Goal: Task Accomplishment & Management: Manage account settings

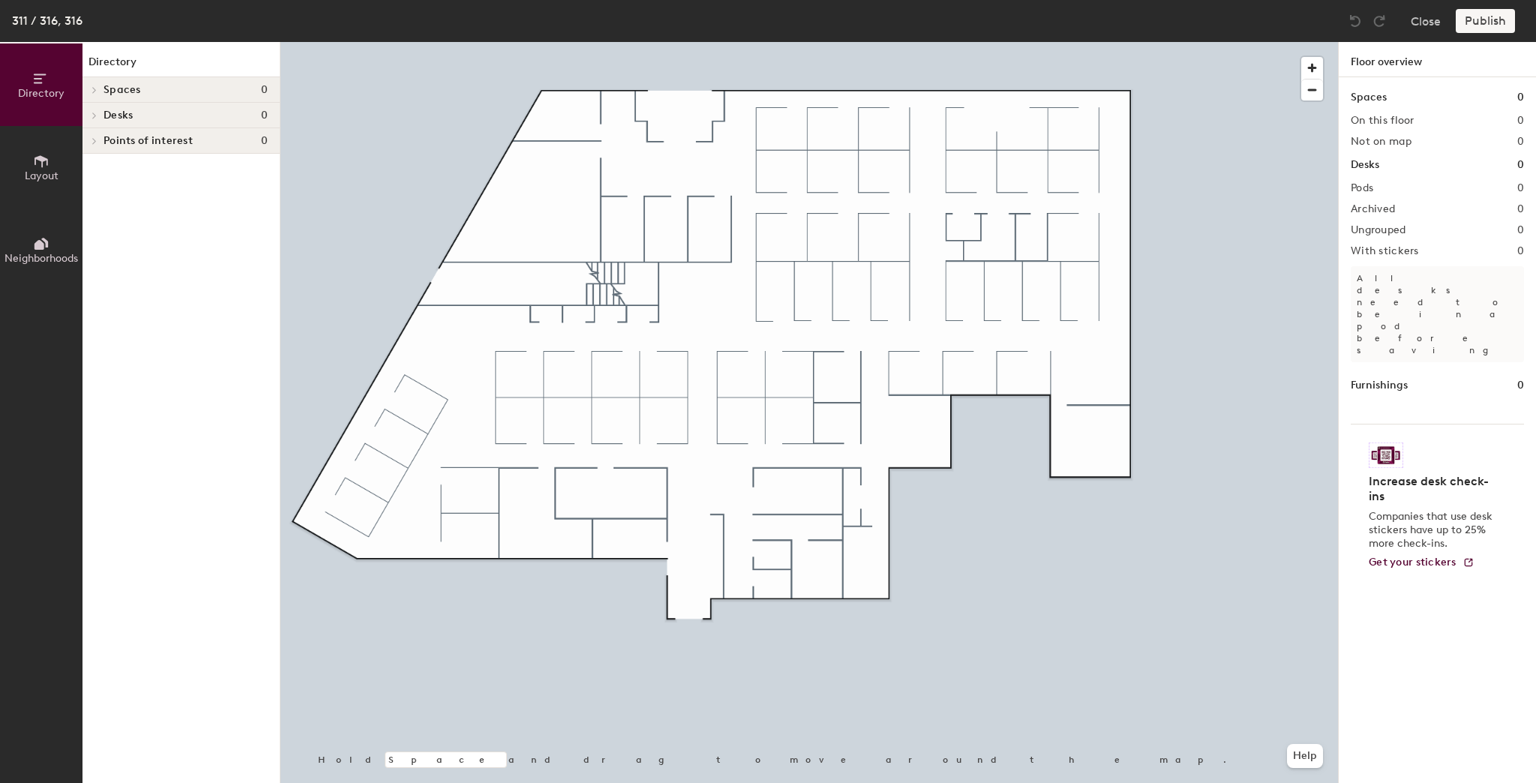
click at [102, 86] on div "Spaces 0" at bounding box center [181, 90] width 197 height 26
click at [35, 142] on button "Layout" at bounding box center [41, 167] width 83 height 83
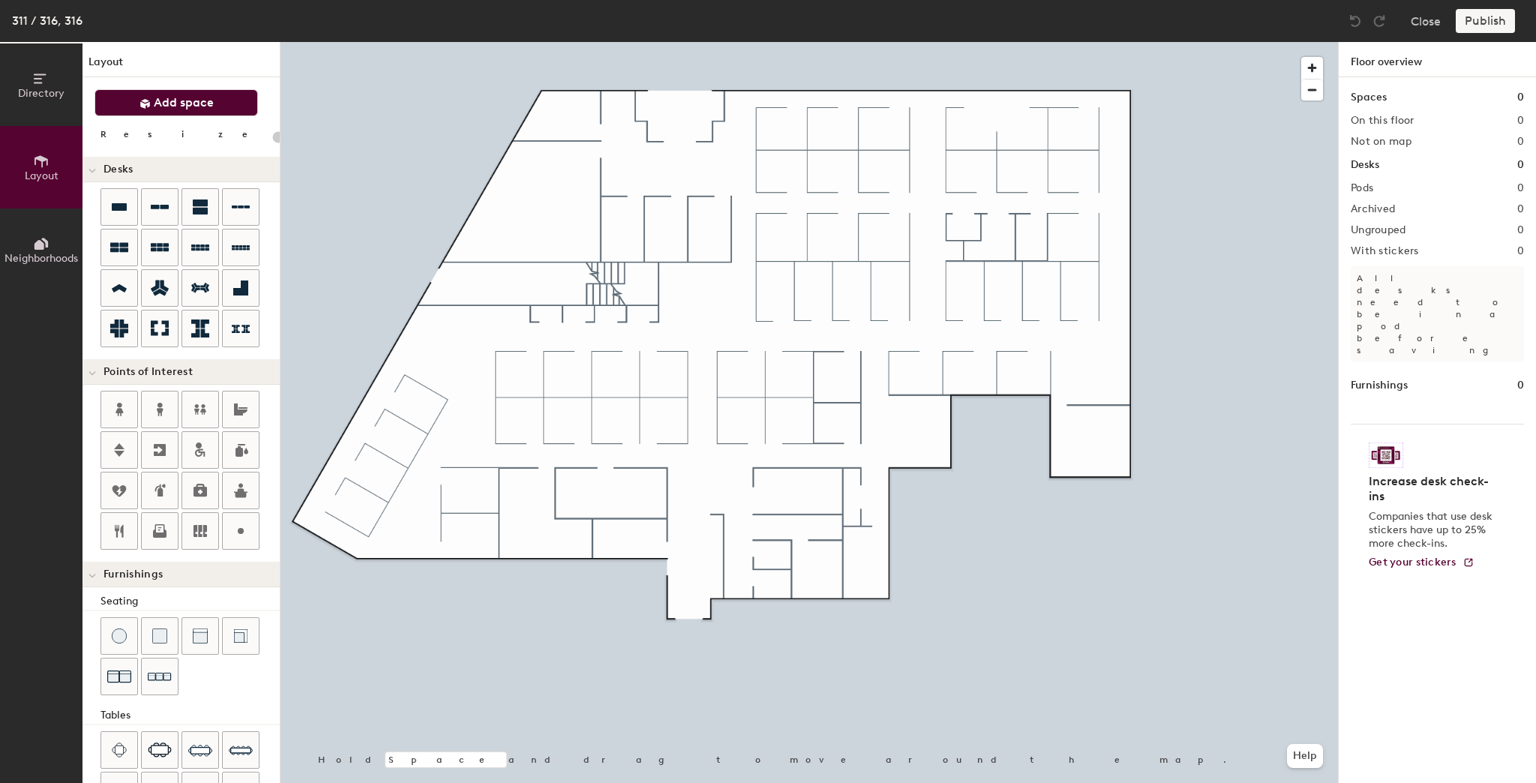
click at [150, 107] on icon at bounding box center [145, 103] width 11 height 11
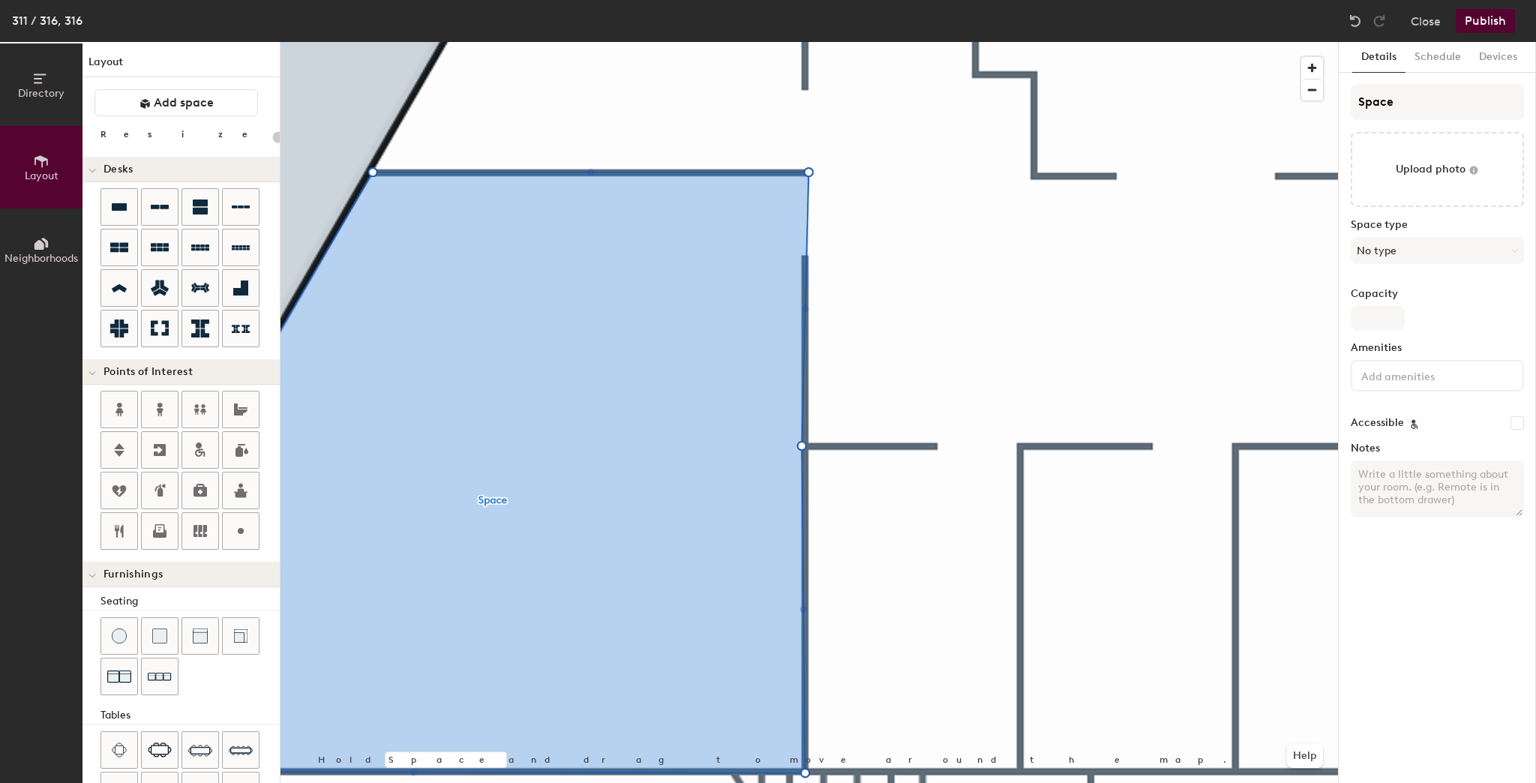
click at [789, 0] on html "Skip navigation Schedule Office People Analytics Visits Deliveries Services Man…" at bounding box center [768, 391] width 1536 height 783
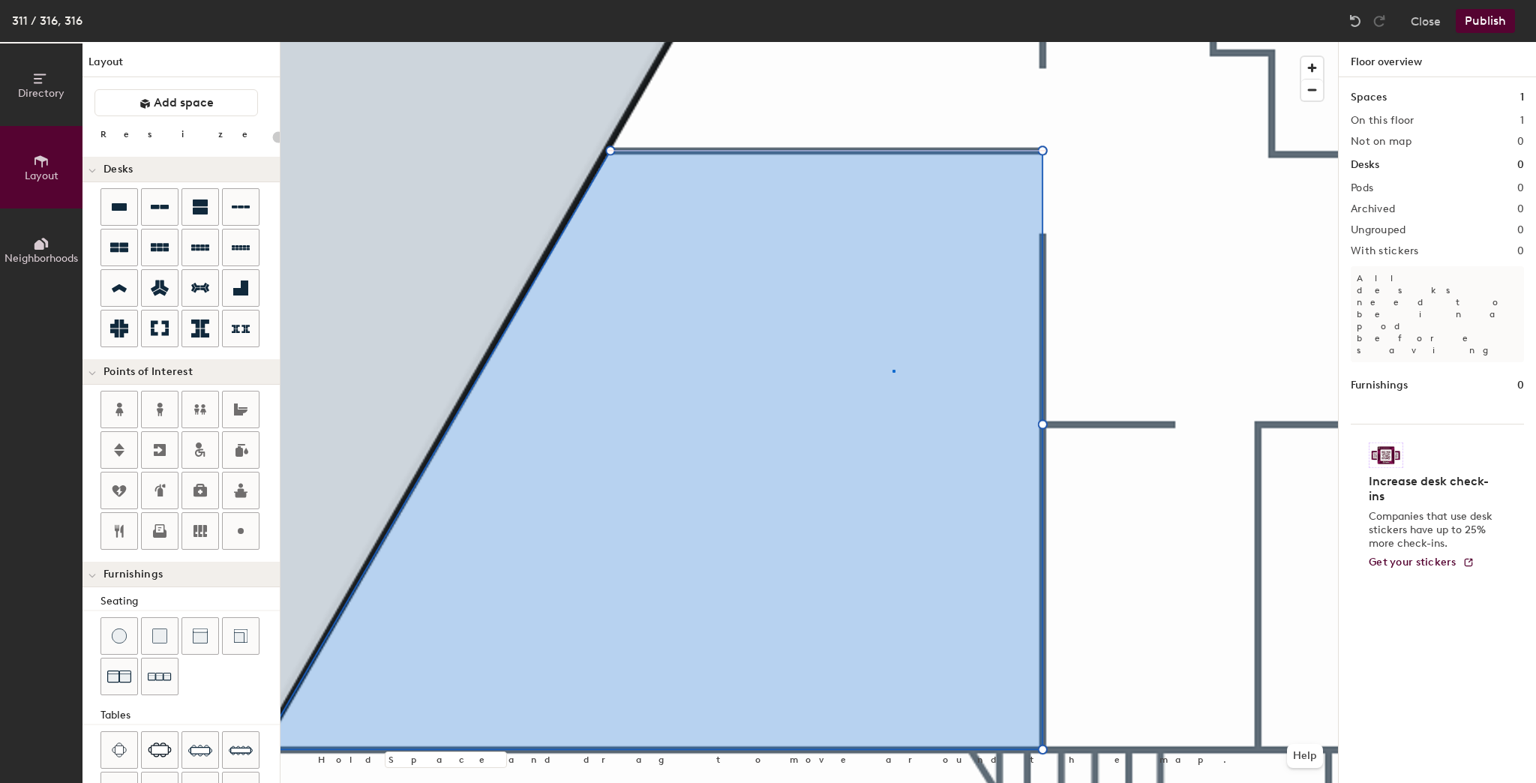
click at [893, 42] on div at bounding box center [810, 42] width 1058 height 0
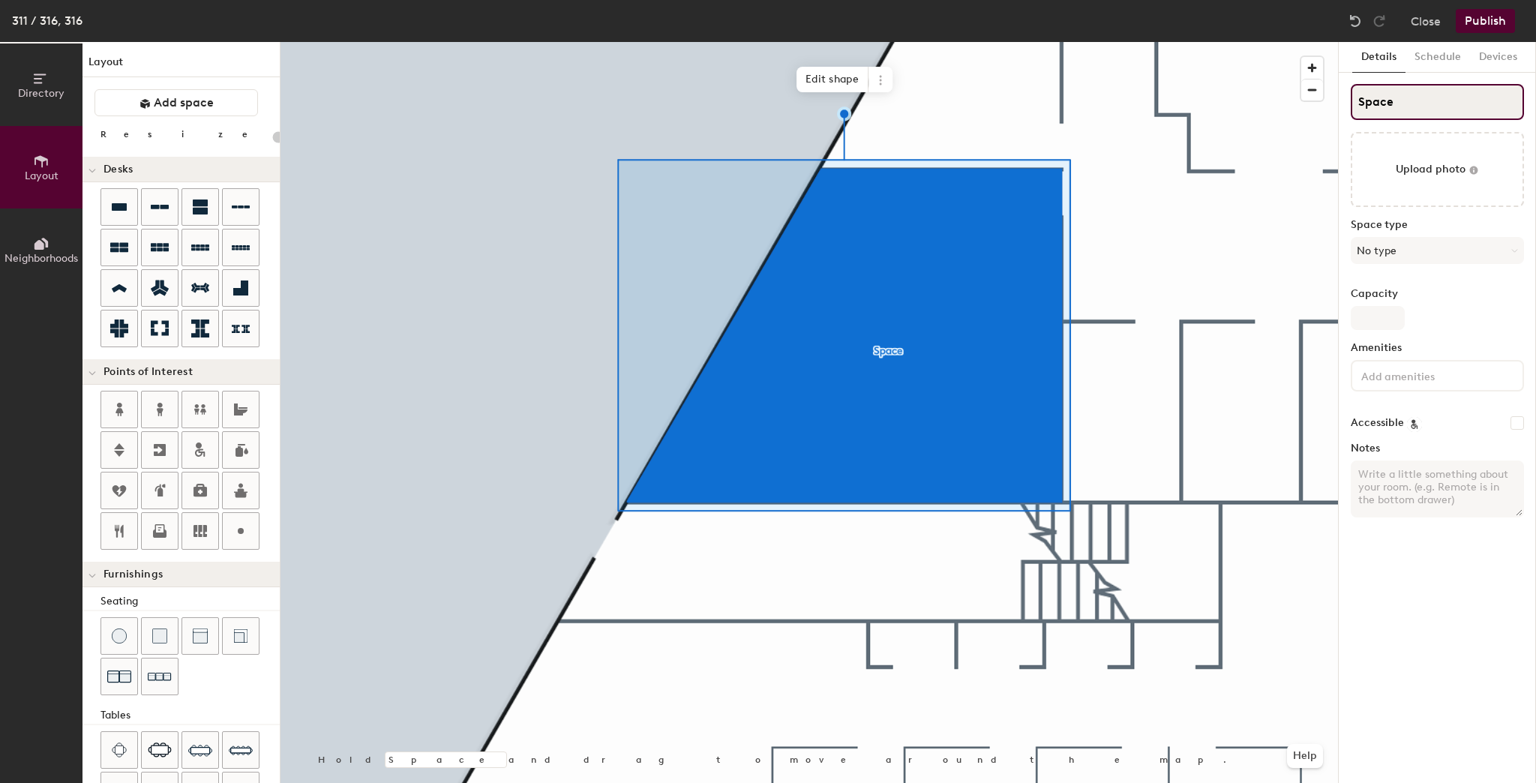
type input "20"
click at [1284, 115] on div "Directory Layout Neighborhoods Layout Add space Resize Desks Points of Interest…" at bounding box center [768, 412] width 1536 height 741
type input "Conf"
type input "20"
type input "Confere"
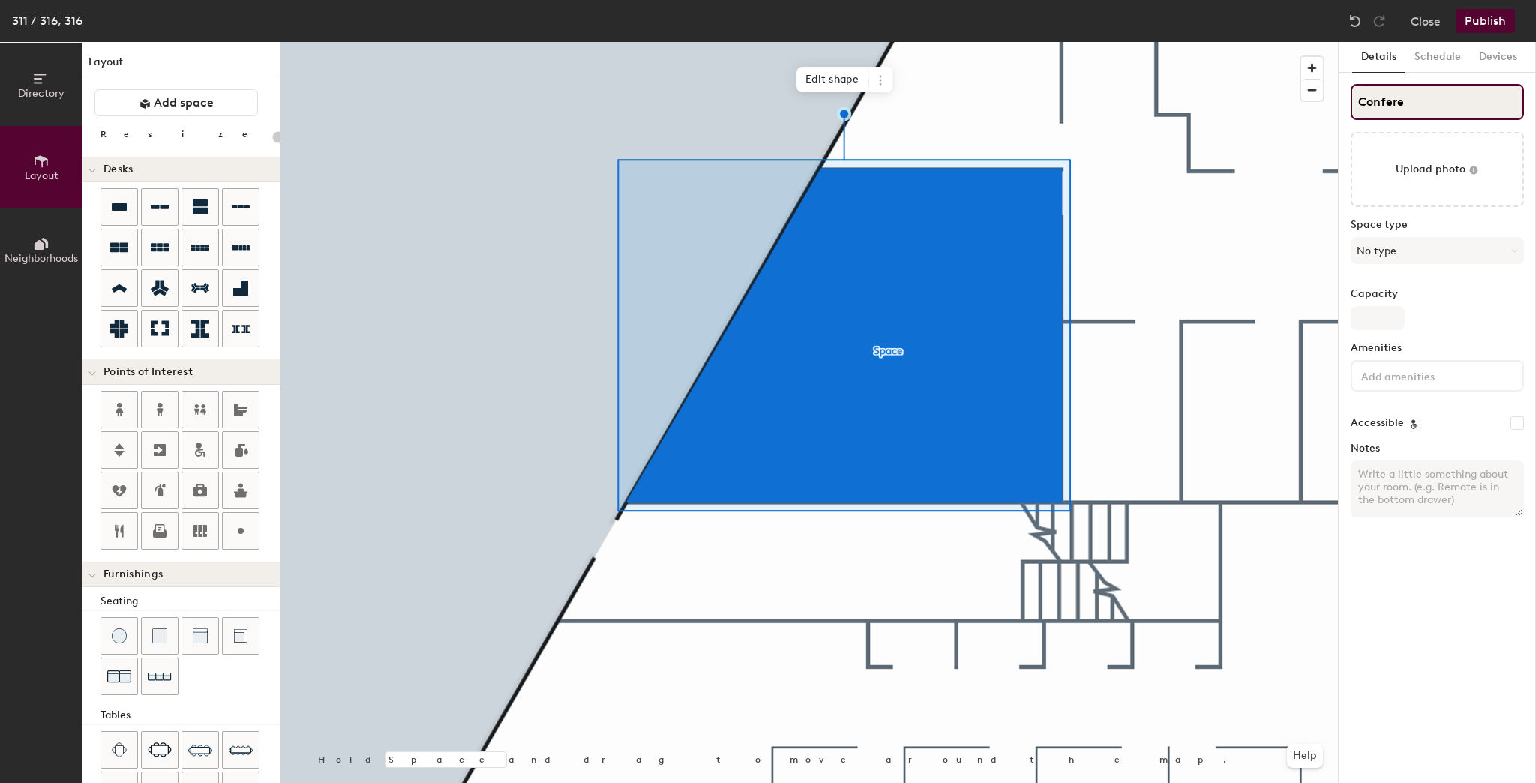
type input "20"
type input "Conference"
type input "20"
type input "Conference R"
type input "20"
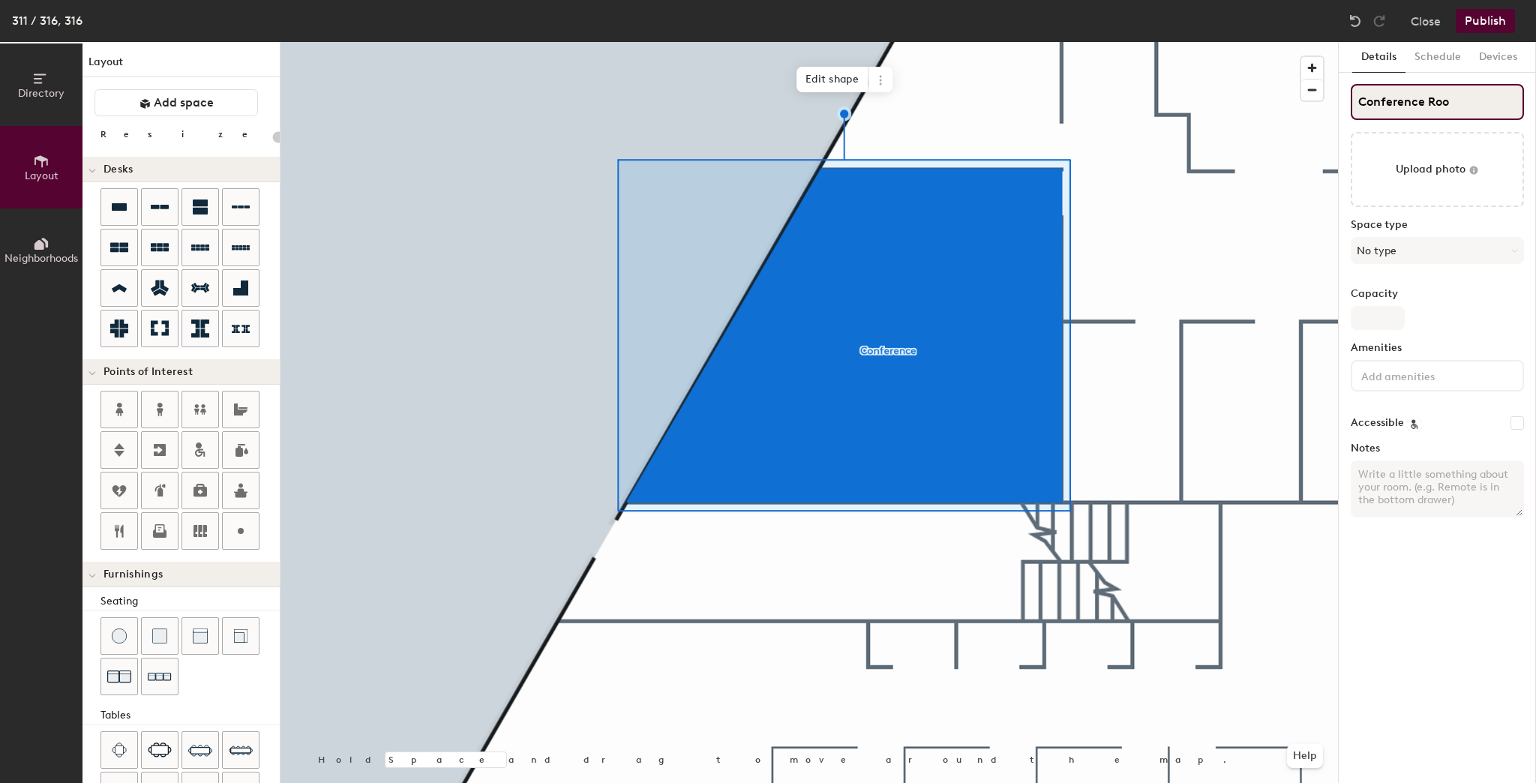
type input "Conference Room"
type input "20"
type input "Conference Room"
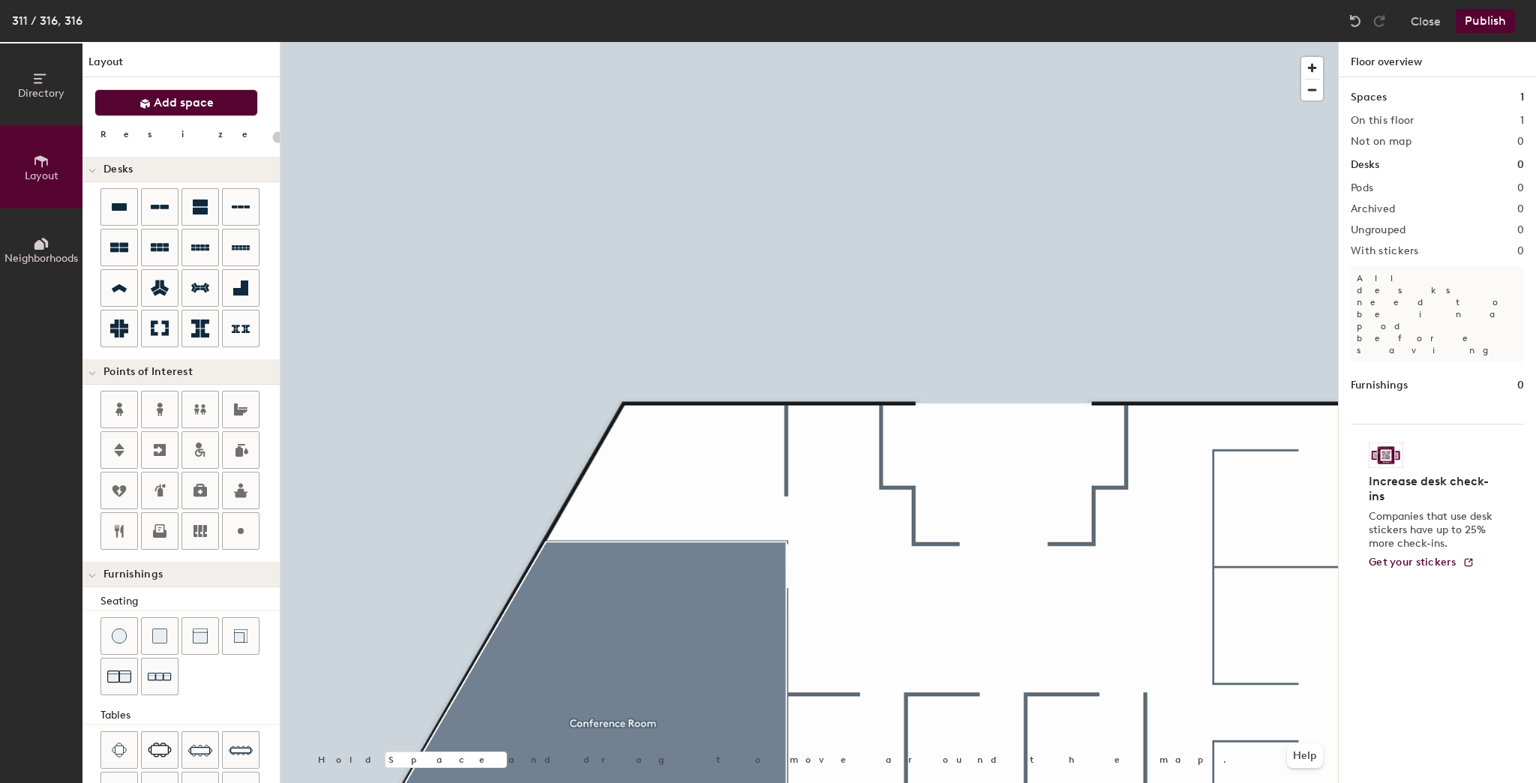
click at [176, 111] on button "Add space" at bounding box center [177, 102] width 164 height 27
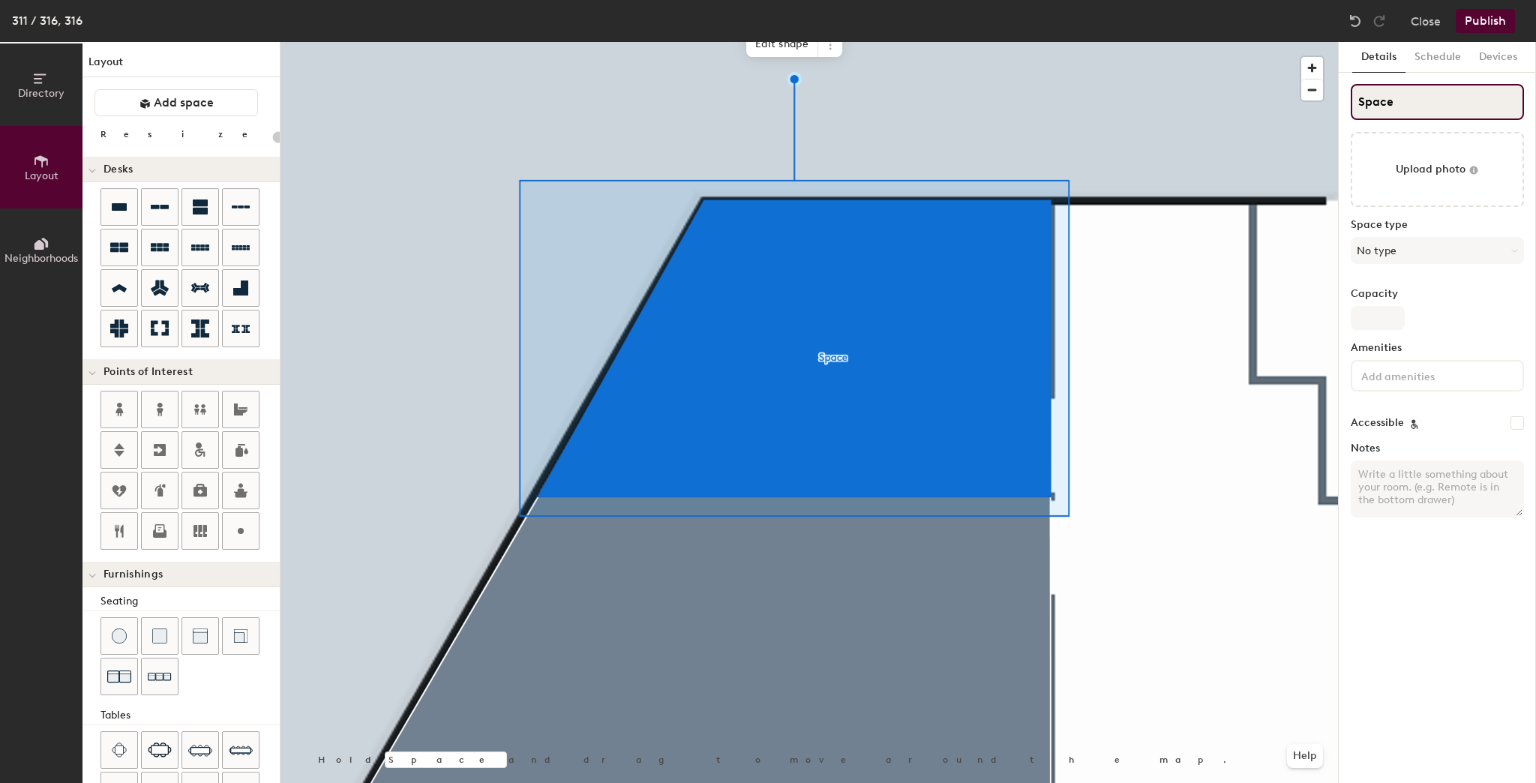
click at [1333, 116] on div "Directory Layout Neighborhoods Layout Add space Resize Desks Points of Interest…" at bounding box center [768, 412] width 1536 height 741
type input "20"
type input "C"
type input "20"
type input "Clien"
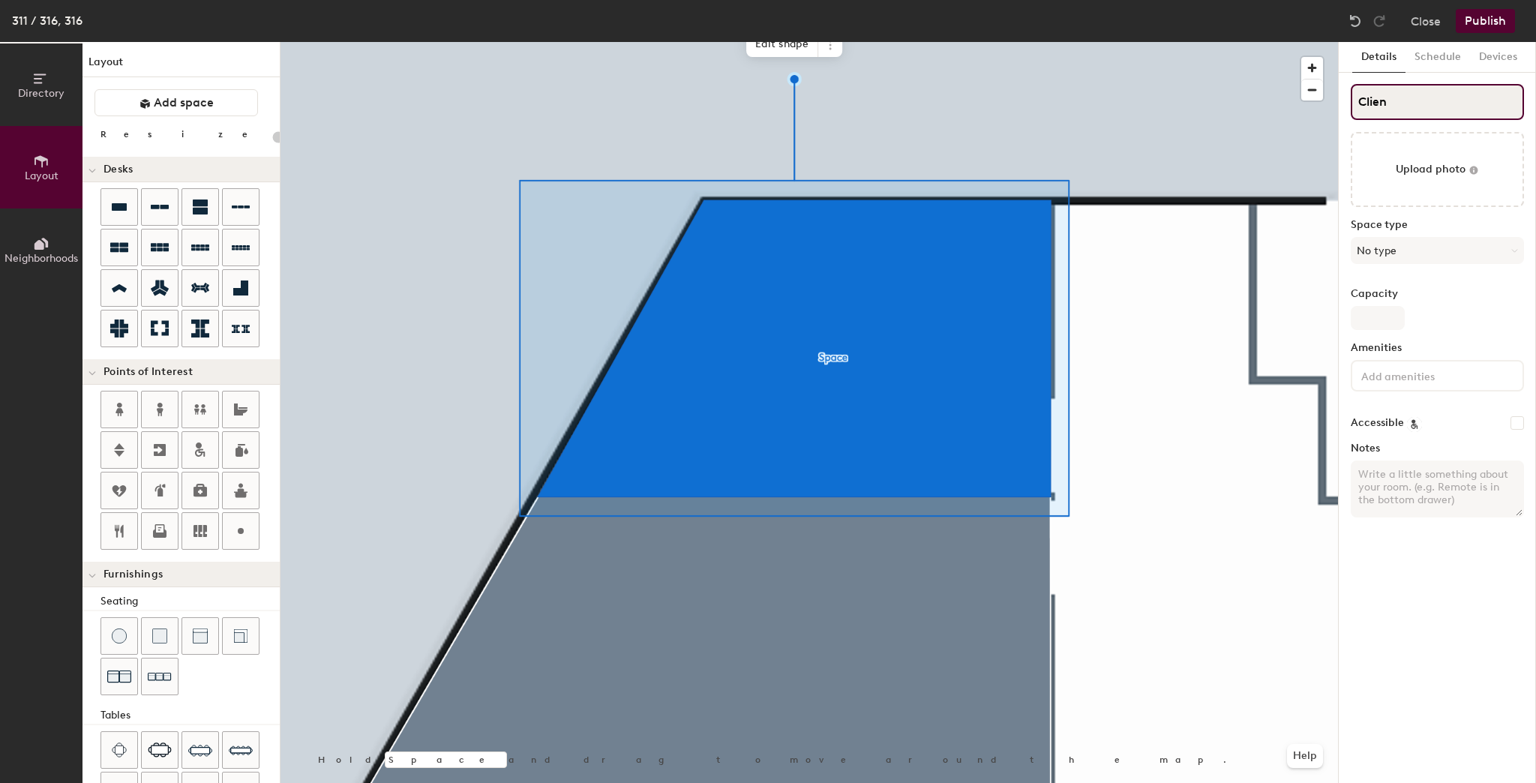
type input "20"
type input "Client"
type input "20"
type input "Client"
type input "20"
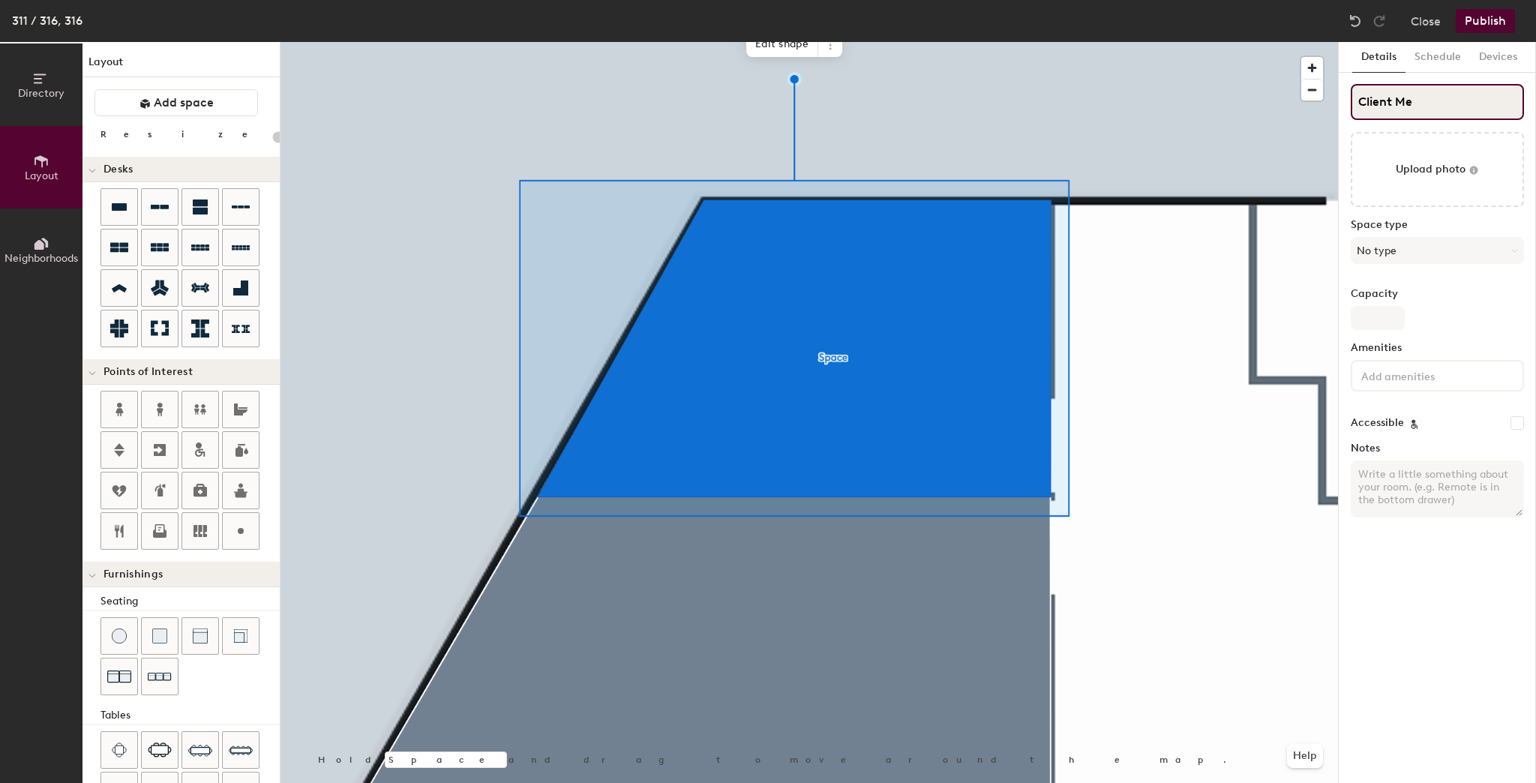
type input "Client Mee"
type input "20"
type input "Client Meeti"
type input "20"
type input "Client Meeting"
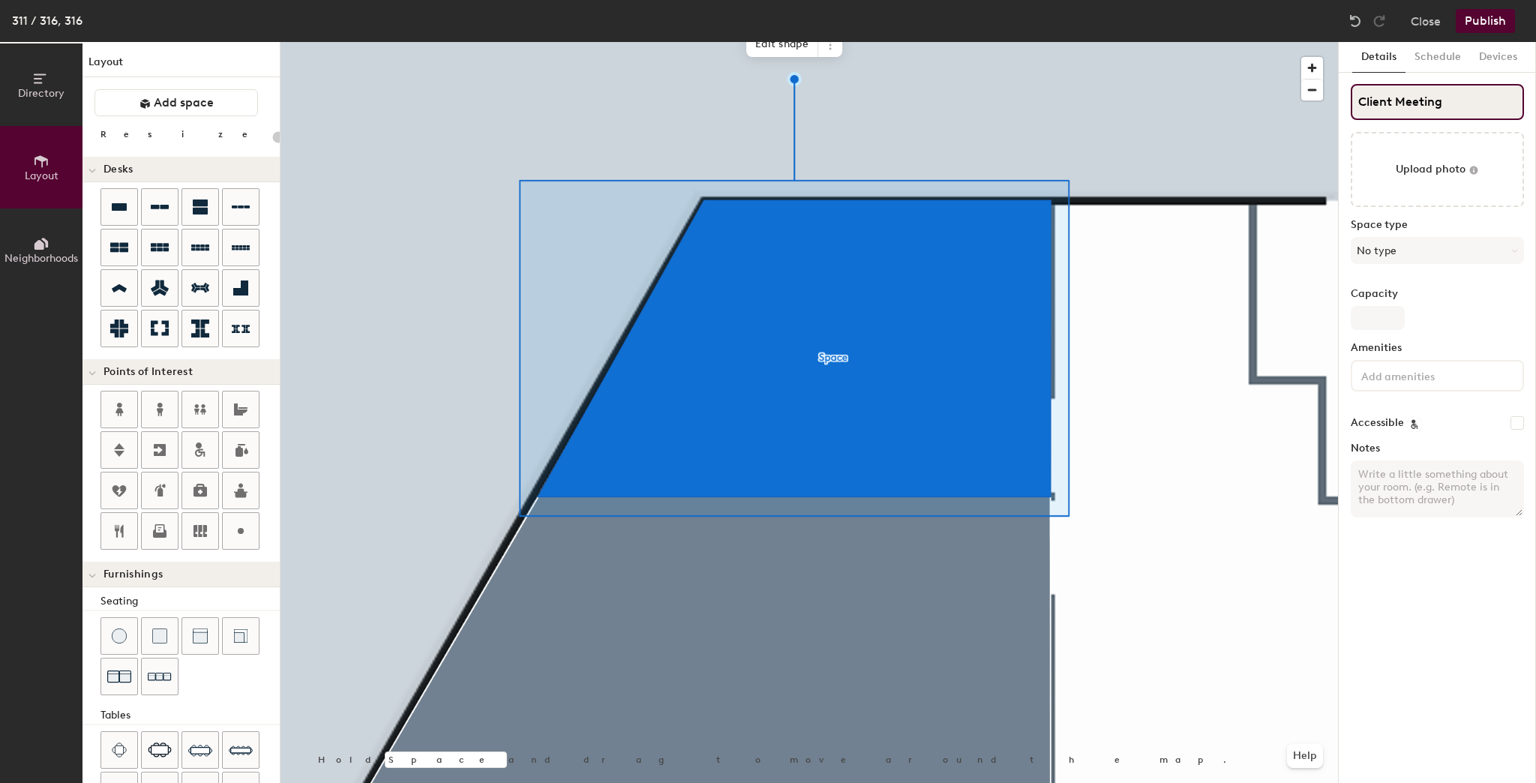
type input "20"
type input "Client Meeting R"
type input "20"
type input "Client Meeting Room"
type input "20"
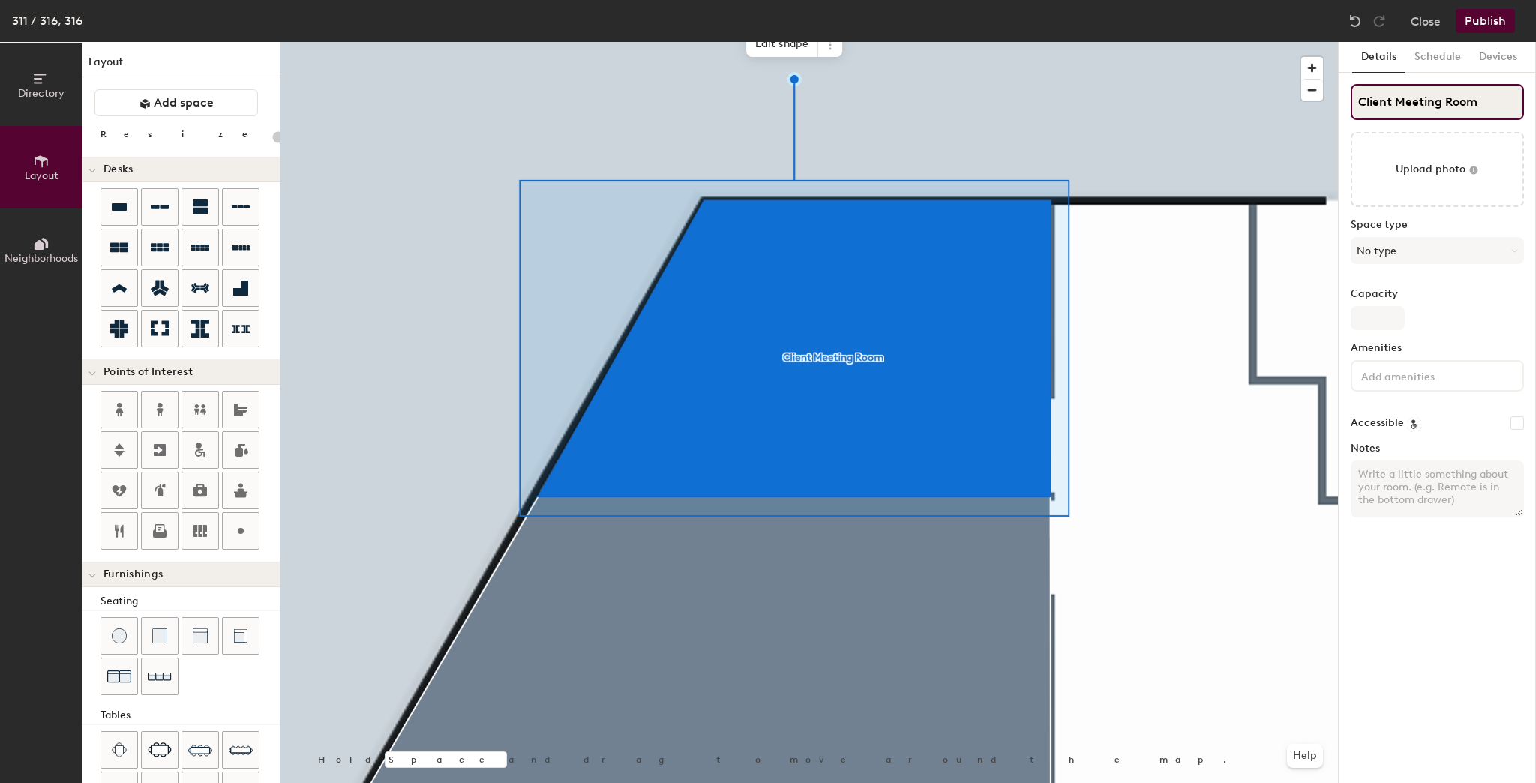
type input "Client Meeting Room"
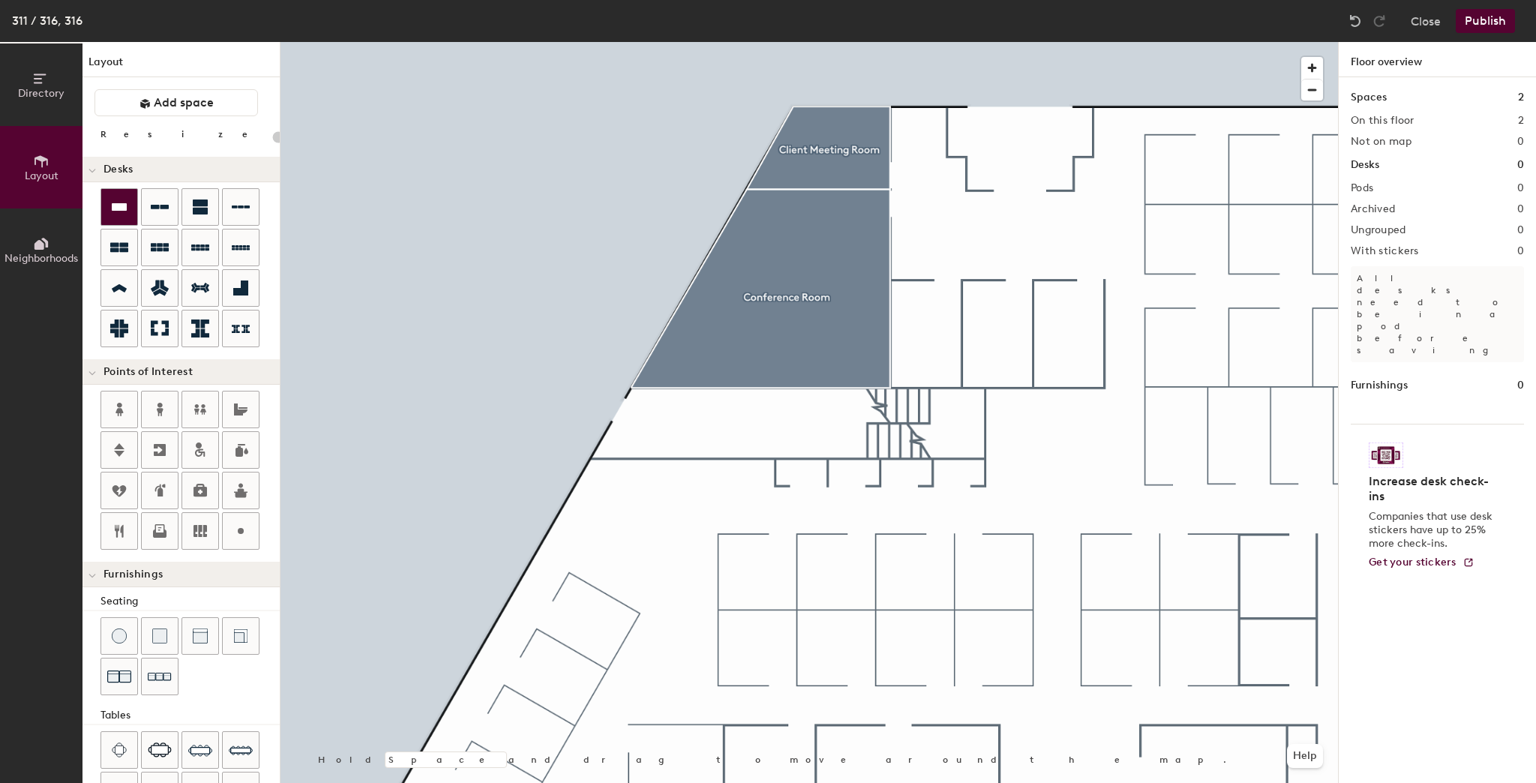
click at [128, 202] on icon at bounding box center [119, 207] width 18 height 18
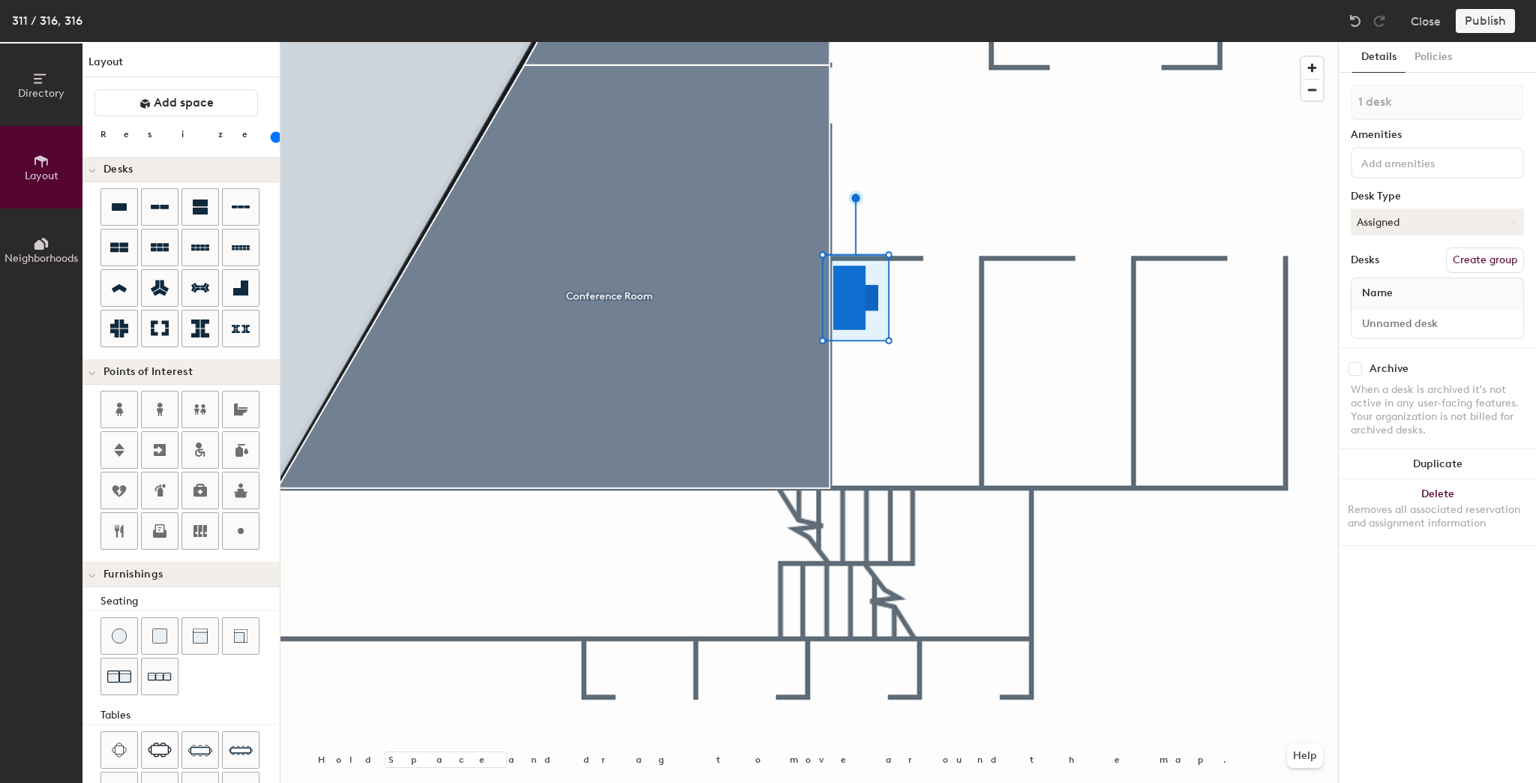
click at [272, 138] on input "range" at bounding box center [272, 137] width 0 height 12
click at [272, 137] on input "range" at bounding box center [272, 137] width 0 height 12
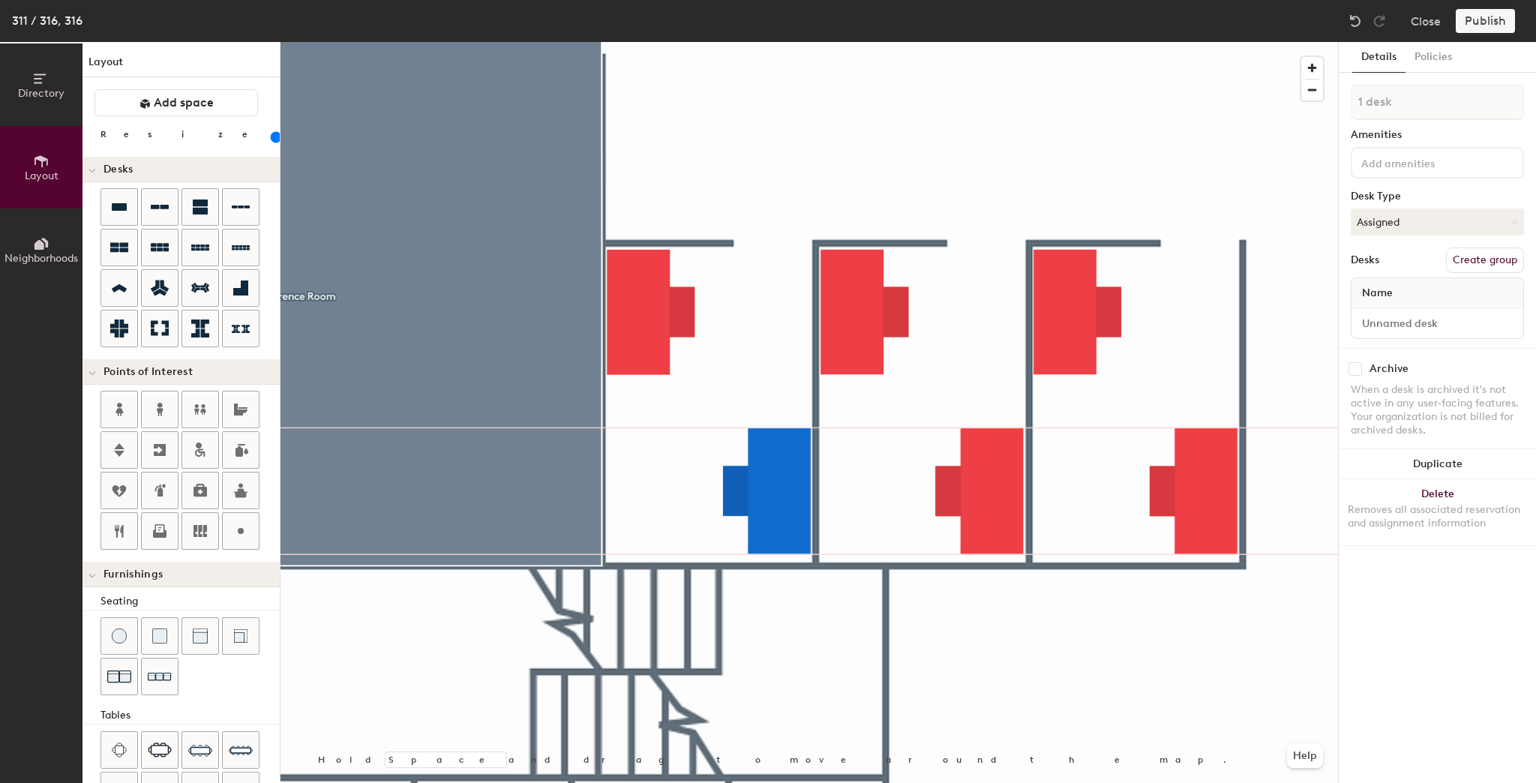
click at [826, 42] on div at bounding box center [810, 42] width 1058 height 0
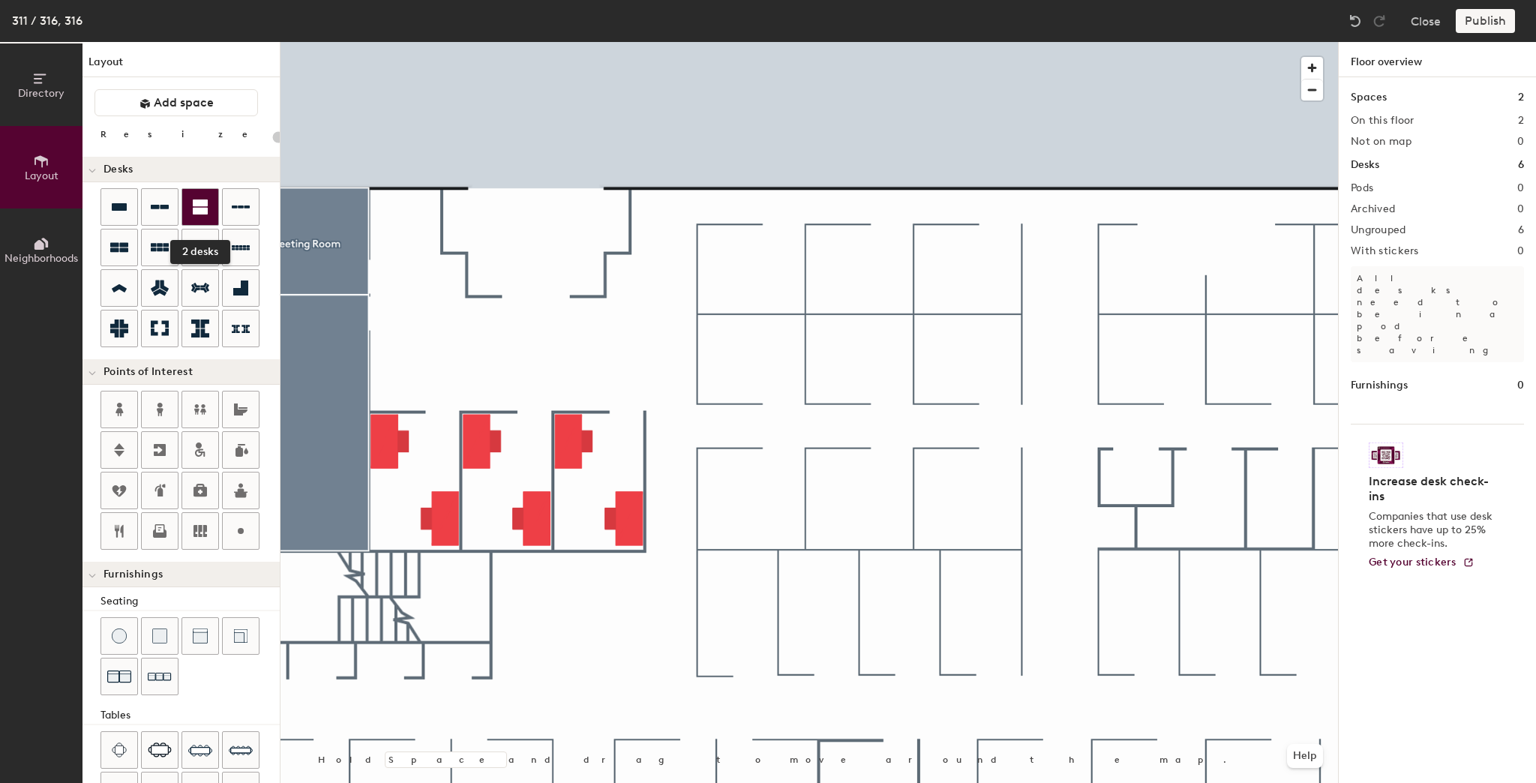
click at [186, 210] on div at bounding box center [200, 207] width 36 height 36
type input "140"
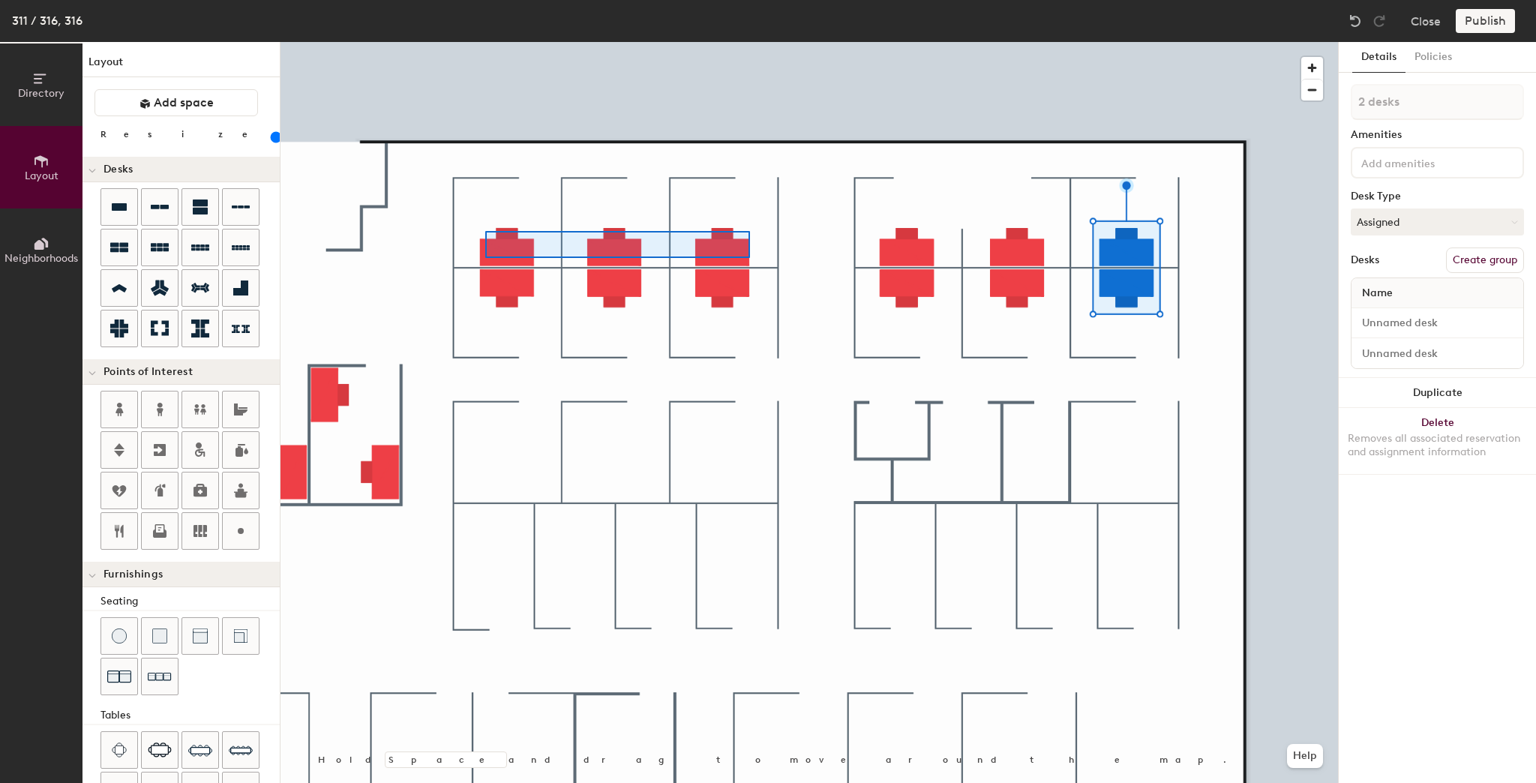
type input "3 desks"
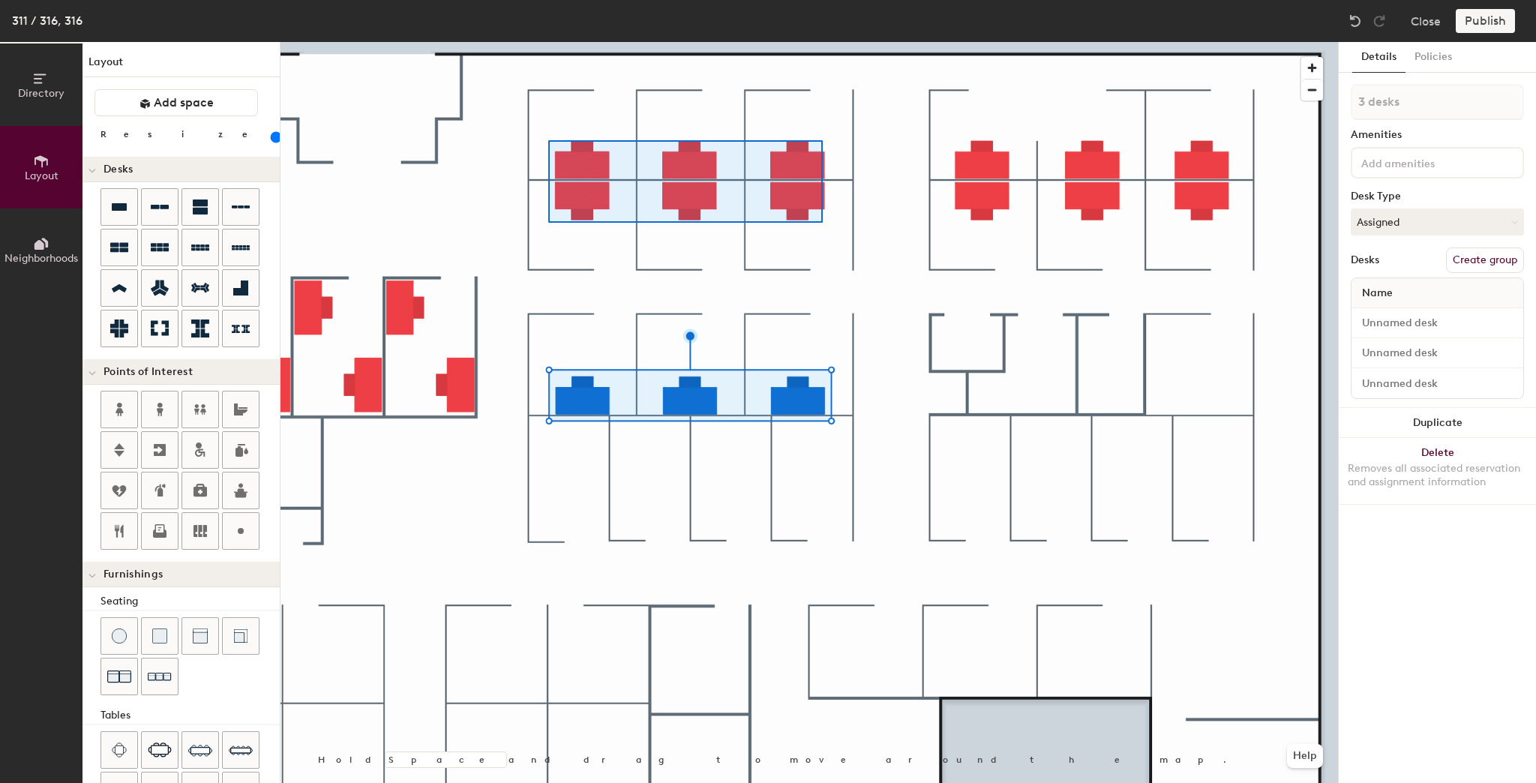
type input "6 desks"
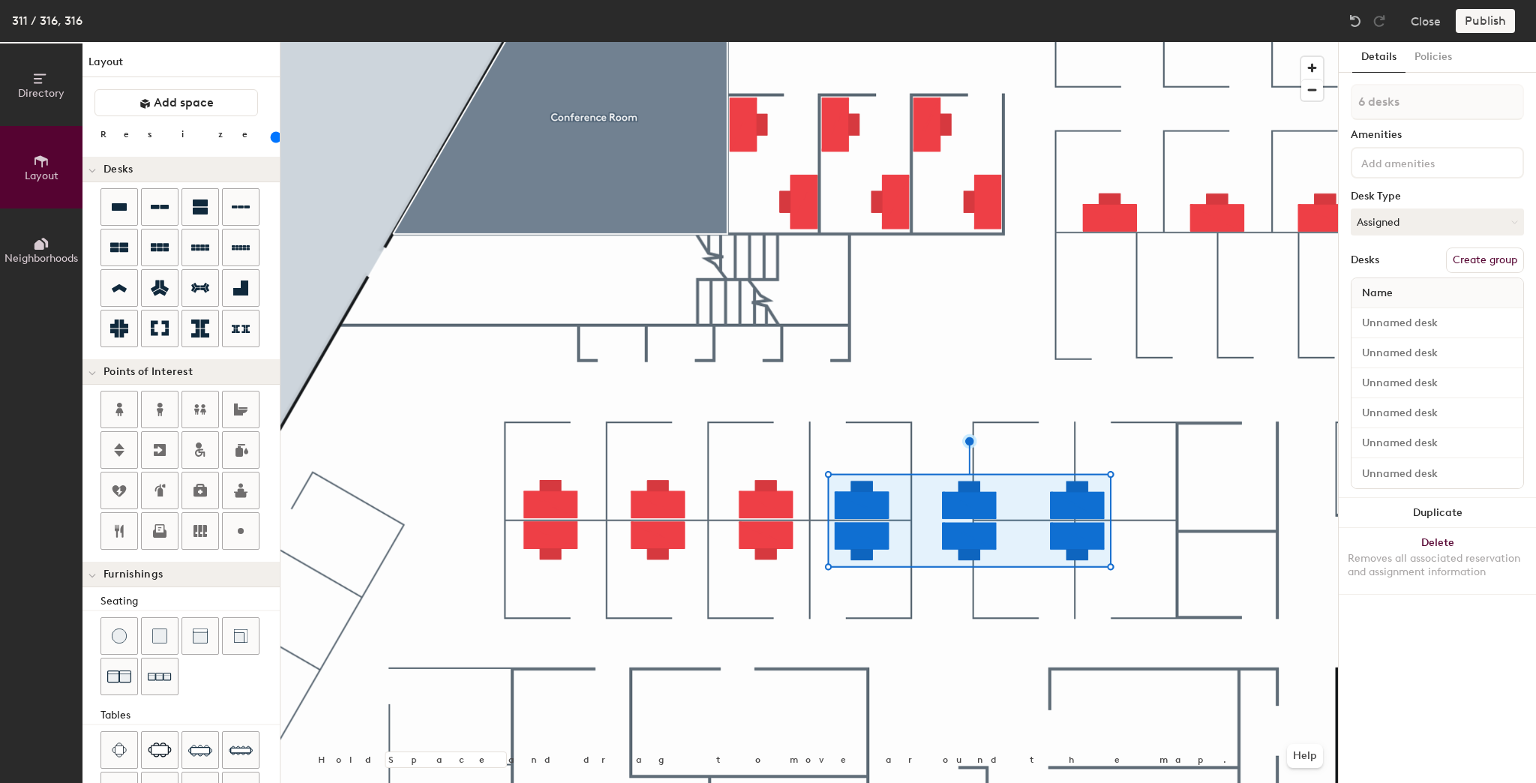
click at [1049, 42] on div at bounding box center [810, 42] width 1058 height 0
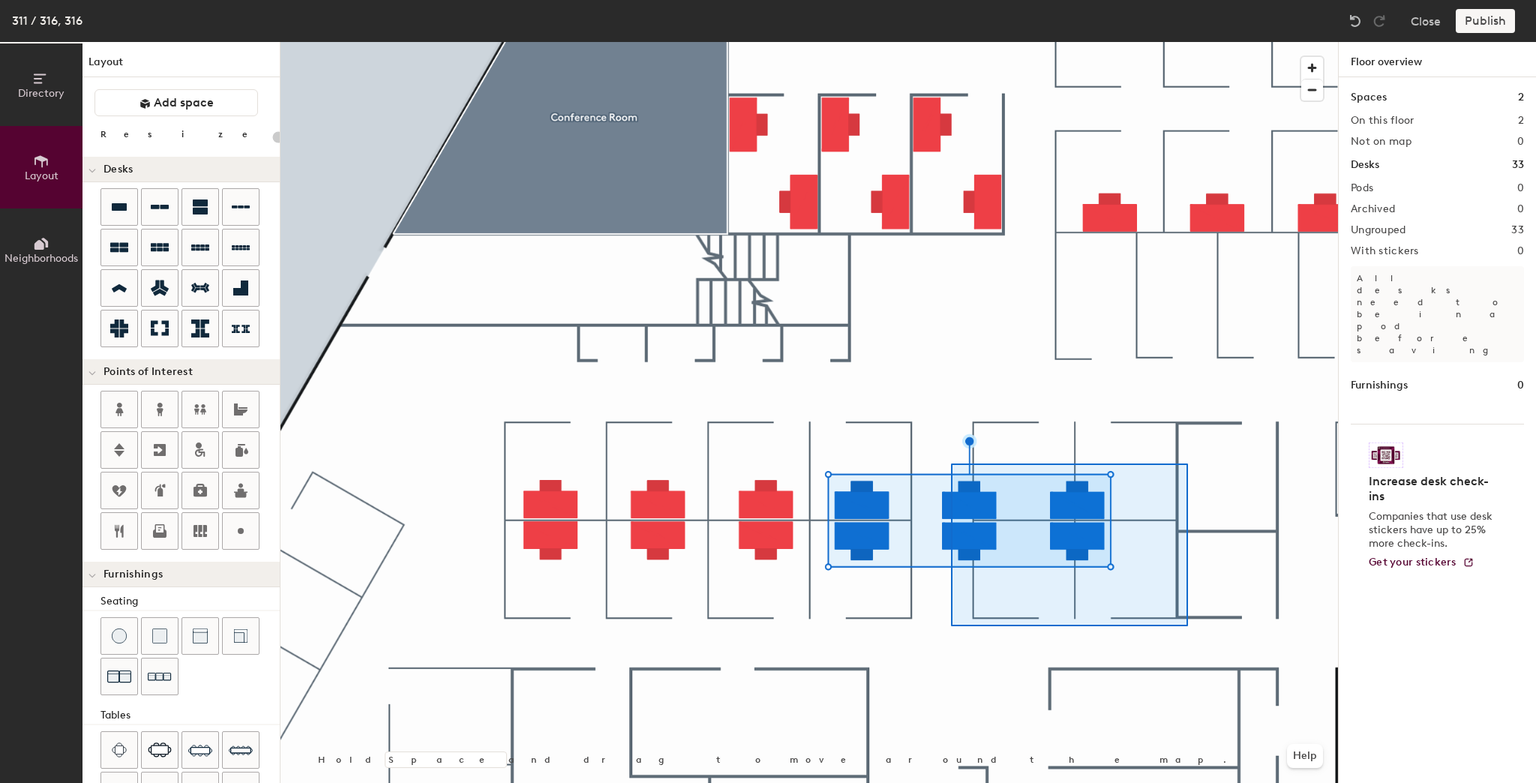
click at [1183, 42] on div at bounding box center [810, 42] width 1058 height 0
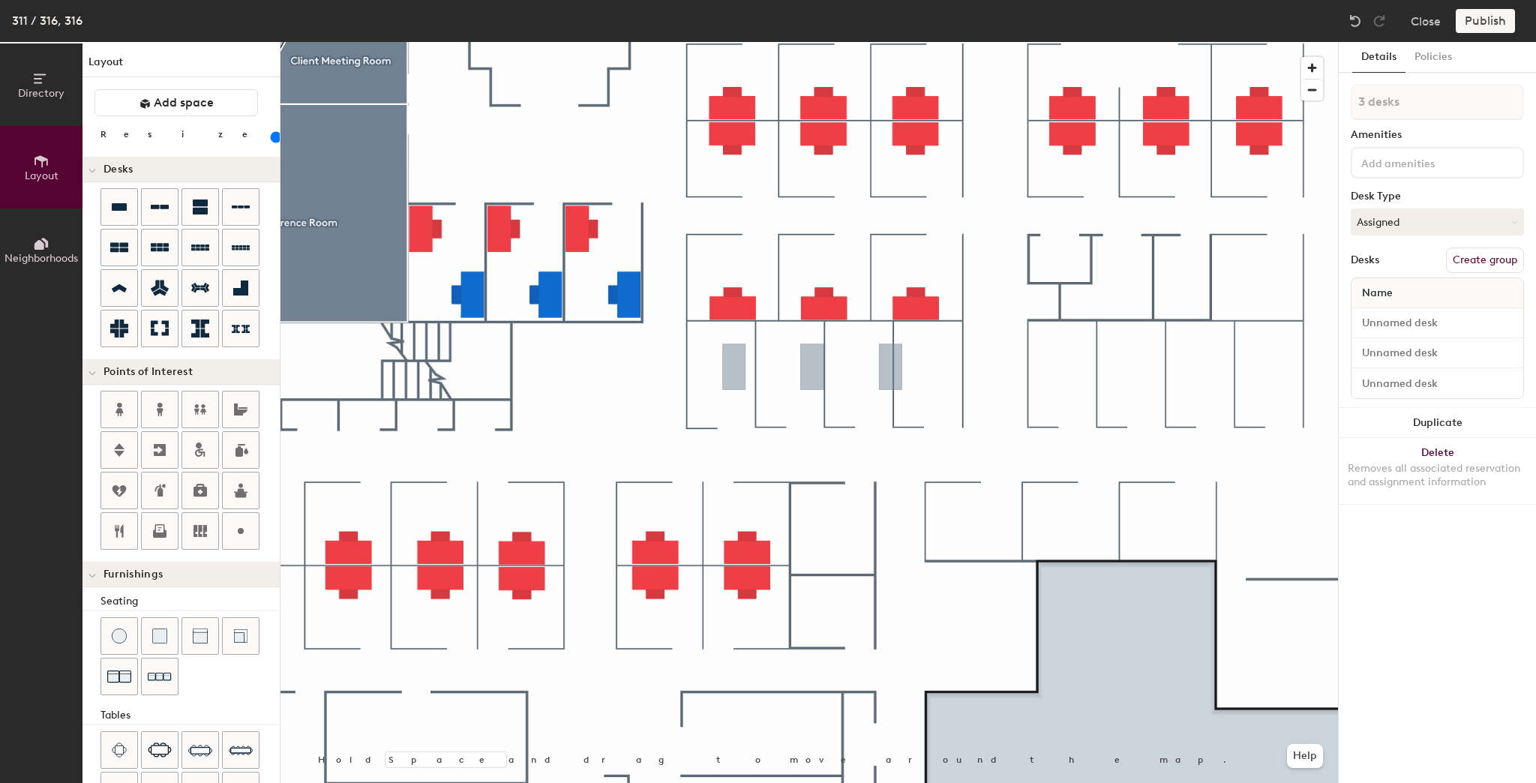
click at [932, 42] on div at bounding box center [810, 42] width 1058 height 0
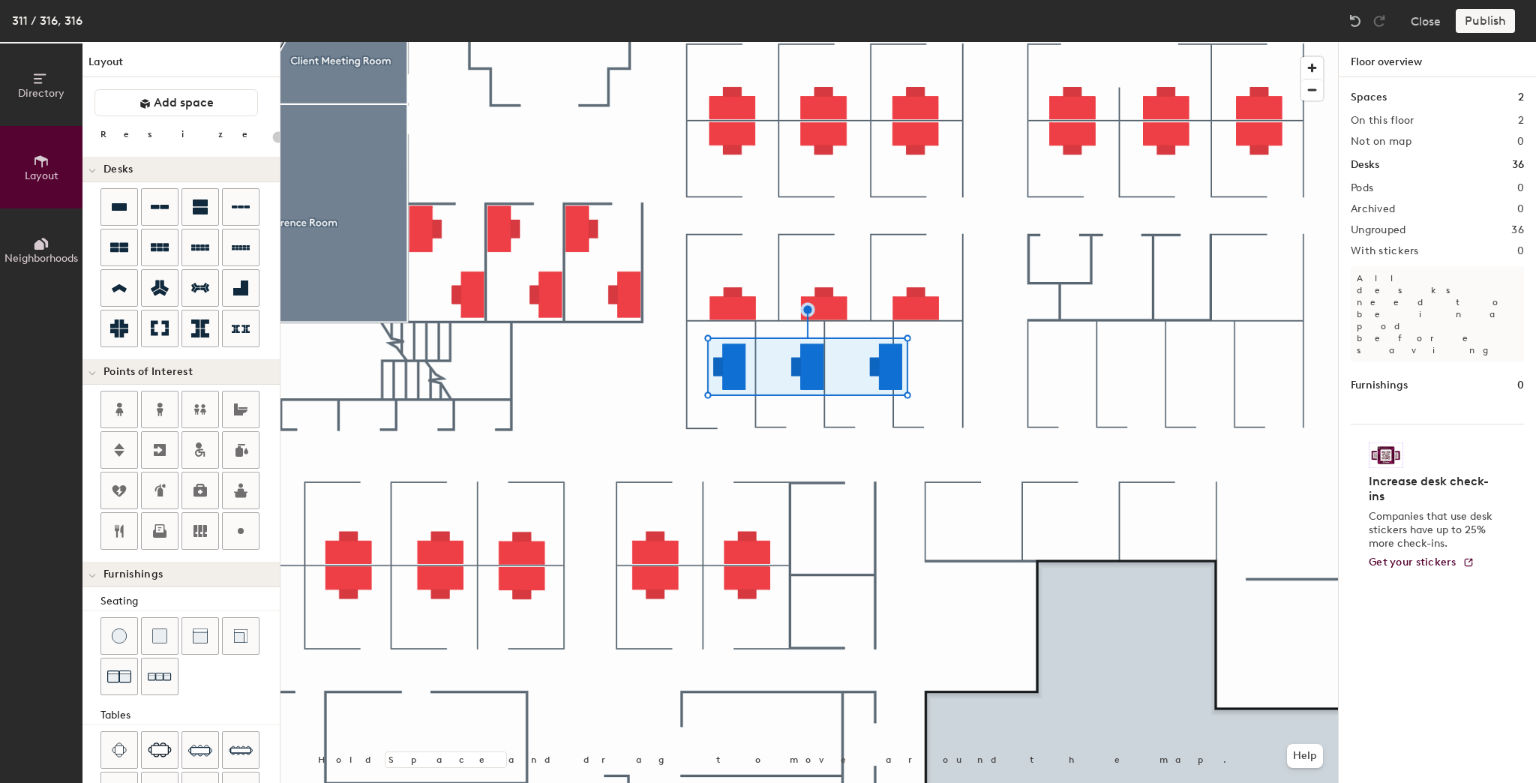
click at [896, 42] on div at bounding box center [810, 42] width 1058 height 0
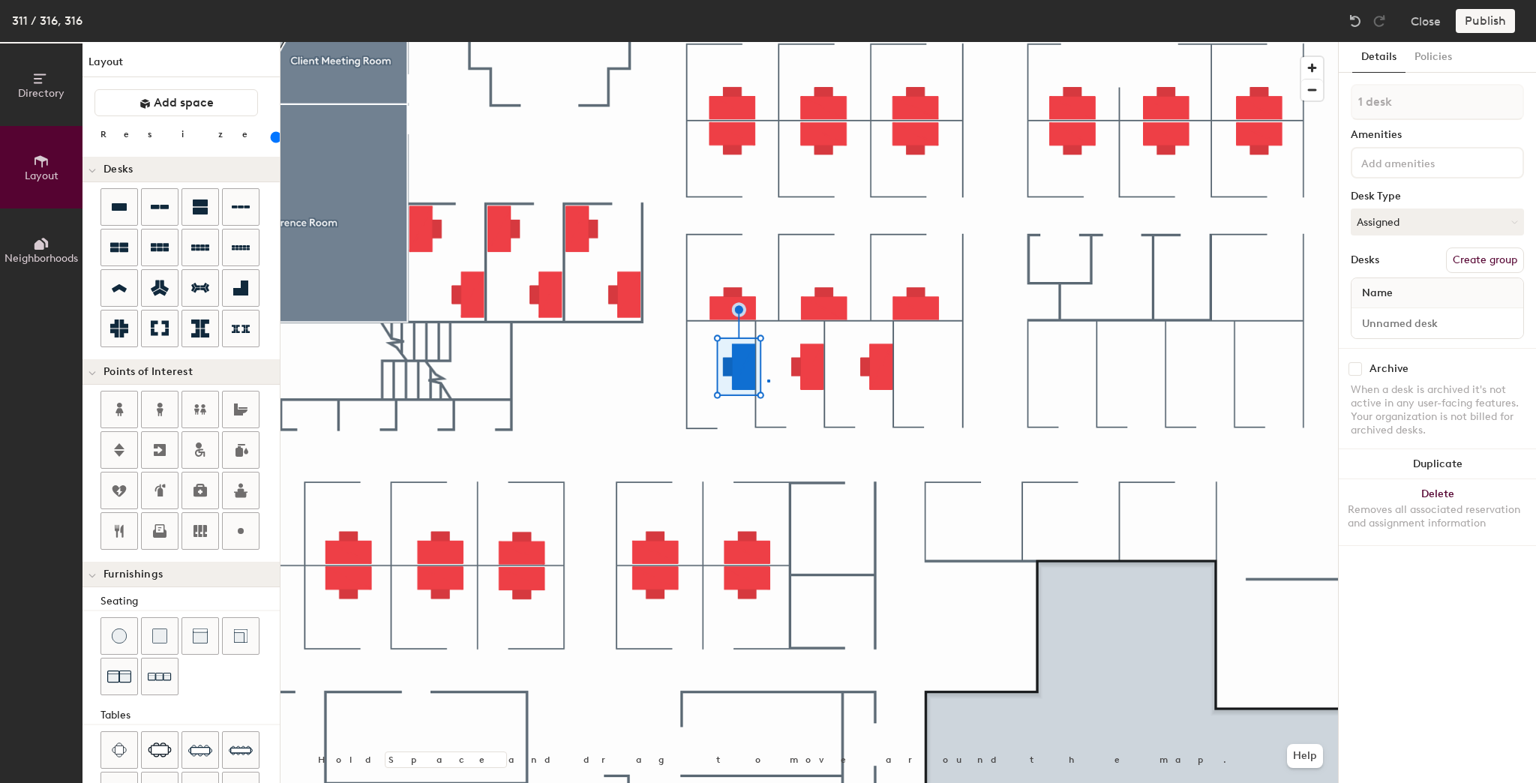
click at [768, 42] on div at bounding box center [810, 42] width 1058 height 0
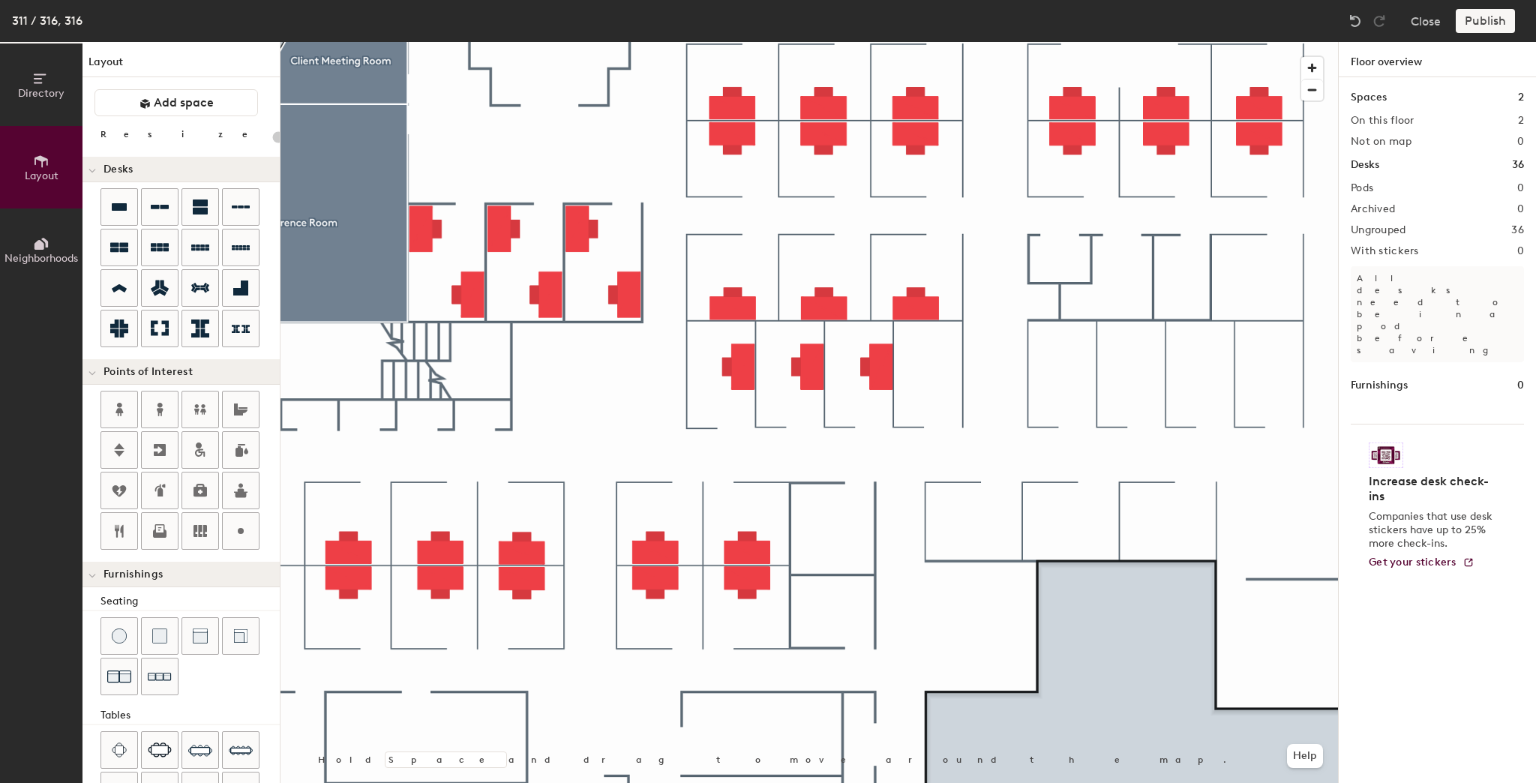
click at [939, 42] on div at bounding box center [810, 42] width 1058 height 0
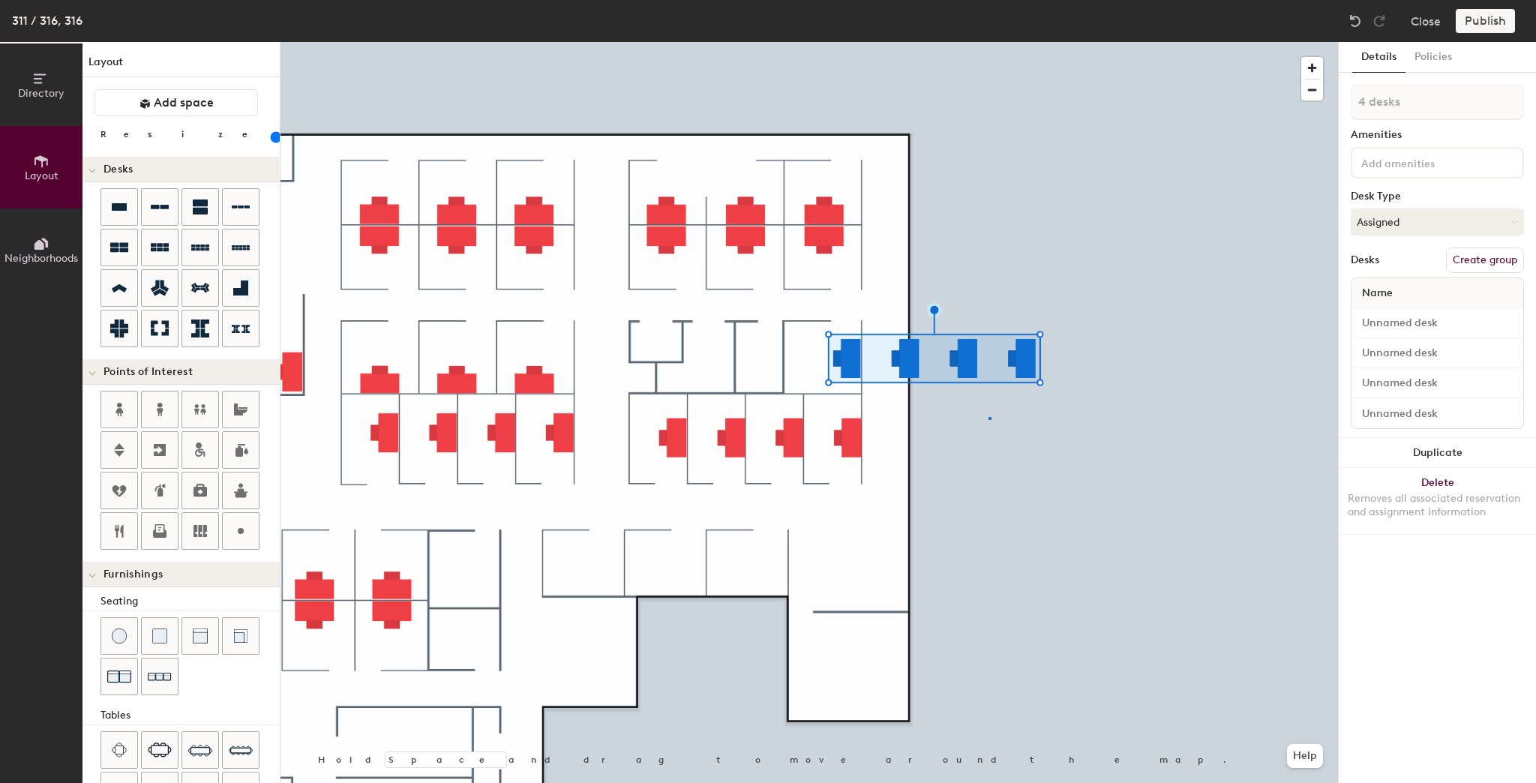
click at [989, 42] on div at bounding box center [810, 42] width 1058 height 0
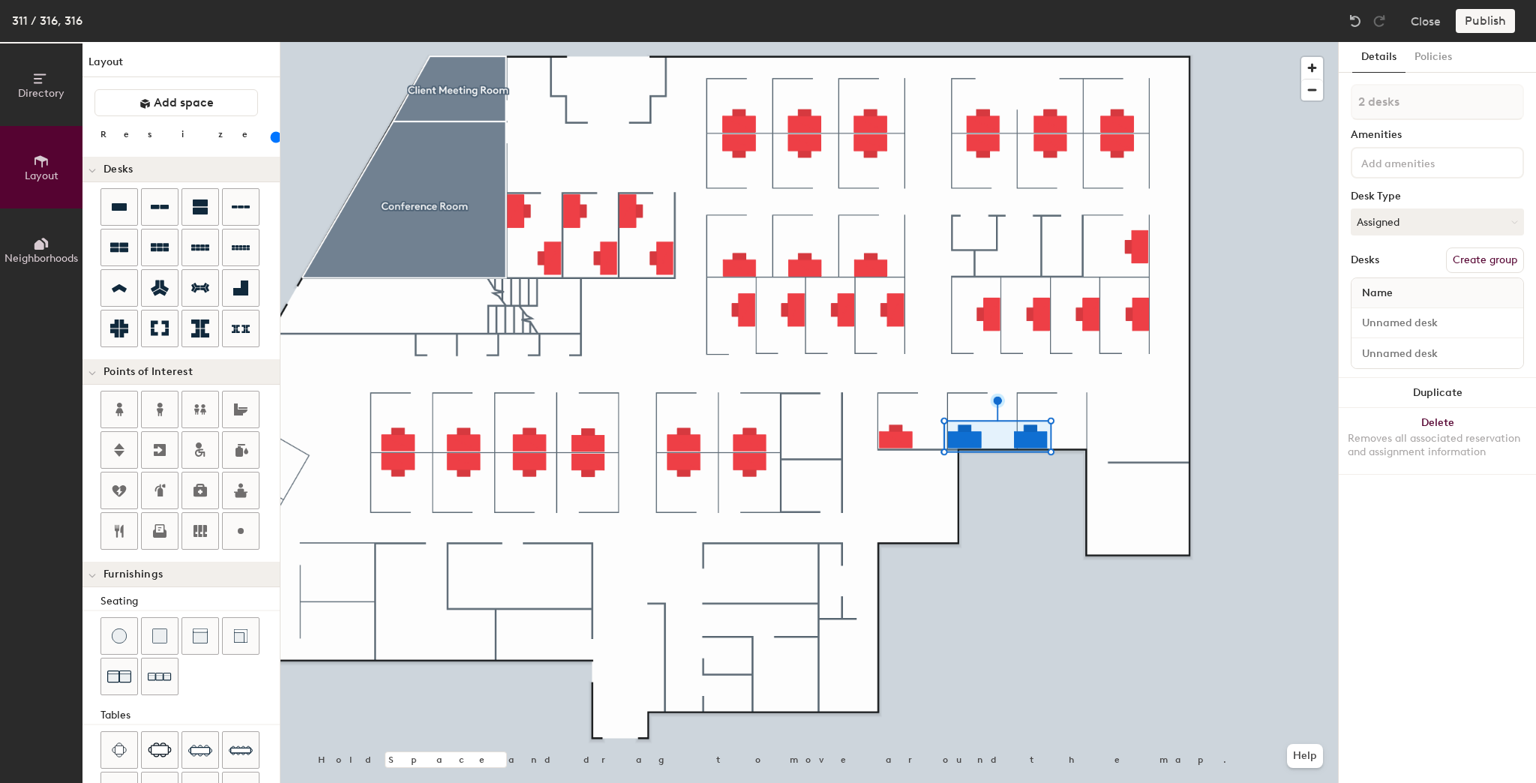
click at [1018, 42] on div at bounding box center [810, 42] width 1058 height 0
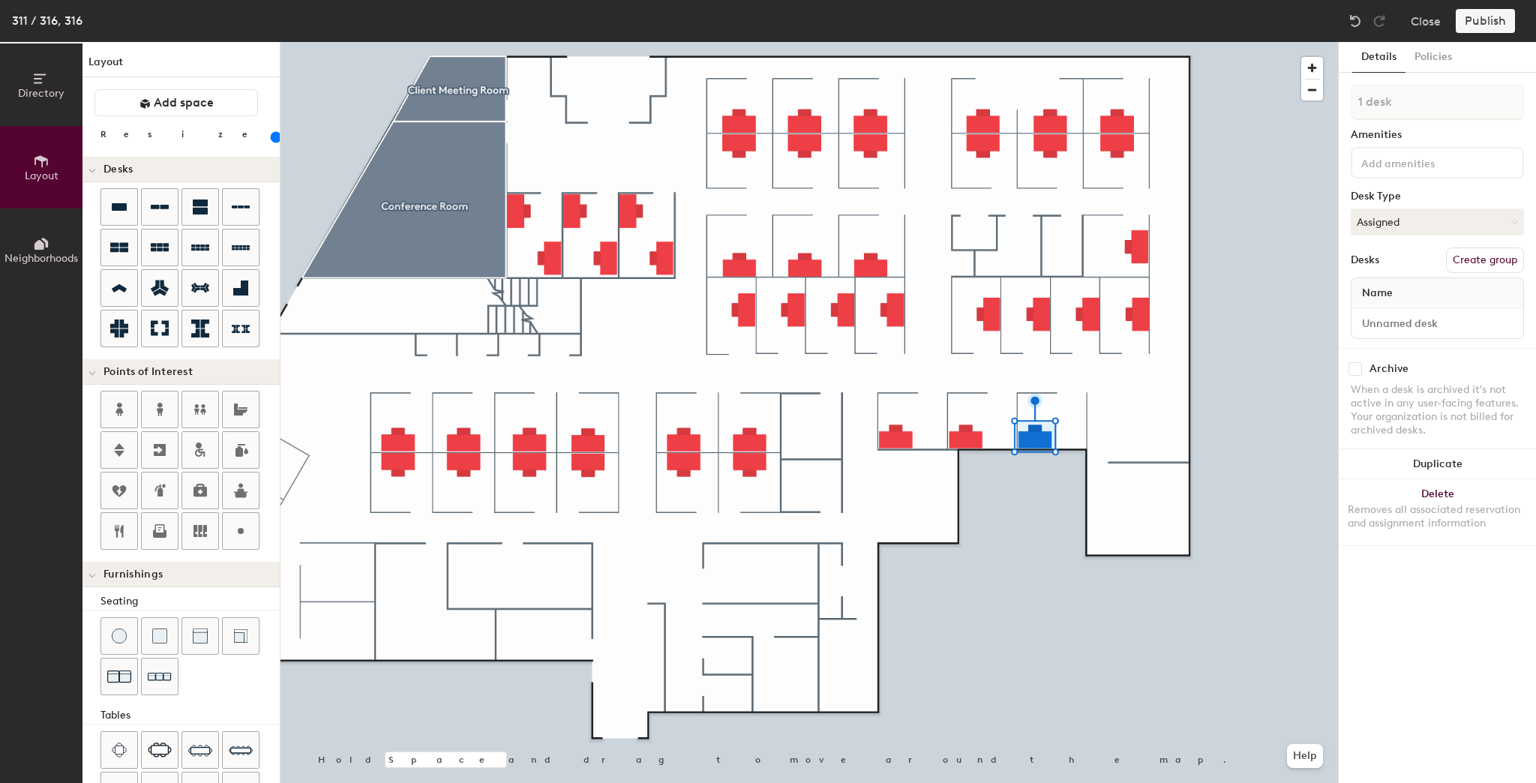
click at [1016, 42] on div at bounding box center [810, 42] width 1058 height 0
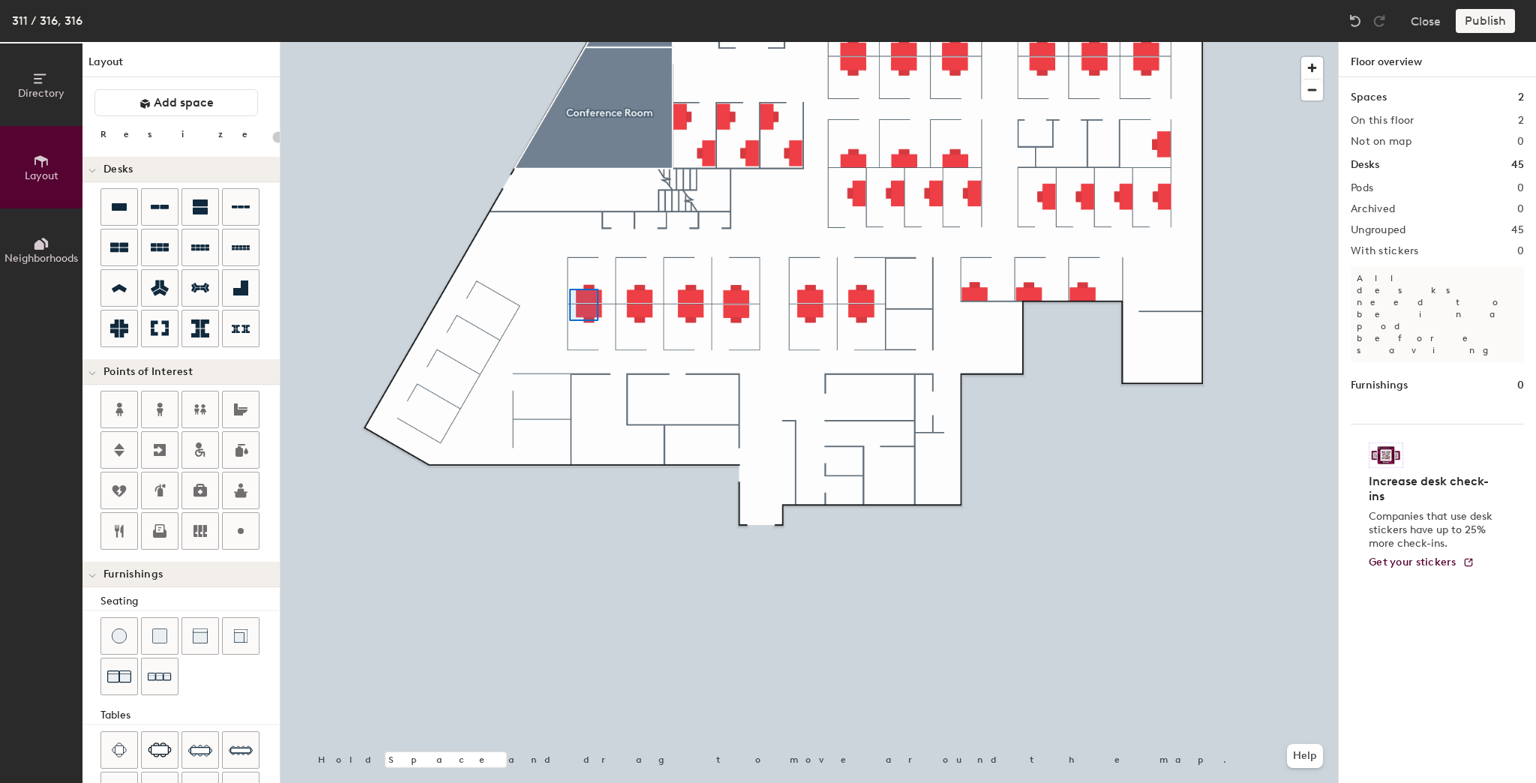
type input "140"
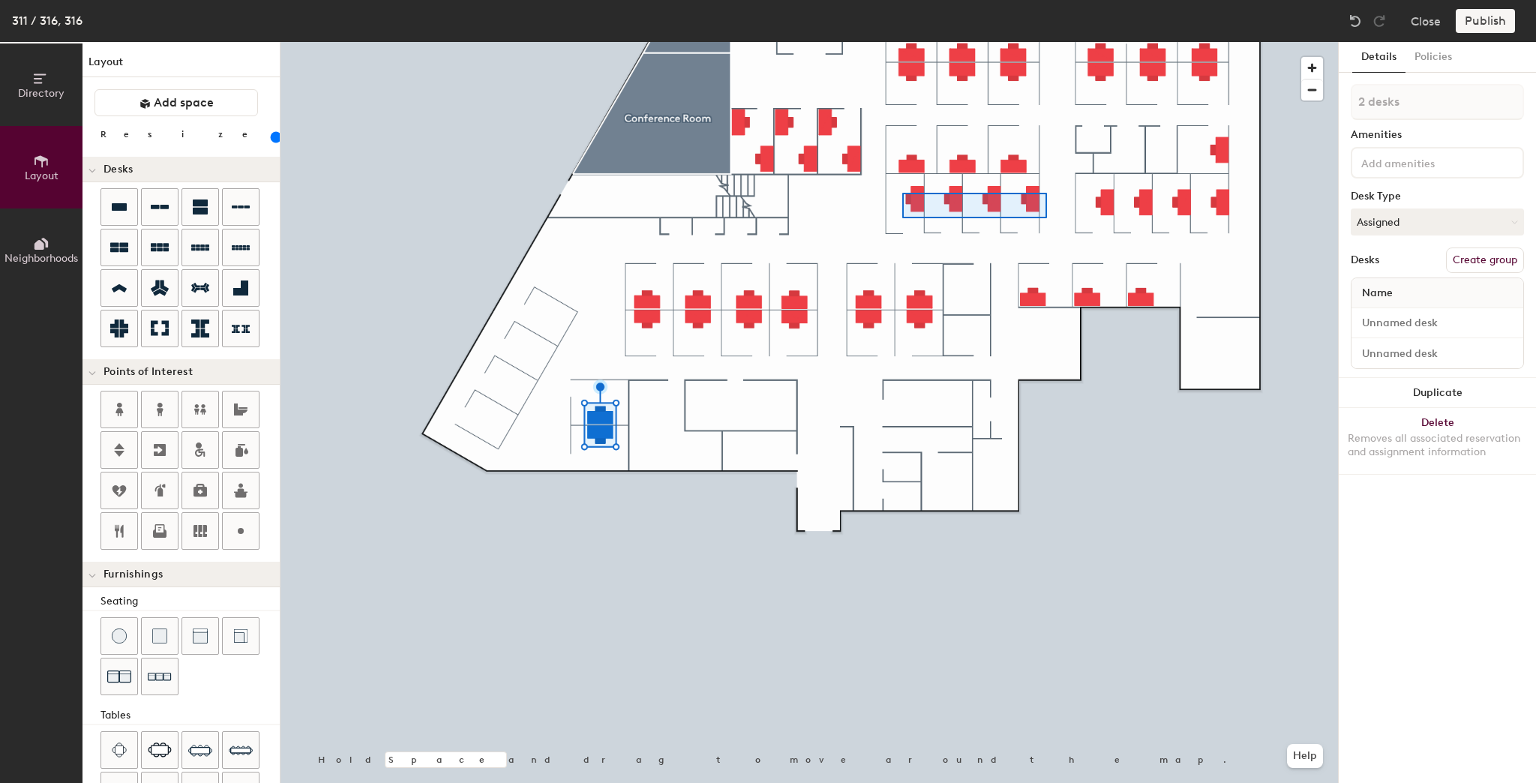
type input "4 desks"
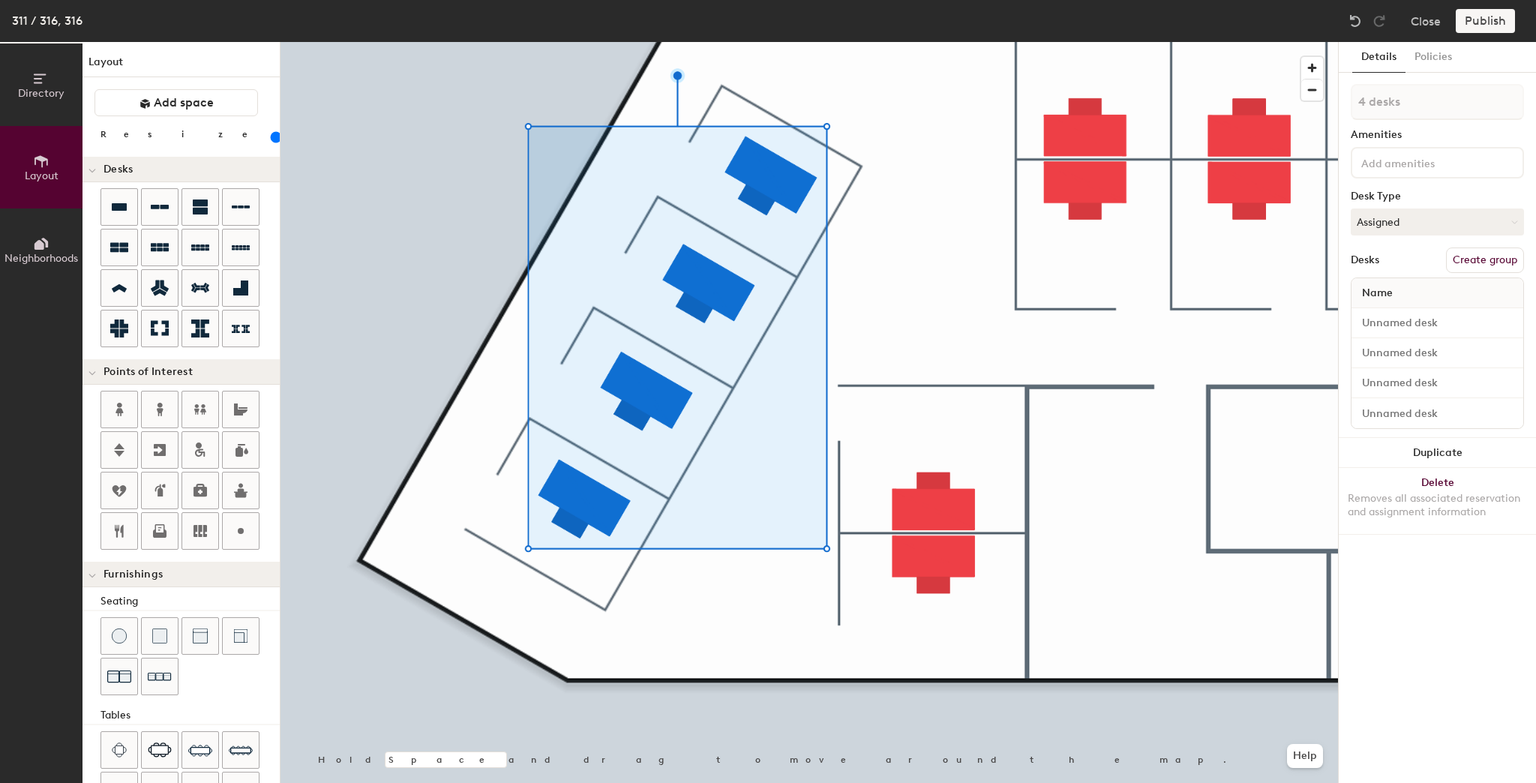
click at [663, 42] on div at bounding box center [810, 42] width 1058 height 0
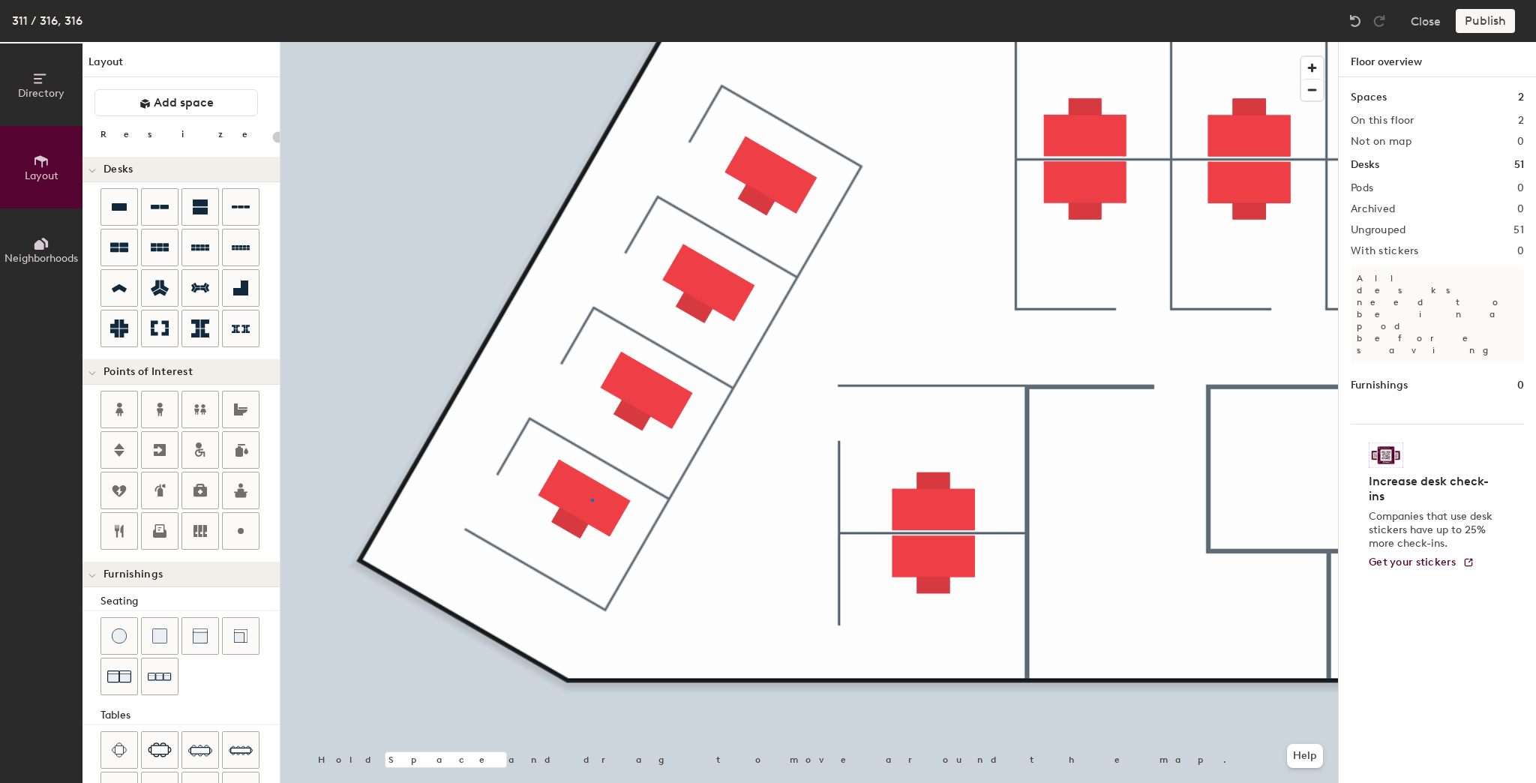
click at [591, 42] on div at bounding box center [810, 42] width 1058 height 0
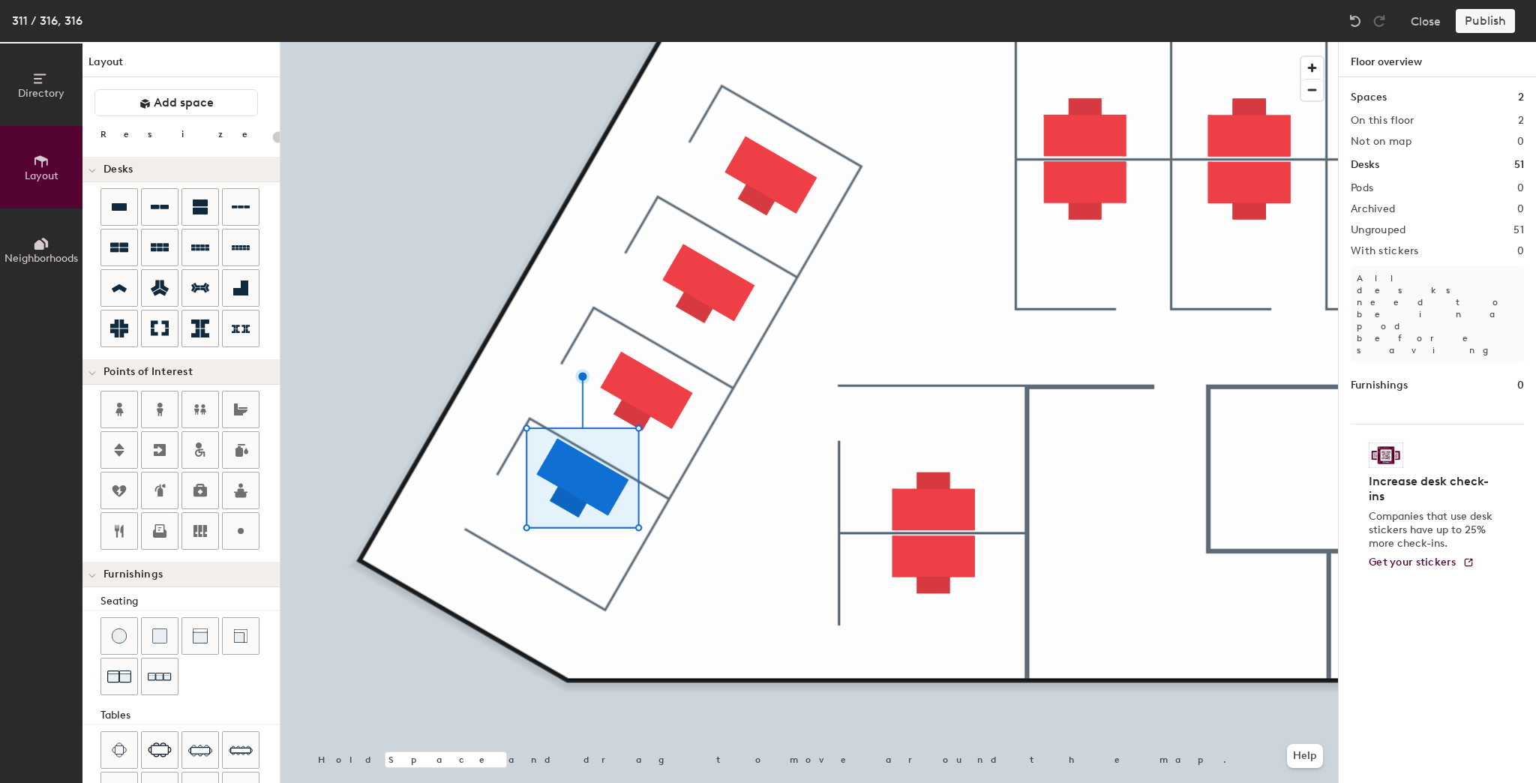
click at [645, 42] on div at bounding box center [810, 42] width 1058 height 0
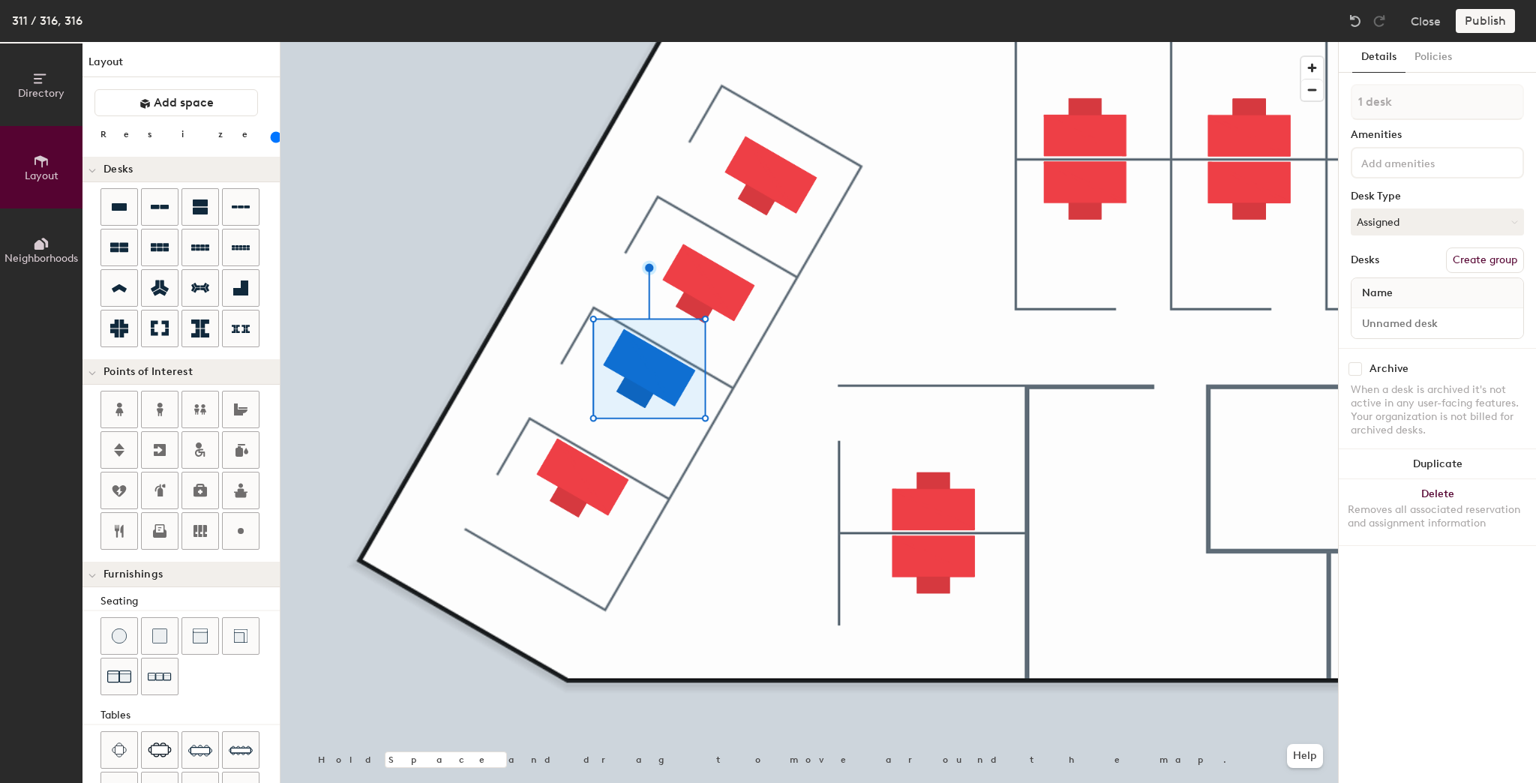
click at [740, 42] on div at bounding box center [810, 42] width 1058 height 0
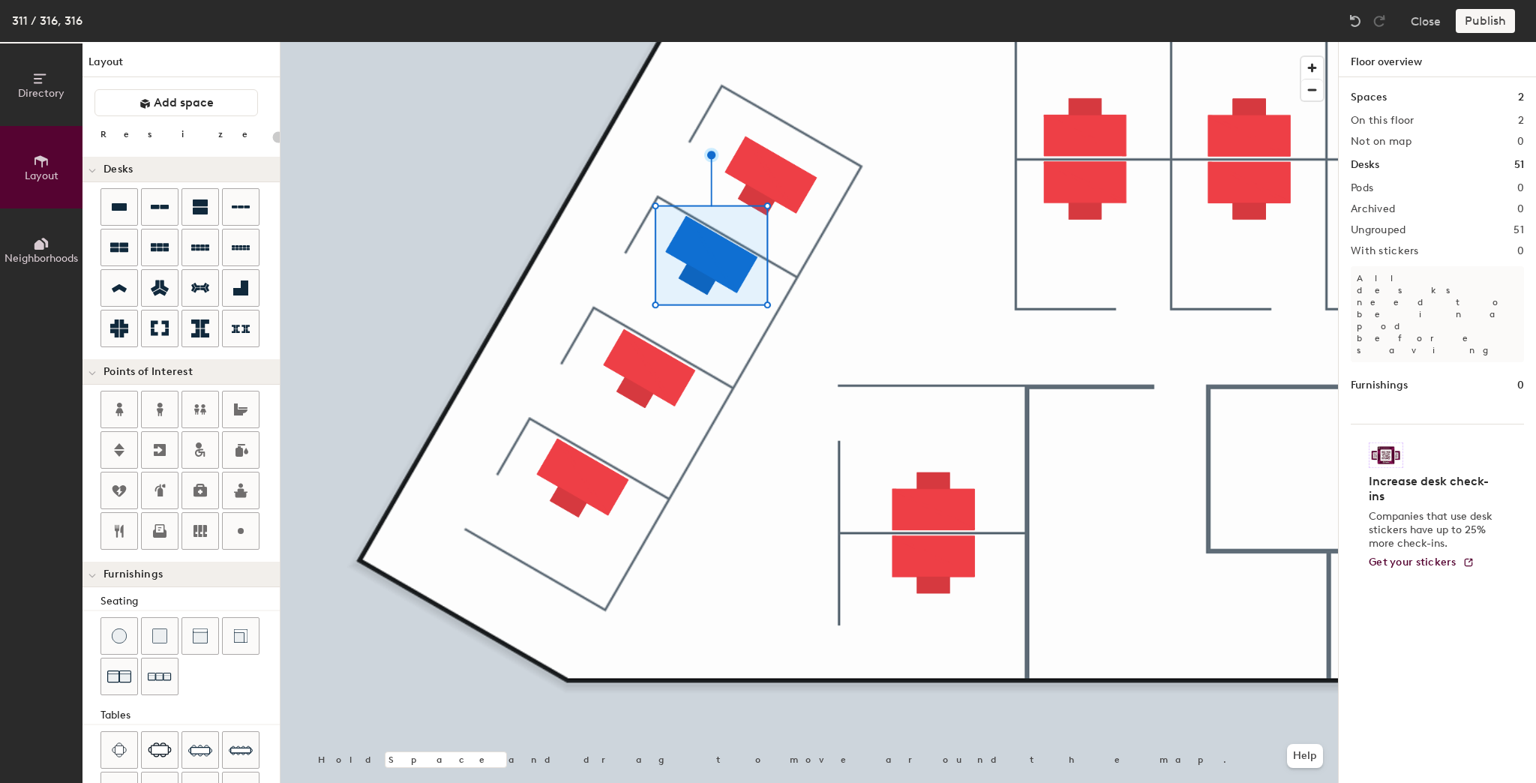
click at [754, 42] on div at bounding box center [810, 42] width 1058 height 0
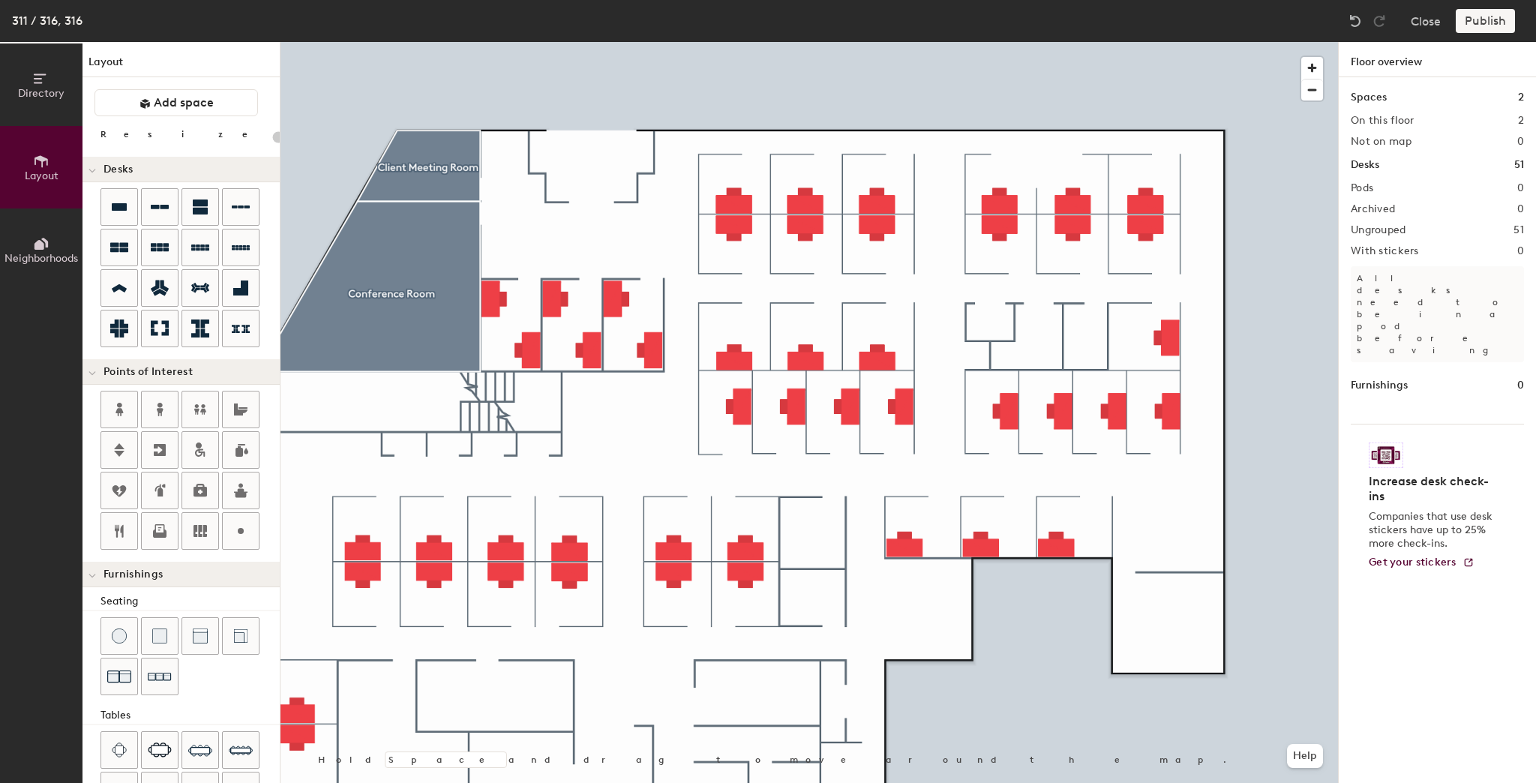
click at [495, 42] on div at bounding box center [810, 42] width 1058 height 0
type input "140"
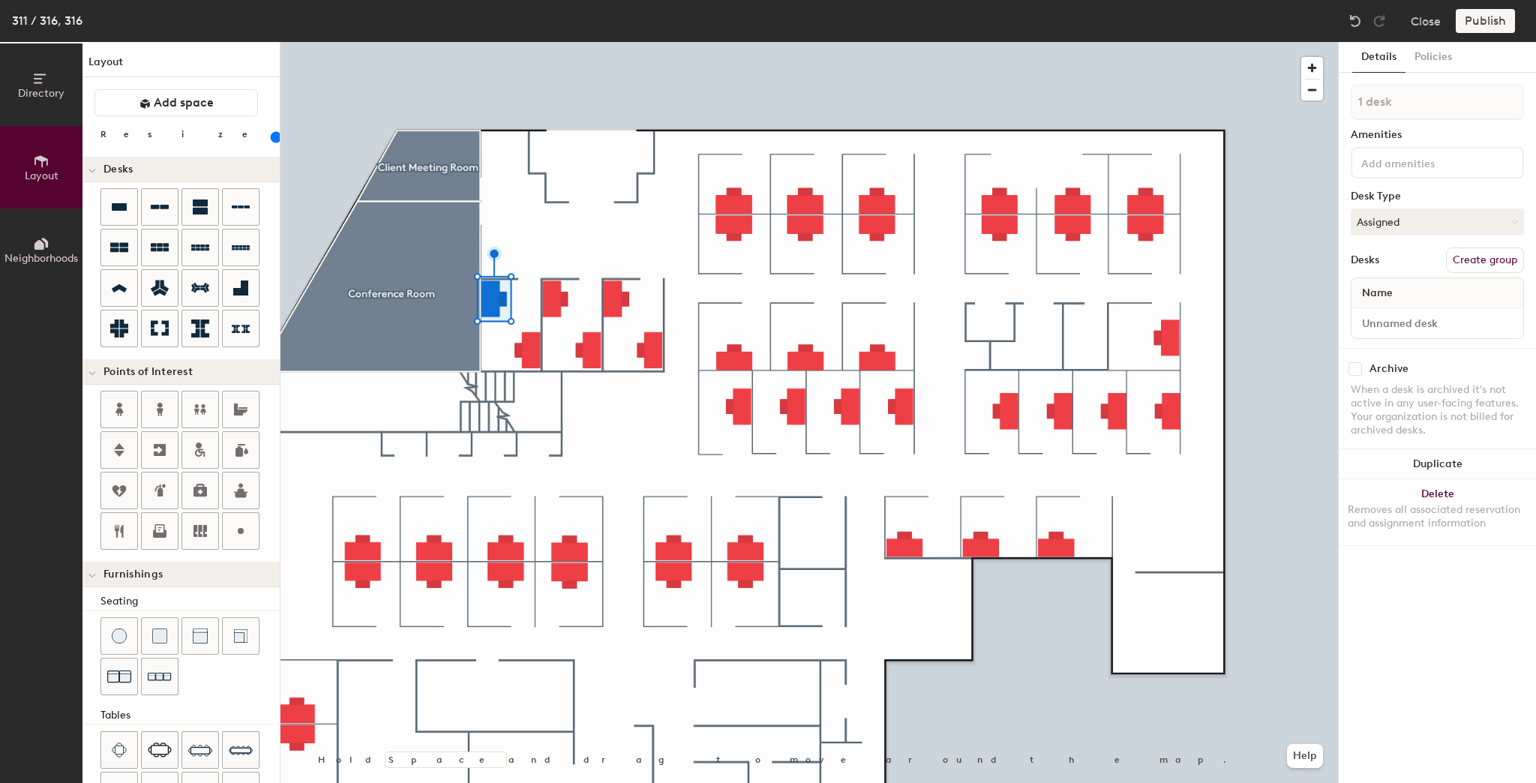
click at [1473, 264] on button "Create group" at bounding box center [1485, 261] width 78 height 26
click at [1316, 110] on div "Directory Layout Neighborhoods Layout Add space Resize Desks Points of Interest…" at bounding box center [768, 412] width 1536 height 741
type input "1A"
click at [1494, 258] on button "Create group" at bounding box center [1485, 261] width 78 height 26
click at [1232, 106] on div "Directory Layout Neighborhoods Layout Add space Resize Desks Points of Interest…" at bounding box center [768, 412] width 1536 height 741
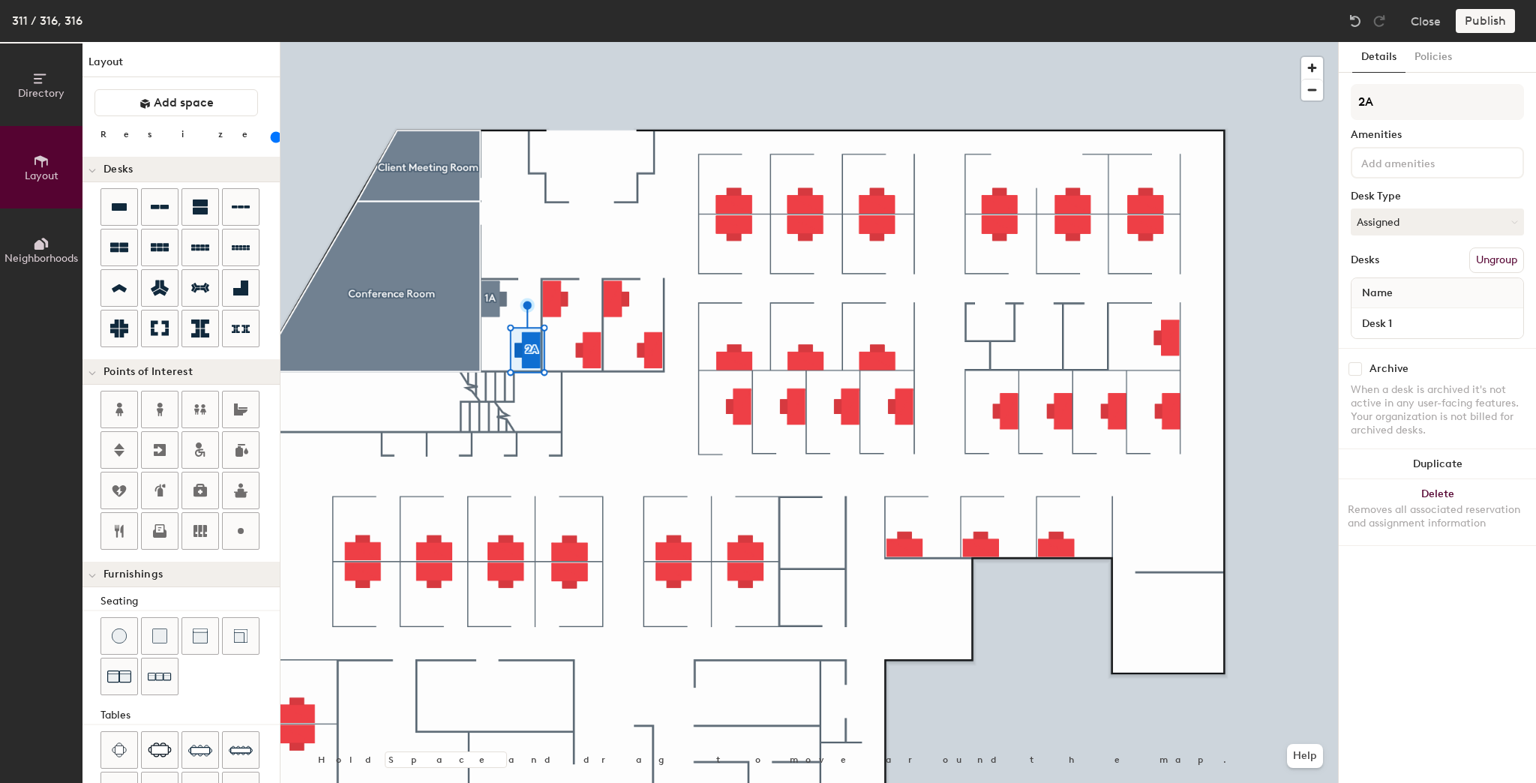
type input "2A"
click at [558, 42] on div at bounding box center [810, 42] width 1058 height 0
click at [1481, 248] on button "Create group" at bounding box center [1485, 261] width 78 height 26
click at [1286, 110] on div "Directory Layout Neighborhoods Layout Add space Resize Desks Points of Interest…" at bounding box center [768, 412] width 1536 height 741
type input "1B"
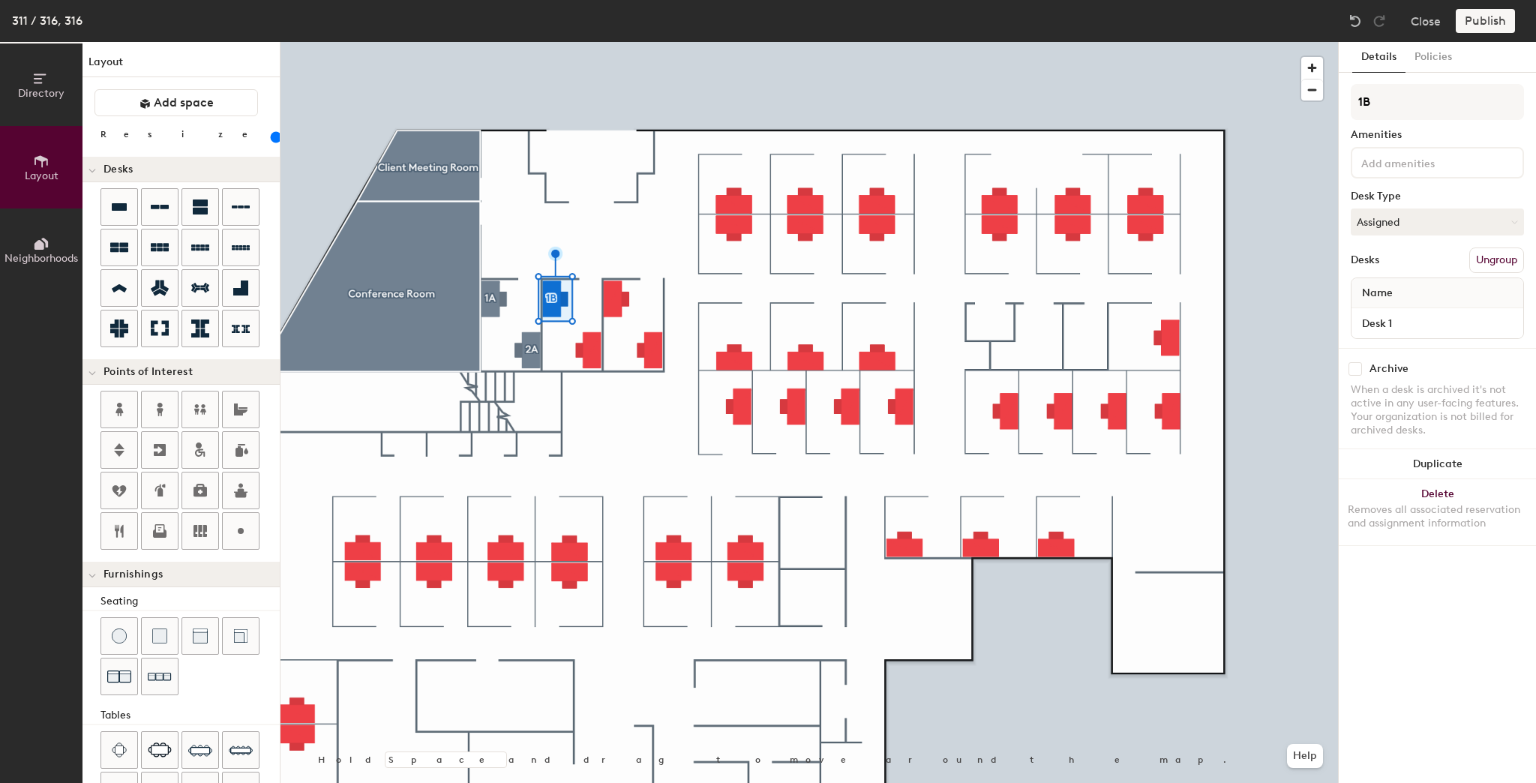
click at [588, 42] on div at bounding box center [810, 42] width 1058 height 0
click at [1472, 257] on button "Create group" at bounding box center [1485, 261] width 78 height 26
click at [1294, 97] on div "Directory Layout Neighborhoods Layout Add space Resize Desks Points of Interest…" at bounding box center [768, 412] width 1536 height 741
type input "2B"
drag, startPoint x: 1408, startPoint y: 105, endPoint x: 1302, endPoint y: 97, distance: 106.1
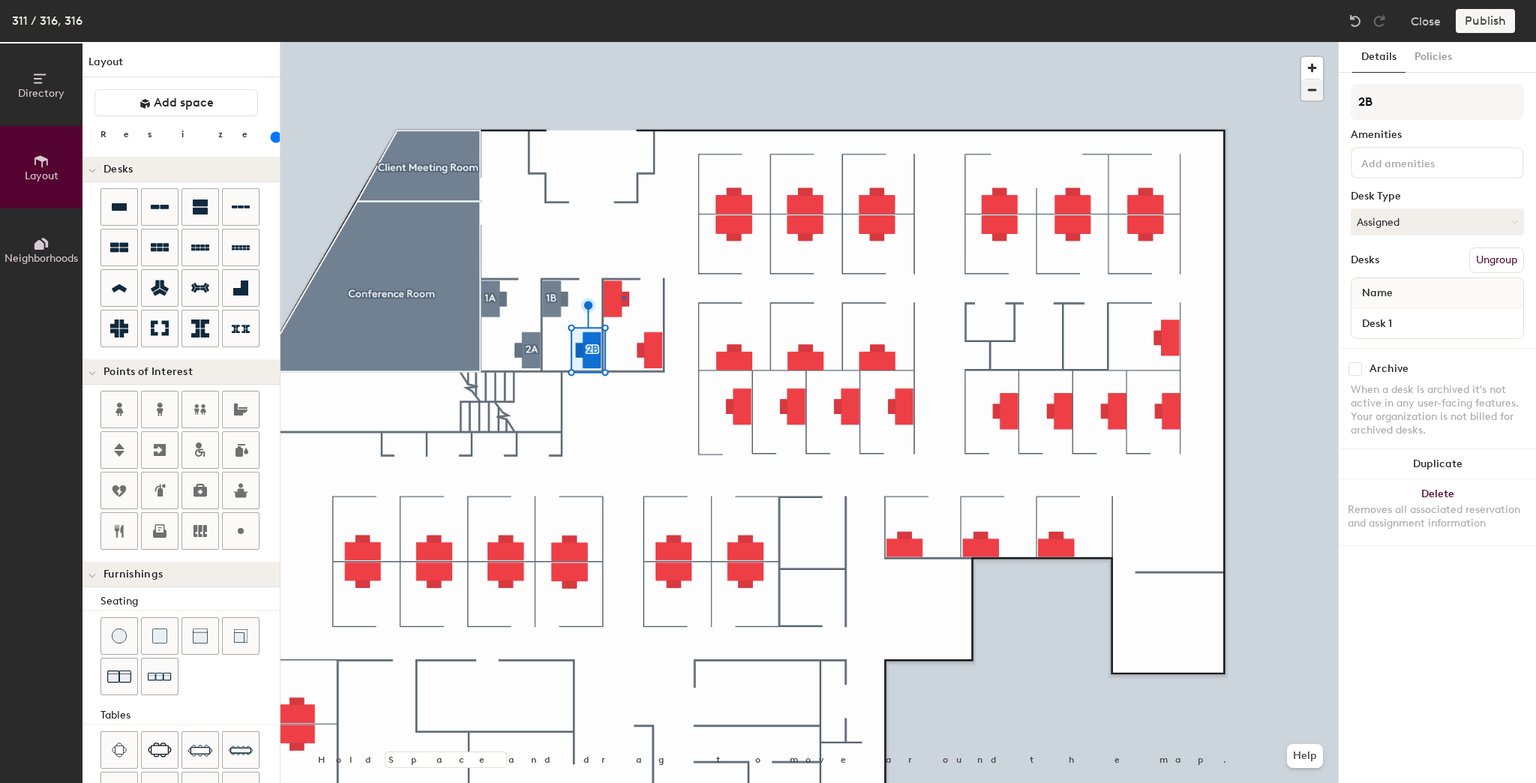
click at [623, 42] on div at bounding box center [810, 42] width 1058 height 0
click at [1481, 254] on button "Create group" at bounding box center [1485, 261] width 78 height 26
drag, startPoint x: 1394, startPoint y: 96, endPoint x: 1350, endPoint y: 103, distance: 44.0
click at [1350, 103] on div "Details Policies Pod 5 Amenities Desk Type Assigned Desks Ungroup Name Desk 1 A…" at bounding box center [1437, 412] width 197 height 741
type input "3A"
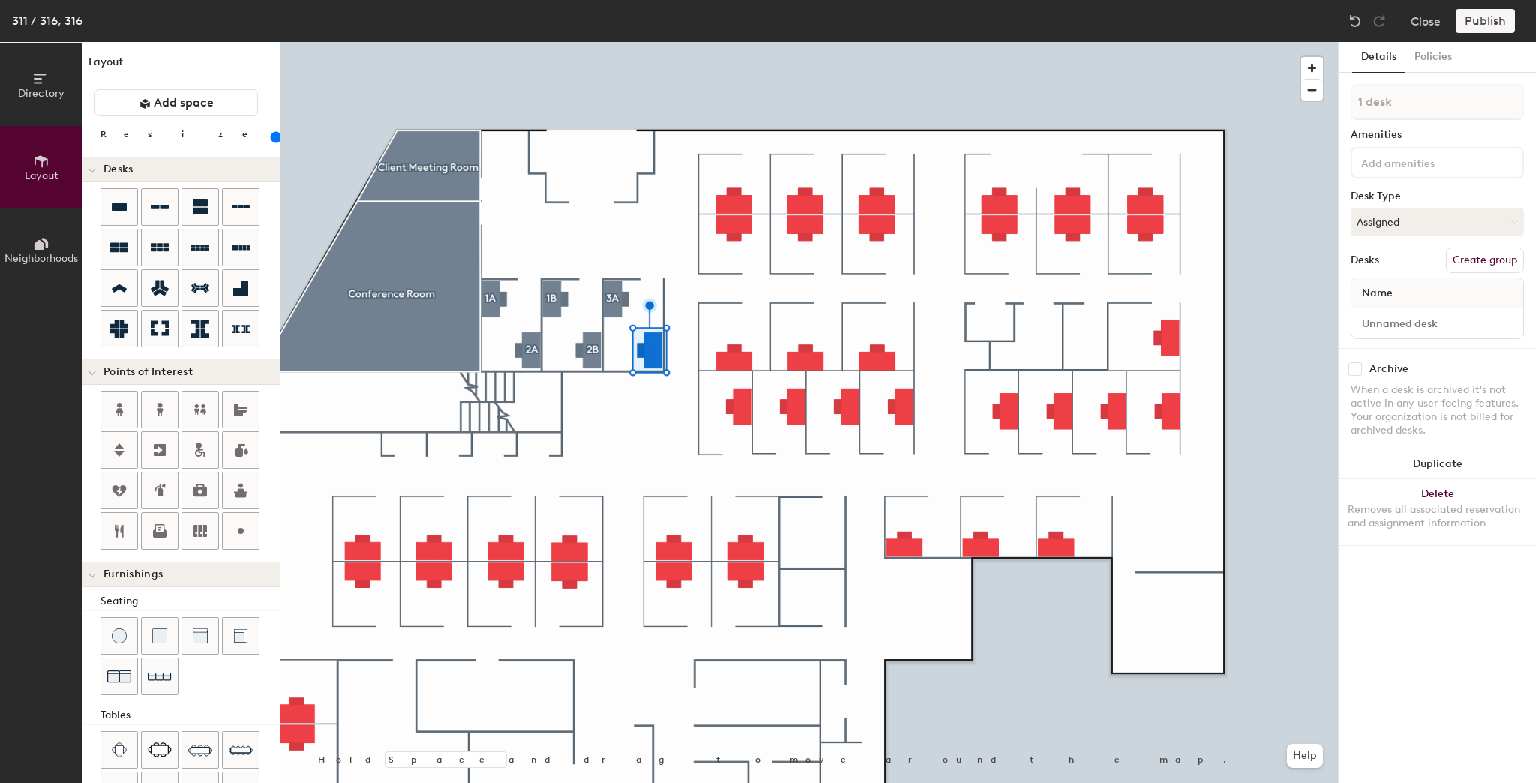
click at [1521, 260] on button "Create group" at bounding box center [1485, 261] width 78 height 26
click at [1242, 122] on div "Directory Layout Neighborhoods Layout Add space Resize Desks Points of Interest…" at bounding box center [768, 412] width 1536 height 741
type input "3B"
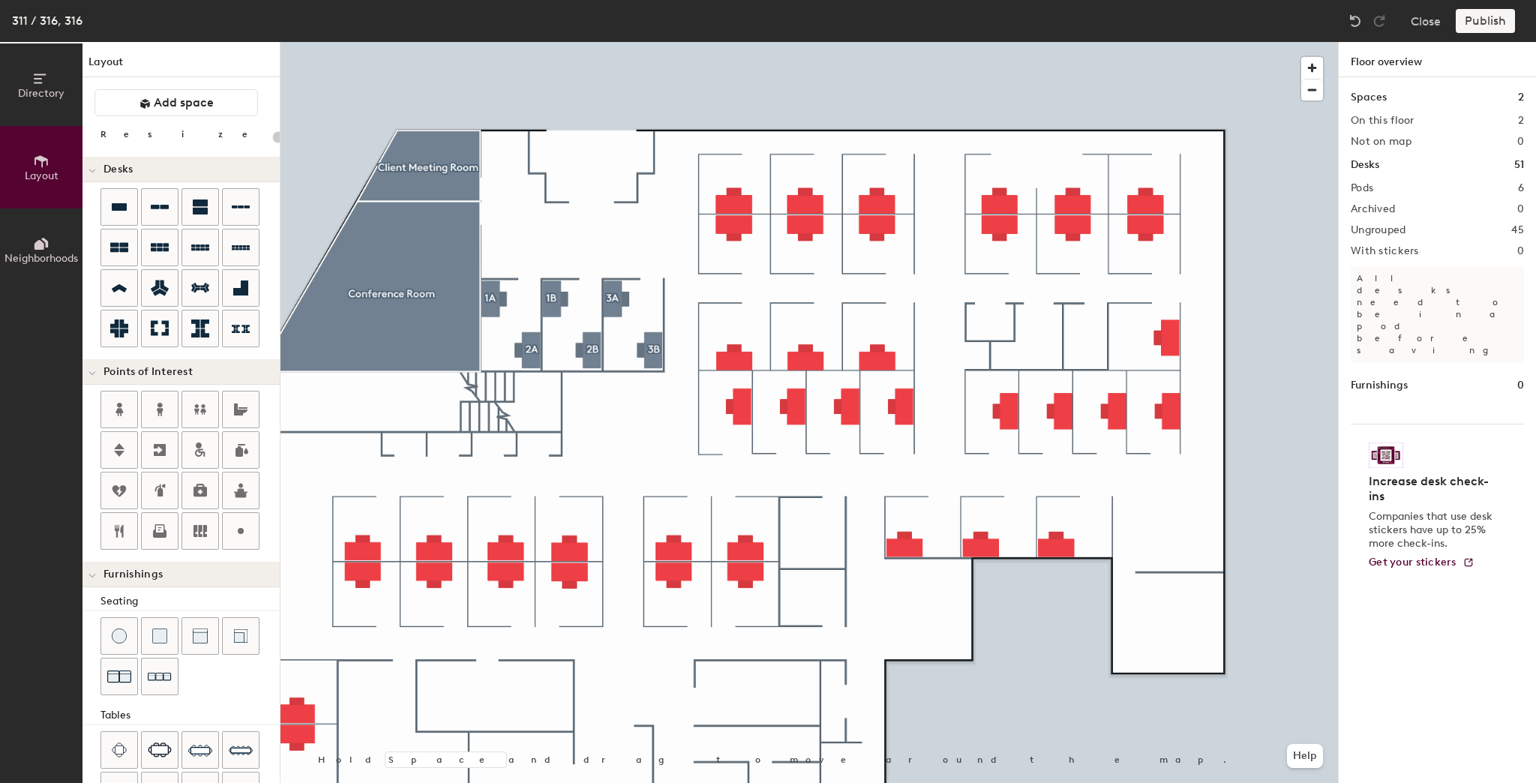
click at [726, 42] on div at bounding box center [810, 42] width 1058 height 0
type input "140"
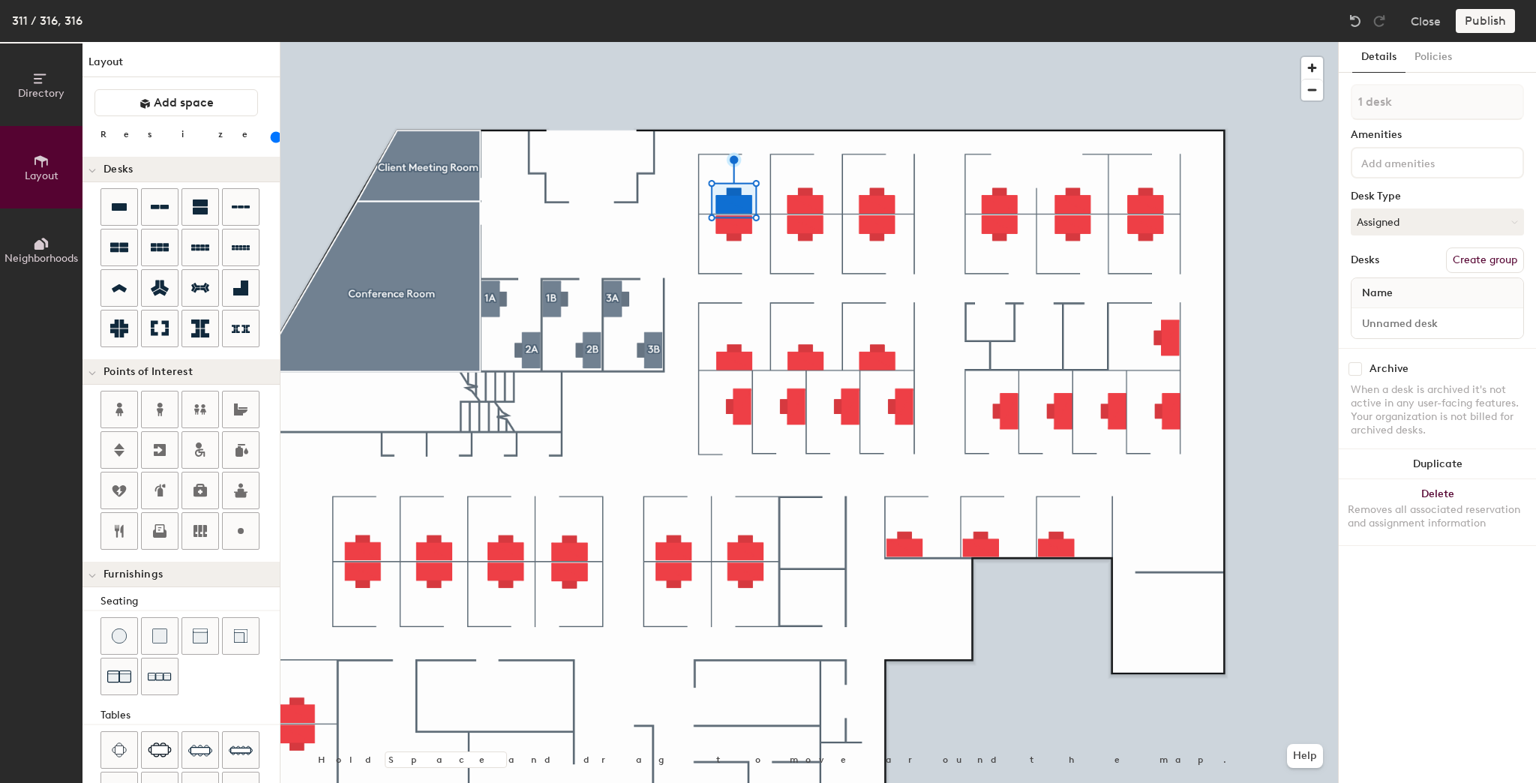
click at [1496, 266] on button "Create group" at bounding box center [1485, 261] width 78 height 26
click at [1259, 107] on div "Directory Layout Neighborhoods Layout Add space Resize Desks Points of Interest…" at bounding box center [768, 412] width 1536 height 741
type input "Cube 40"
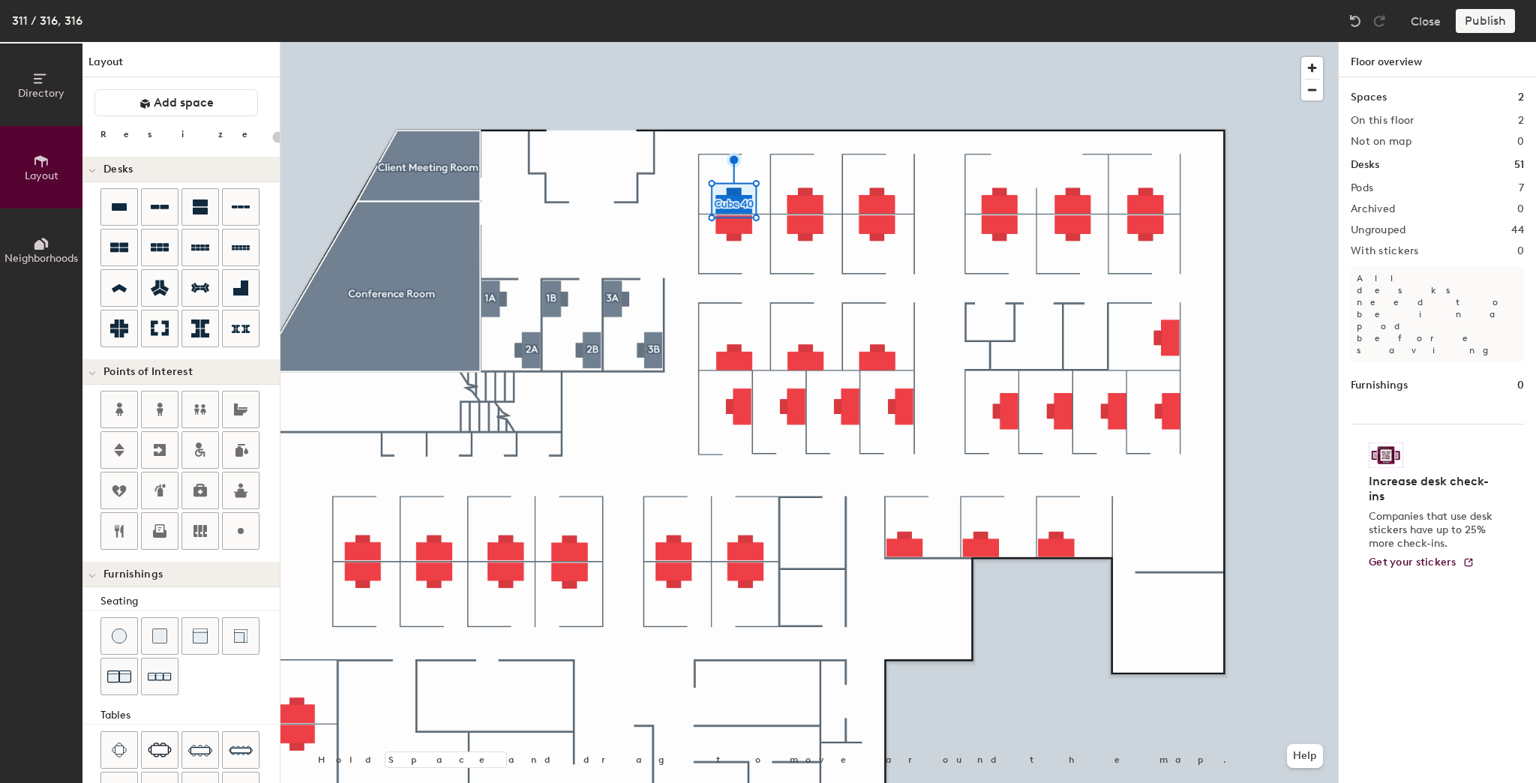
type input "140"
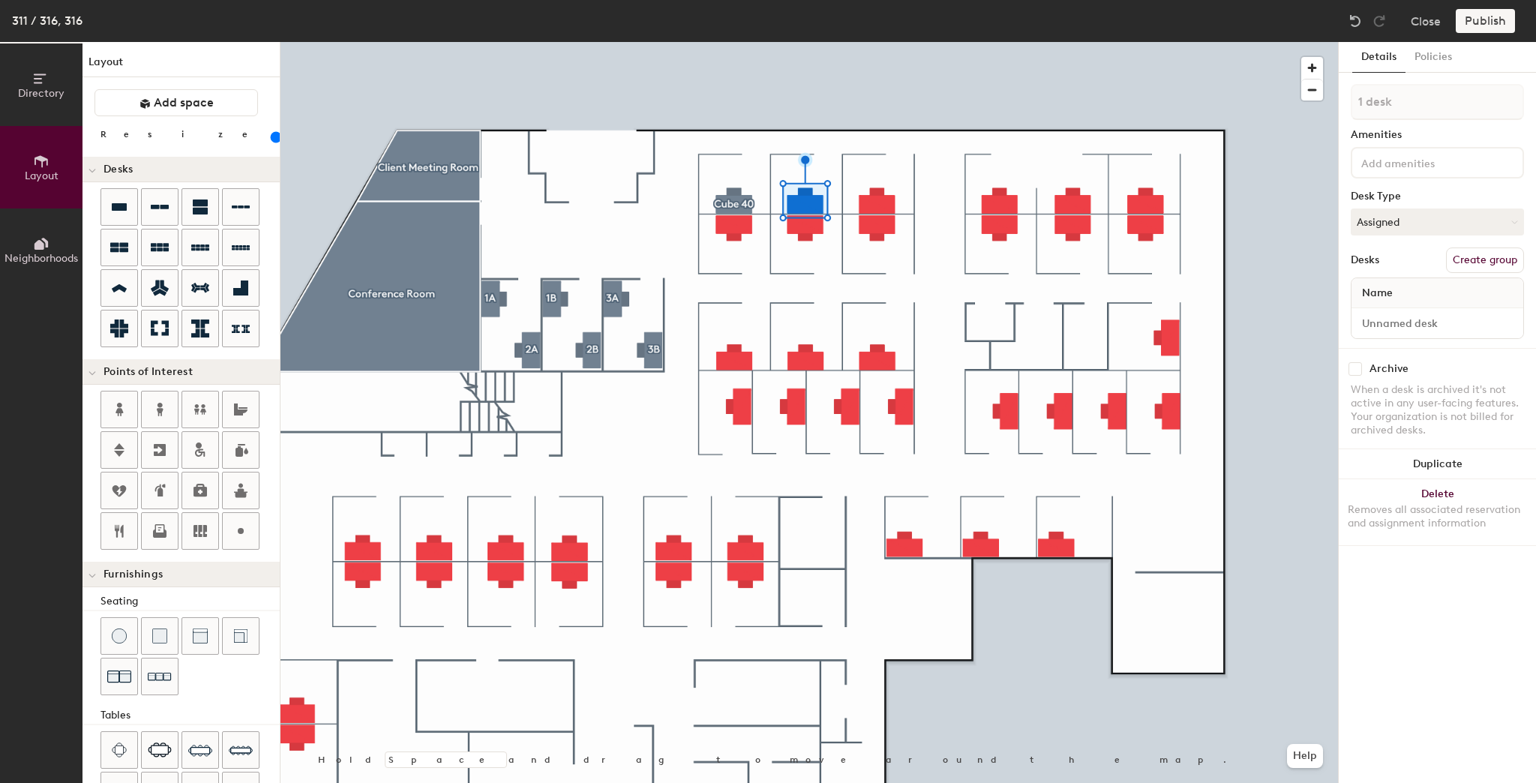
click at [1500, 255] on button "Create group" at bounding box center [1485, 261] width 78 height 26
click at [1302, 122] on div "Directory Layout Neighborhoods Layout Add space Resize Desks Points of Interest…" at bounding box center [768, 412] width 1536 height 741
type input "Cube 41"
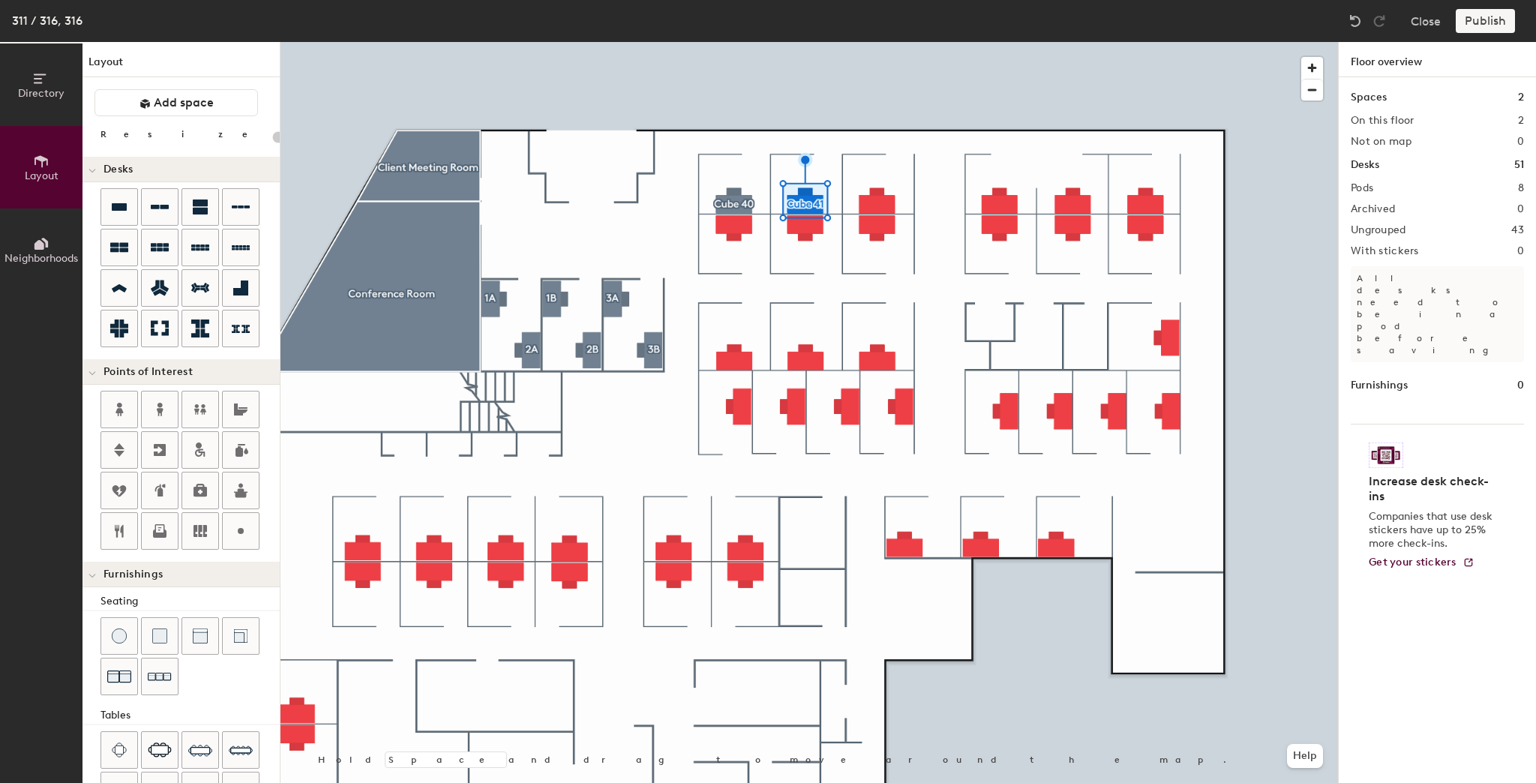
type input "140"
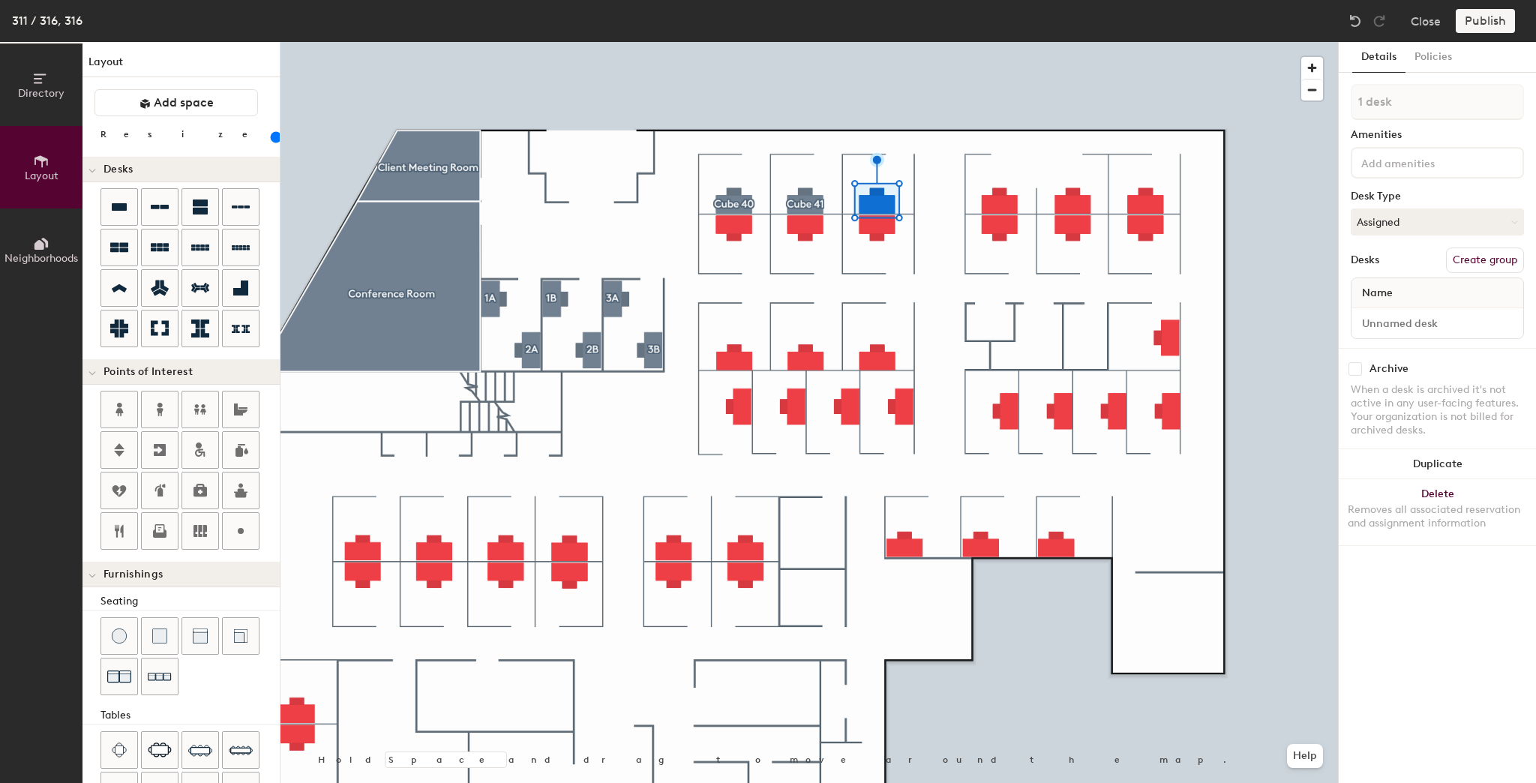
click at [1502, 264] on button "Create group" at bounding box center [1485, 261] width 78 height 26
click at [1286, 96] on div "Directory Layout Neighborhoods Layout Add space Resize Desks Points of Interest…" at bounding box center [768, 412] width 1536 height 741
type input "Cube 42"
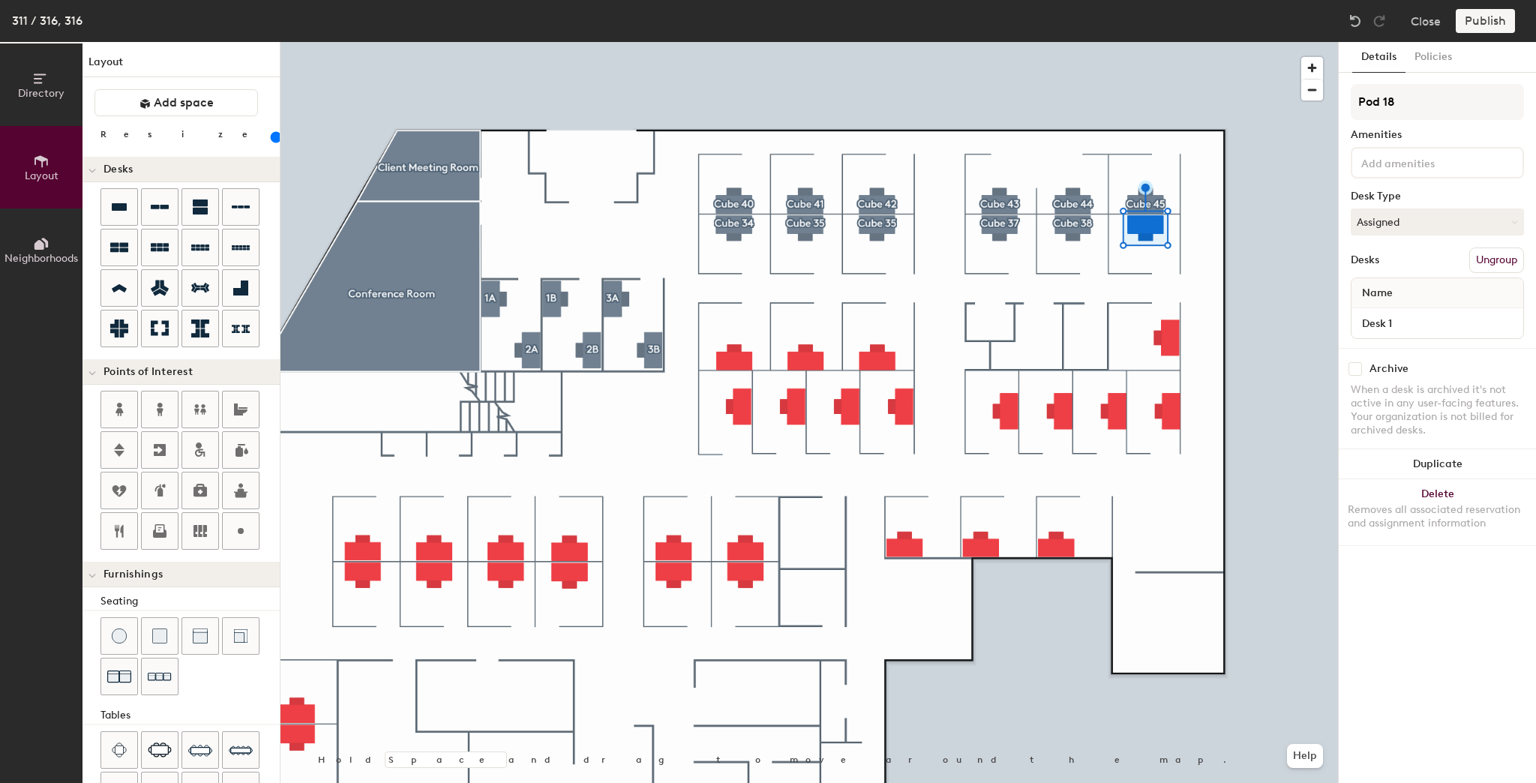
click at [1310, 102] on div "Directory Layout Neighborhoods Layout Add space Resize Desks Points of Interest…" at bounding box center [768, 412] width 1536 height 741
type input "Cube 39"
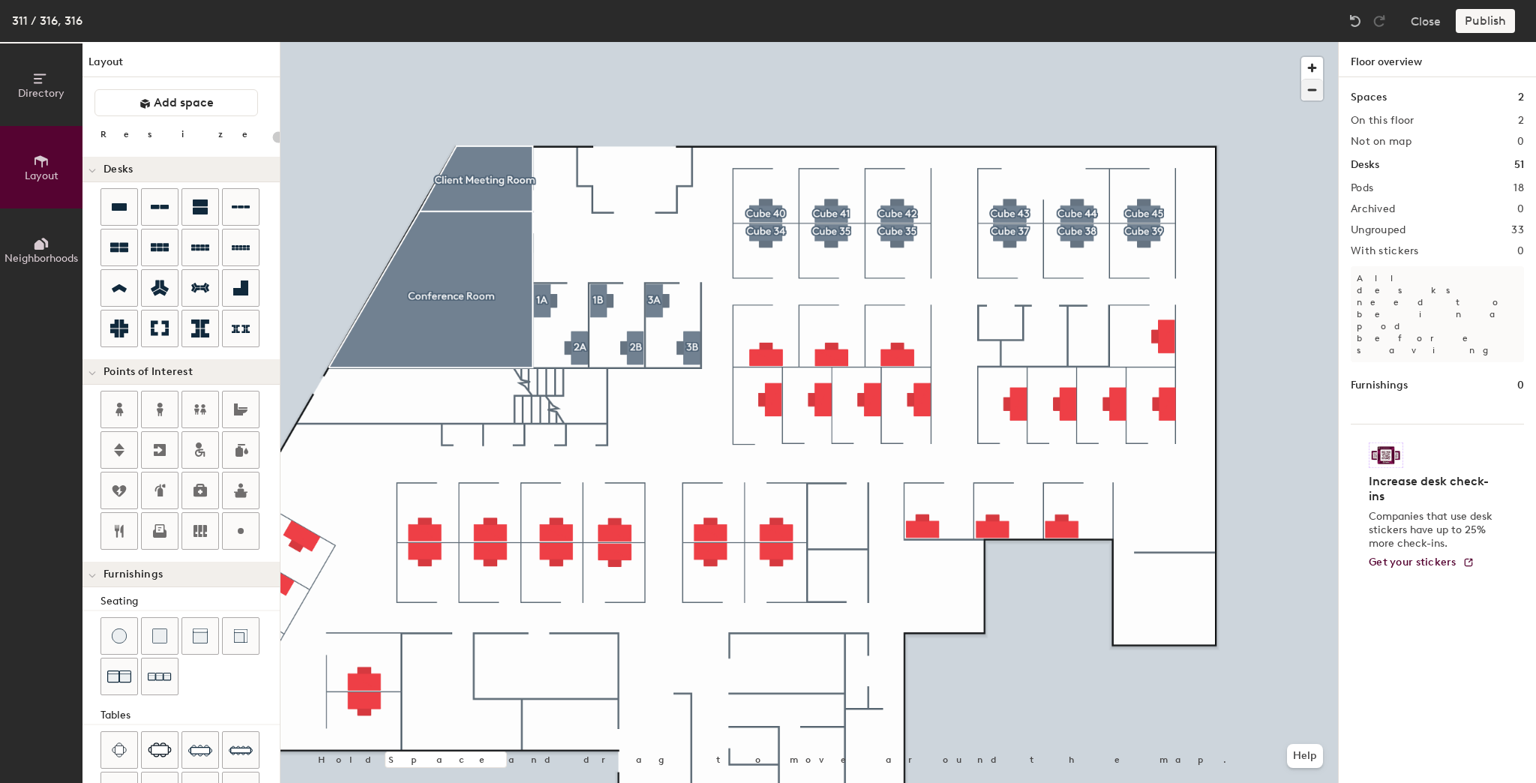
type input "140"
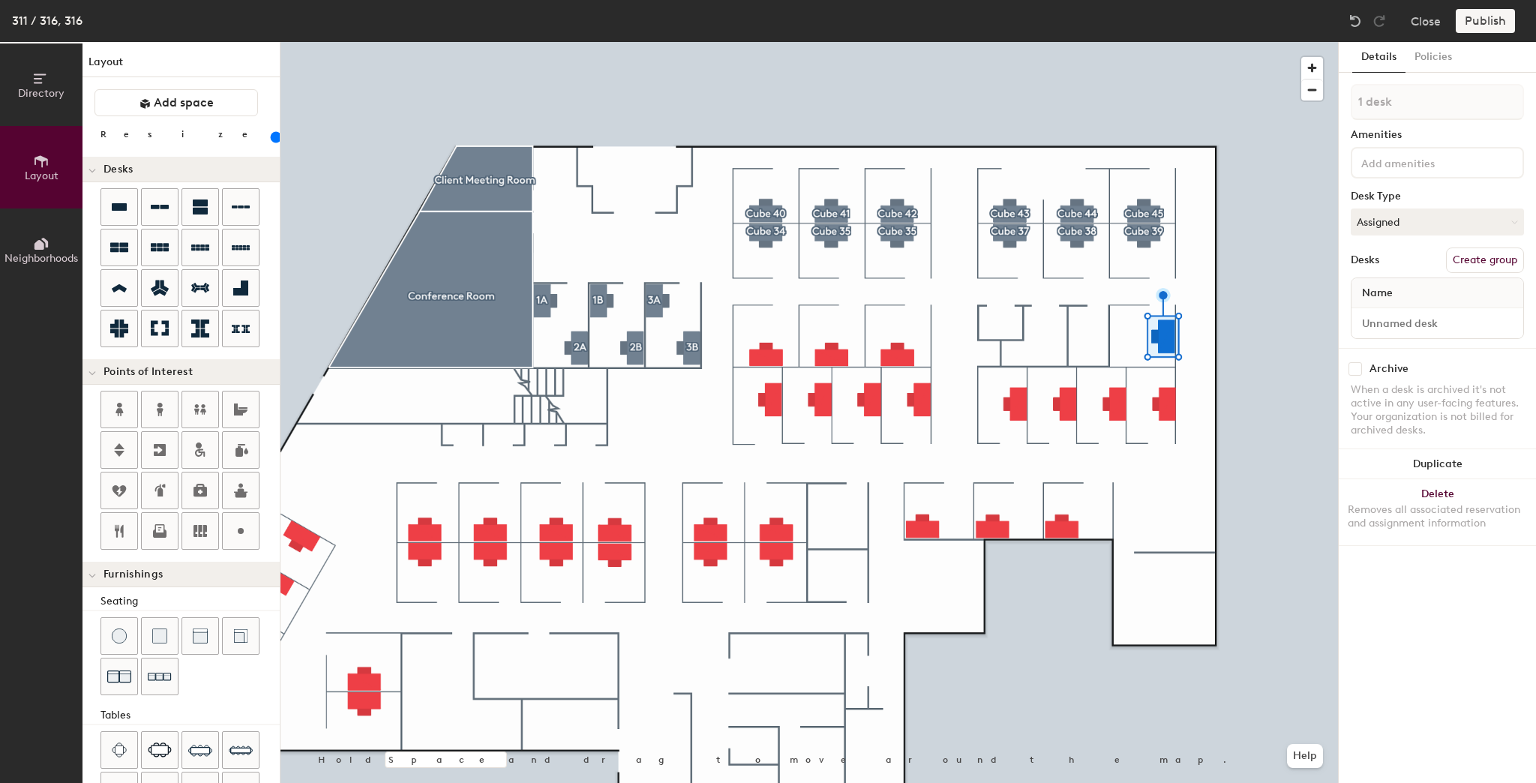
click at [1464, 248] on button "Create group" at bounding box center [1485, 261] width 78 height 26
click at [1313, 95] on div "Directory Layout Neighborhoods Layout Add space Resize Desks Points of Interest…" at bounding box center [768, 412] width 1536 height 741
type input "Cube 33"
click at [1455, 254] on button "Create group" at bounding box center [1485, 261] width 78 height 26
click at [1301, 101] on div "Directory Layout Neighborhoods Layout Add space Resize Desks Points of Interest…" at bounding box center [768, 412] width 1536 height 741
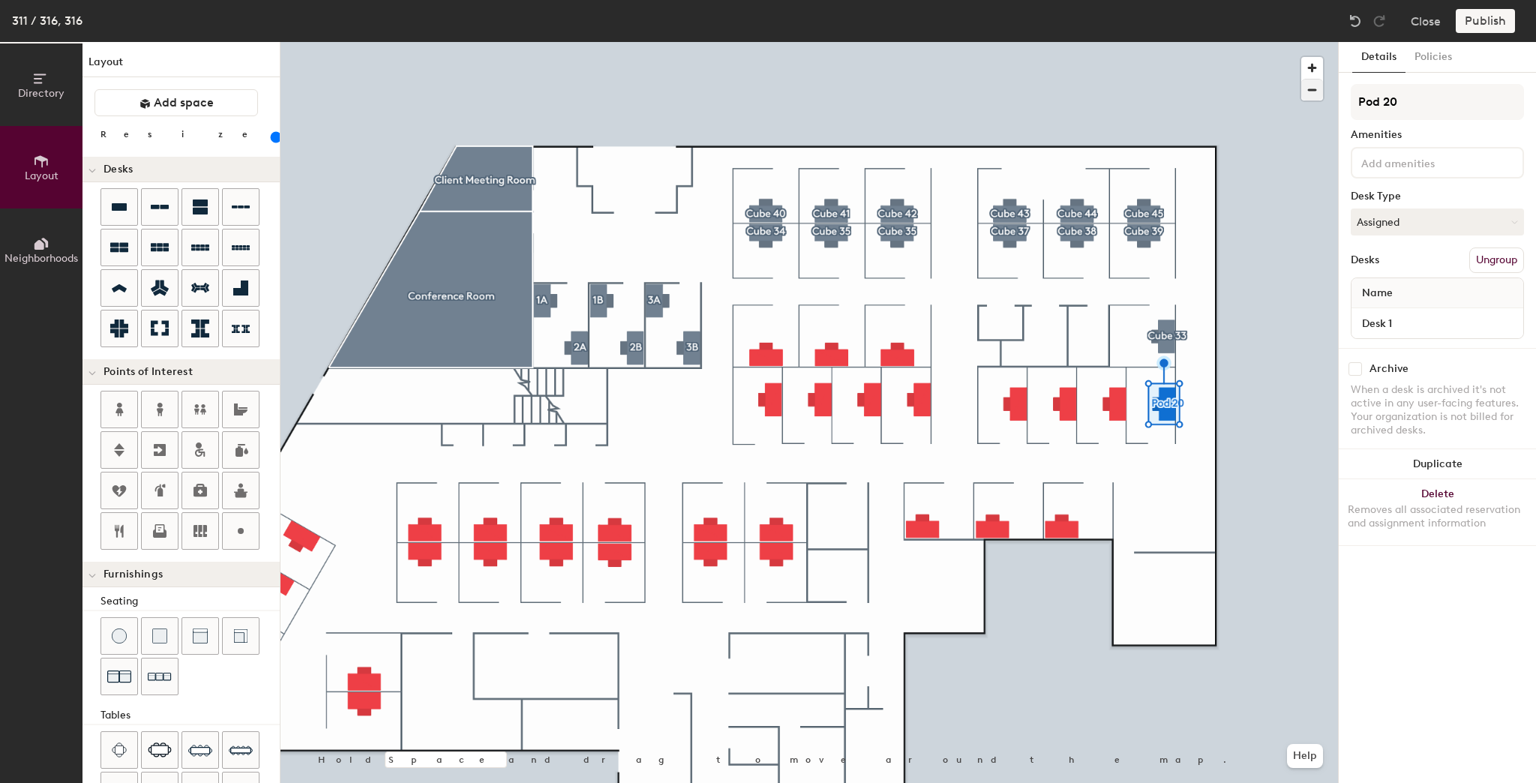
type input "j"
type input "Cube 29"
click at [1457, 254] on button "Create group" at bounding box center [1485, 261] width 78 height 26
click at [1334, 110] on div "Directory Layout Neighborhoods Layout Add space Resize Desks Points of Interest…" at bounding box center [768, 412] width 1536 height 741
type input "Cube 28"
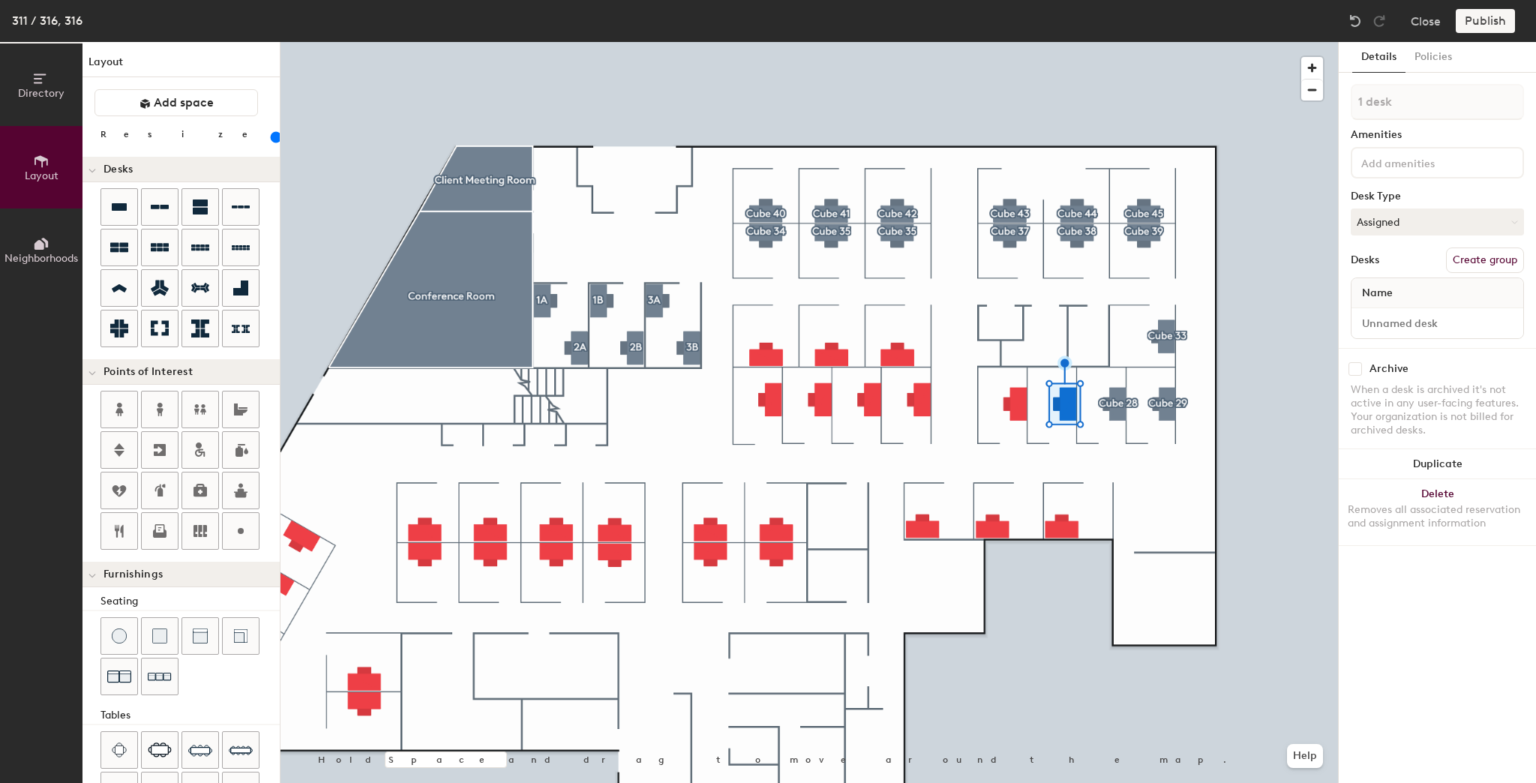
click at [1475, 261] on button "Create group" at bounding box center [1485, 261] width 78 height 26
drag, startPoint x: 1399, startPoint y: 104, endPoint x: 1311, endPoint y: 100, distance: 87.8
click at [1311, 100] on div "Directory Layout Neighborhoods Layout Add space Resize Desks Points of Interest…" at bounding box center [768, 412] width 1536 height 741
type input "Cube 27"
click at [1016, 42] on div at bounding box center [810, 42] width 1058 height 0
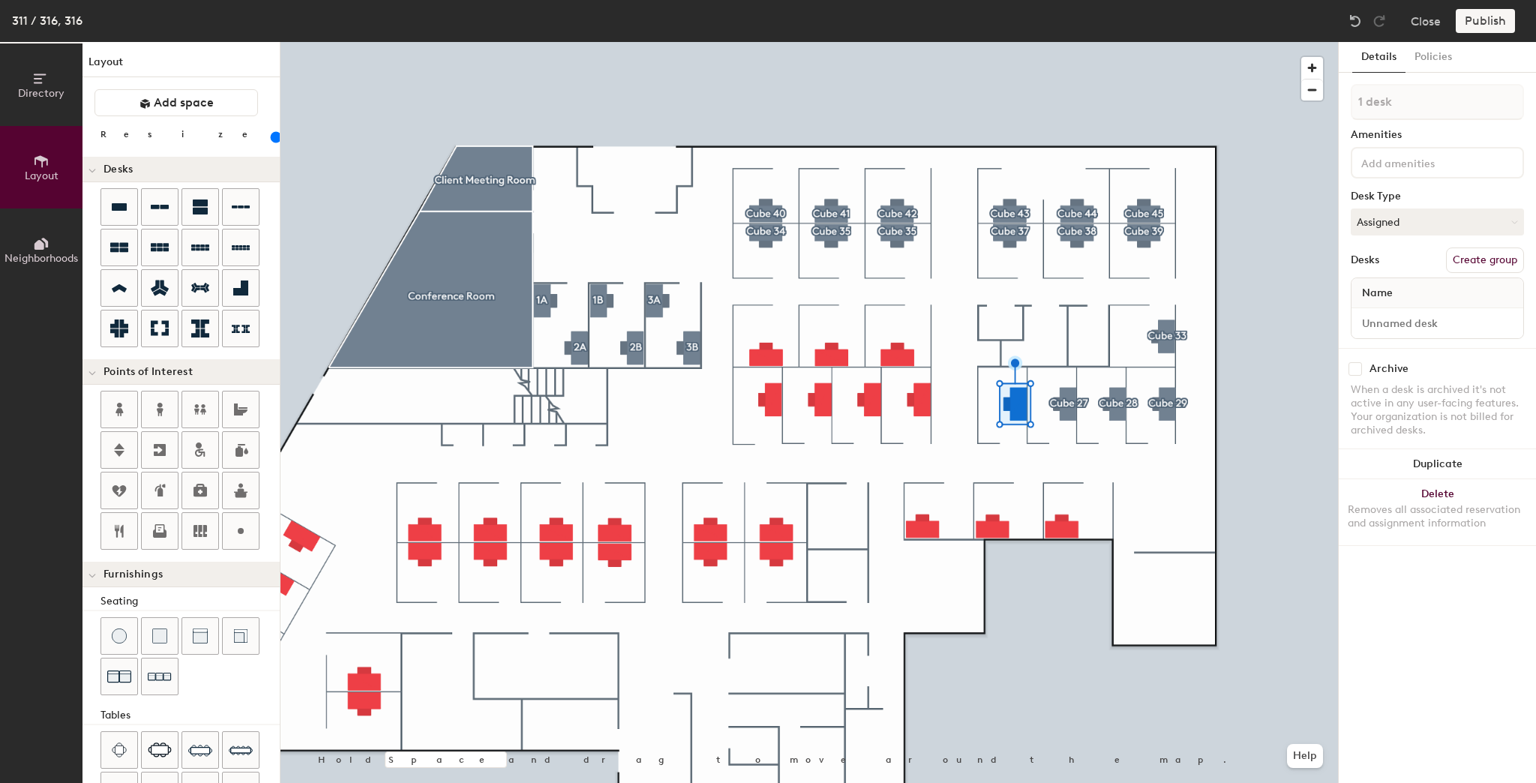
click at [1473, 262] on button "Create group" at bounding box center [1485, 261] width 78 height 26
click at [1302, 116] on div "Directory Layout Neighborhoods Layout Add space Resize Desks Points of Interest…" at bounding box center [768, 412] width 1536 height 741
type input "Cube 26"
click at [1202, 42] on div at bounding box center [810, 42] width 1058 height 0
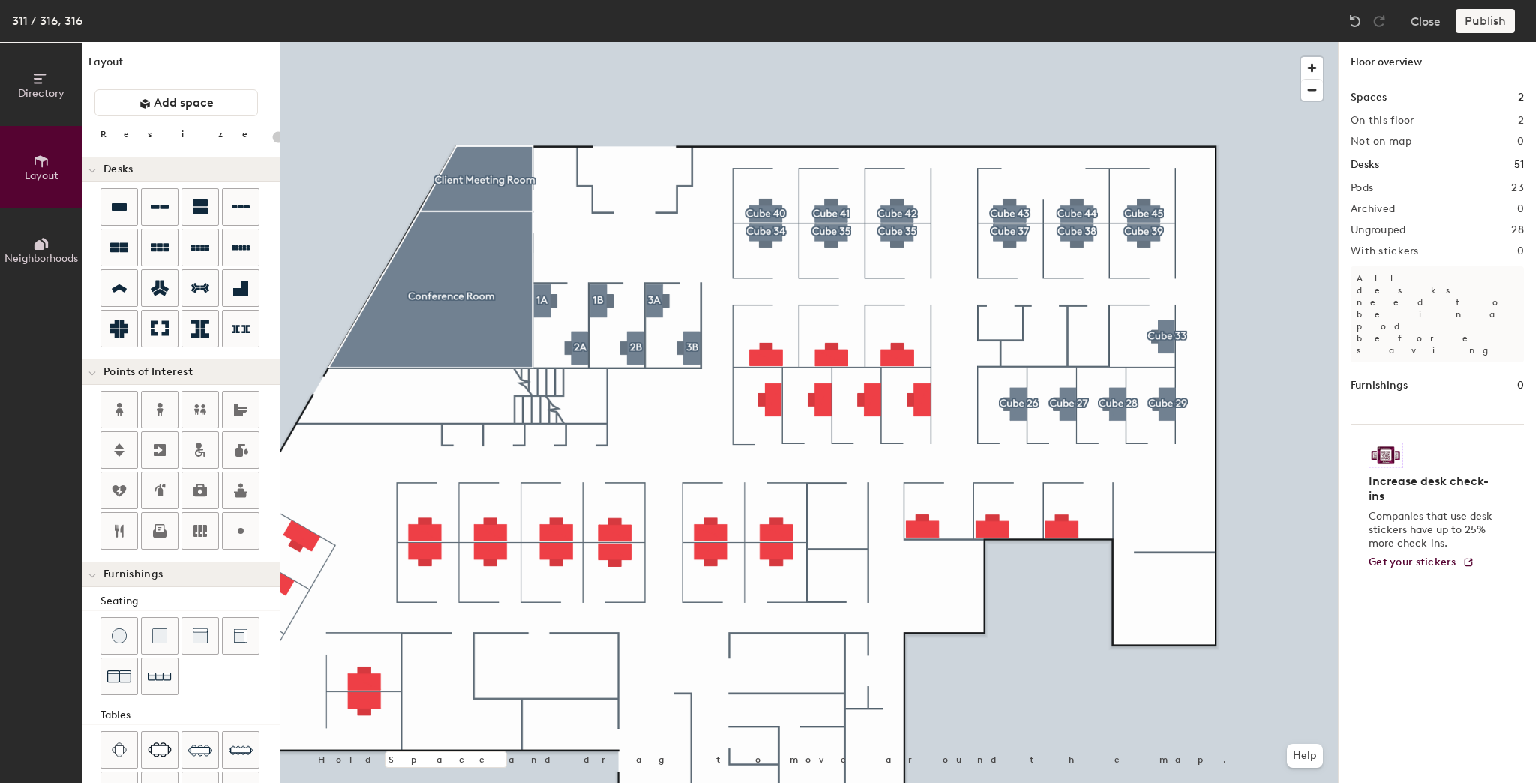
type input "140"
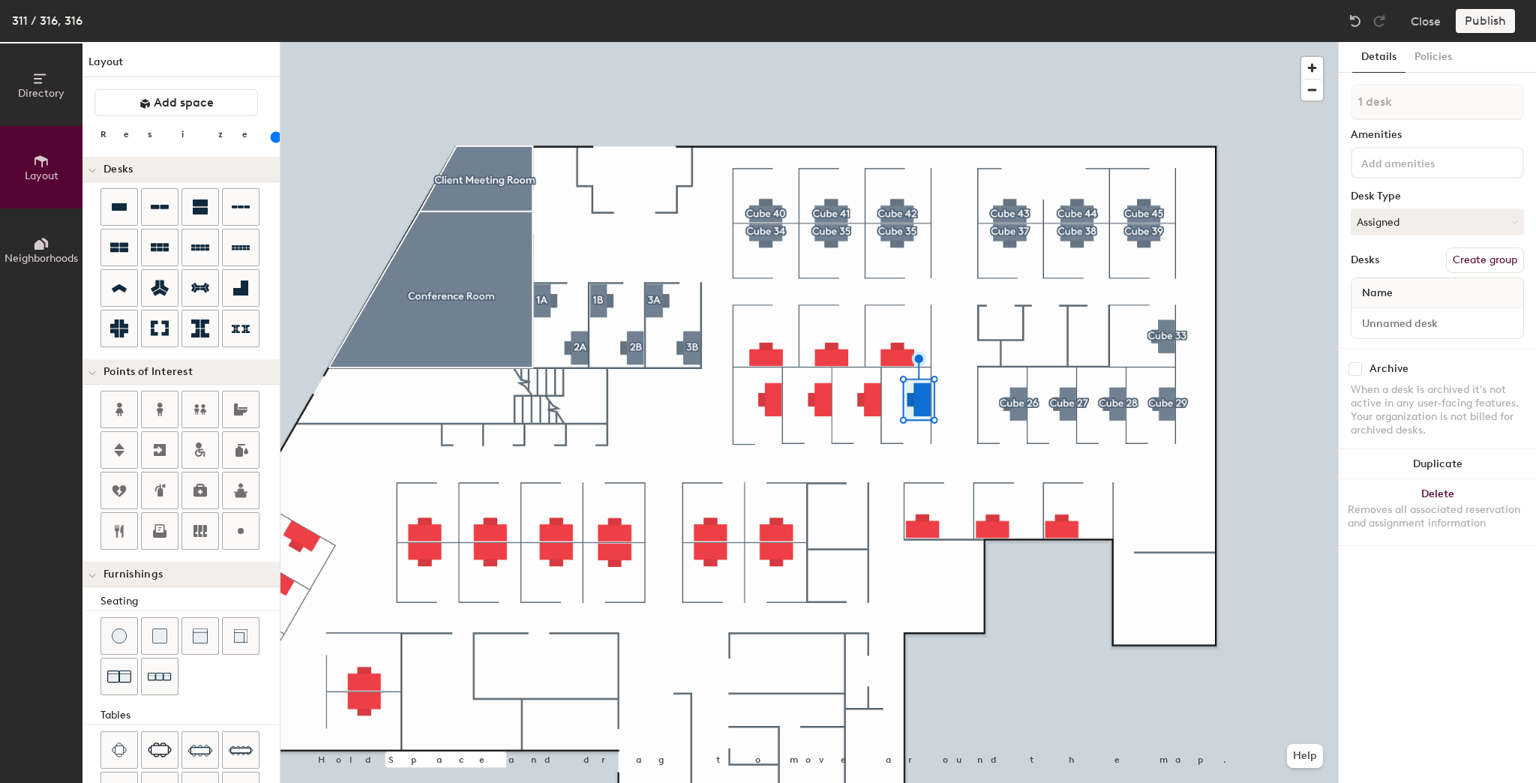
click at [1488, 253] on button "Create group" at bounding box center [1485, 261] width 78 height 26
click at [1303, 110] on div "Directory Layout Neighborhoods Layout Add space Resize Desks Points of Interest…" at bounding box center [768, 412] width 1536 height 741
type input "Cube 25"
drag, startPoint x: 1495, startPoint y: 257, endPoint x: 1489, endPoint y: 243, distance: 15.5
click at [1495, 253] on button "Create group" at bounding box center [1485, 261] width 78 height 26
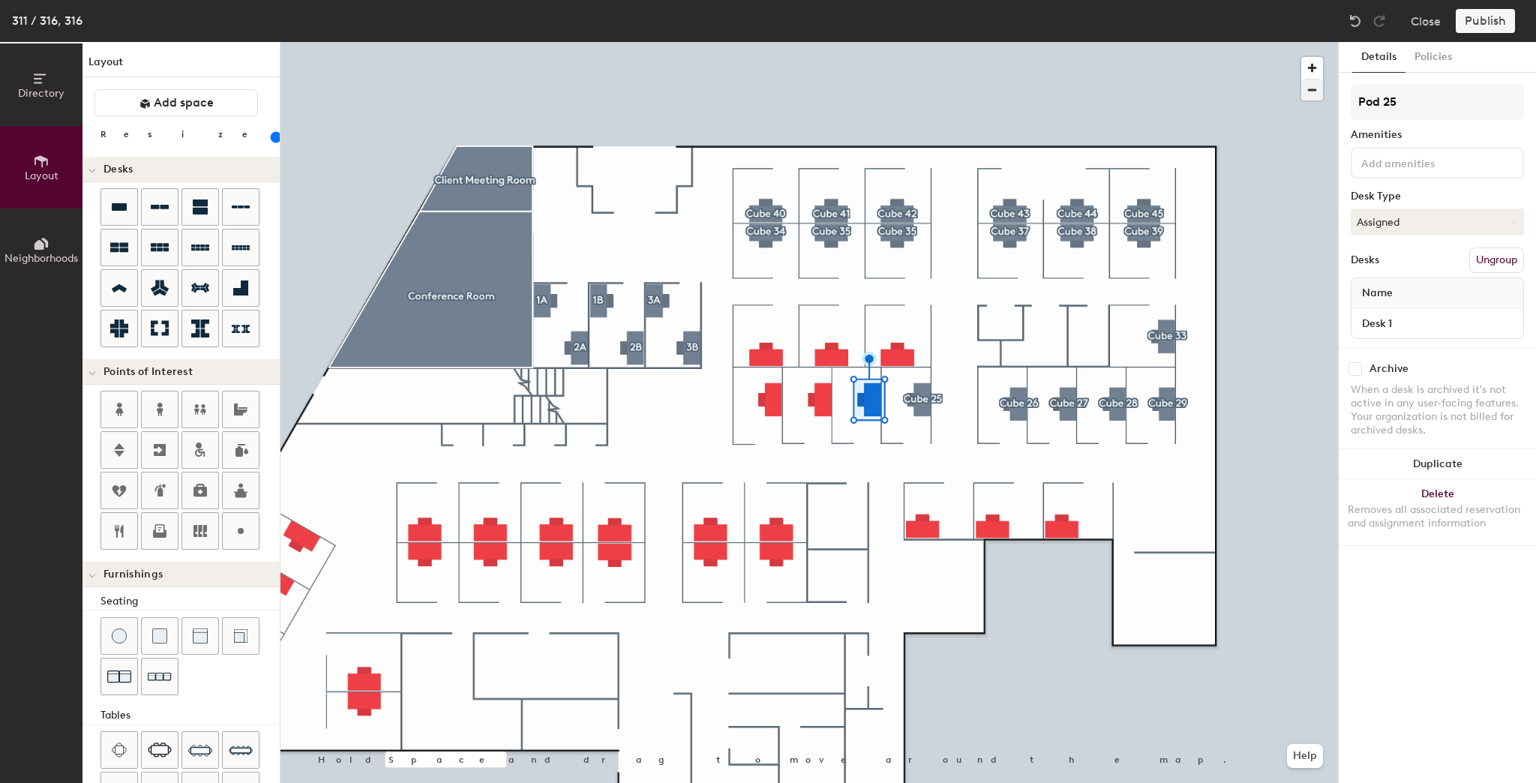
drag, startPoint x: 1425, startPoint y: 104, endPoint x: 1316, endPoint y: 99, distance: 108.9
click at [1316, 99] on div "Directory Layout Neighborhoods Layout Add space Resize Desks Points of Interest…" at bounding box center [768, 412] width 1536 height 741
type input "Cube 24"
click at [822, 42] on div at bounding box center [810, 42] width 1058 height 0
click at [1482, 253] on button "Create group" at bounding box center [1485, 261] width 78 height 26
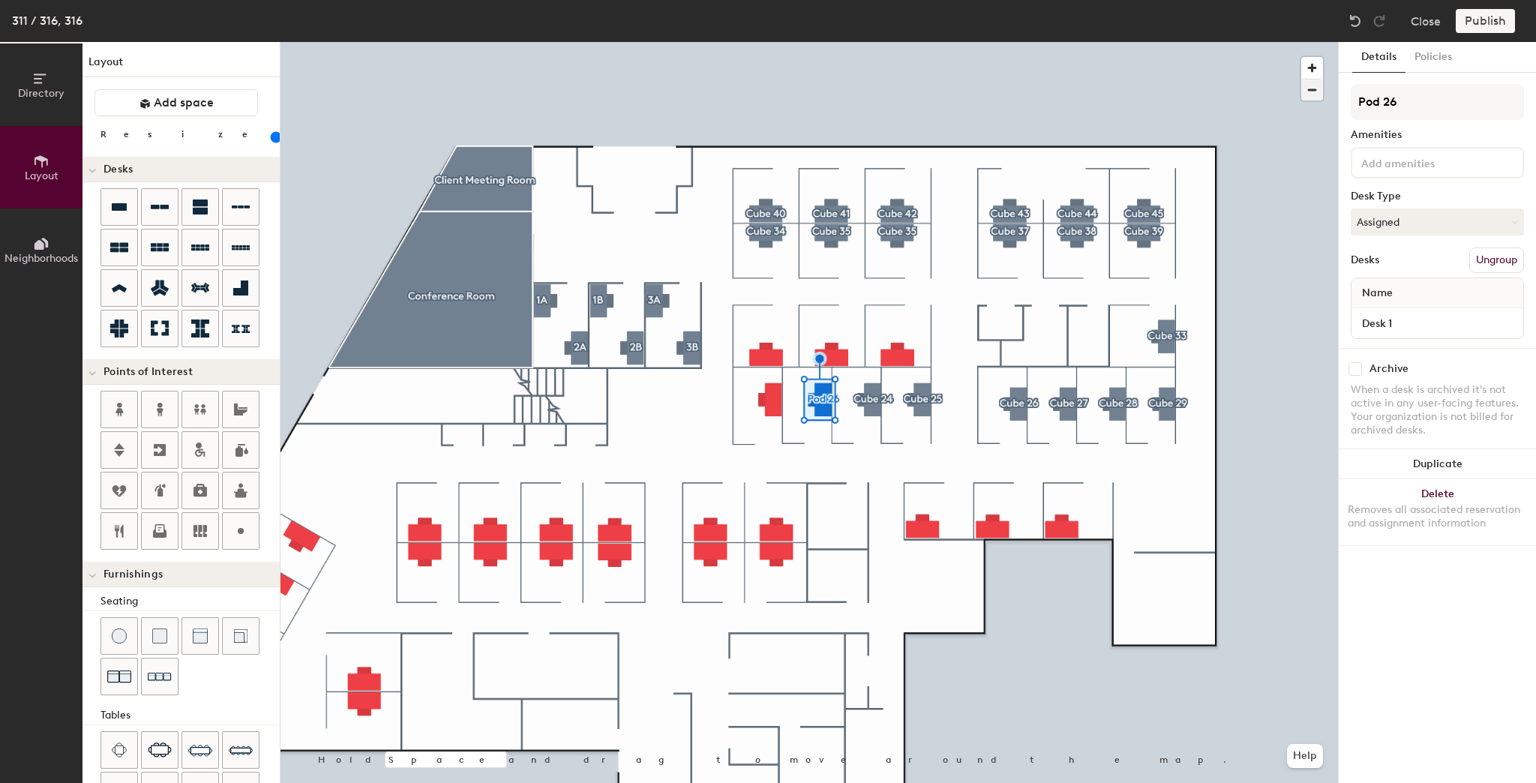
click at [1298, 99] on div "Directory Layout Neighborhoods Layout Add space Resize Desks Points of Interest…" at bounding box center [768, 412] width 1536 height 741
type input "Cube 23"
click at [1471, 257] on button "Create group" at bounding box center [1485, 261] width 78 height 26
drag, startPoint x: 1391, startPoint y: 107, endPoint x: 1359, endPoint y: 105, distance: 32.3
click at [1359, 105] on input "Pod 27" at bounding box center [1437, 102] width 173 height 36
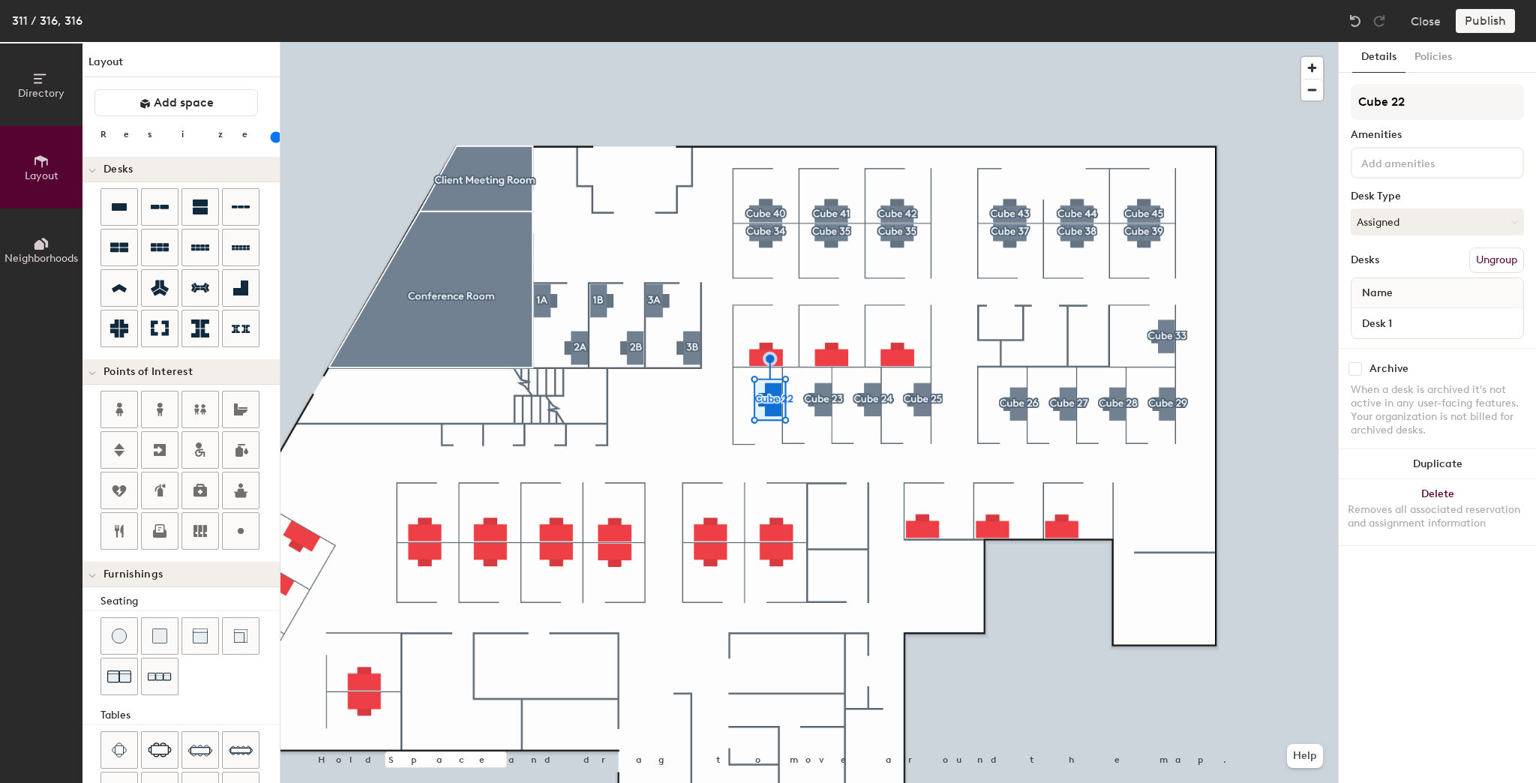
type input "Cube 22"
click at [1482, 266] on button "Create group" at bounding box center [1485, 261] width 78 height 26
click at [1228, 102] on div "Directory Layout Neighborhoods Layout Add space Resize Desks Points of Interest…" at bounding box center [768, 412] width 1536 height 741
type input "Cube 32"
click at [1493, 260] on button "Create group" at bounding box center [1485, 261] width 78 height 26
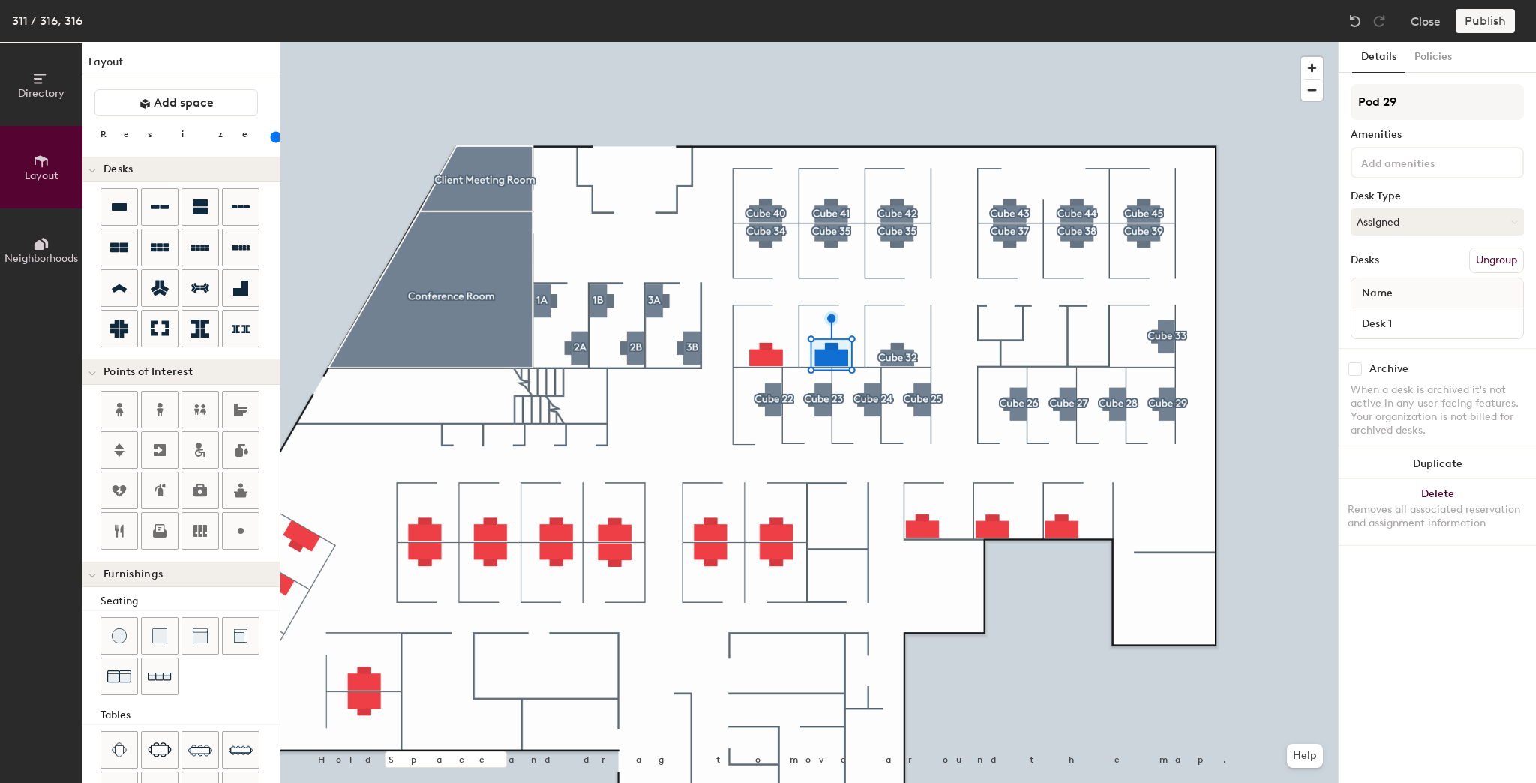
click at [1287, 108] on div "Directory Layout Neighborhoods Layout Add space Resize Desks Points of Interest…" at bounding box center [768, 412] width 1536 height 741
click at [1404, 115] on input "Cube 3" at bounding box center [1437, 102] width 173 height 36
type input "Cube 31"
click at [1478, 263] on button "Create group" at bounding box center [1485, 261] width 78 height 26
click at [1300, 101] on div "Directory Layout Neighborhoods Layout Add space Resize Desks Points of Interest…" at bounding box center [768, 412] width 1536 height 741
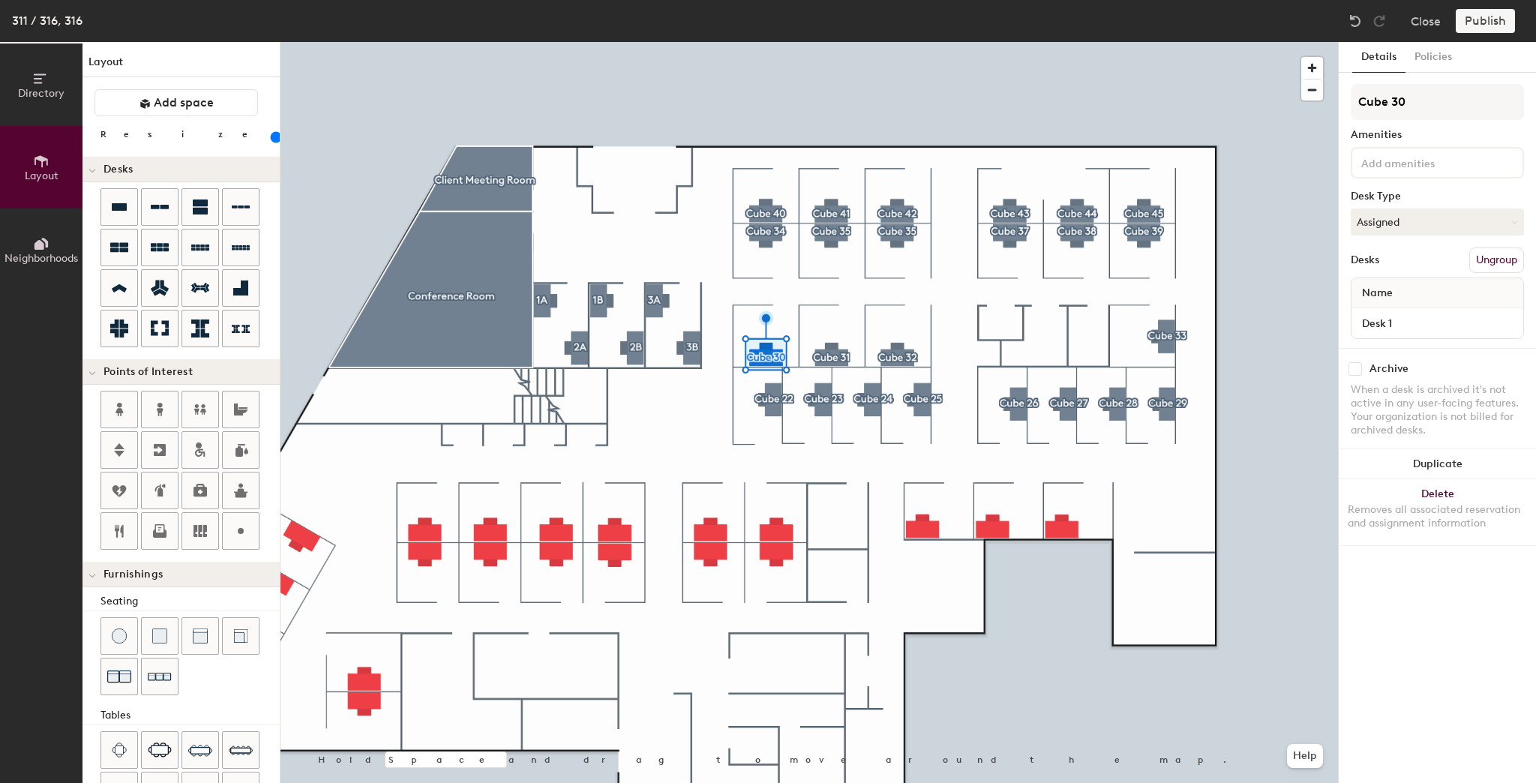
type input "Cube 30"
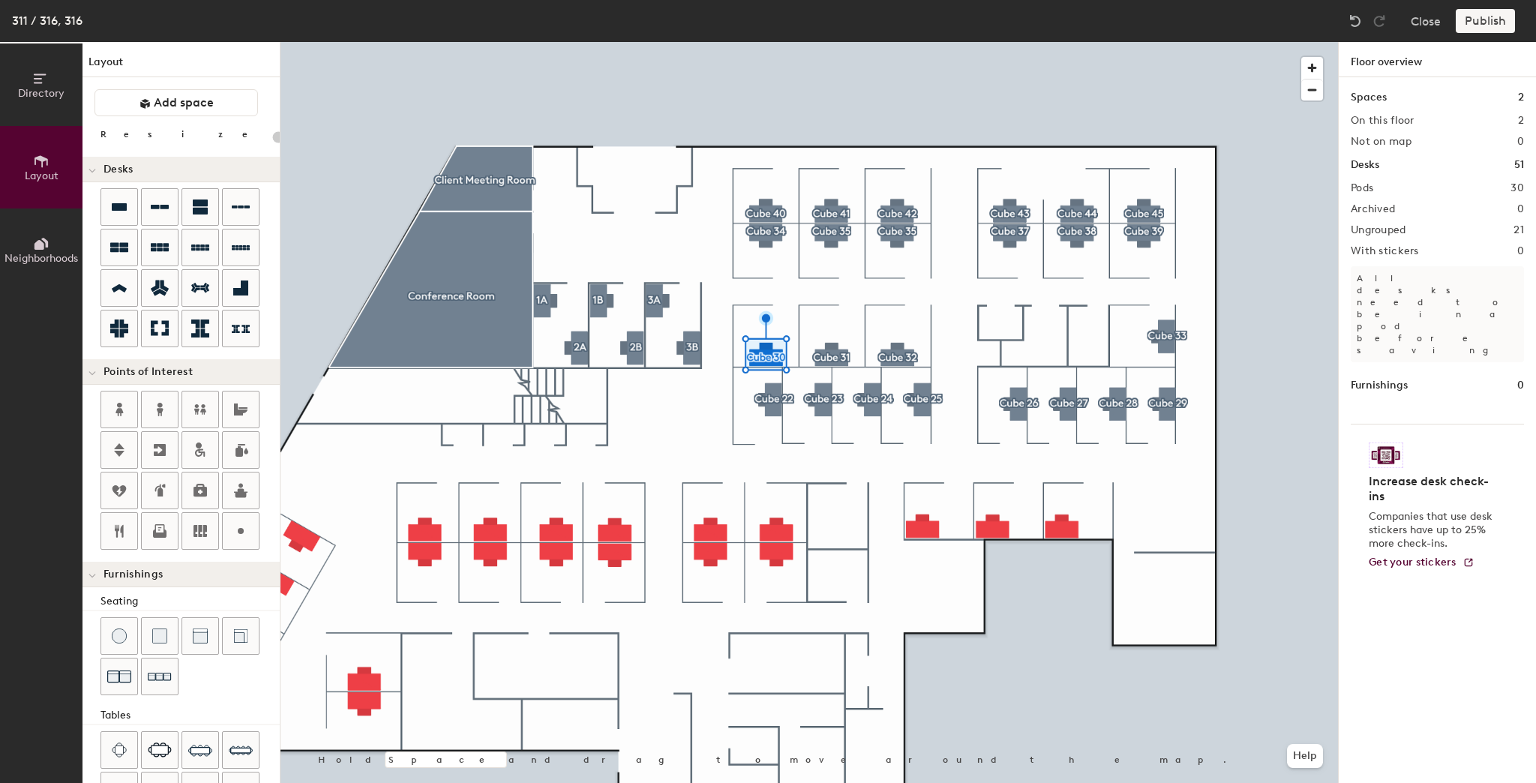
type input "140"
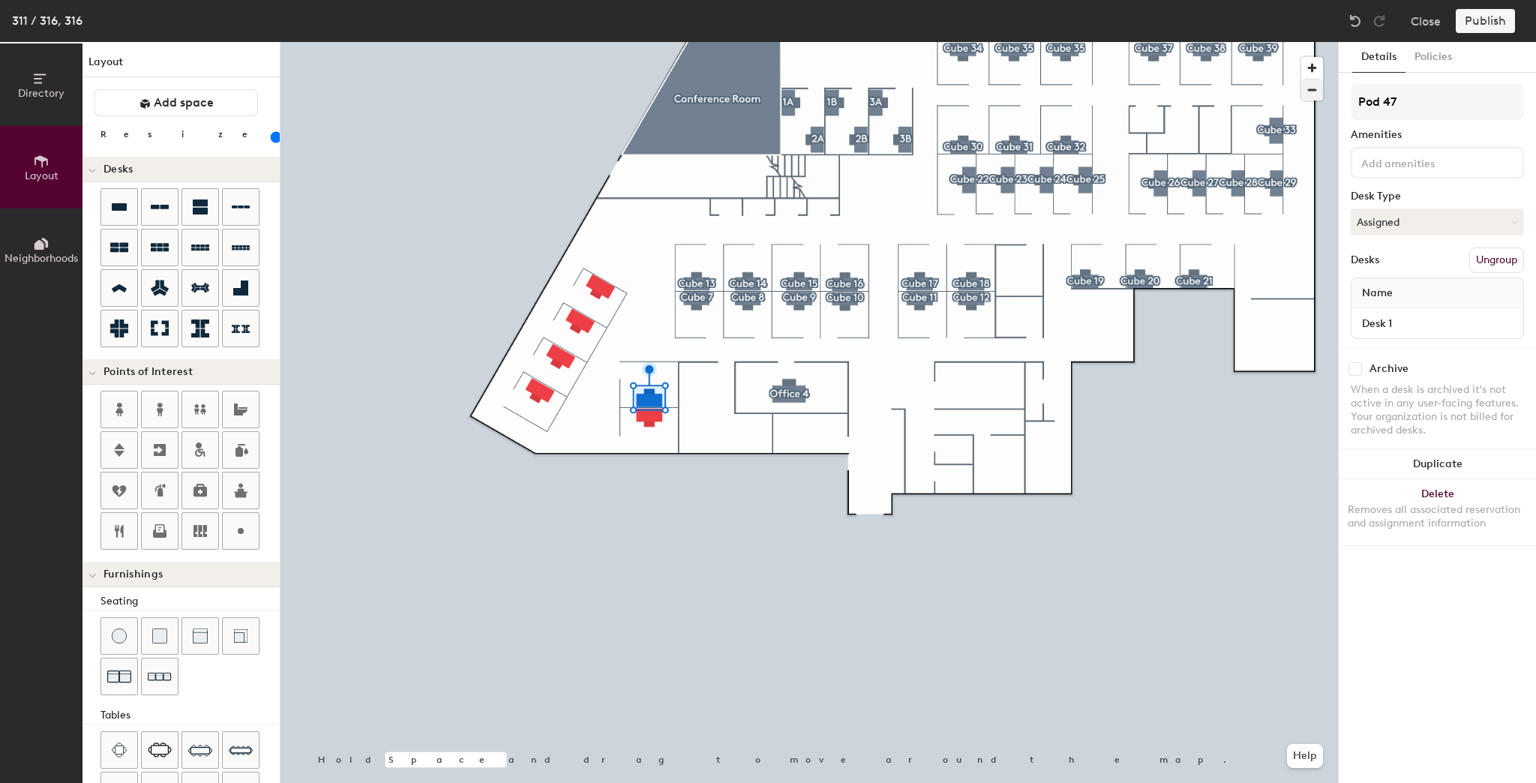
click at [1280, 84] on div "Directory Layout Neighborhoods Layout Add space Resize Desks Points of Interest…" at bounding box center [768, 412] width 1536 height 741
type input "Cube 6"
click at [1491, 252] on button "Create group" at bounding box center [1485, 261] width 78 height 26
click at [1266, 92] on div "Directory Layout Neighborhoods Layout Add space Resize Desks Points of Interest…" at bounding box center [768, 412] width 1536 height 741
type input "Cube 5"
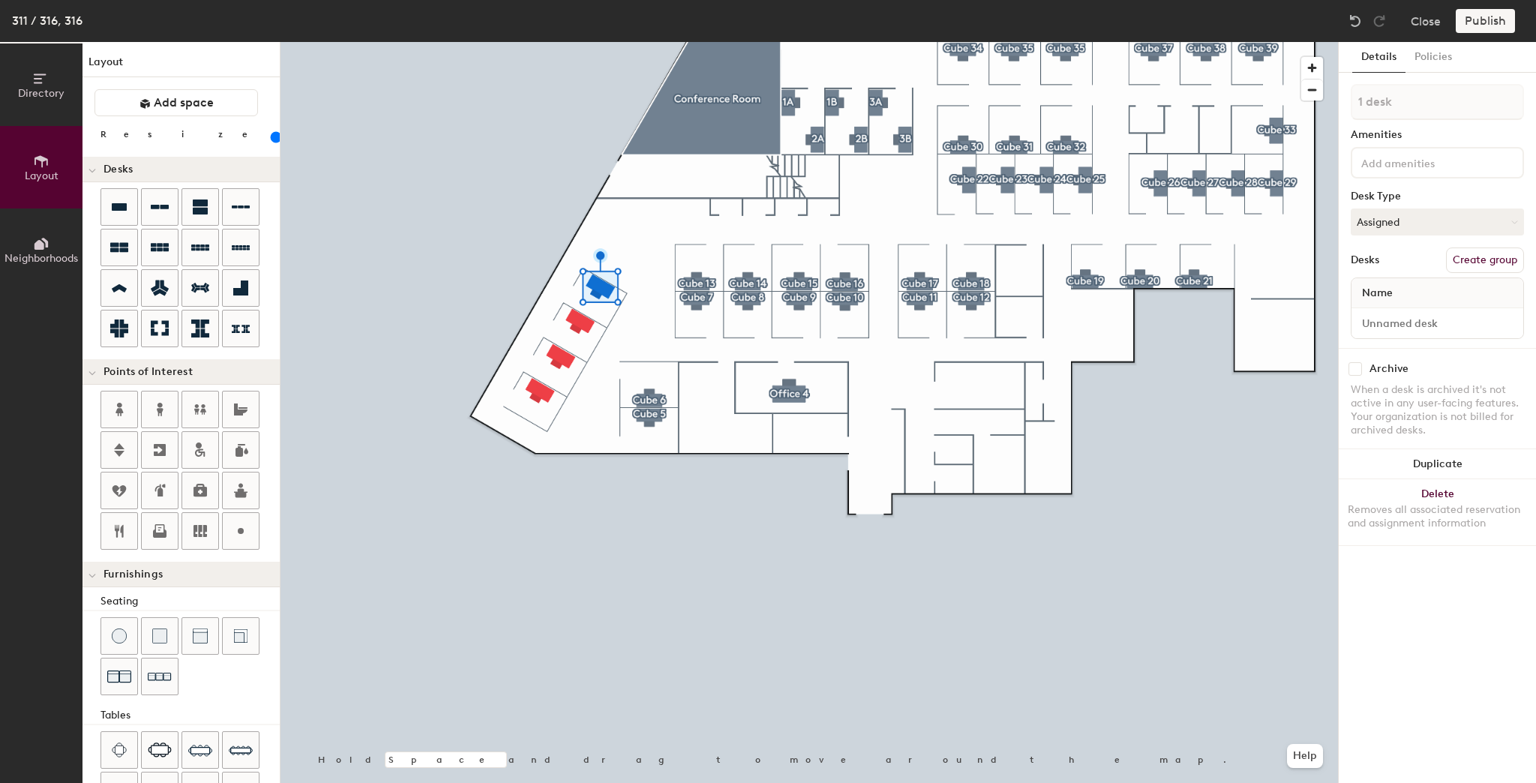
click at [1460, 267] on button "Create group" at bounding box center [1485, 261] width 78 height 26
click at [1247, 80] on div "Directory Layout Neighborhoods Layout Add space Resize Desks Points of Interest…" at bounding box center [768, 412] width 1536 height 741
type input "Cube 1"
click at [579, 42] on div at bounding box center [810, 42] width 1058 height 0
click at [1464, 260] on button "Create group" at bounding box center [1485, 261] width 78 height 26
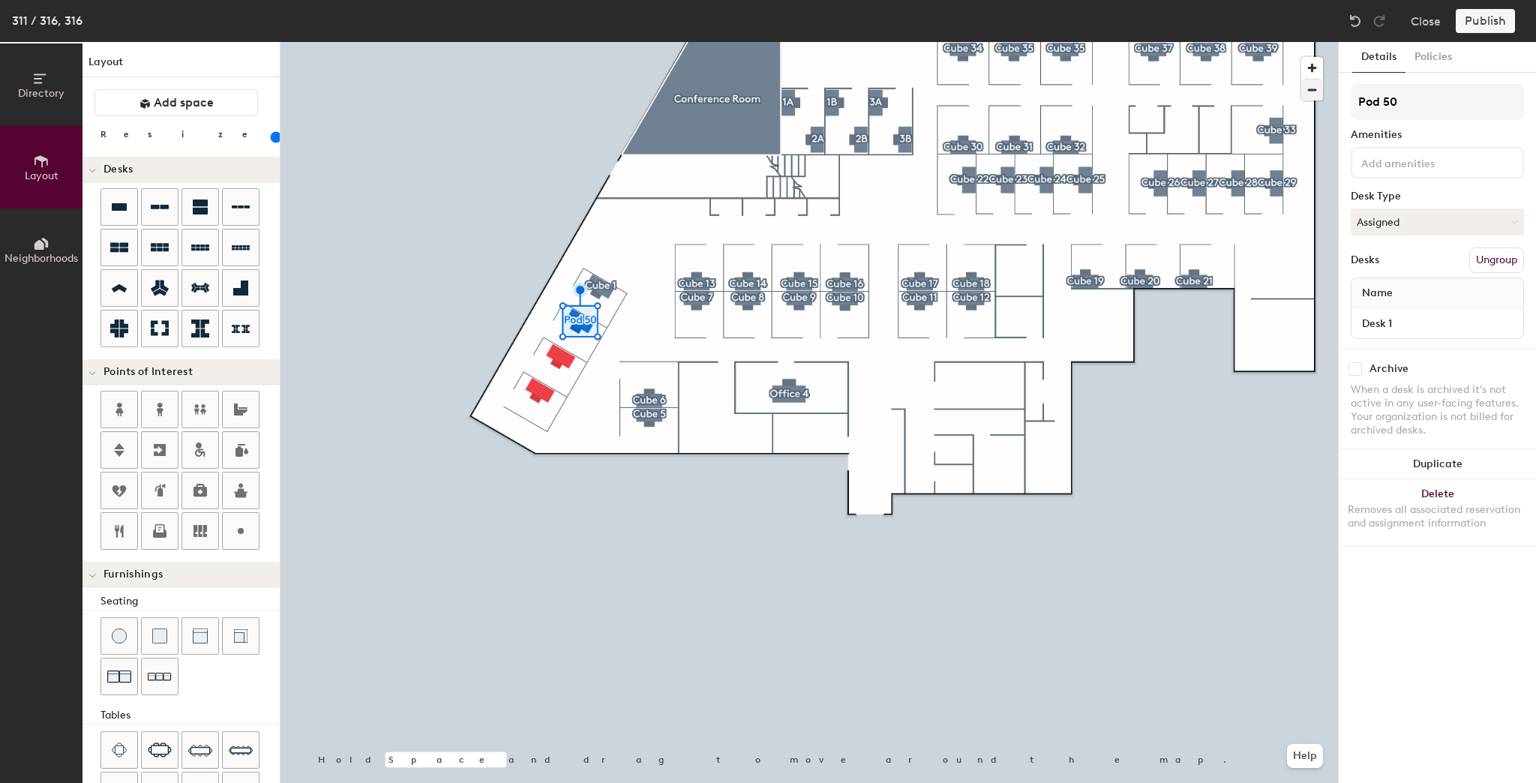
drag, startPoint x: 1385, startPoint y: 96, endPoint x: 1311, endPoint y: 100, distance: 73.6
click at [1311, 100] on div "Directory Layout Neighborhoods Layout Add space Resize Desks Points of Interest…" at bounding box center [768, 412] width 1536 height 741
type input "Cube 2"
click at [1475, 258] on button "Create group" at bounding box center [1485, 261] width 78 height 26
click at [1254, 104] on div "Directory Layout Neighborhoods Layout Add space Resize Desks Points of Interest…" at bounding box center [768, 412] width 1536 height 741
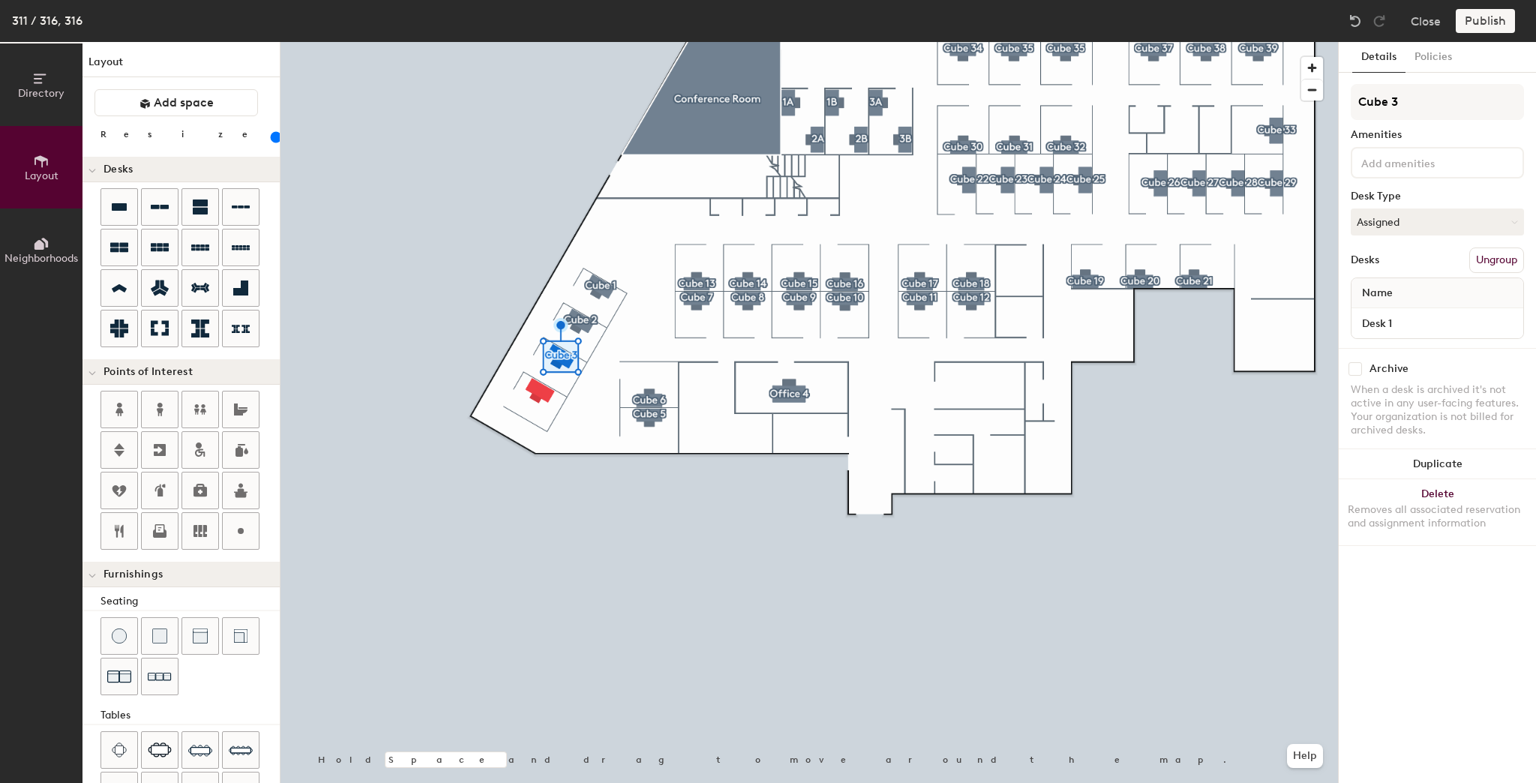
type input "Cube 3"
click at [1473, 256] on button "Create group" at bounding box center [1485, 261] width 78 height 26
click at [1296, 88] on div "Directory Layout Neighborhoods Layout Add space Resize Desks Points of Interest…" at bounding box center [768, 412] width 1536 height 741
type input "Cube 4"
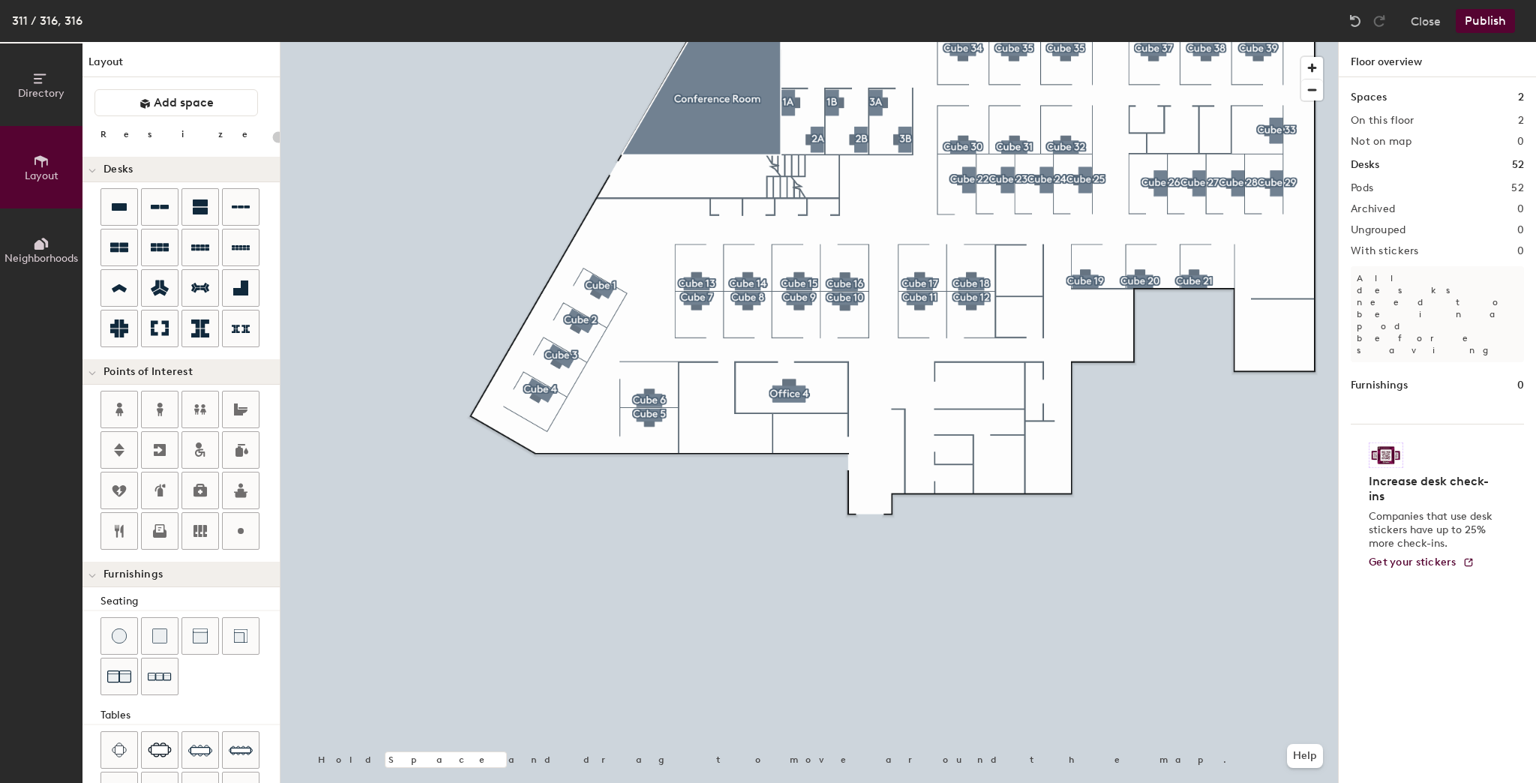
click at [891, 42] on div at bounding box center [810, 42] width 1058 height 0
type input "180"
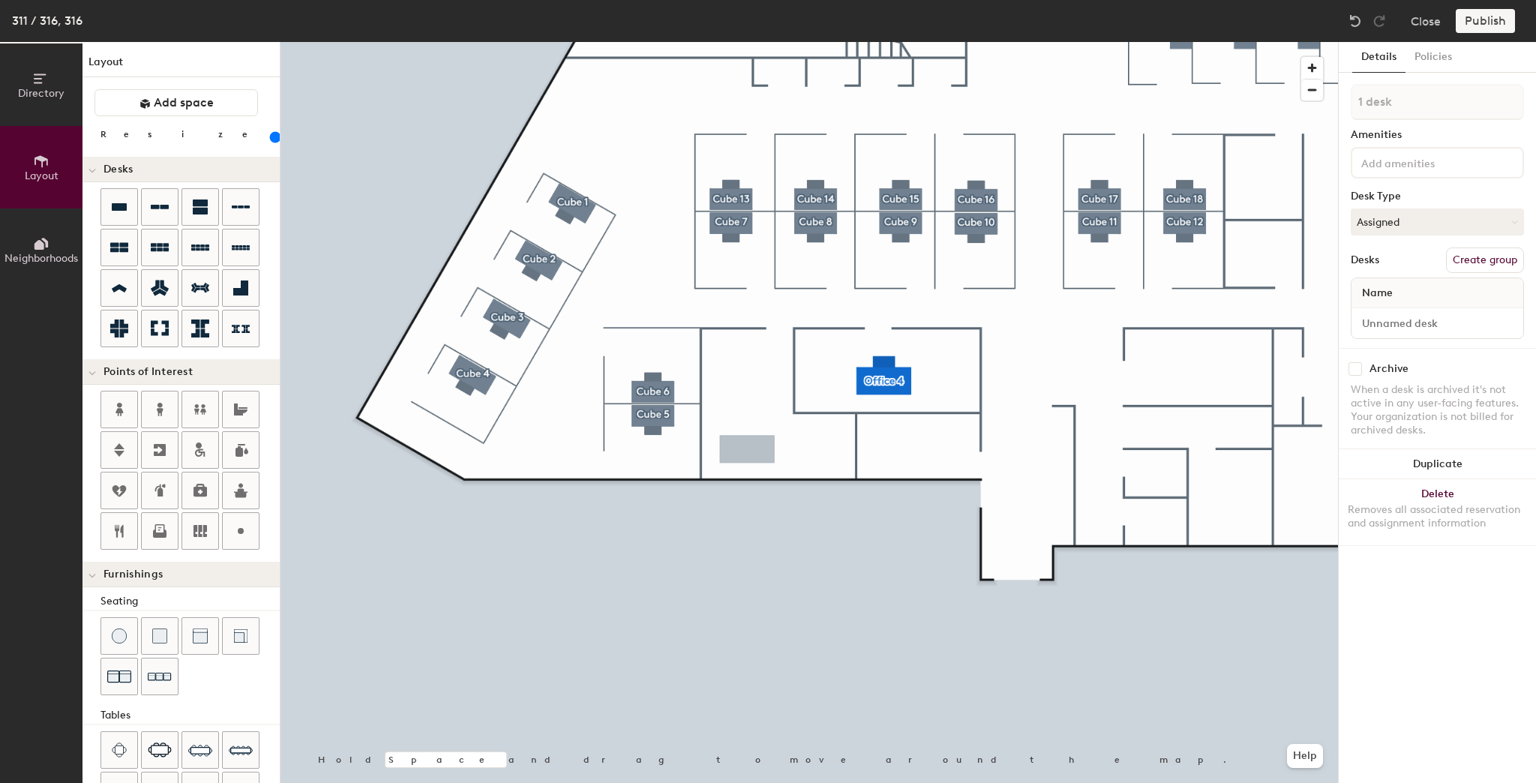
click at [1488, 263] on button "Create group" at bounding box center [1485, 261] width 78 height 26
click at [1322, 113] on div "Directory Layout Neighborhoods Layout Add space Resize Desks Points of Interest…" at bounding box center [768, 412] width 1536 height 741
type input "Office 6"
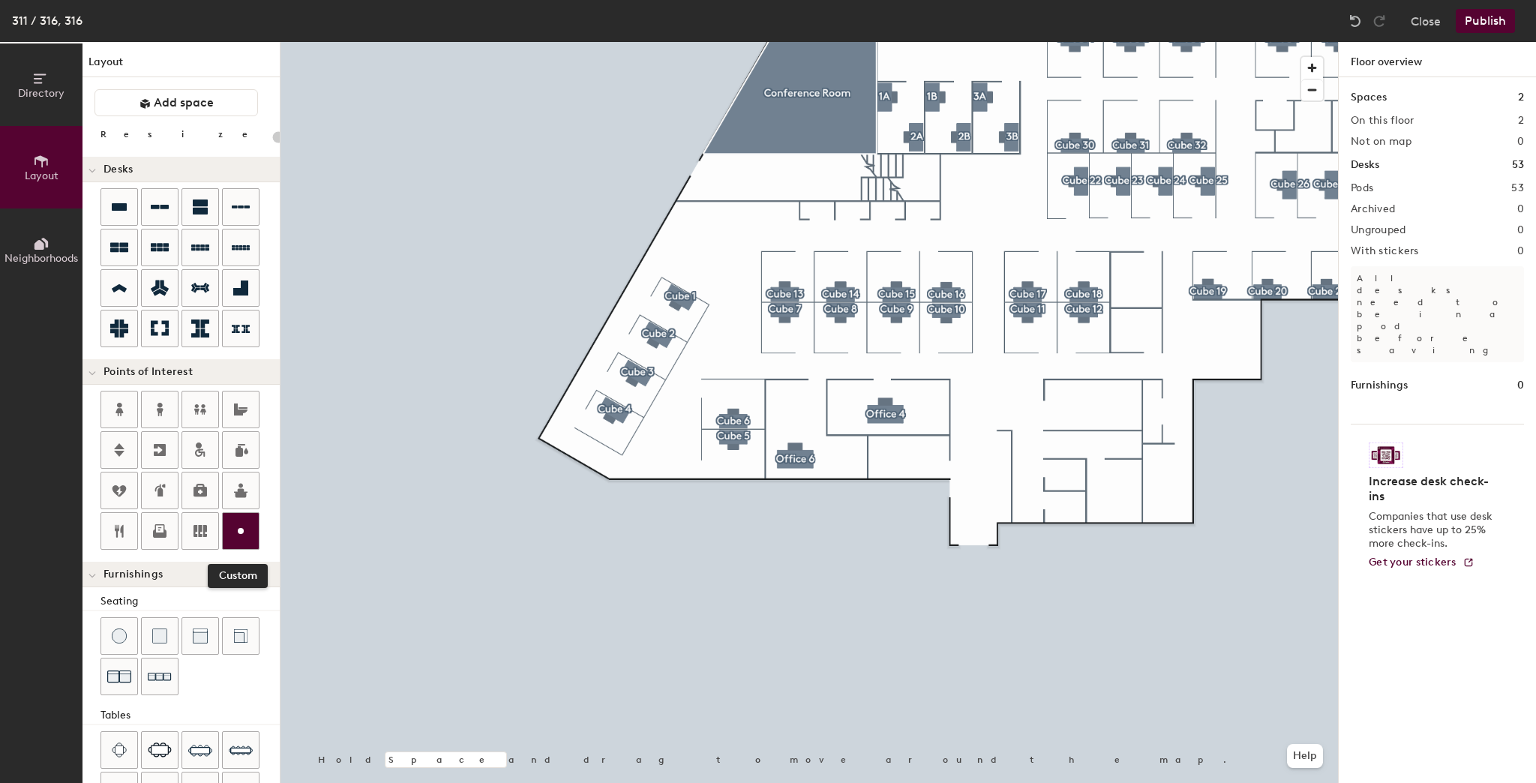
click at [236, 527] on icon at bounding box center [241, 531] width 18 height 18
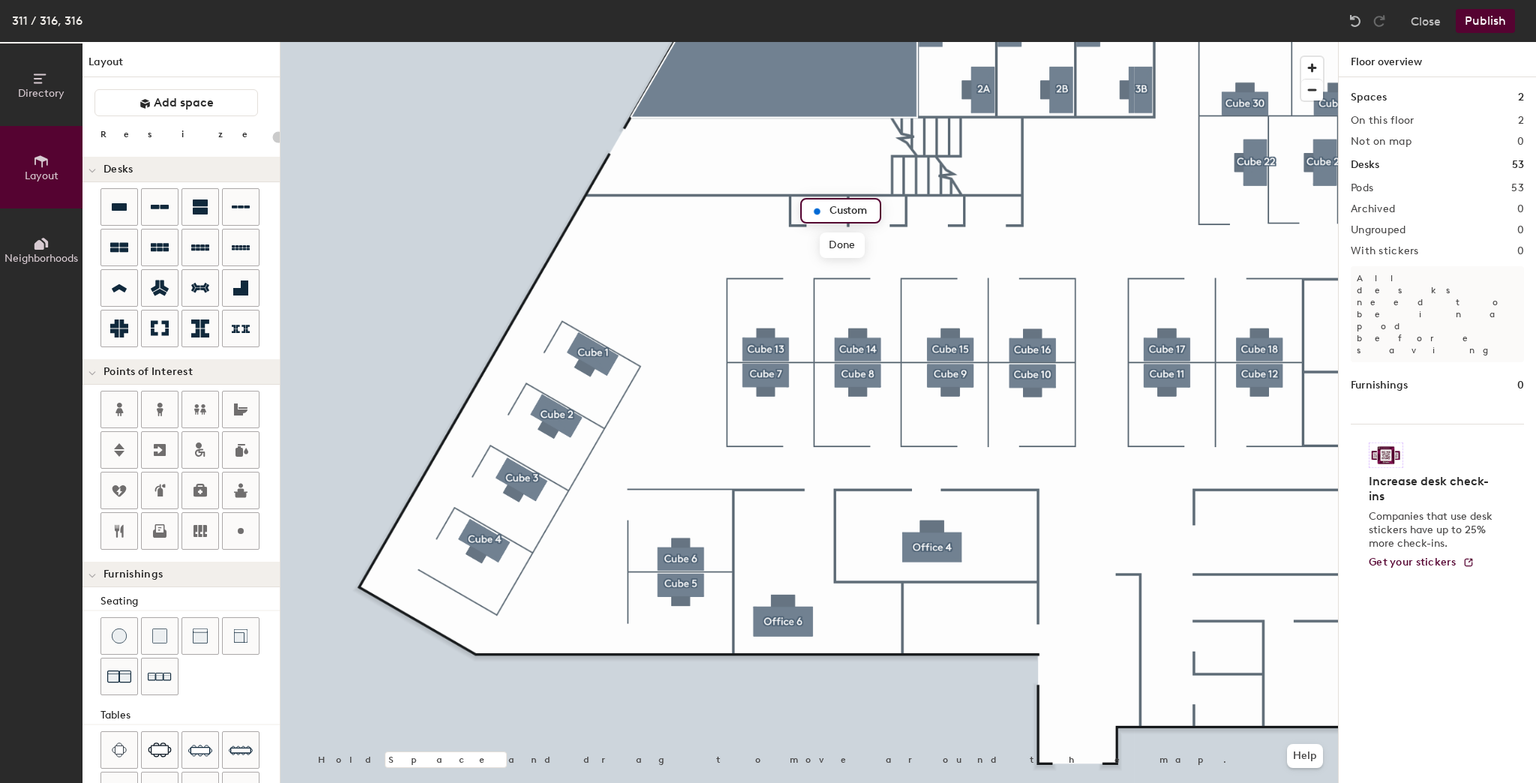
type input "20"
type input "Closet"
type input "20"
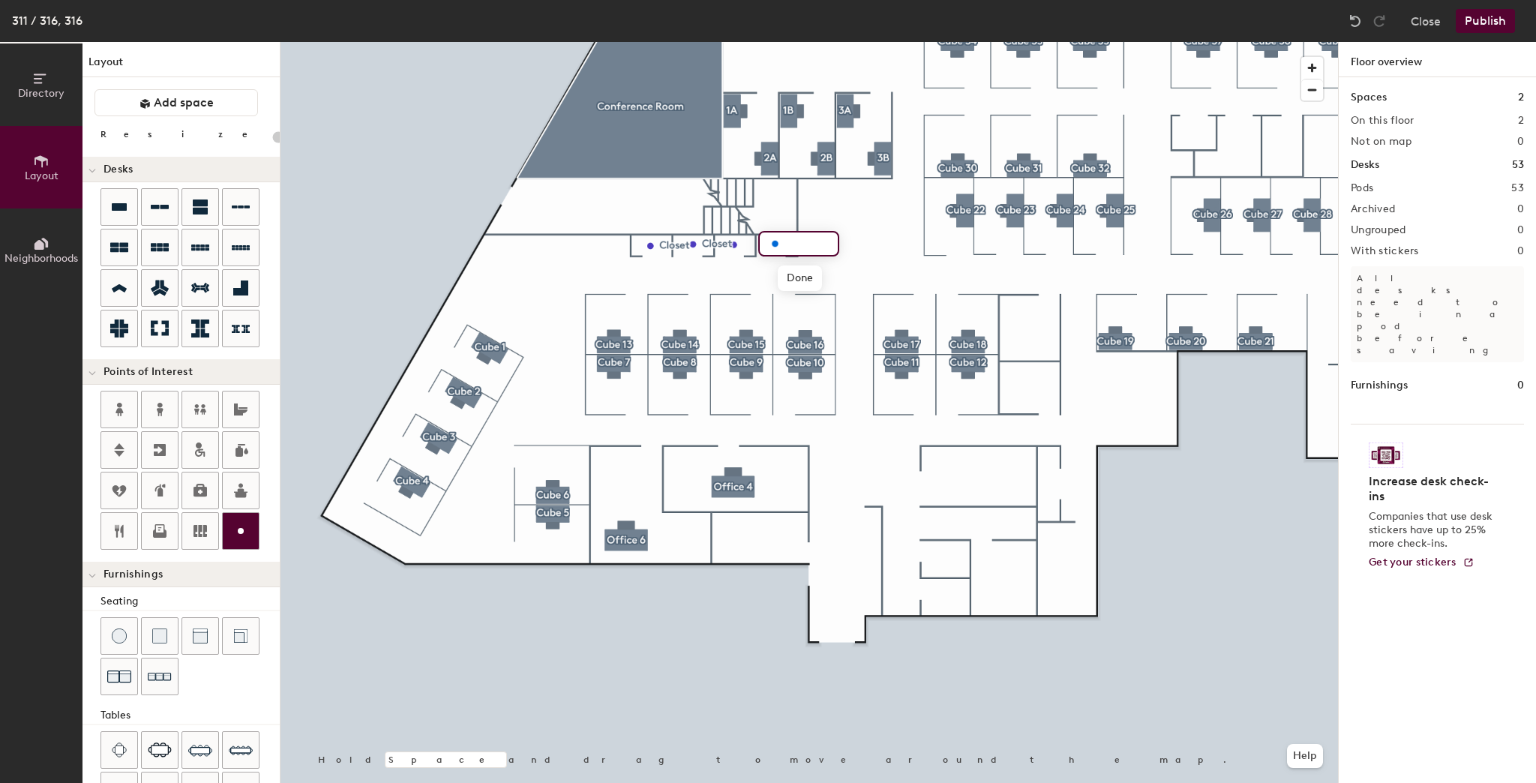
drag, startPoint x: 231, startPoint y: 524, endPoint x: 238, endPoint y: 518, distance: 8.6
click at [232, 523] on icon at bounding box center [241, 531] width 18 height 18
type input "20"
type input "Storage"
click at [1214, 42] on div at bounding box center [810, 42] width 1058 height 0
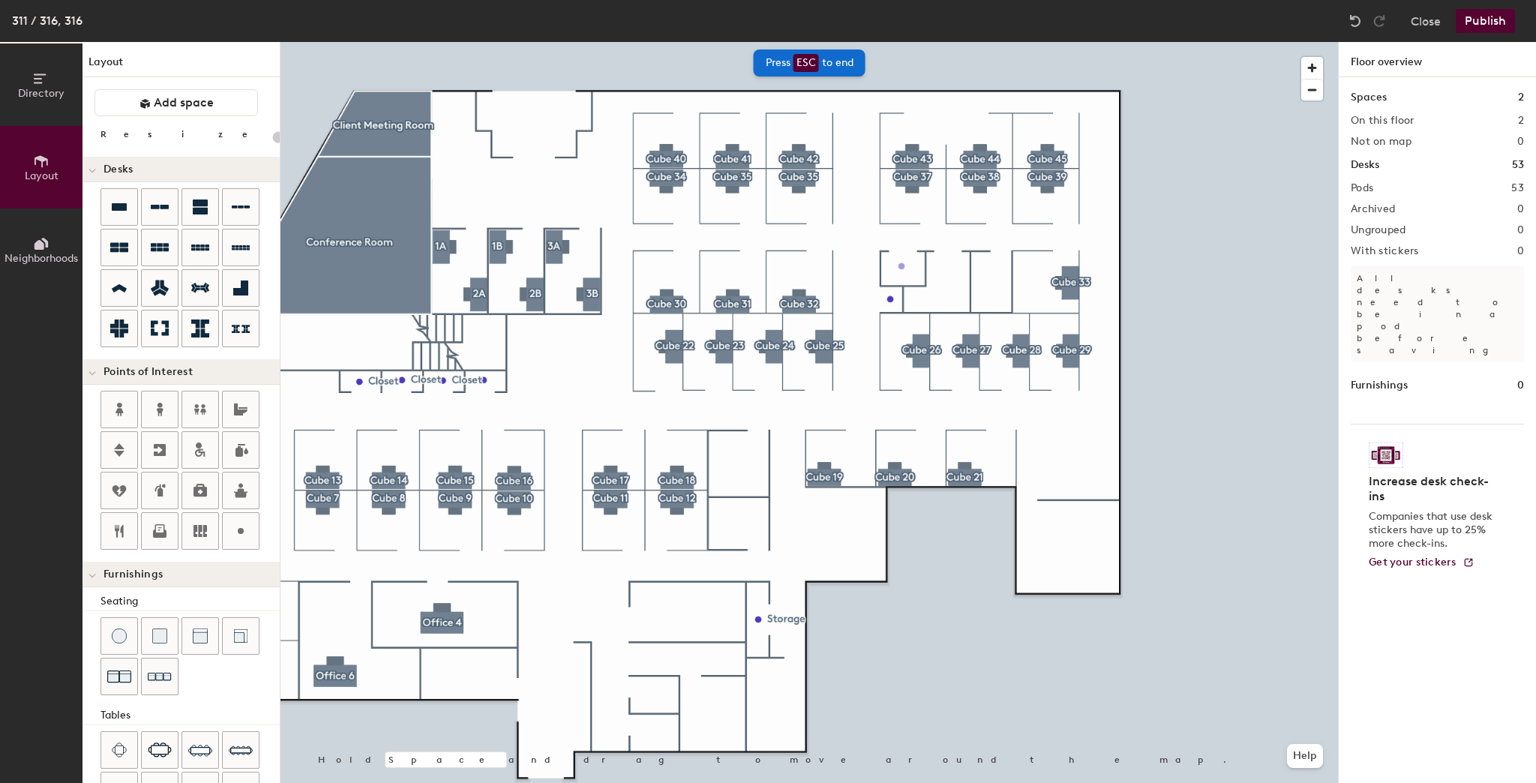
type input "20"
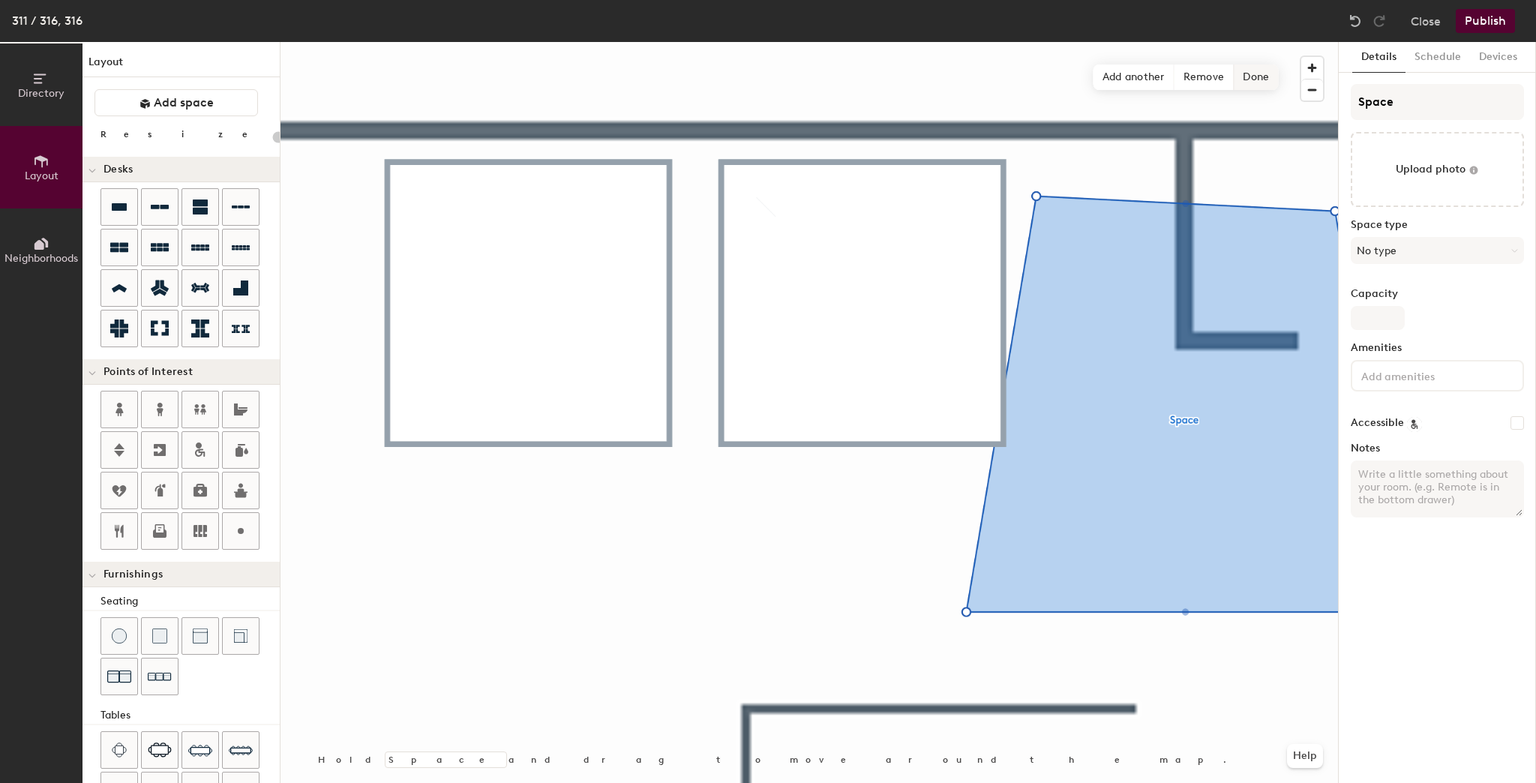
click at [1248, 75] on span "Done" at bounding box center [1256, 78] width 44 height 26
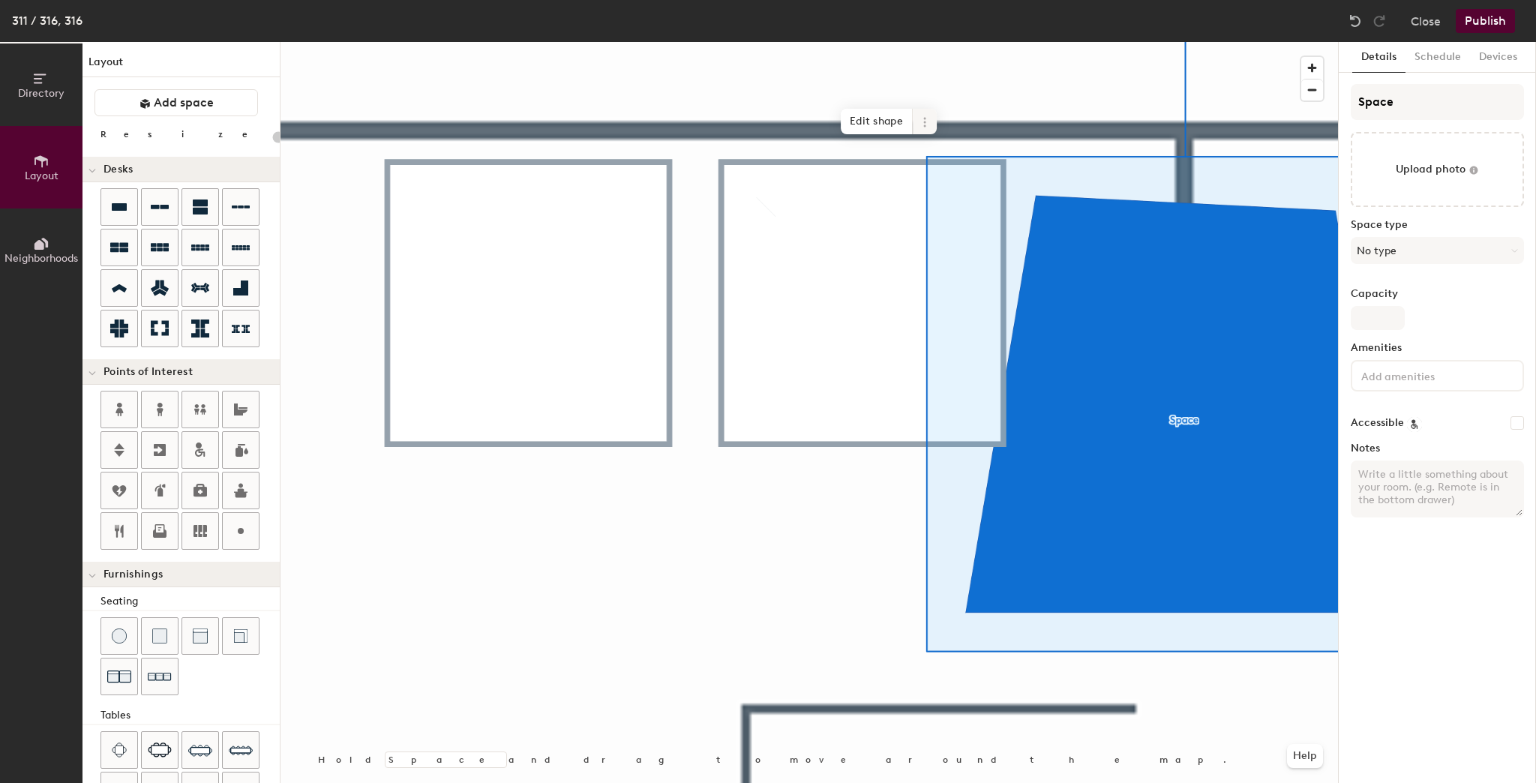
drag, startPoint x: 881, startPoint y: 119, endPoint x: 935, endPoint y: 233, distance: 127.2
click at [882, 119] on span "Edit shape" at bounding box center [877, 122] width 72 height 26
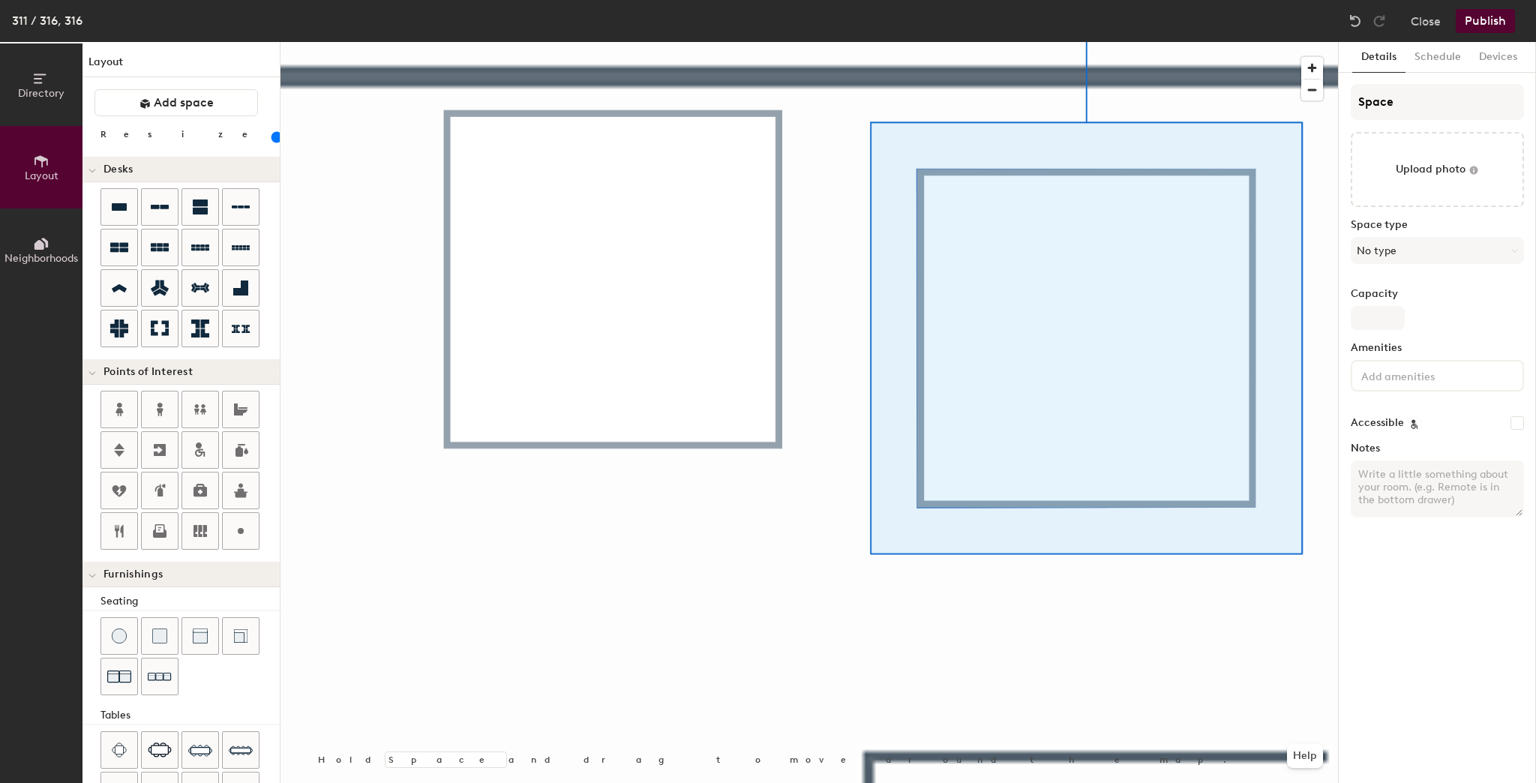
click at [849, 42] on div at bounding box center [810, 42] width 1058 height 0
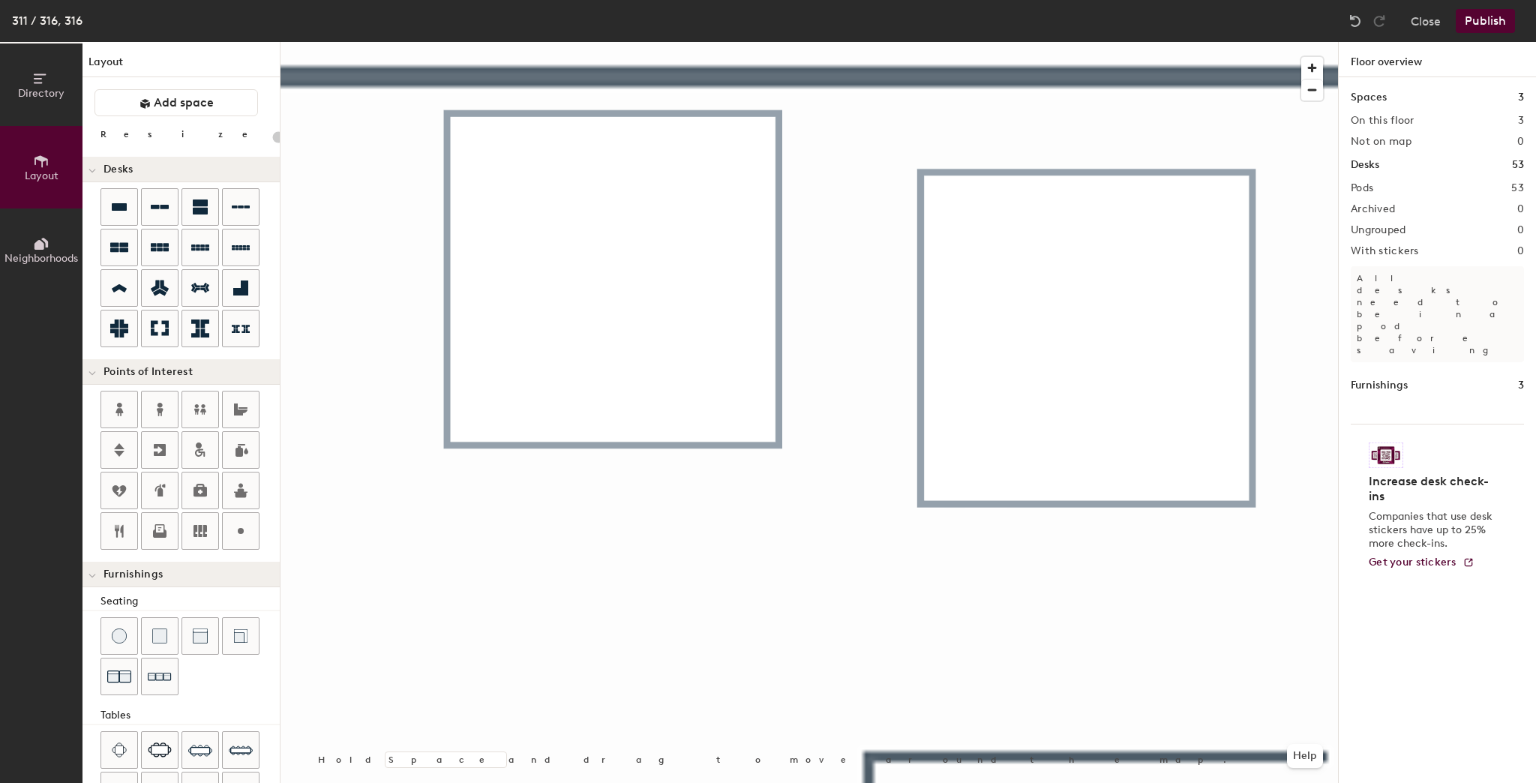
click at [971, 42] on div at bounding box center [810, 42] width 1058 height 0
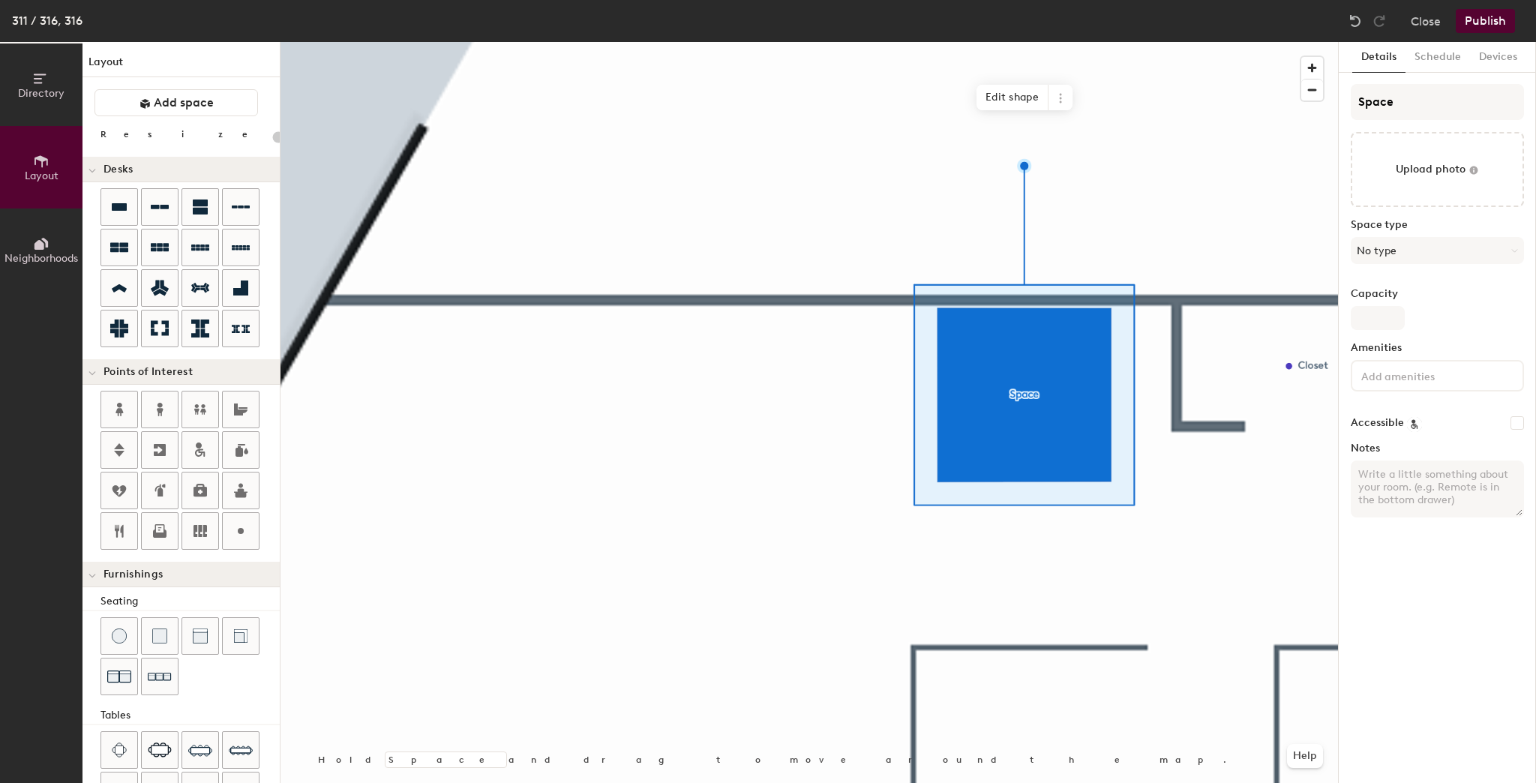
type input "20"
click at [1324, 104] on div "Directory Layout Neighborhoods Layout Add space Resize Desks Points of Interest…" at bounding box center [768, 412] width 1536 height 741
type input "Si"
type input "20"
type input "Single"
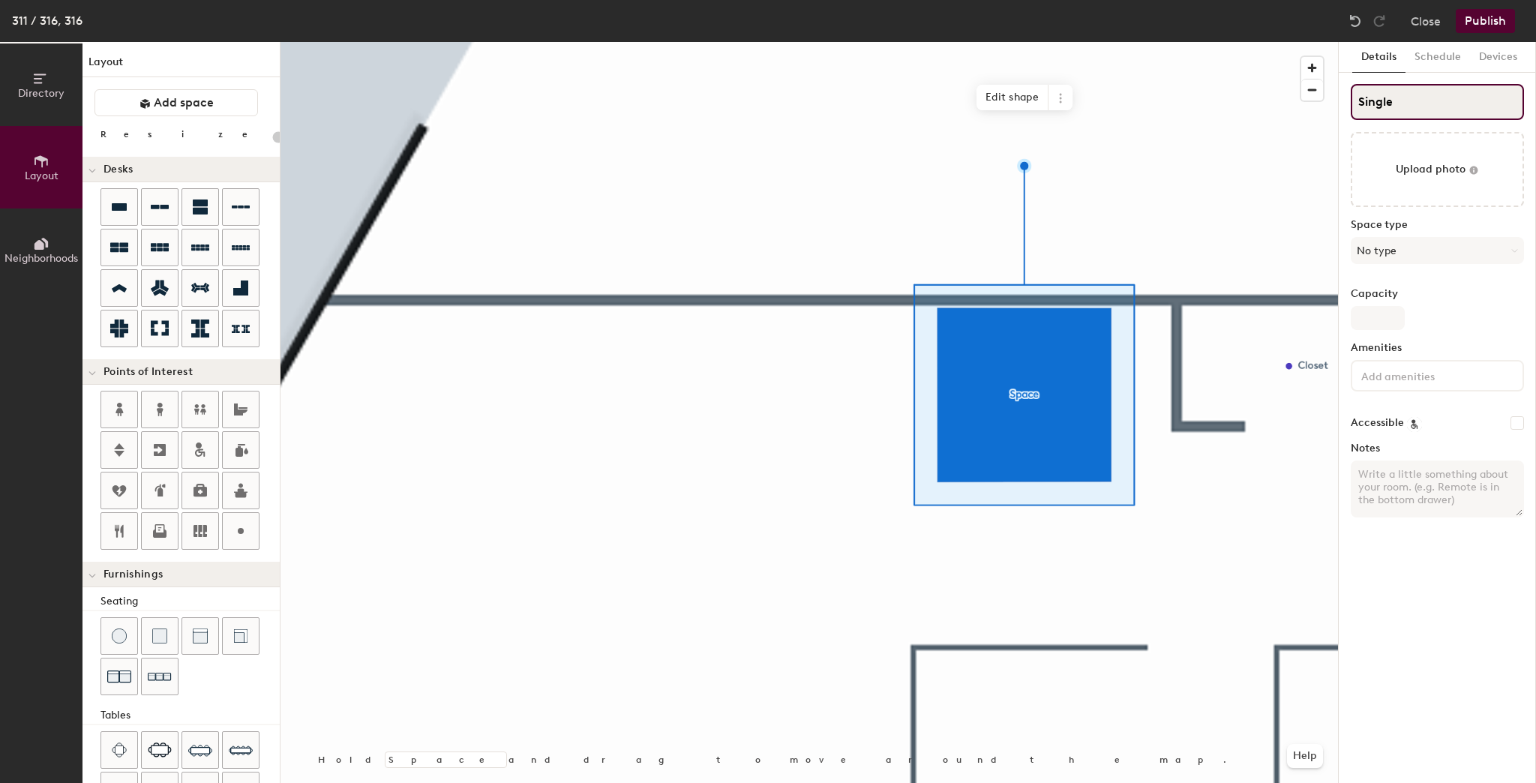
type input "20"
type input "Single"
type input "20"
type input "Single OP"
type input "20"
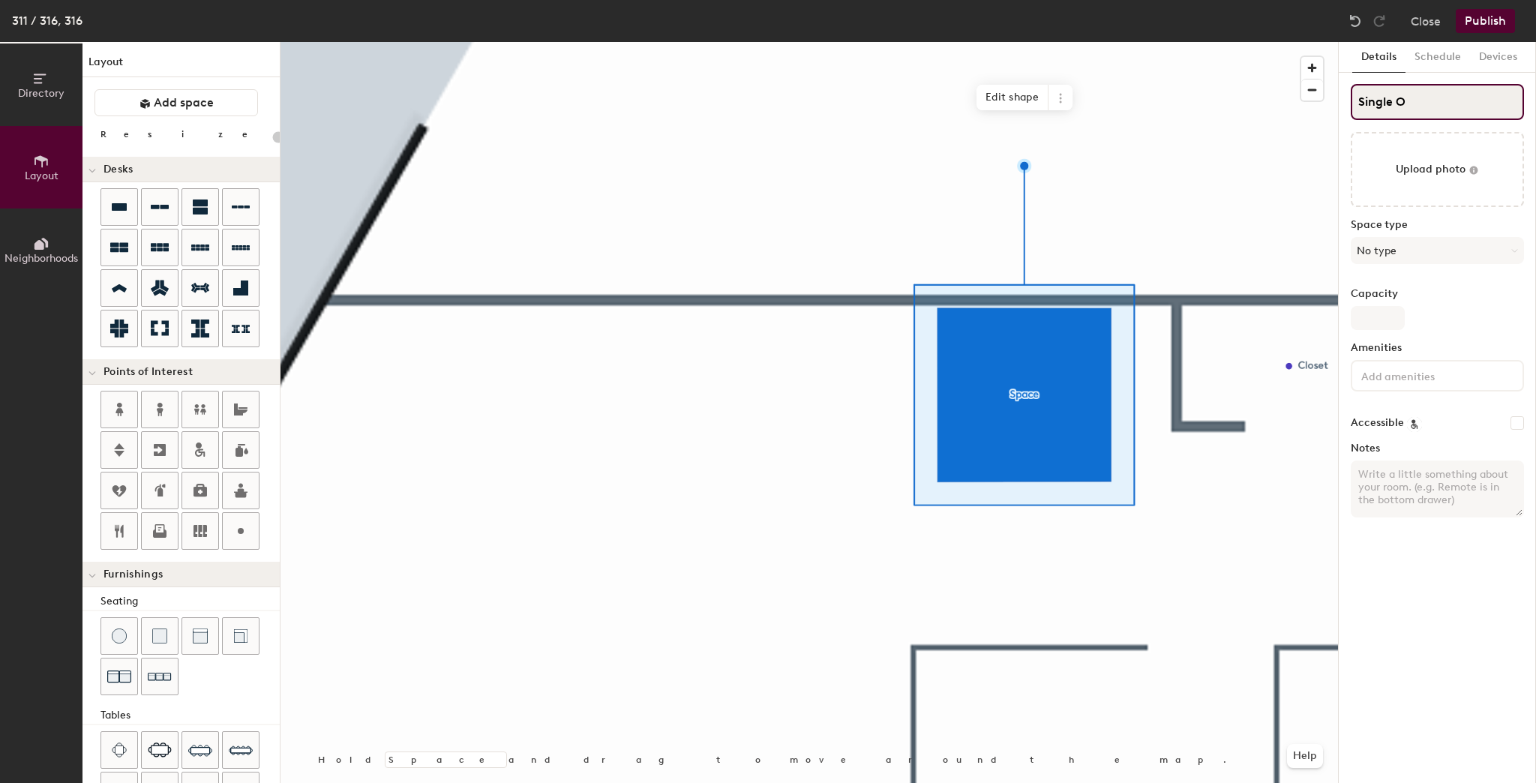
type input "Single"
type input "20"
type input "Single P"
type input "20"
type input "Single POD"
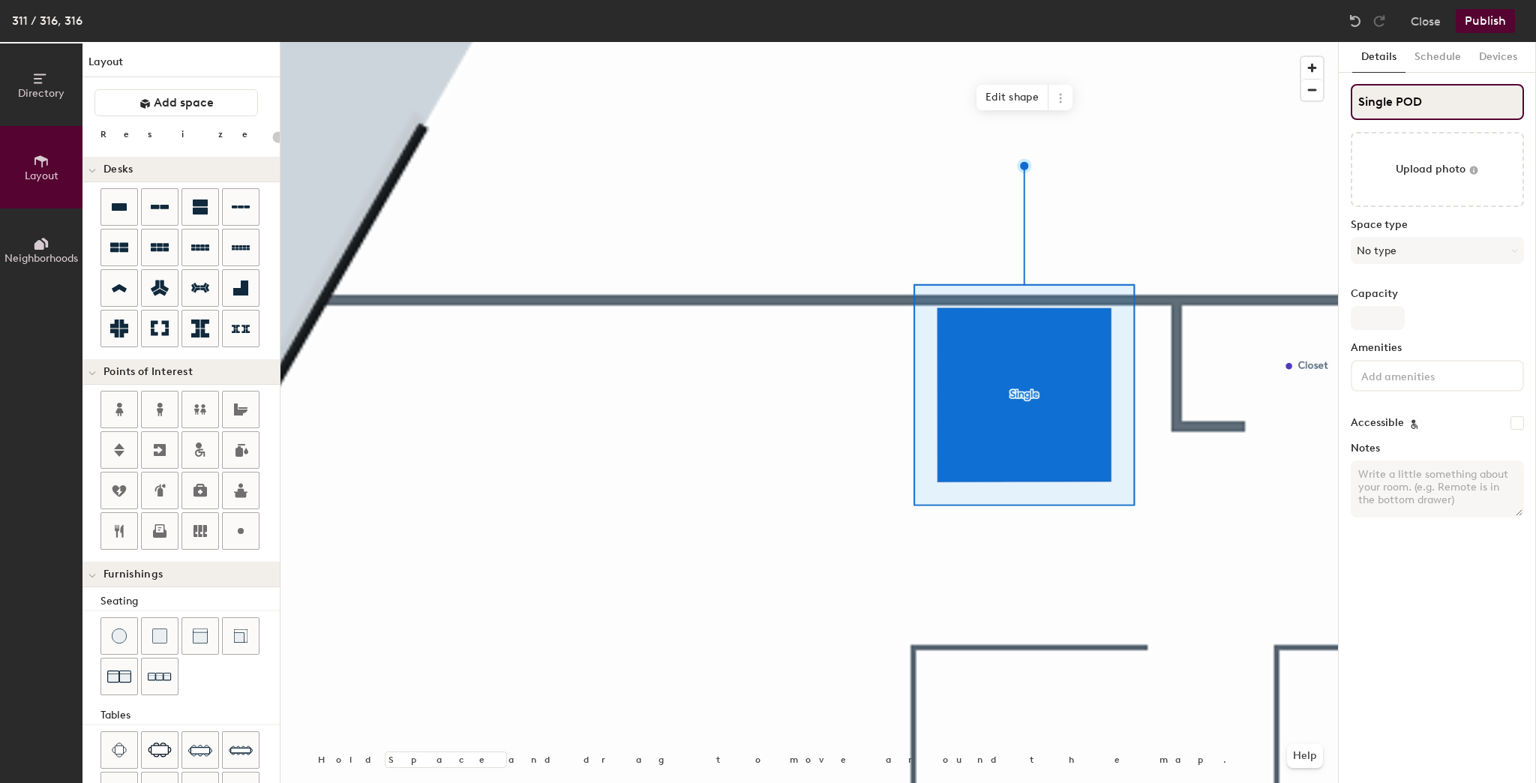
type input "20"
type input "Single POD"
click at [1082, 42] on div at bounding box center [810, 42] width 1058 height 0
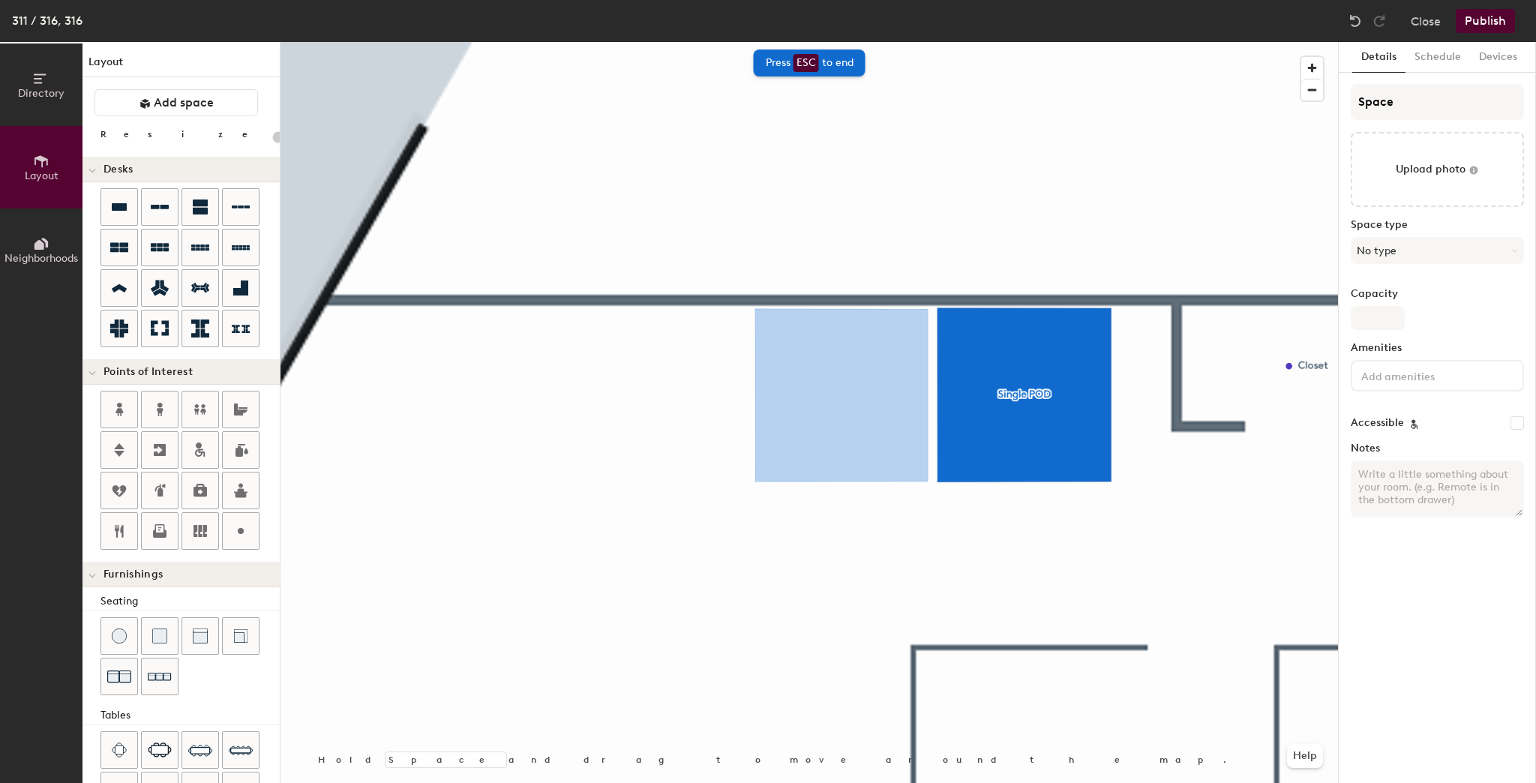
type input "20"
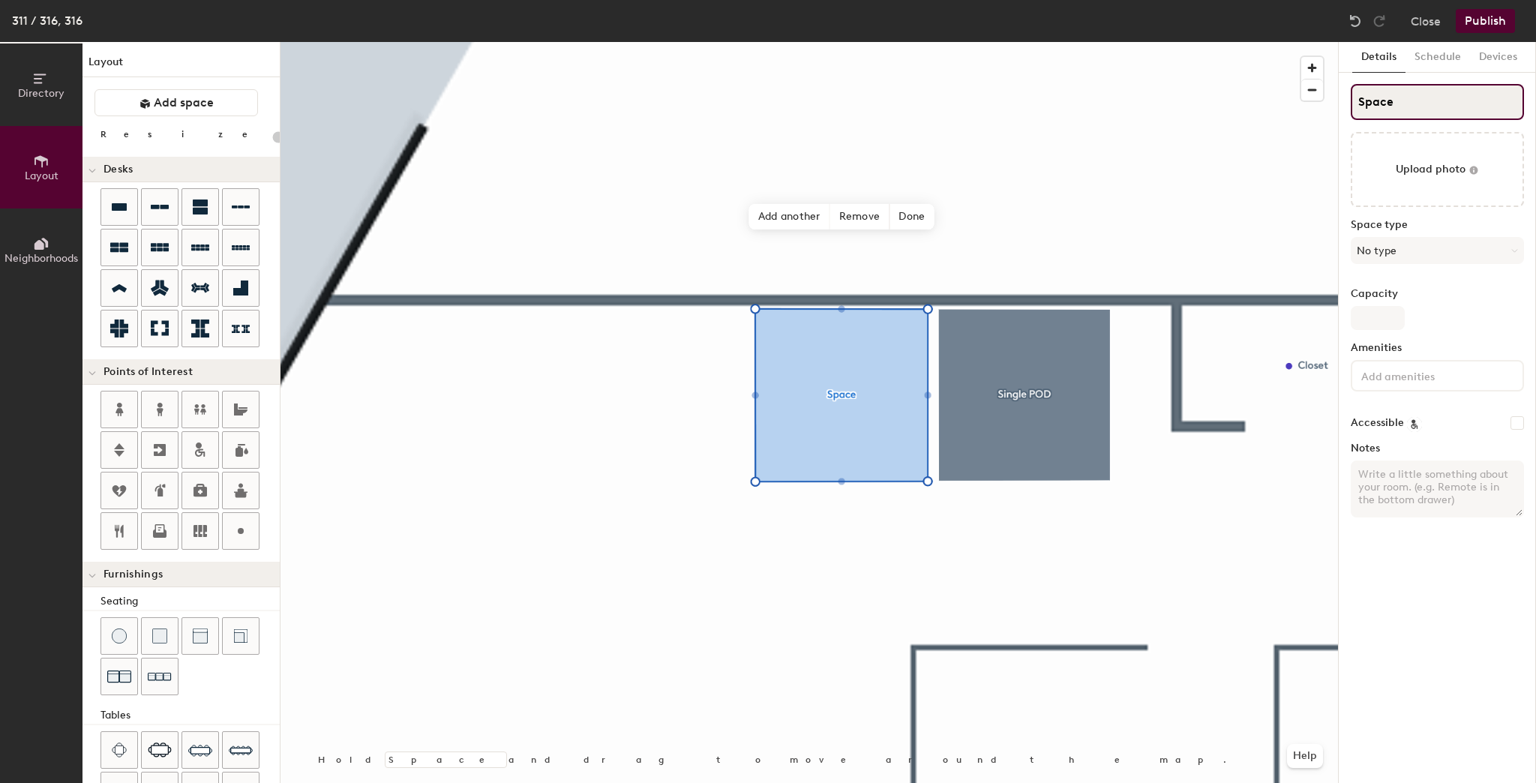
drag, startPoint x: 1397, startPoint y: 102, endPoint x: 1347, endPoint y: 93, distance: 51.1
click at [1347, 93] on div "Details Schedule Devices Space Upload photo Space type No type Capacity Ameniti…" at bounding box center [1437, 412] width 197 height 741
type input "Single"
type input "20"
type input "Single P"
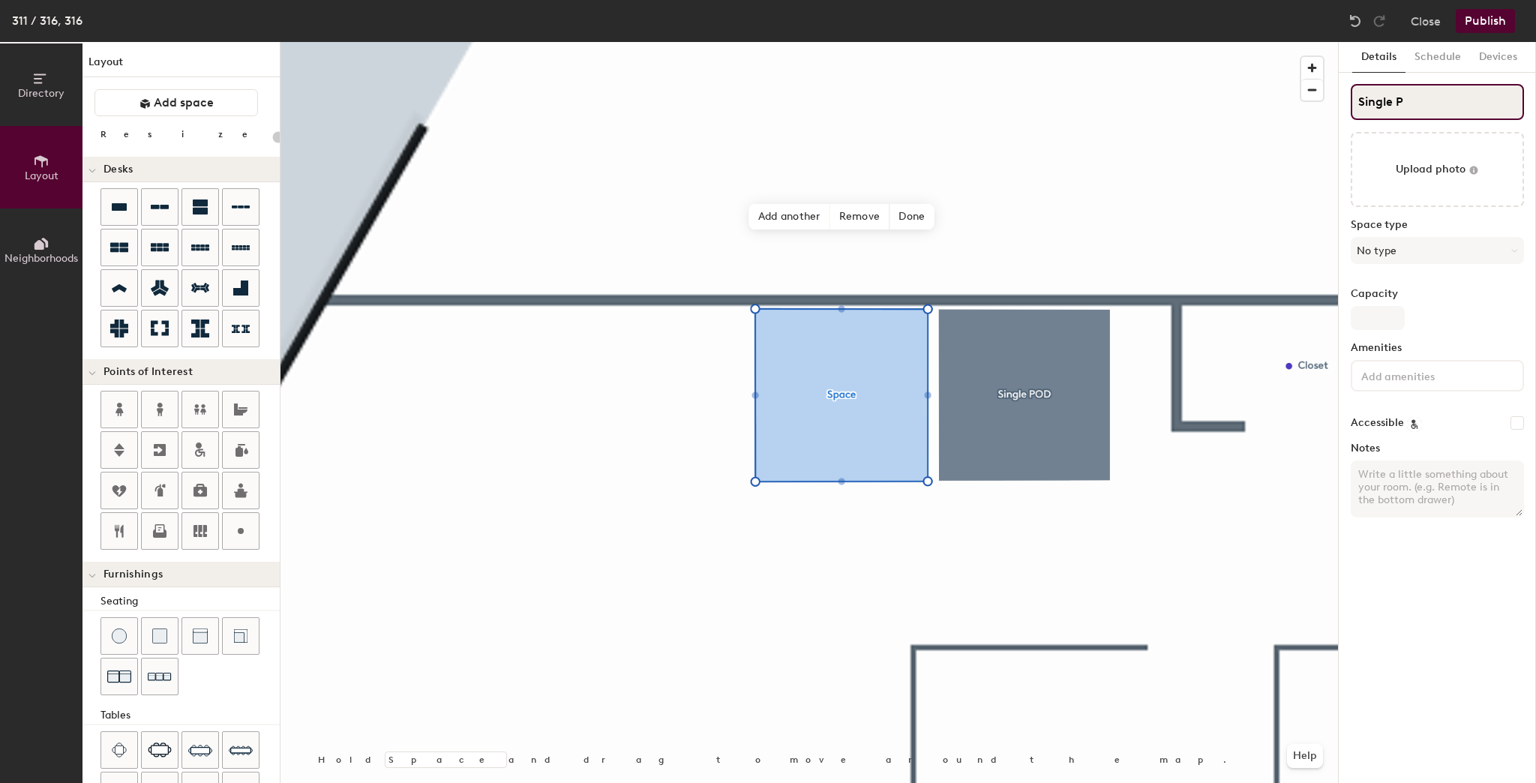
type input "20"
type input "Single PO"
type input "20"
type input "Single POD"
type input "20"
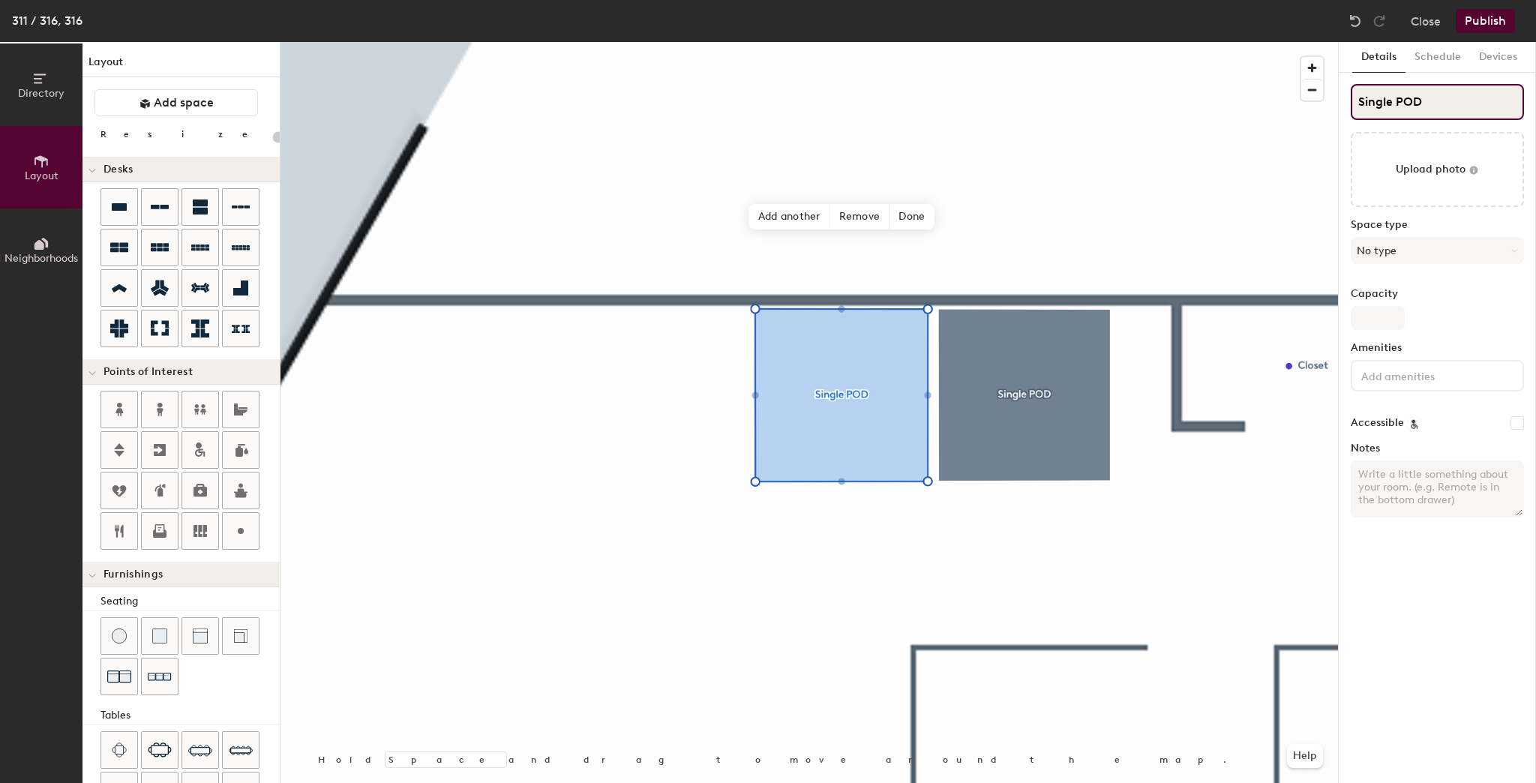
type input "Single POD"
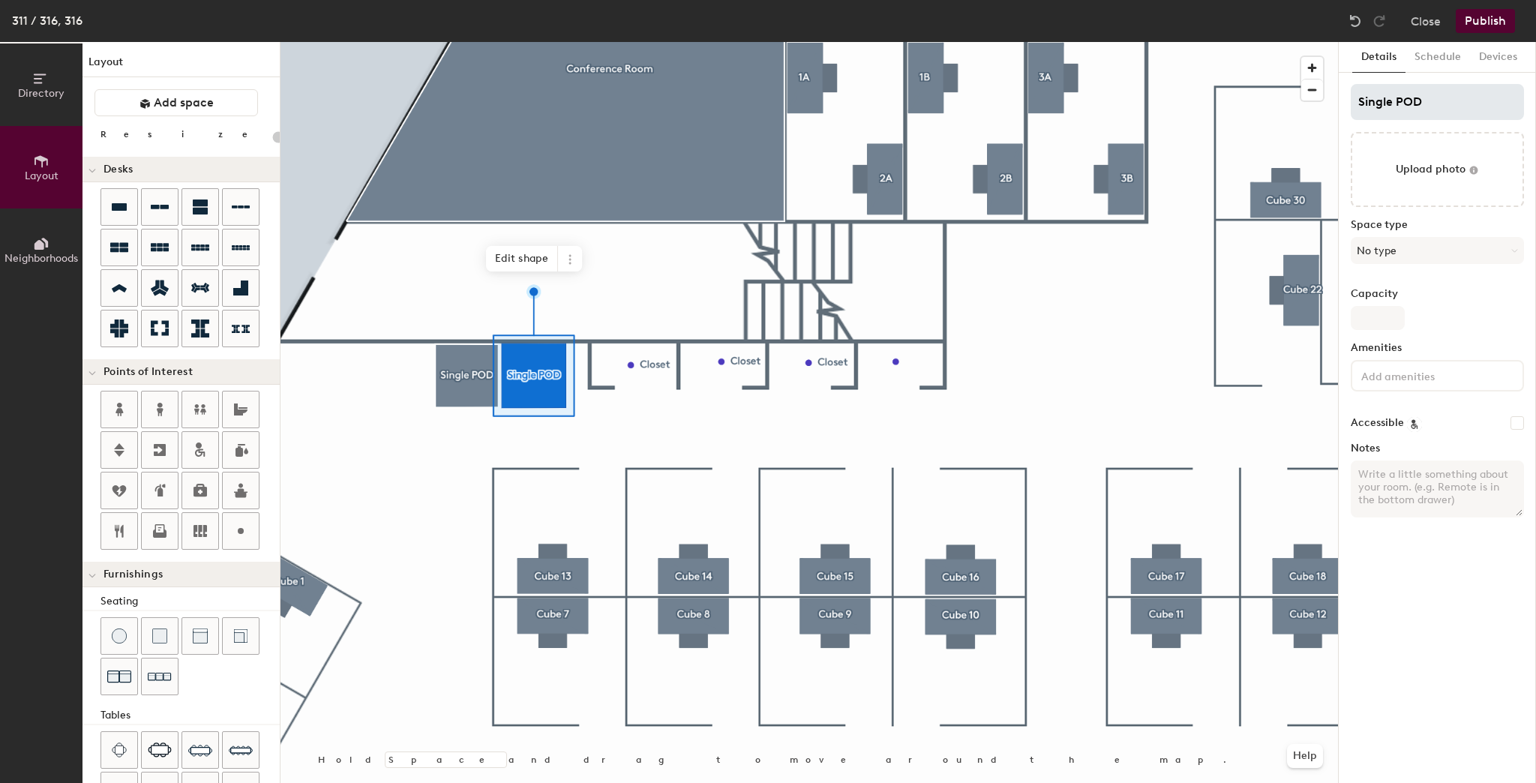
type input "20"
click at [1397, 101] on input "Single POD" at bounding box center [1437, 102] width 173 height 36
type input "Single POD"
type input "20"
type input "Single POD"
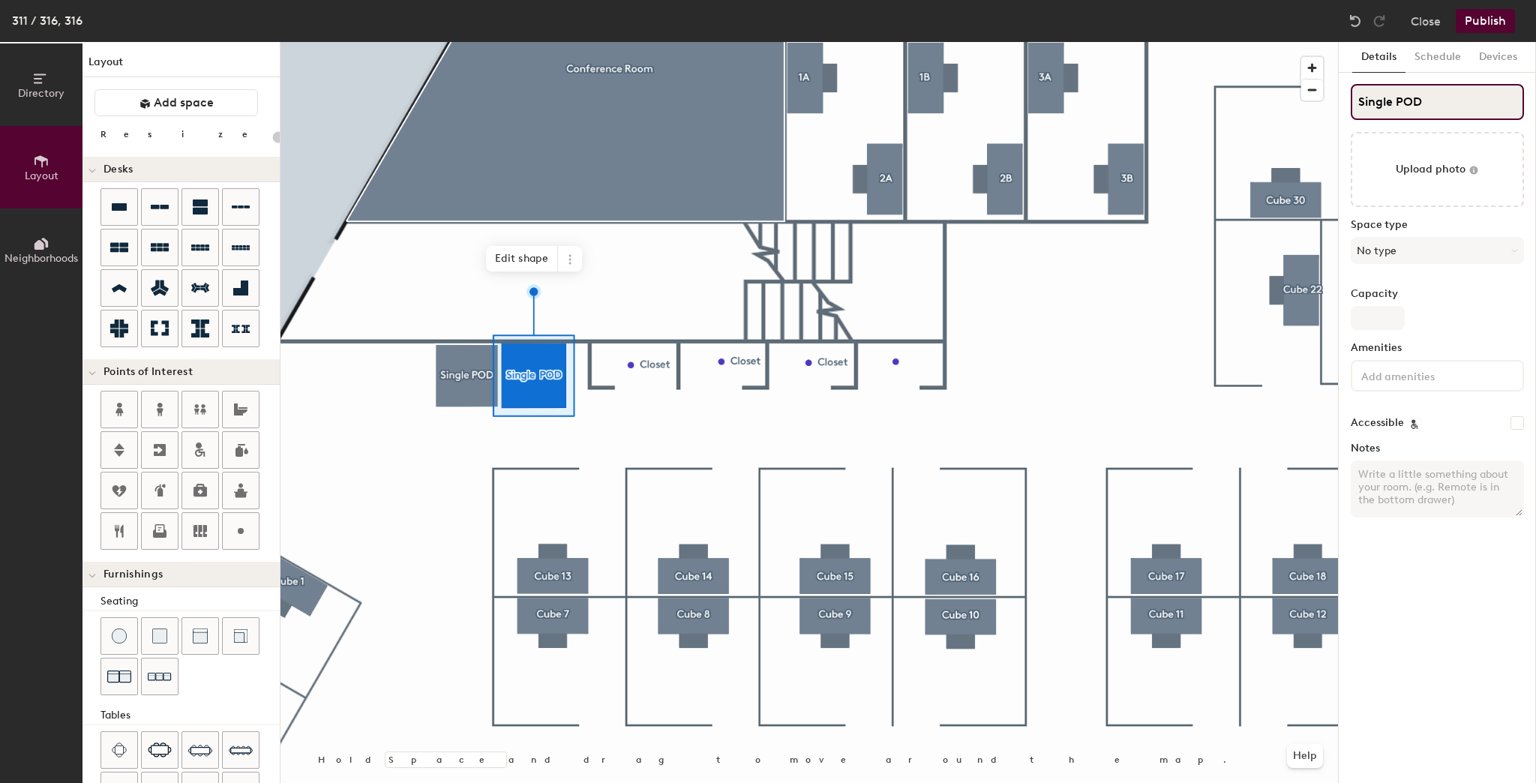
type input "20"
type input "SinglePOD"
type input "20"
type input "Single POD"
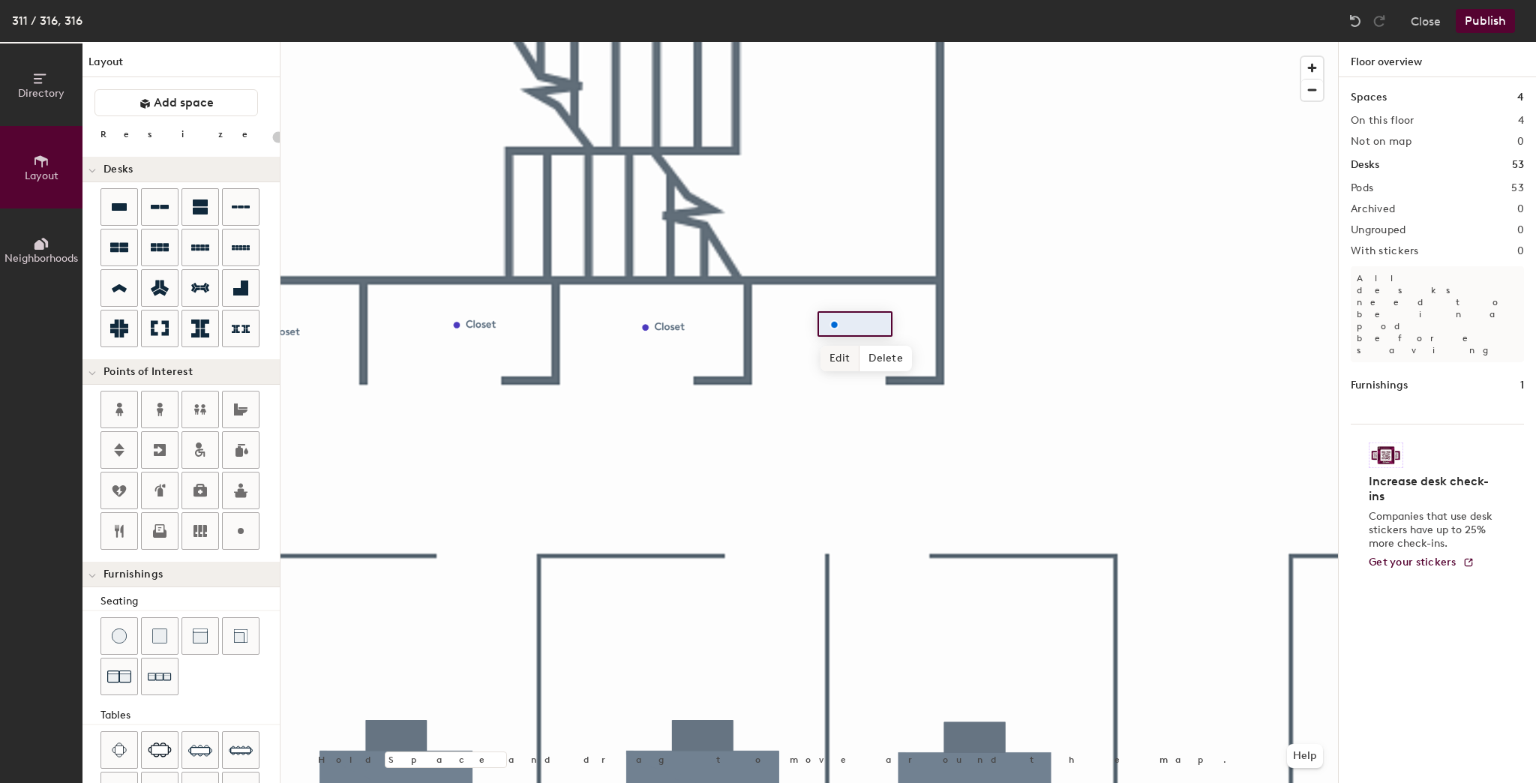
click at [834, 356] on span "Edit" at bounding box center [840, 359] width 39 height 26
type input "20"
type input "Closet"
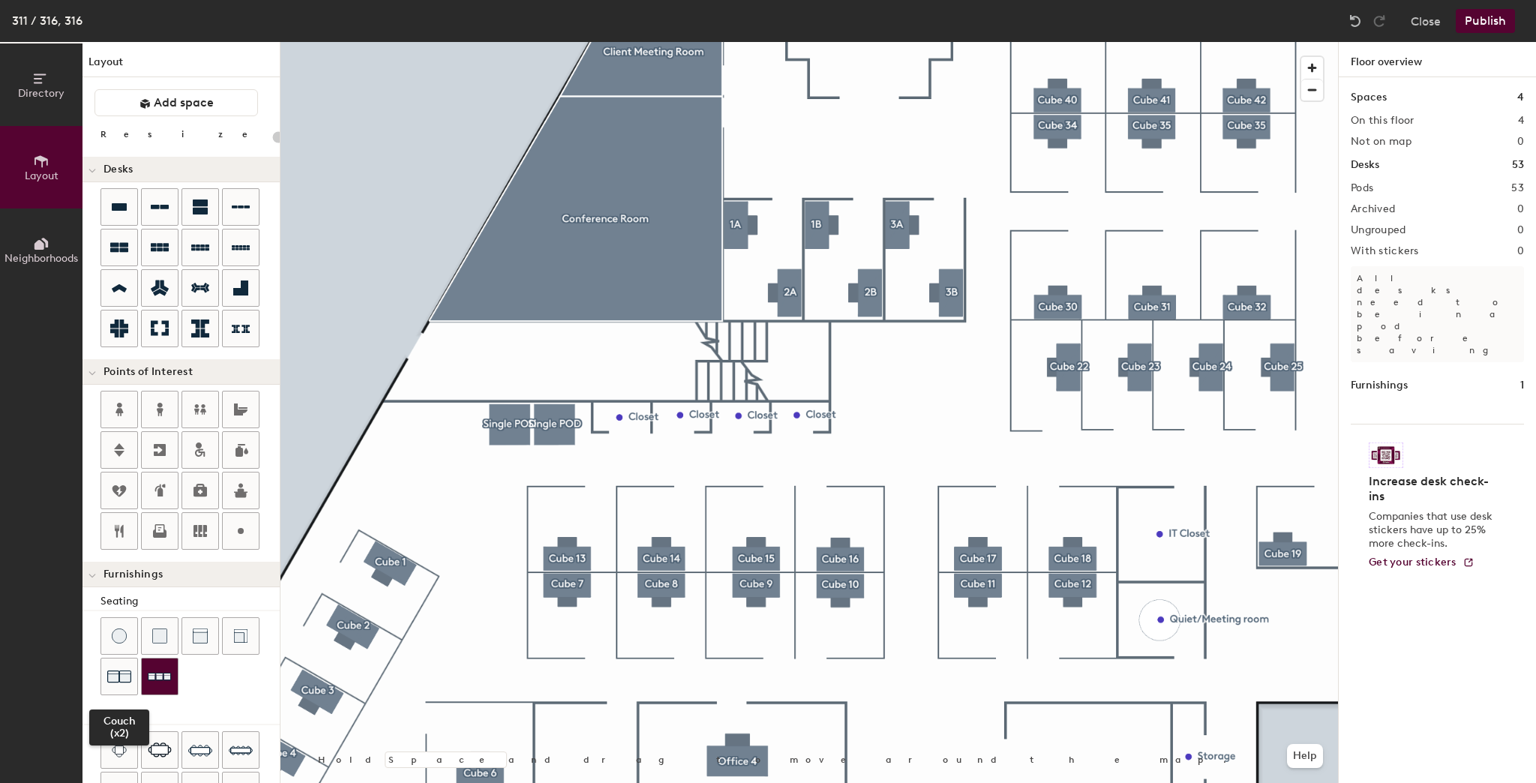
click at [153, 671] on img at bounding box center [160, 676] width 24 height 23
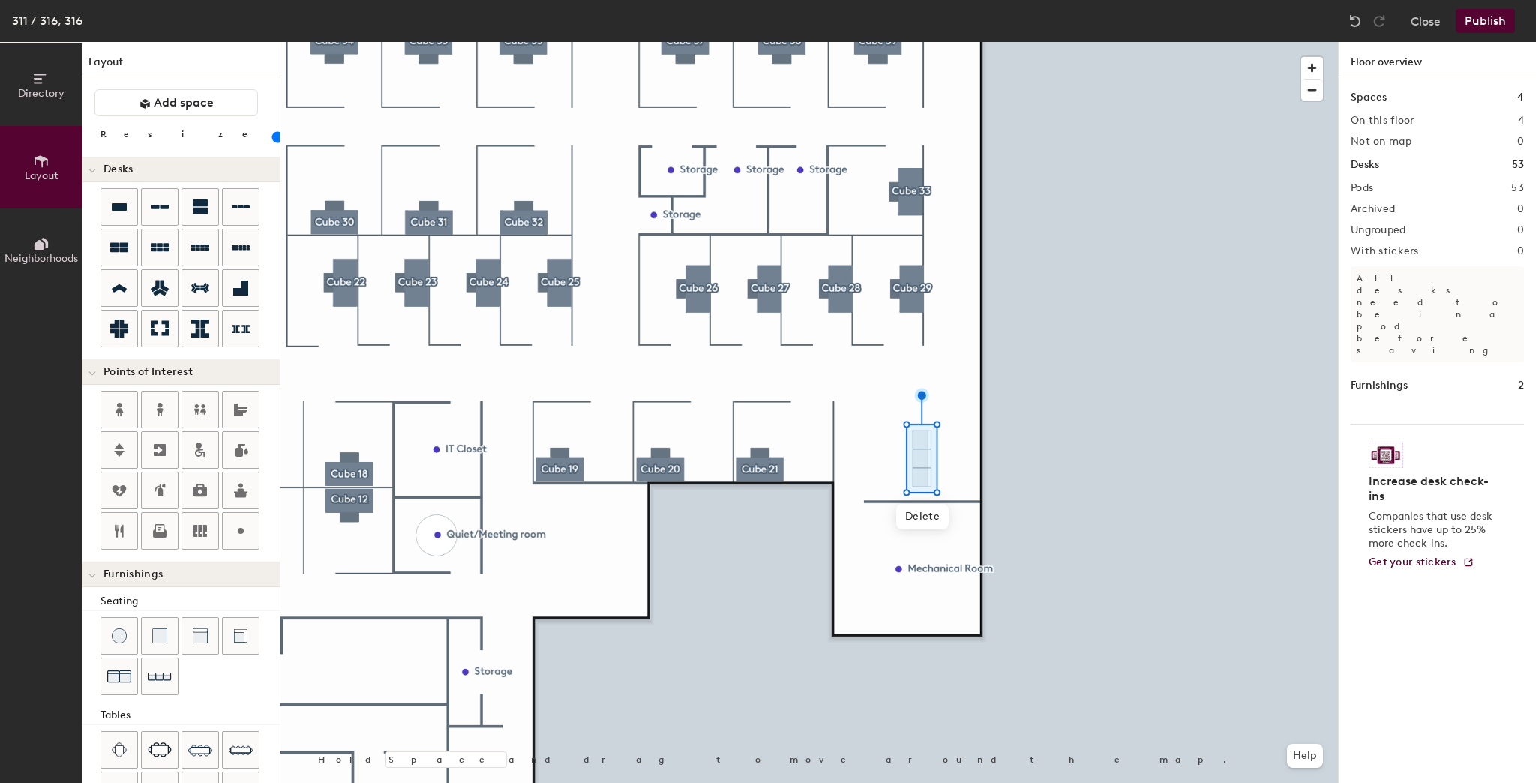
drag, startPoint x: 152, startPoint y: 138, endPoint x: 141, endPoint y: 138, distance: 11.3
click at [272, 138] on input "range" at bounding box center [272, 137] width 0 height 12
click at [162, 524] on icon at bounding box center [160, 528] width 10 height 9
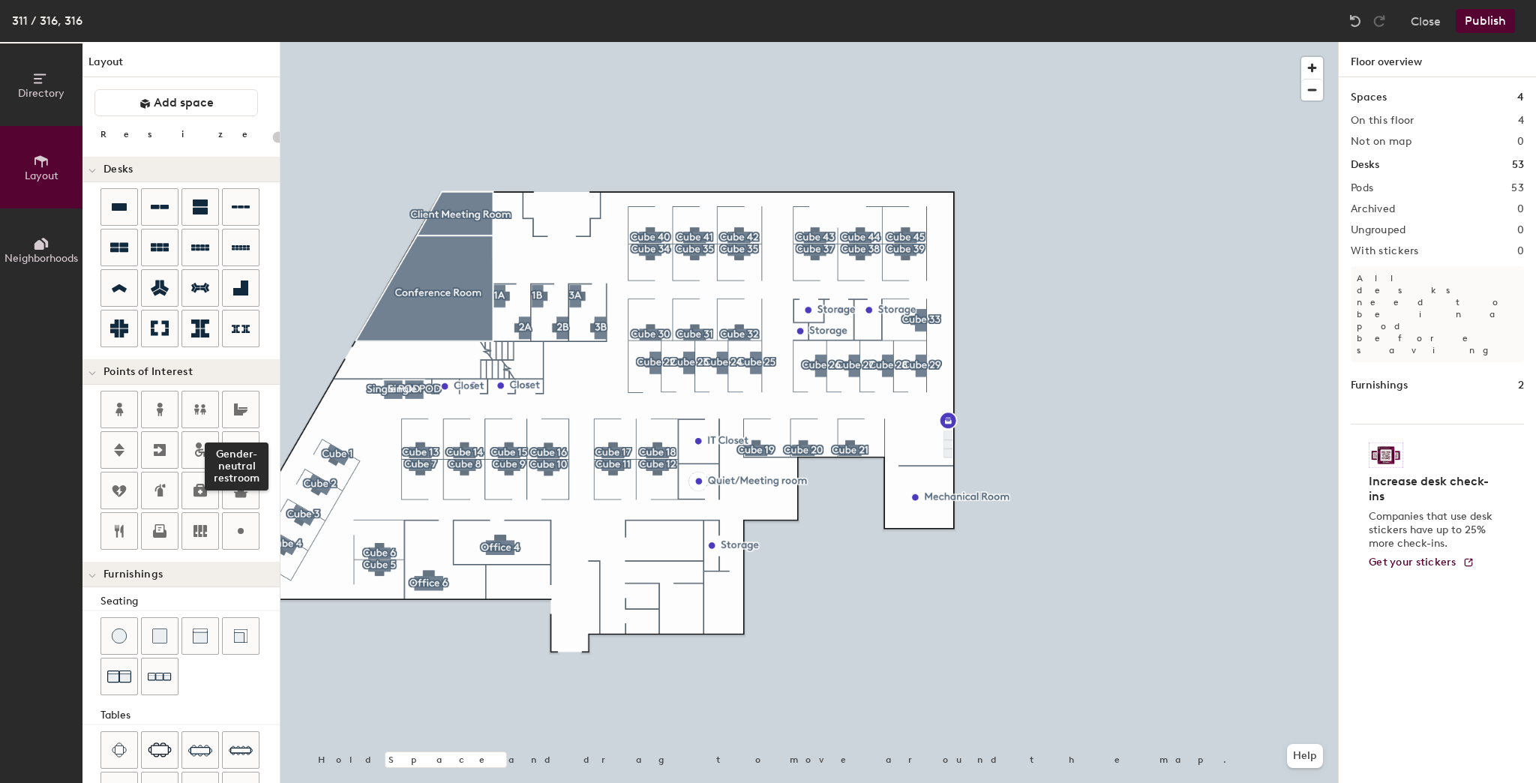
drag, startPoint x: 234, startPoint y: 412, endPoint x: 275, endPoint y: 438, distance: 48.9
click at [235, 412] on icon at bounding box center [241, 410] width 14 height 12
type input "20"
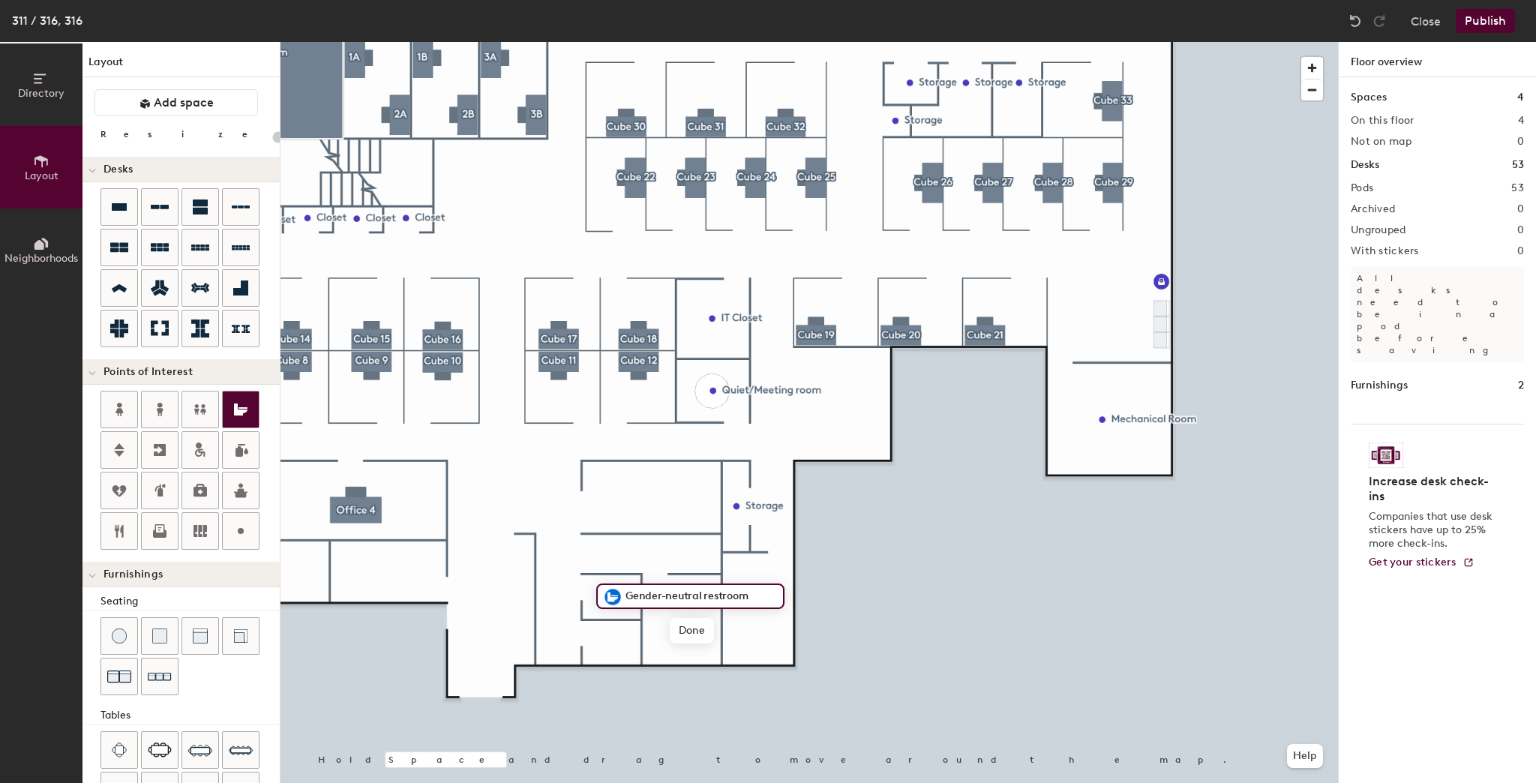
click at [234, 401] on icon at bounding box center [241, 410] width 18 height 18
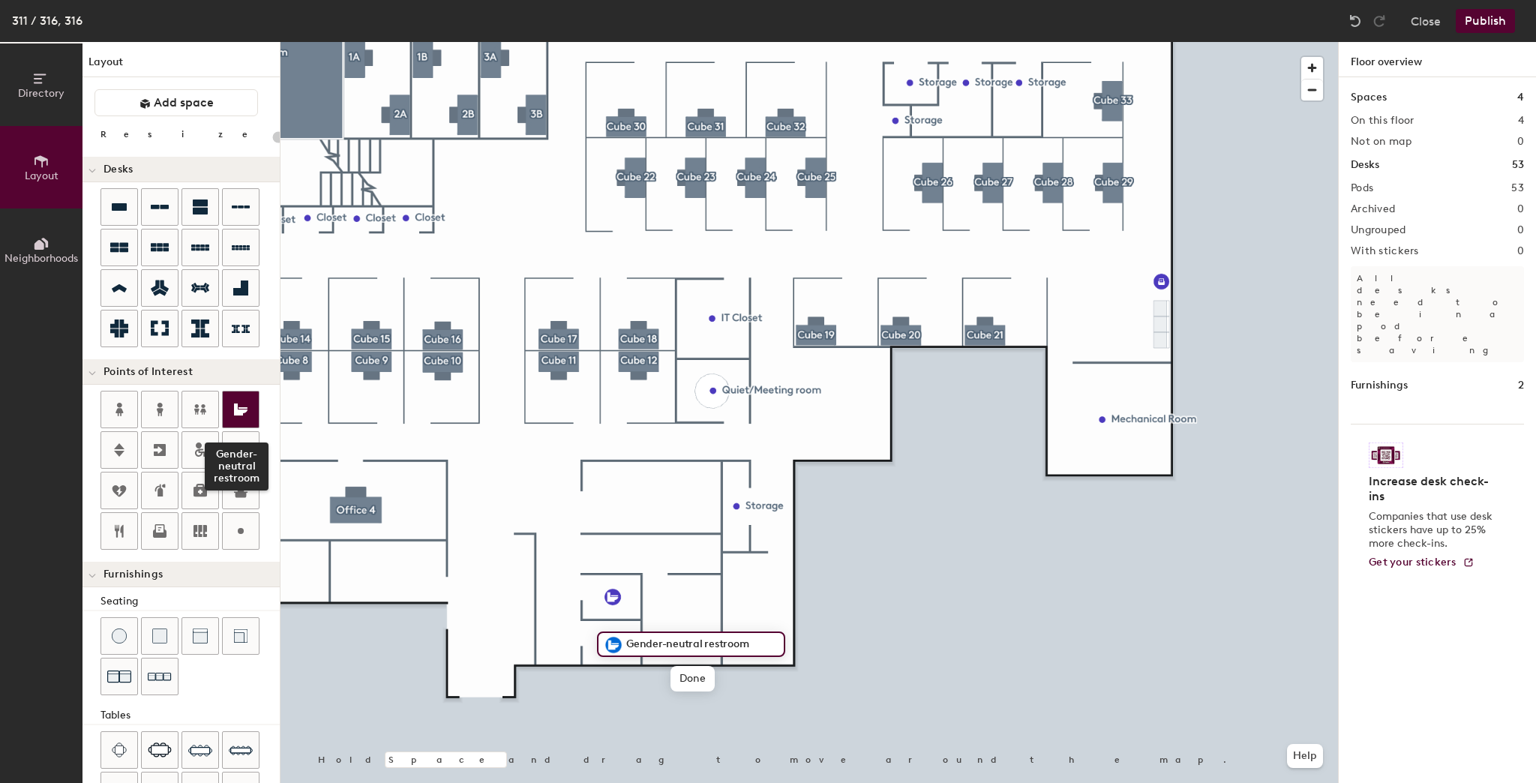
click at [241, 403] on icon at bounding box center [241, 410] width 18 height 18
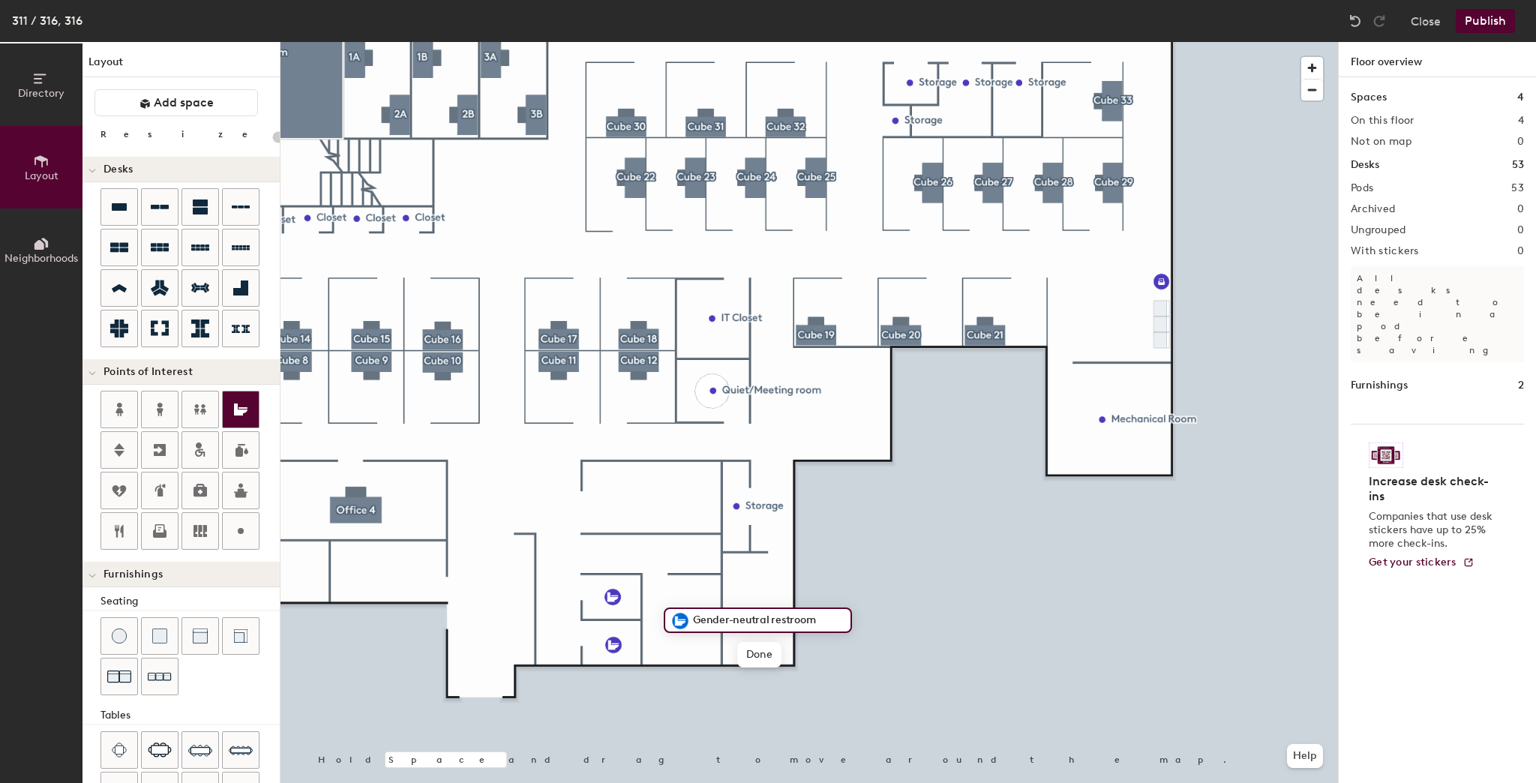
click at [239, 401] on icon at bounding box center [241, 410] width 18 height 18
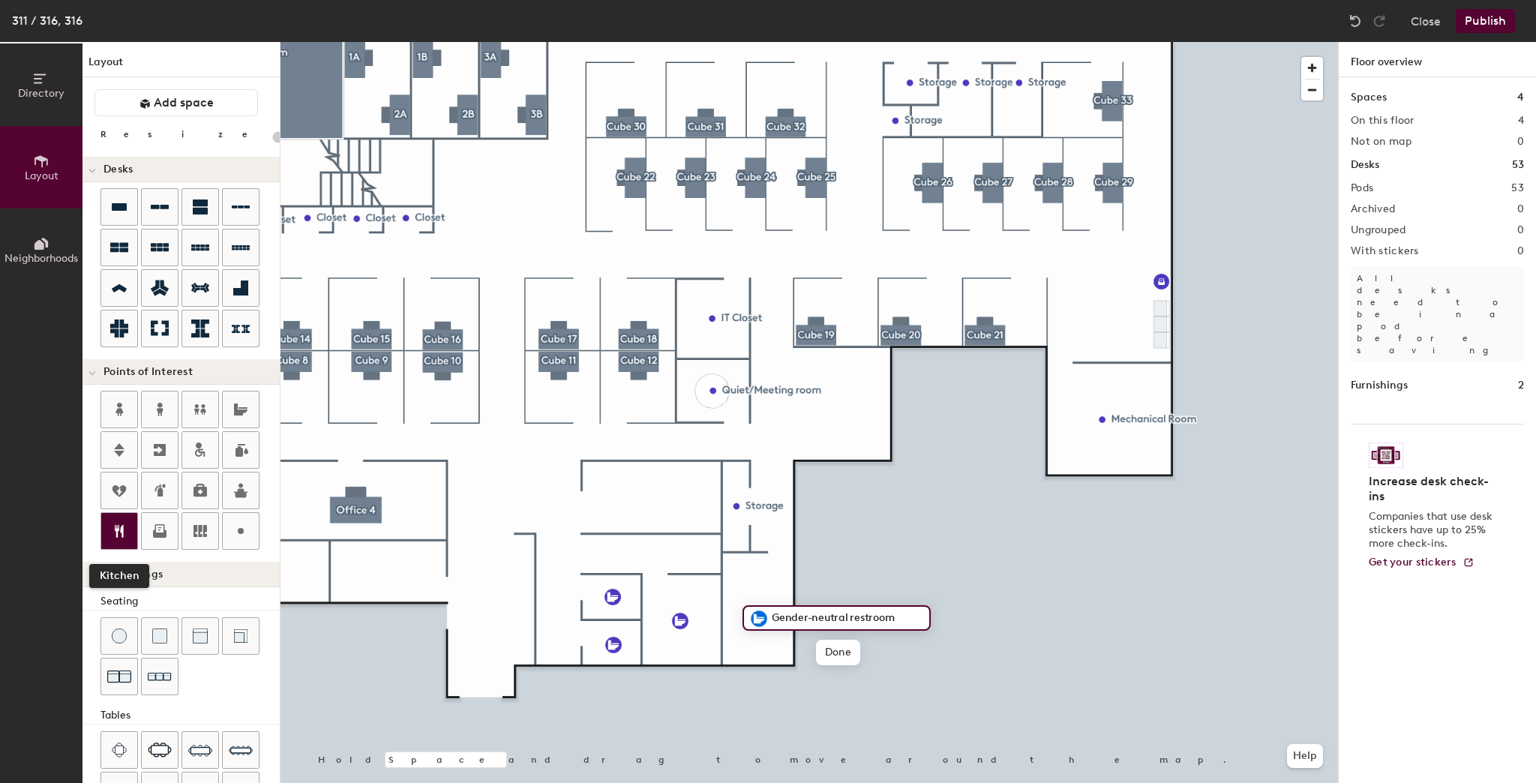
click at [123, 530] on icon at bounding box center [119, 531] width 9 height 13
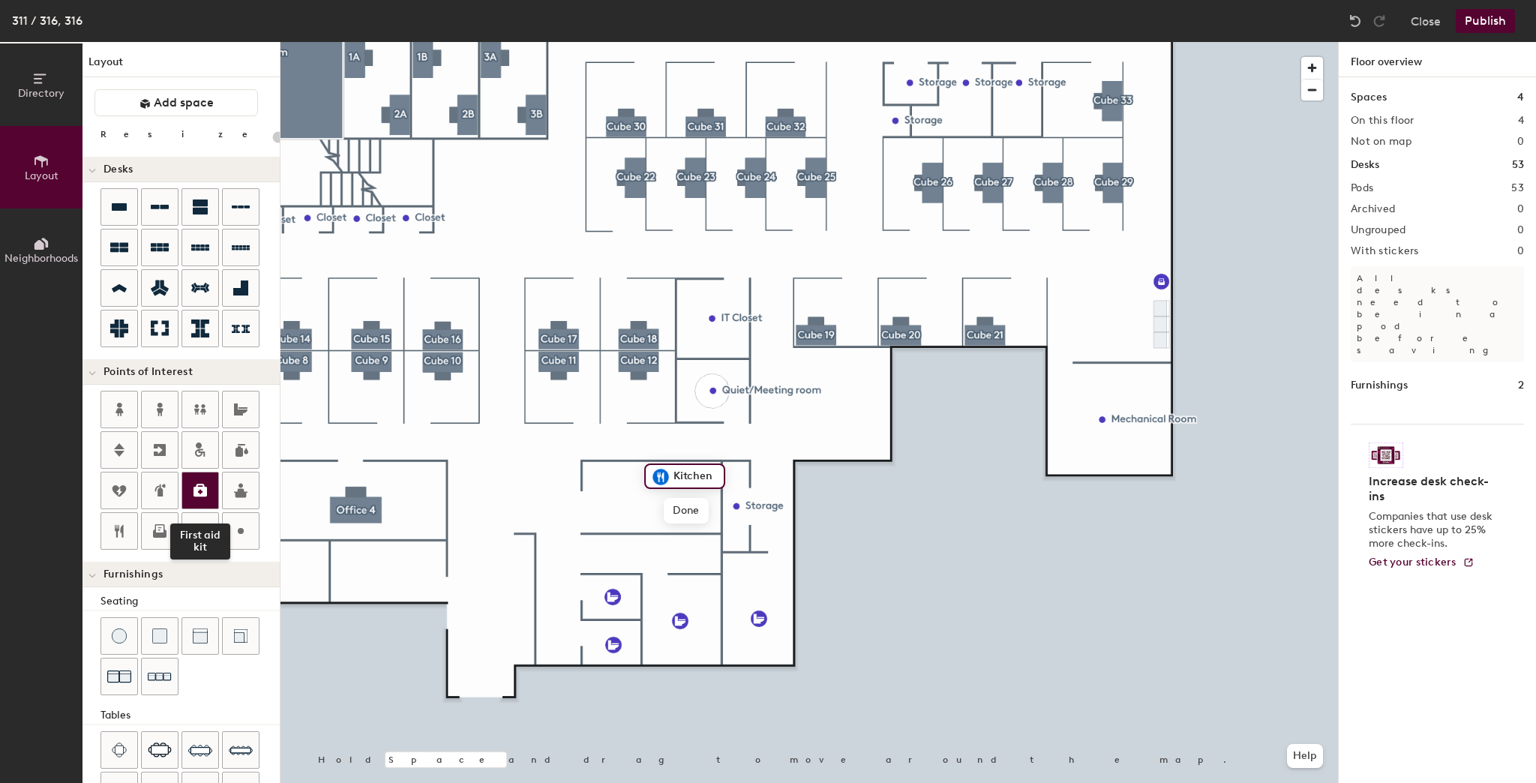
click at [207, 491] on icon at bounding box center [200, 491] width 18 height 18
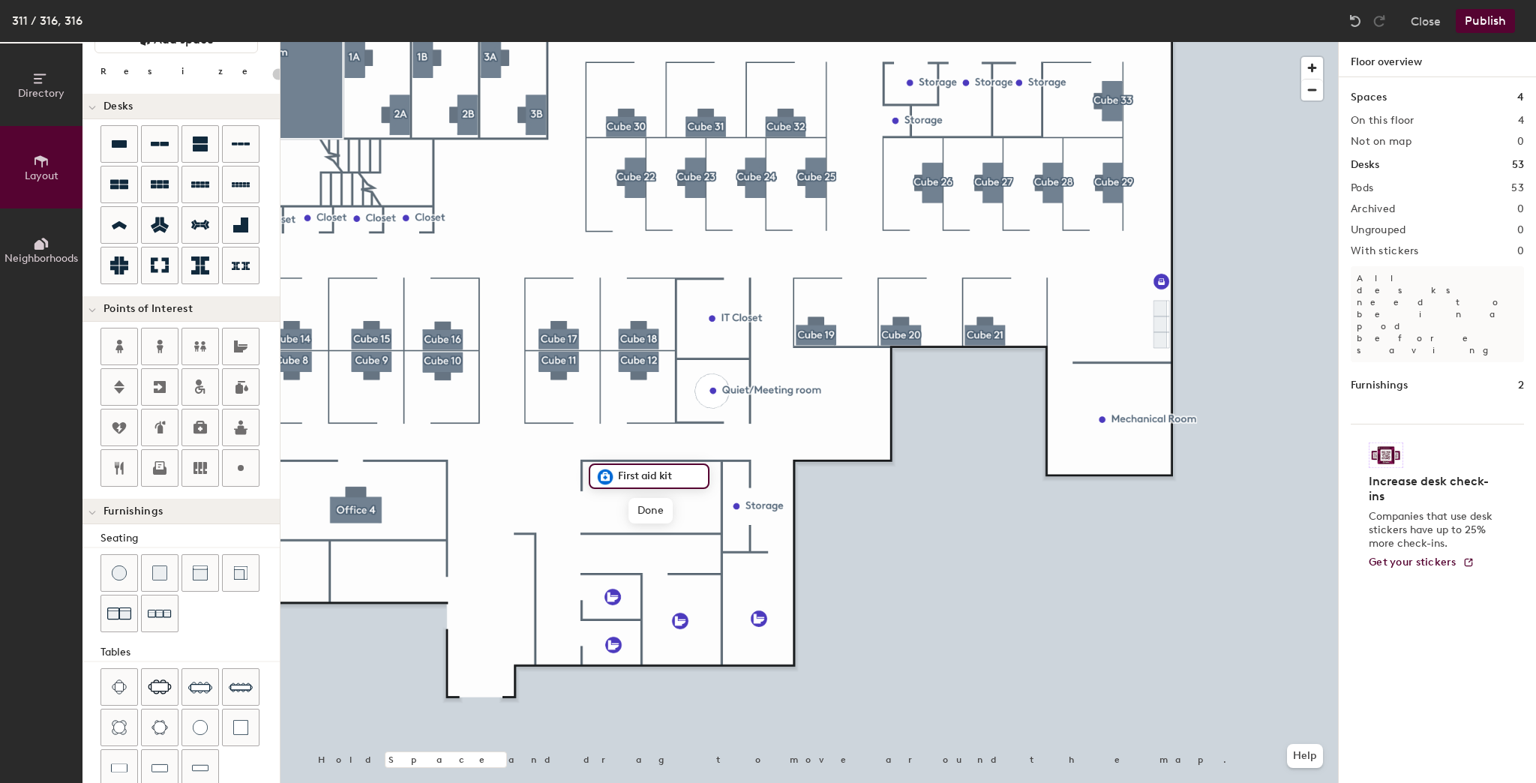
scroll to position [120, 0]
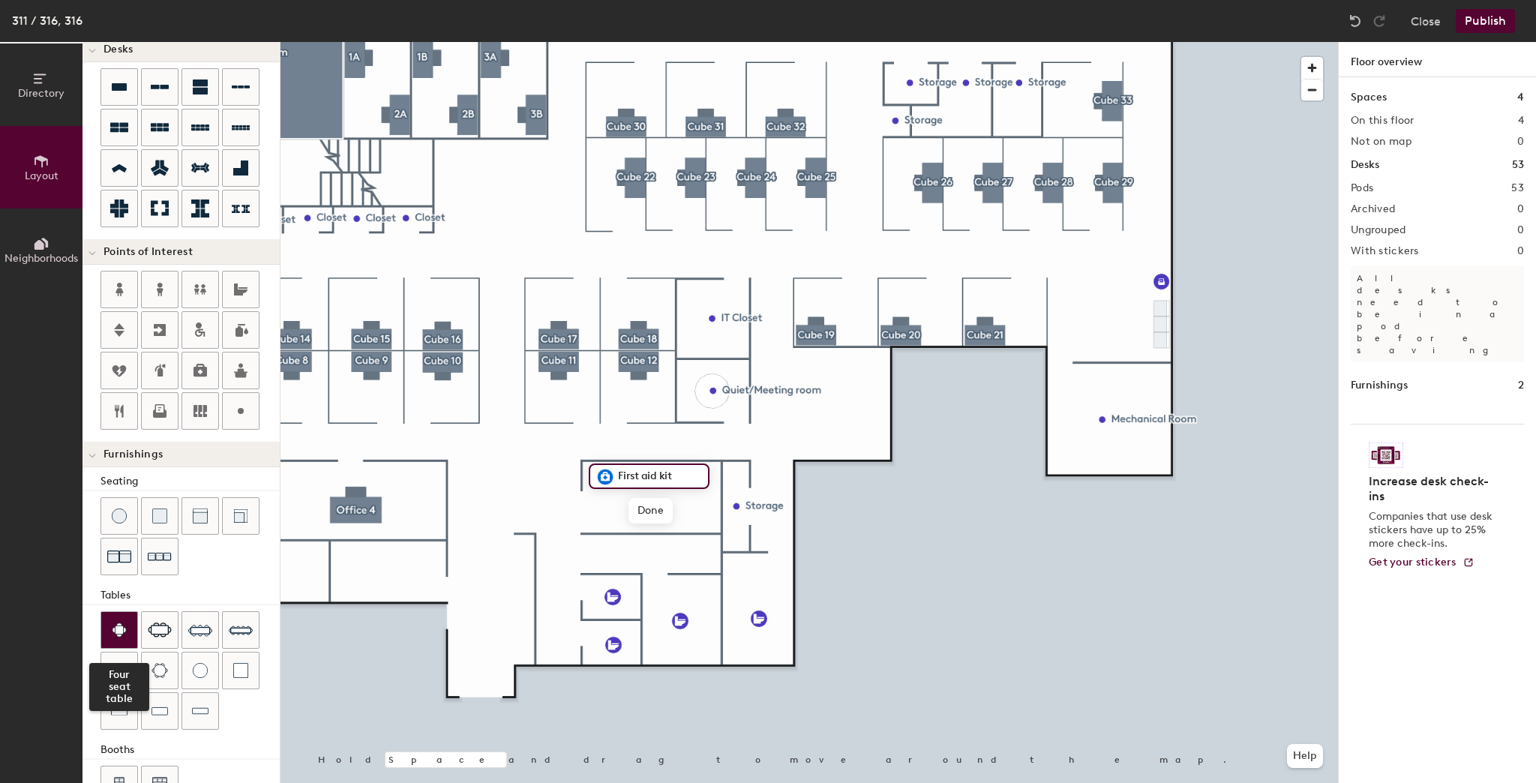
click at [126, 635] on div at bounding box center [119, 630] width 36 height 36
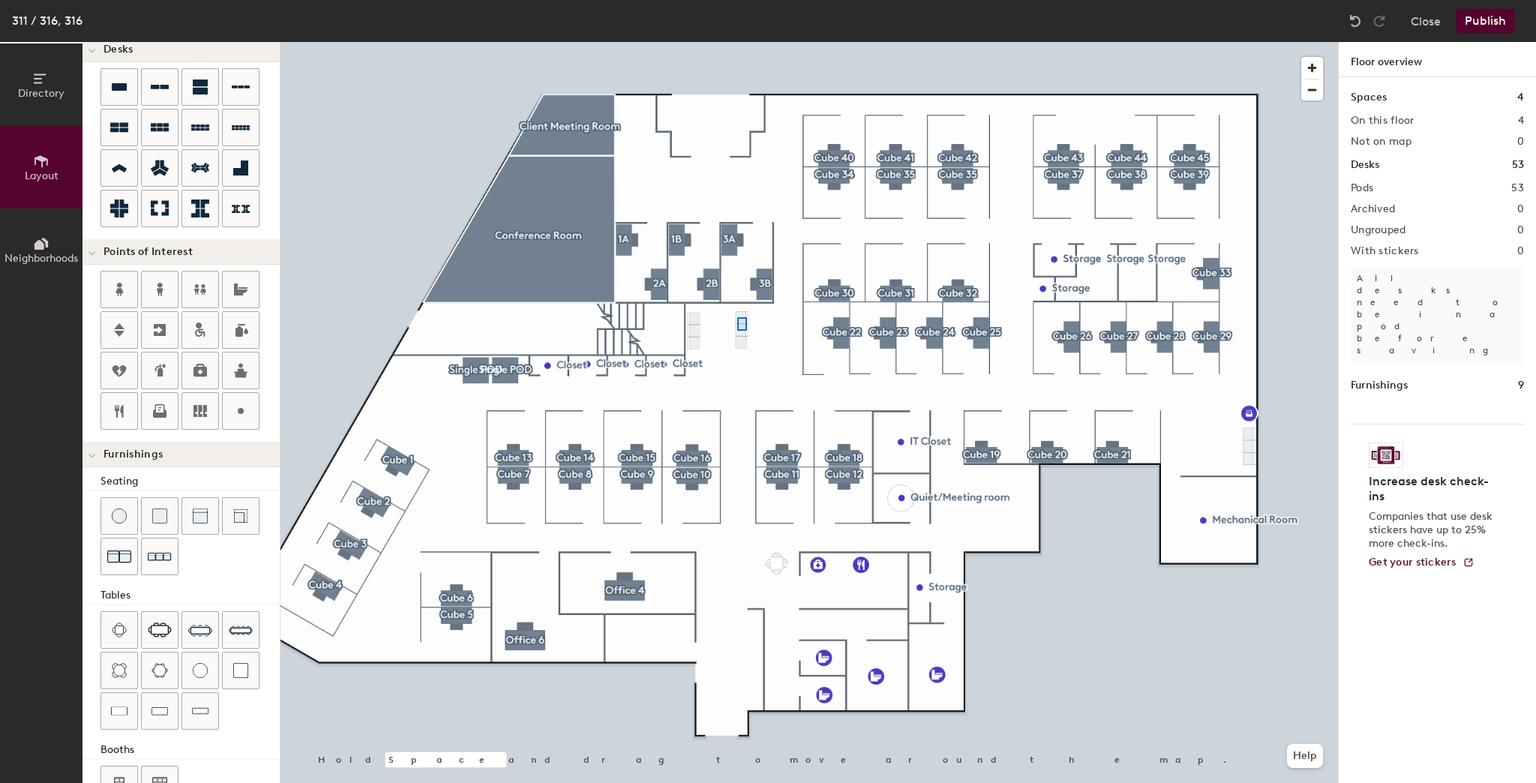
type input "40"
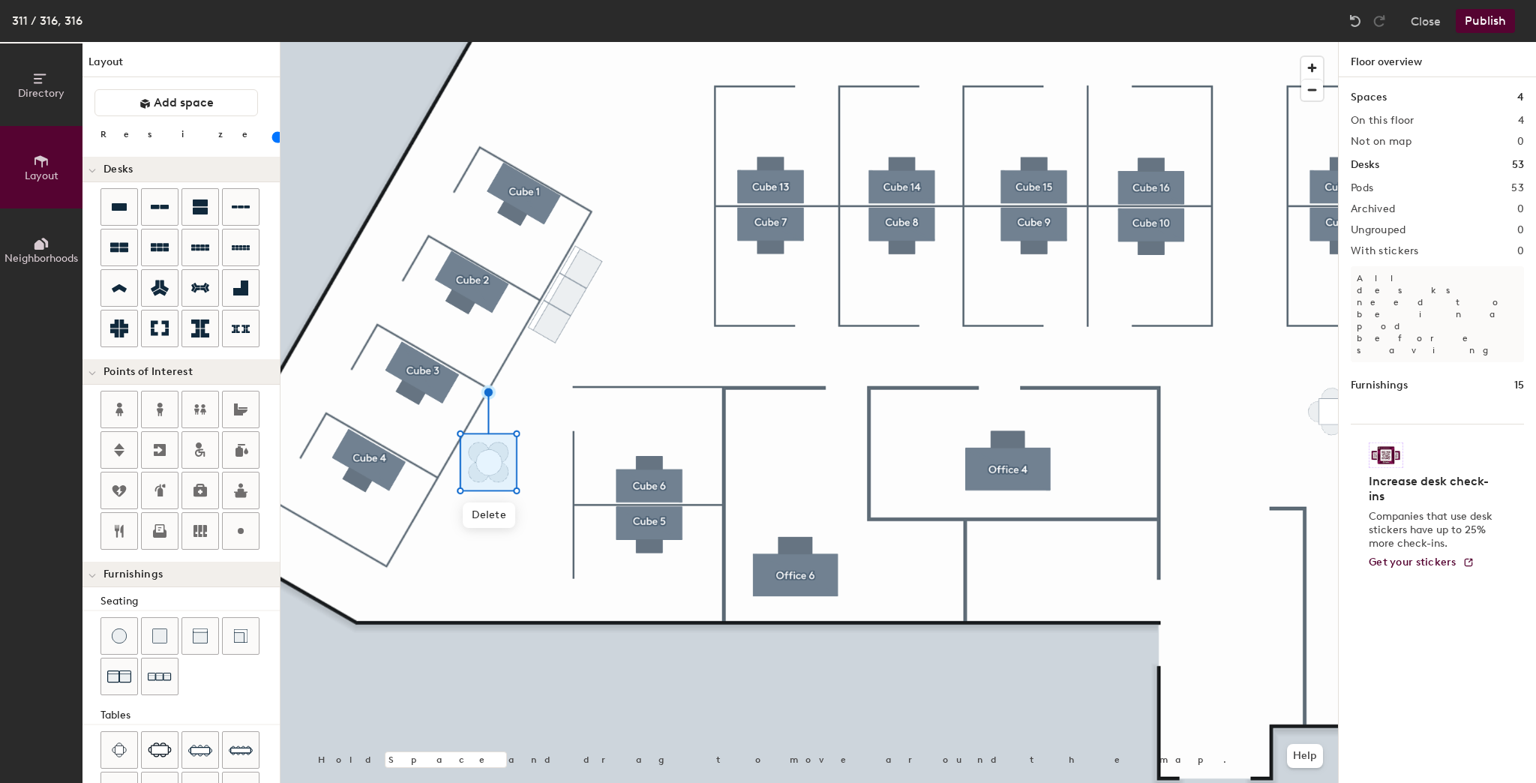
click at [272, 138] on input "range" at bounding box center [272, 137] width 0 height 12
click at [550, 42] on div at bounding box center [810, 42] width 1058 height 0
click at [272, 134] on input "range" at bounding box center [272, 137] width 0 height 12
click at [1356, 23] on img at bounding box center [1355, 21] width 15 height 15
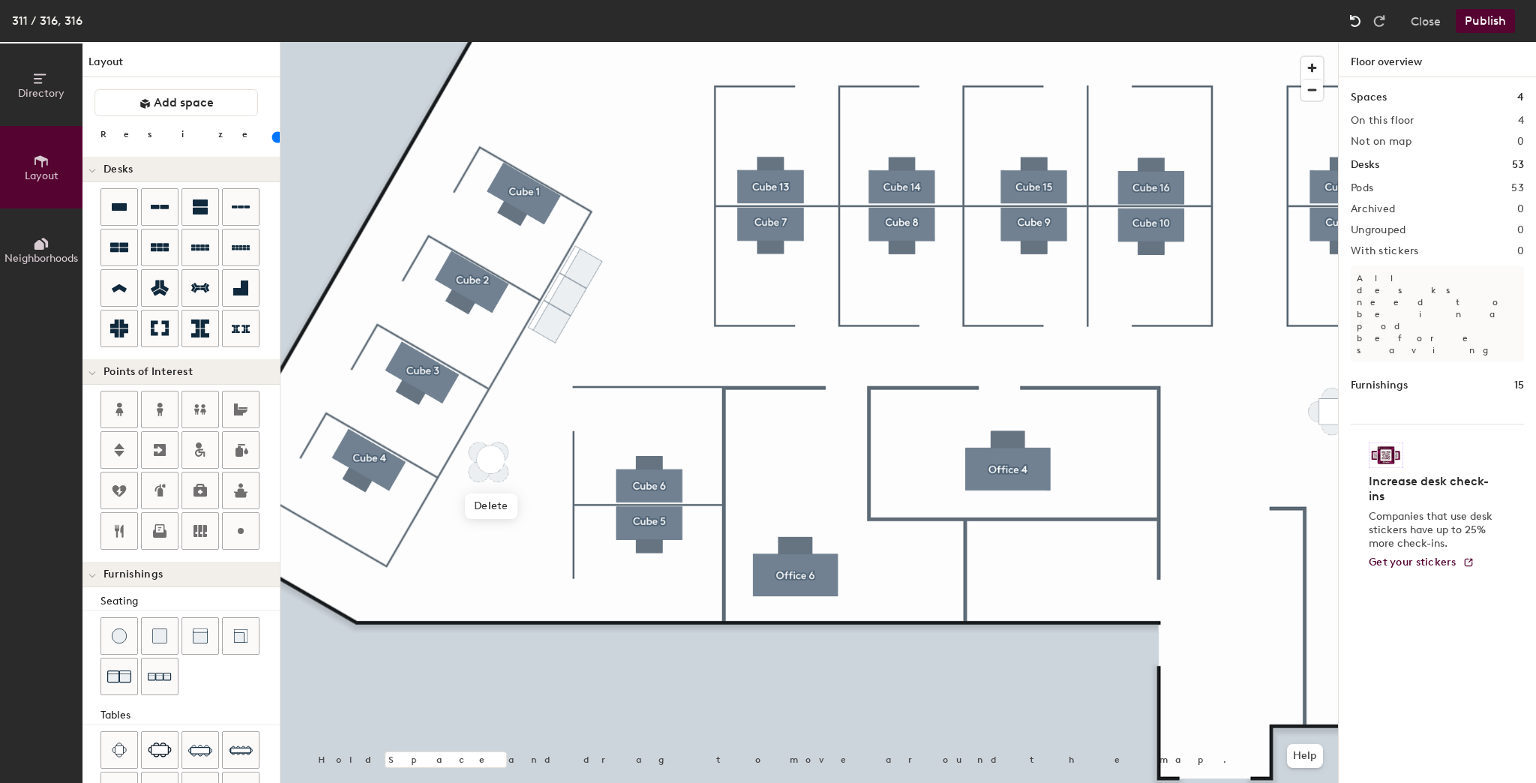
click at [1356, 23] on img at bounding box center [1355, 21] width 15 height 15
click at [1356, 22] on img at bounding box center [1355, 21] width 15 height 15
click at [1355, 22] on img at bounding box center [1355, 21] width 15 height 15
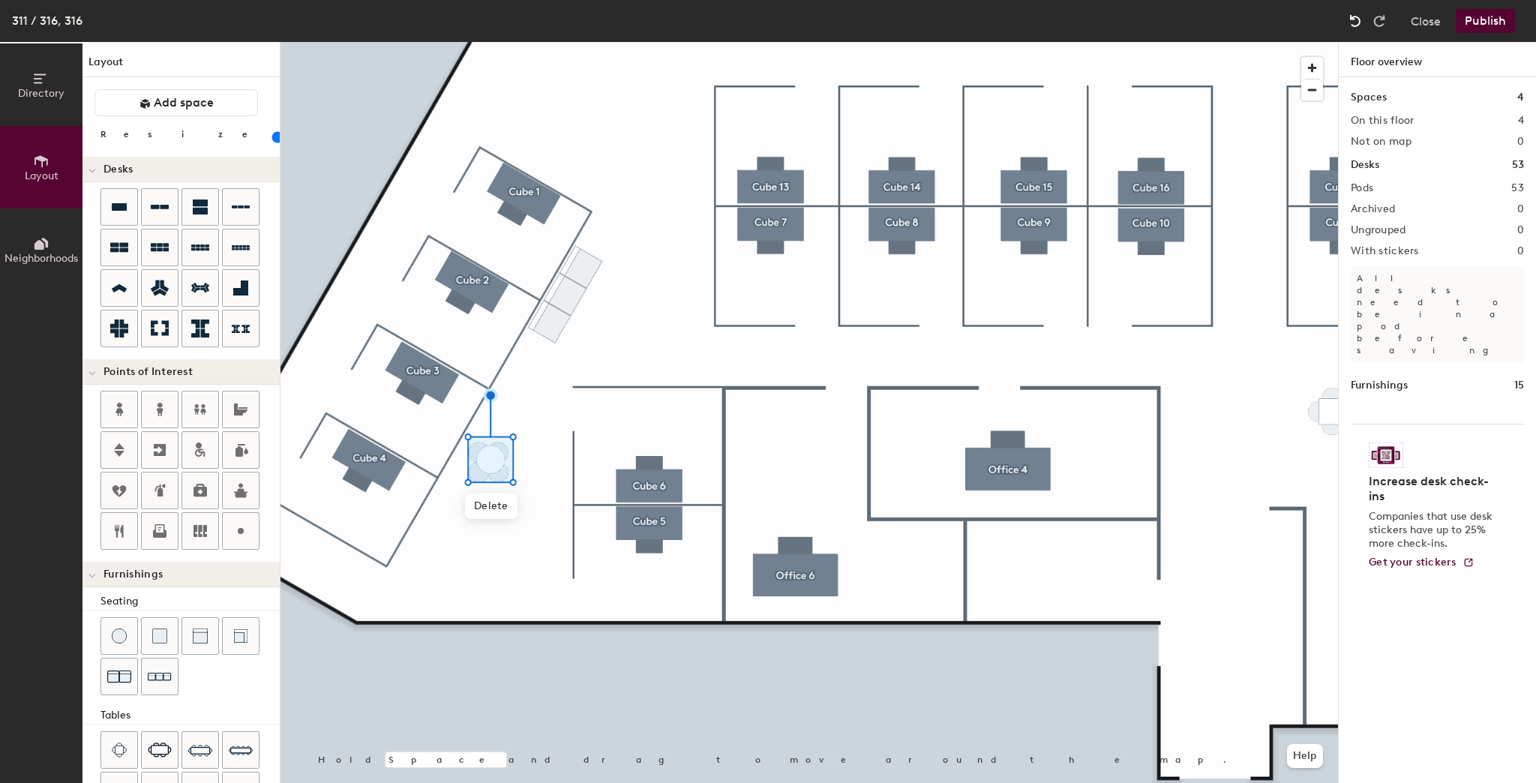
click at [1355, 22] on img at bounding box center [1355, 21] width 15 height 15
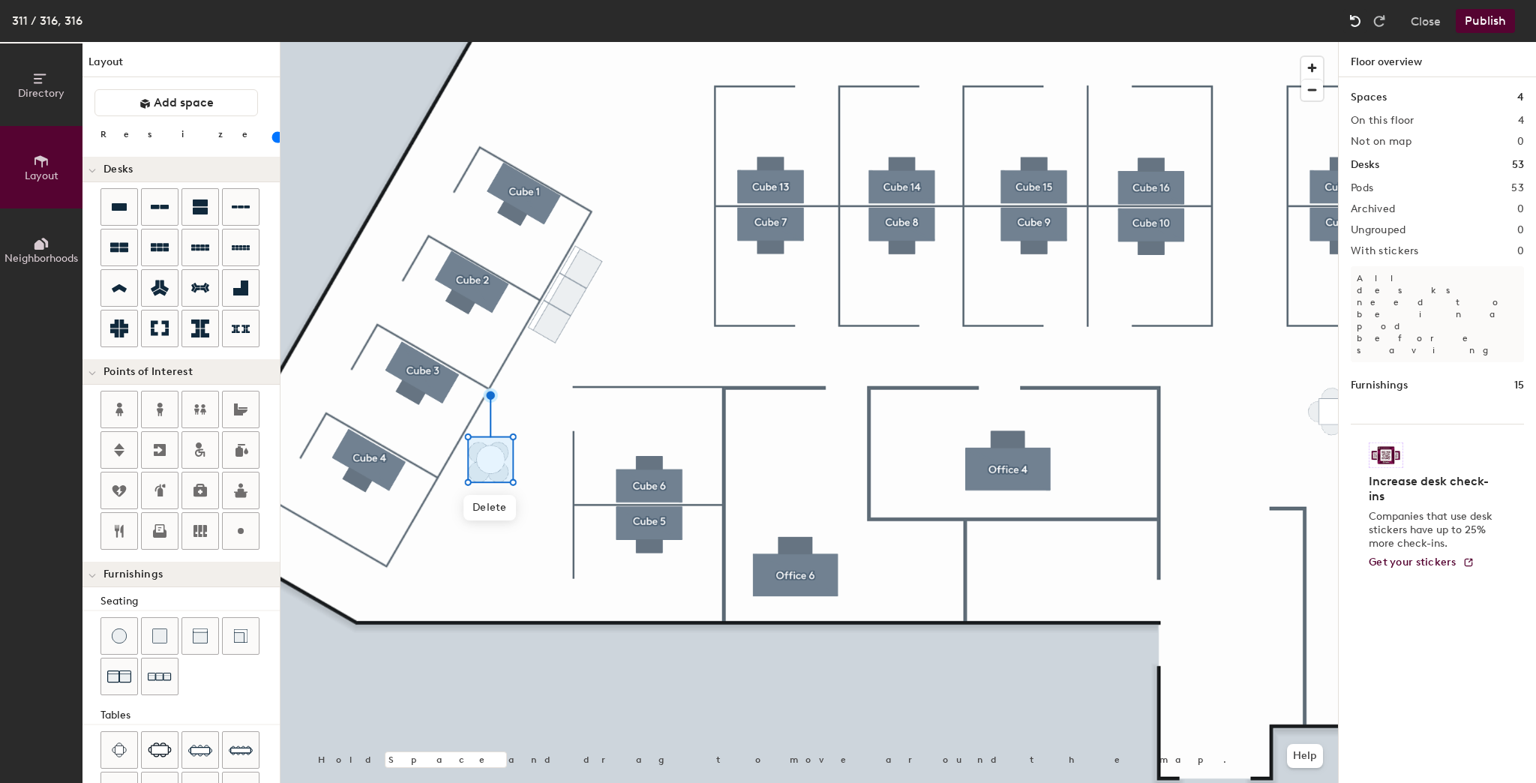
click at [1355, 22] on img at bounding box center [1355, 21] width 15 height 15
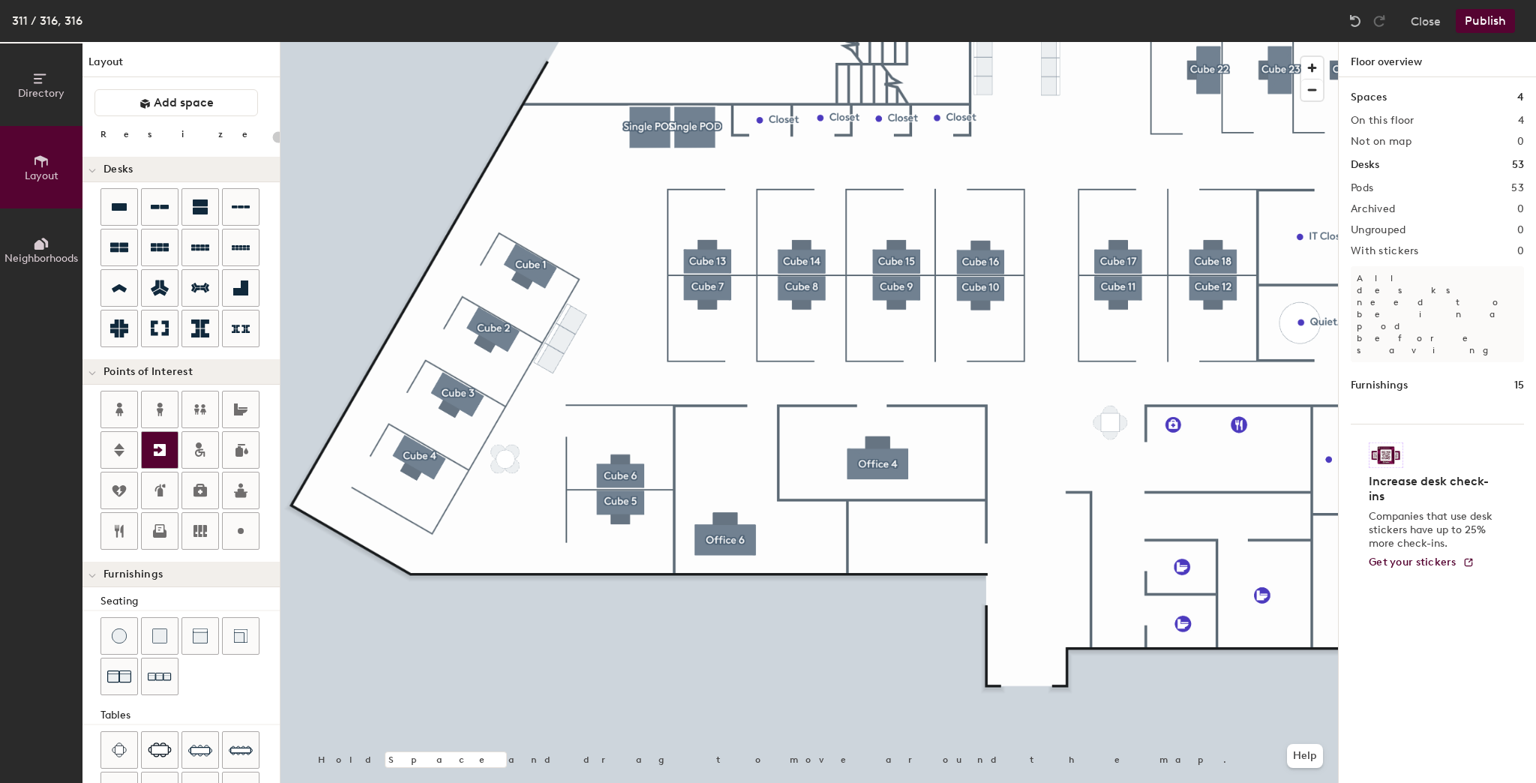
click at [159, 458] on div at bounding box center [160, 450] width 36 height 36
click at [1044, 42] on div at bounding box center [810, 42] width 1058 height 0
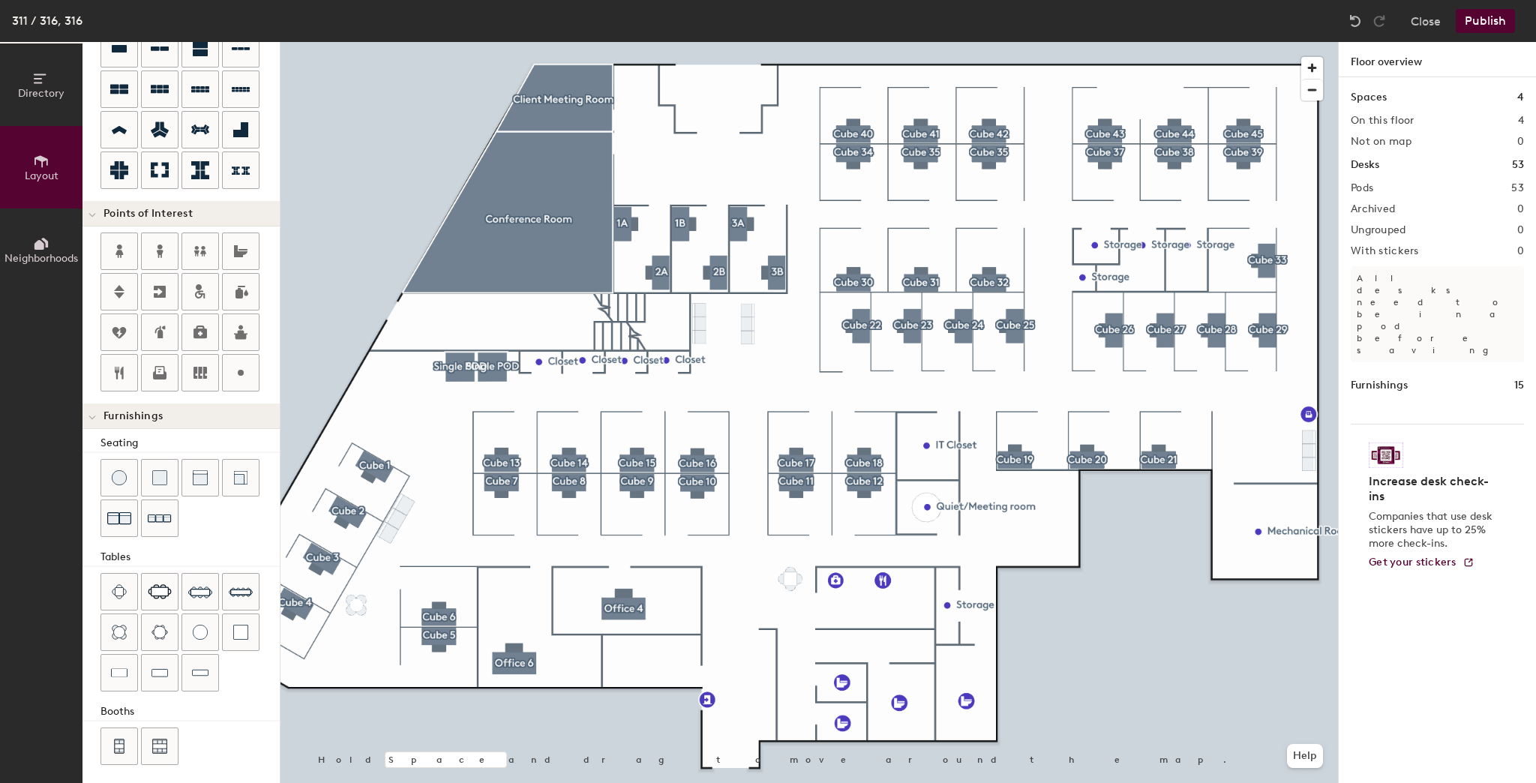
scroll to position [159, 0]
click at [242, 587] on img at bounding box center [241, 591] width 24 height 24
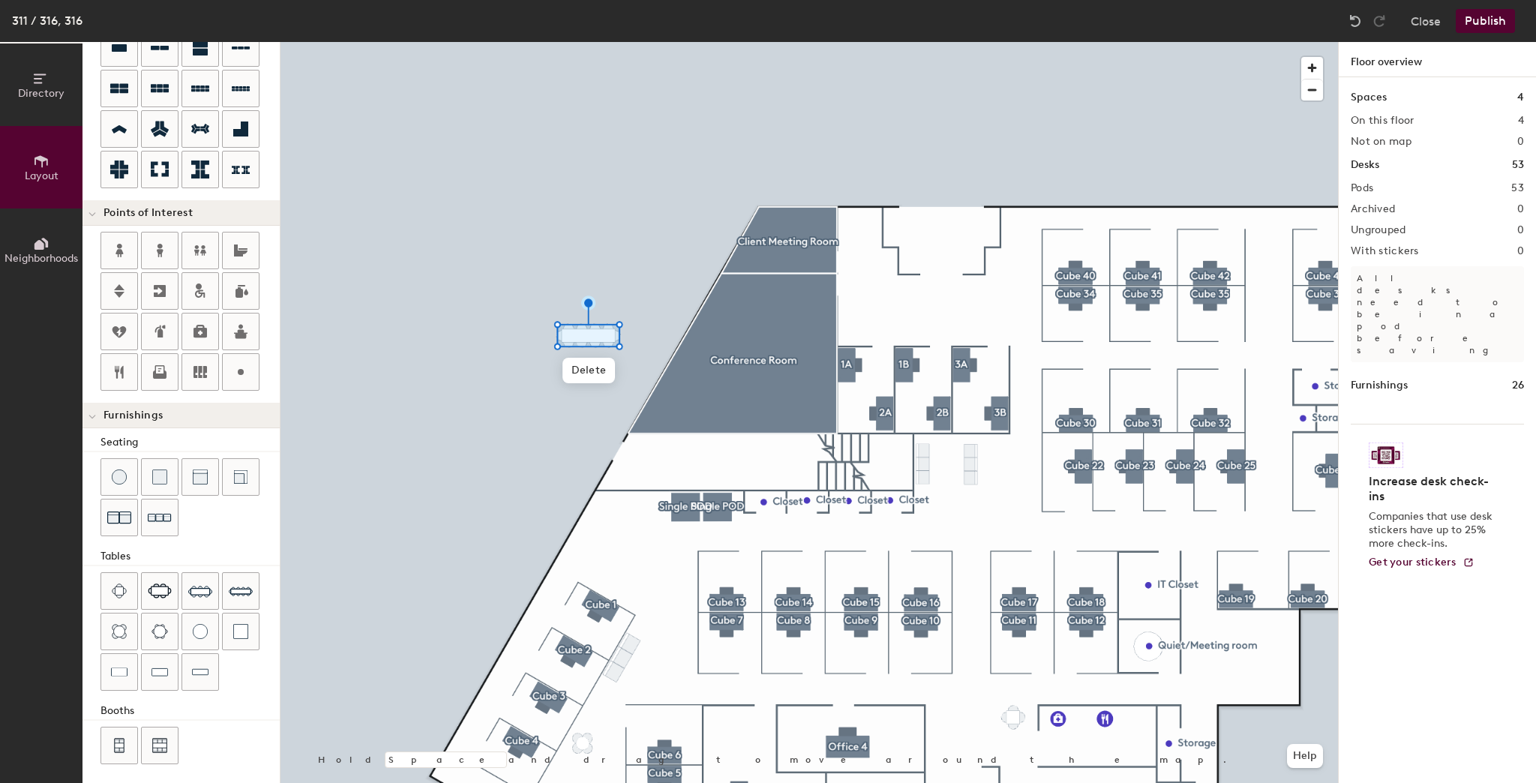
click at [553, 42] on div at bounding box center [810, 42] width 1058 height 0
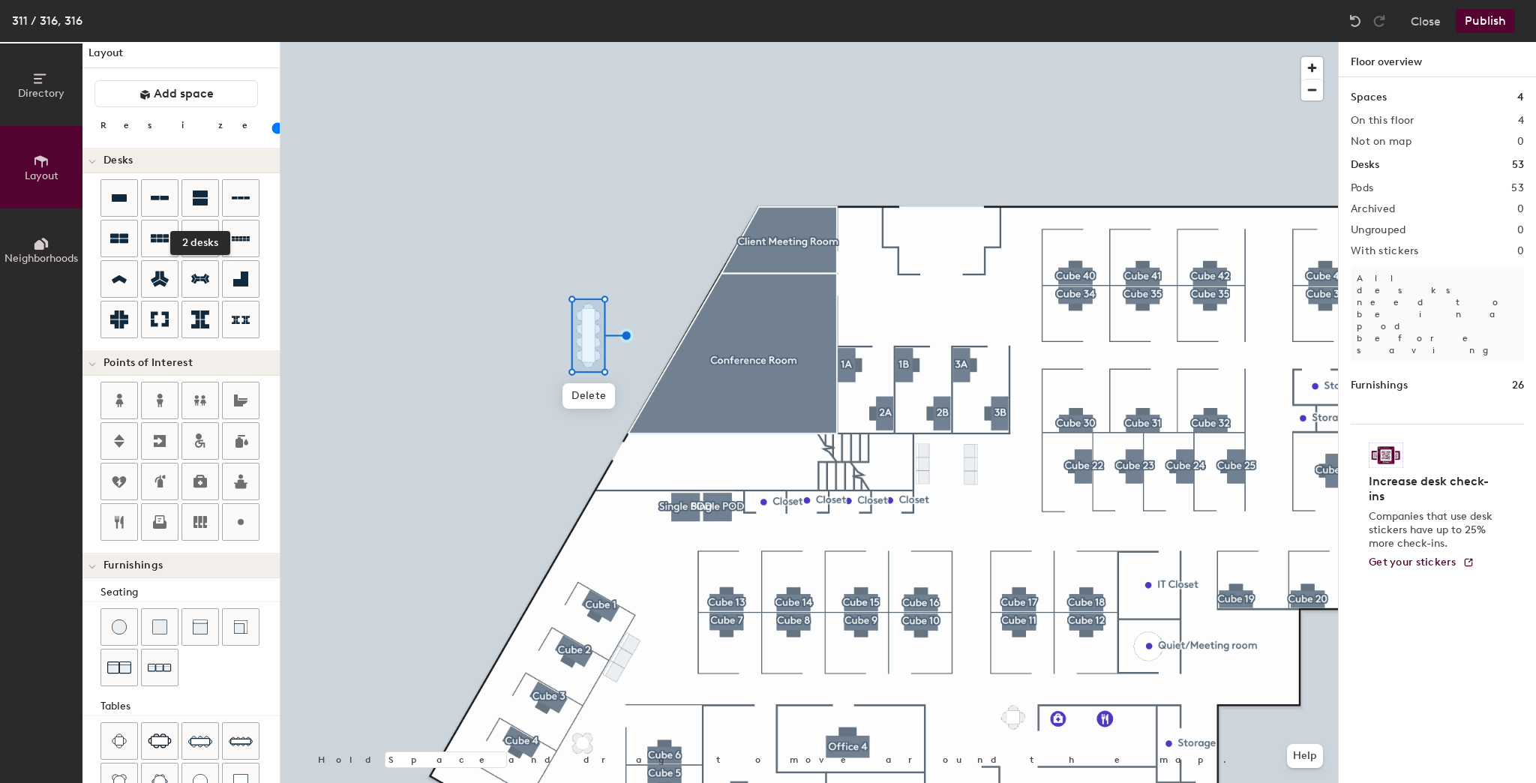
scroll to position [0, 0]
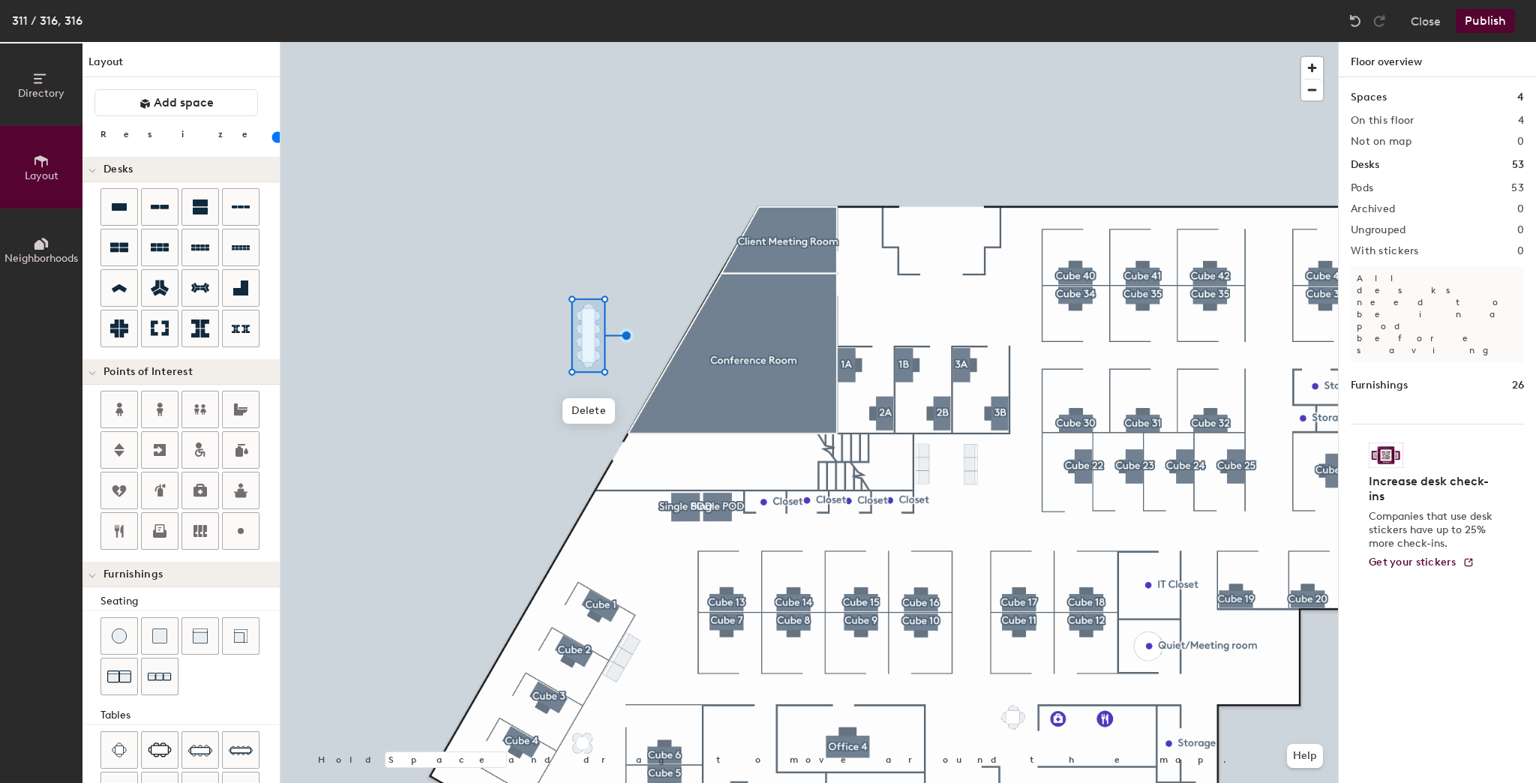
click at [272, 141] on input "range" at bounding box center [272, 137] width 0 height 12
drag, startPoint x: 145, startPoint y: 139, endPoint x: 275, endPoint y: 220, distance: 153.6
click at [272, 140] on input "range" at bounding box center [272, 137] width 0 height 12
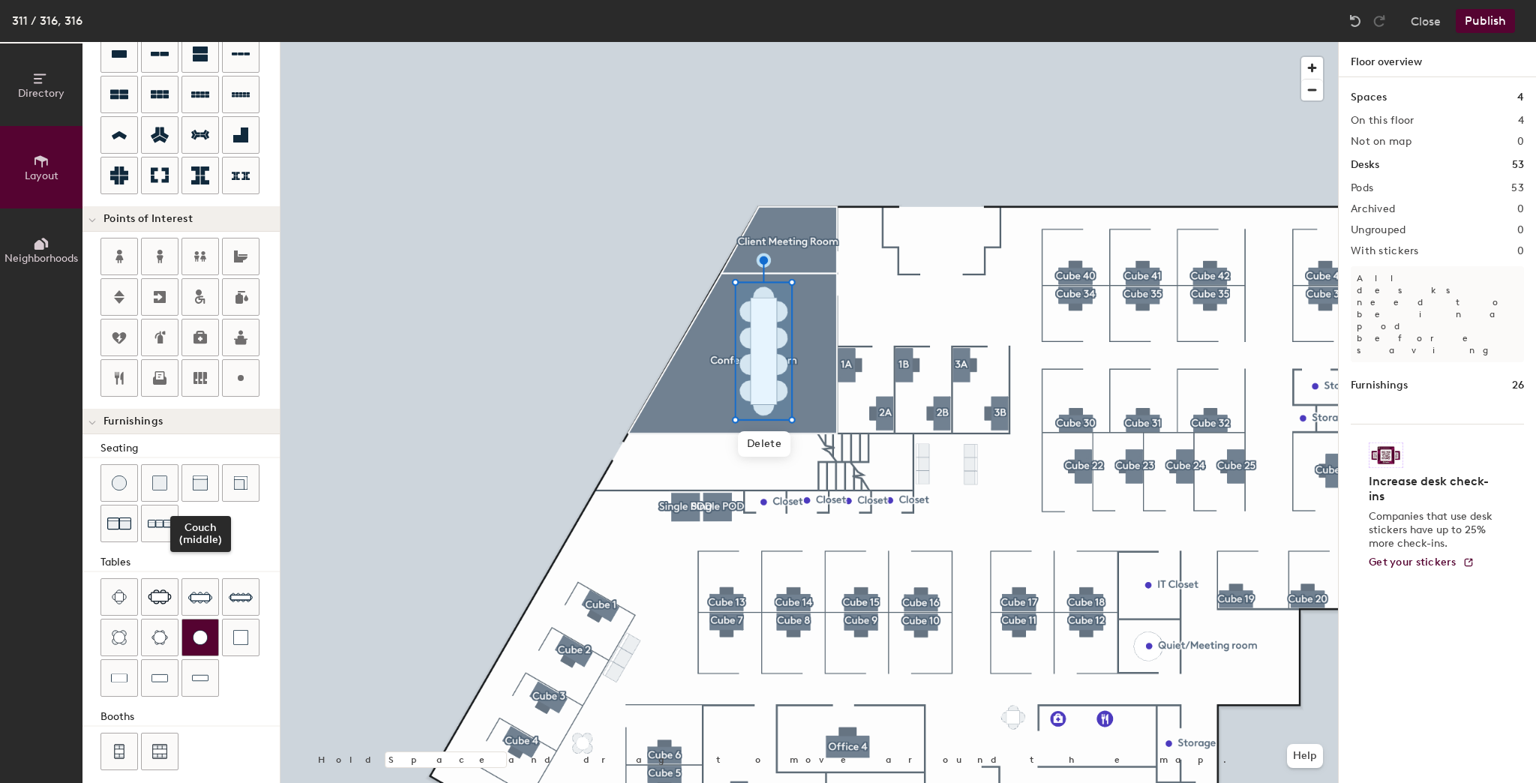
scroll to position [159, 0]
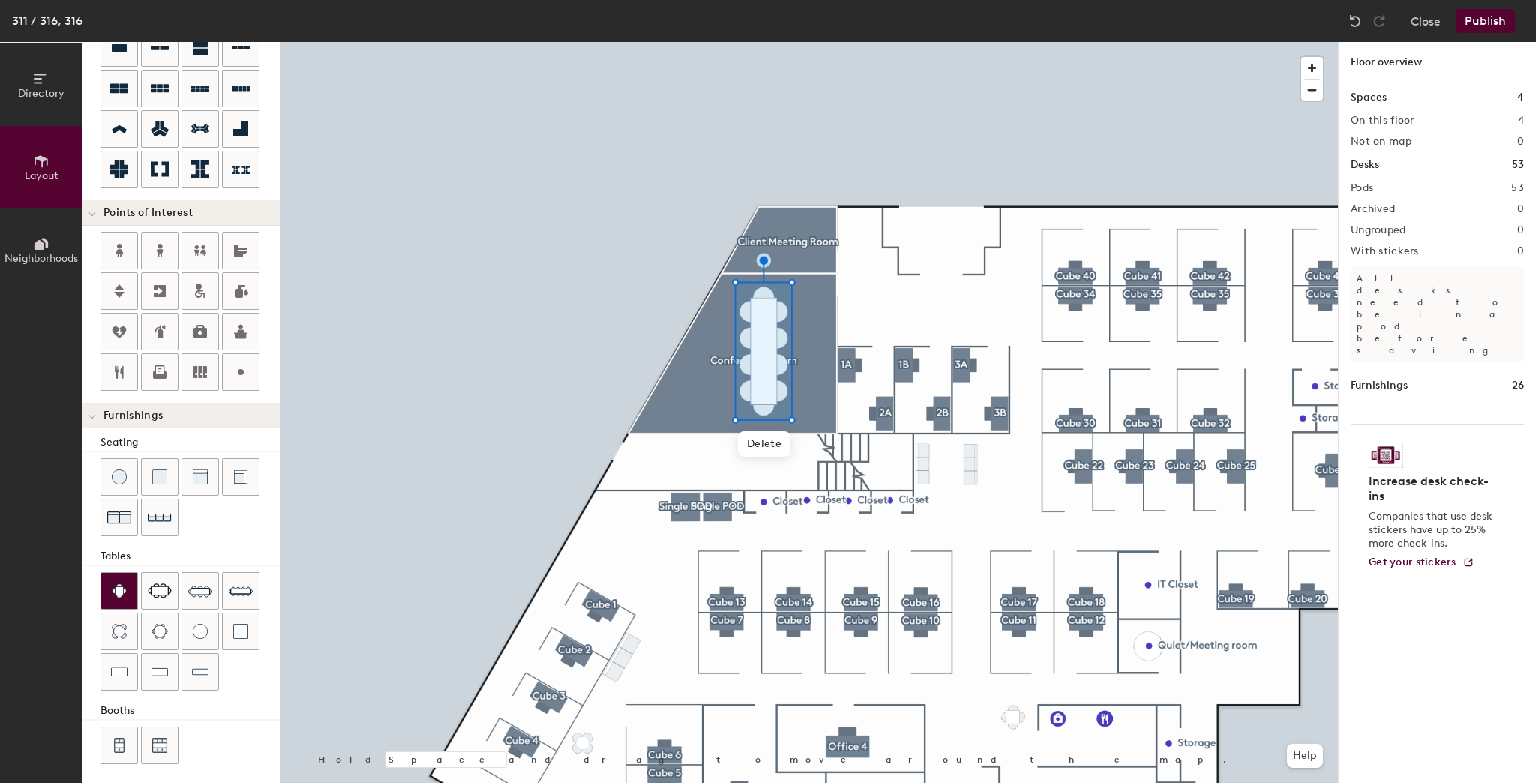
click at [119, 590] on img at bounding box center [119, 591] width 15 height 15
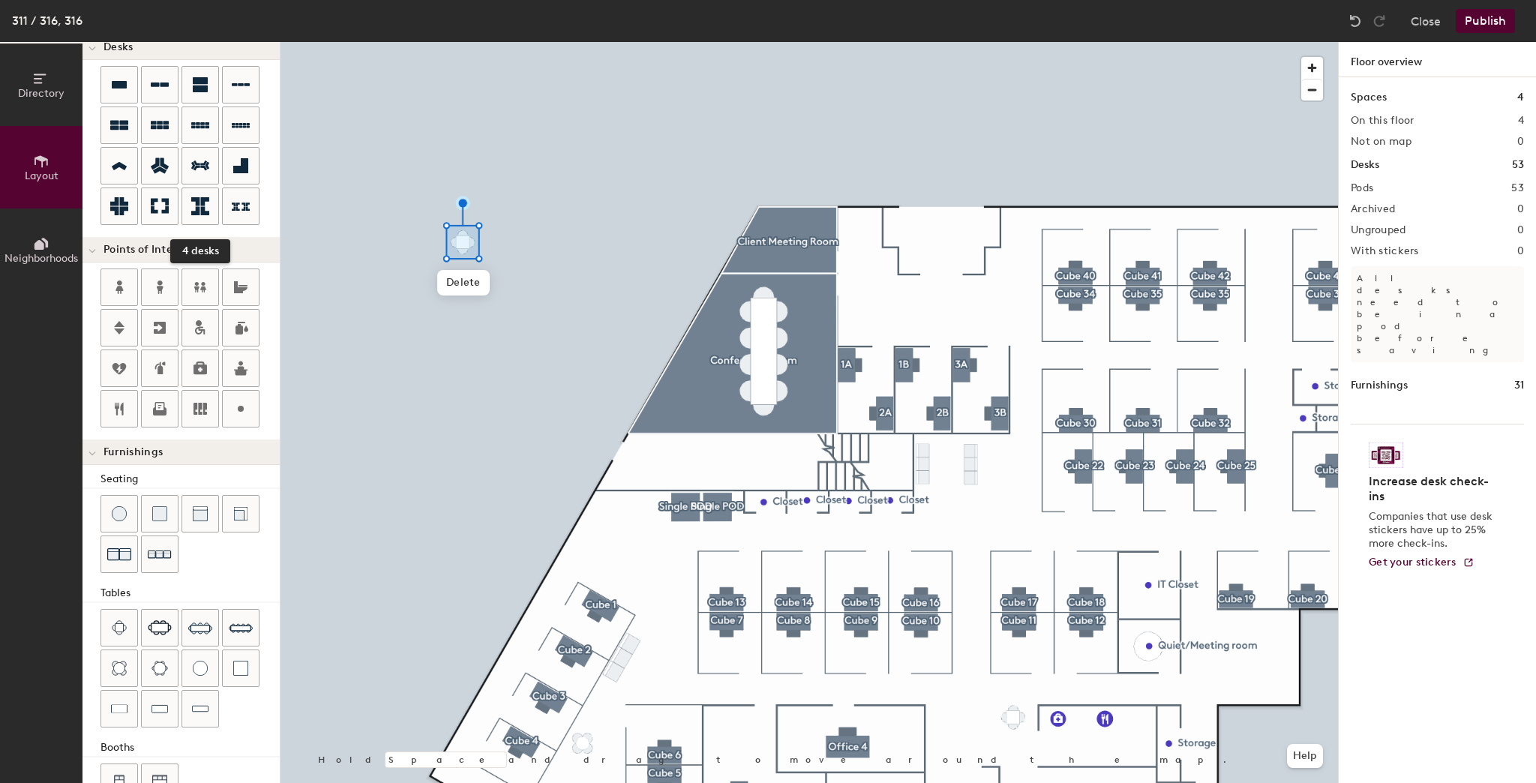
scroll to position [0, 0]
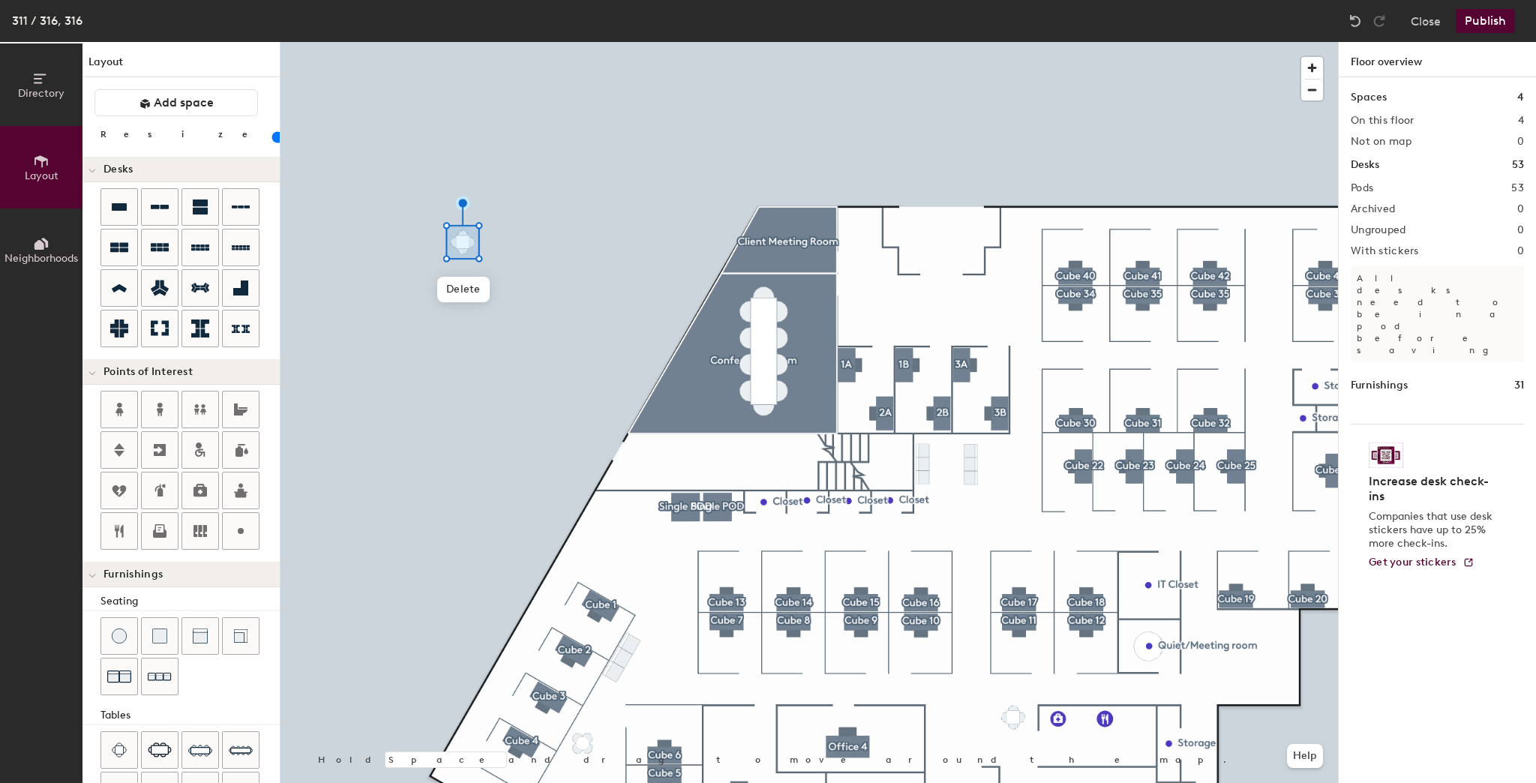
click at [272, 135] on input "range" at bounding box center [272, 137] width 0 height 12
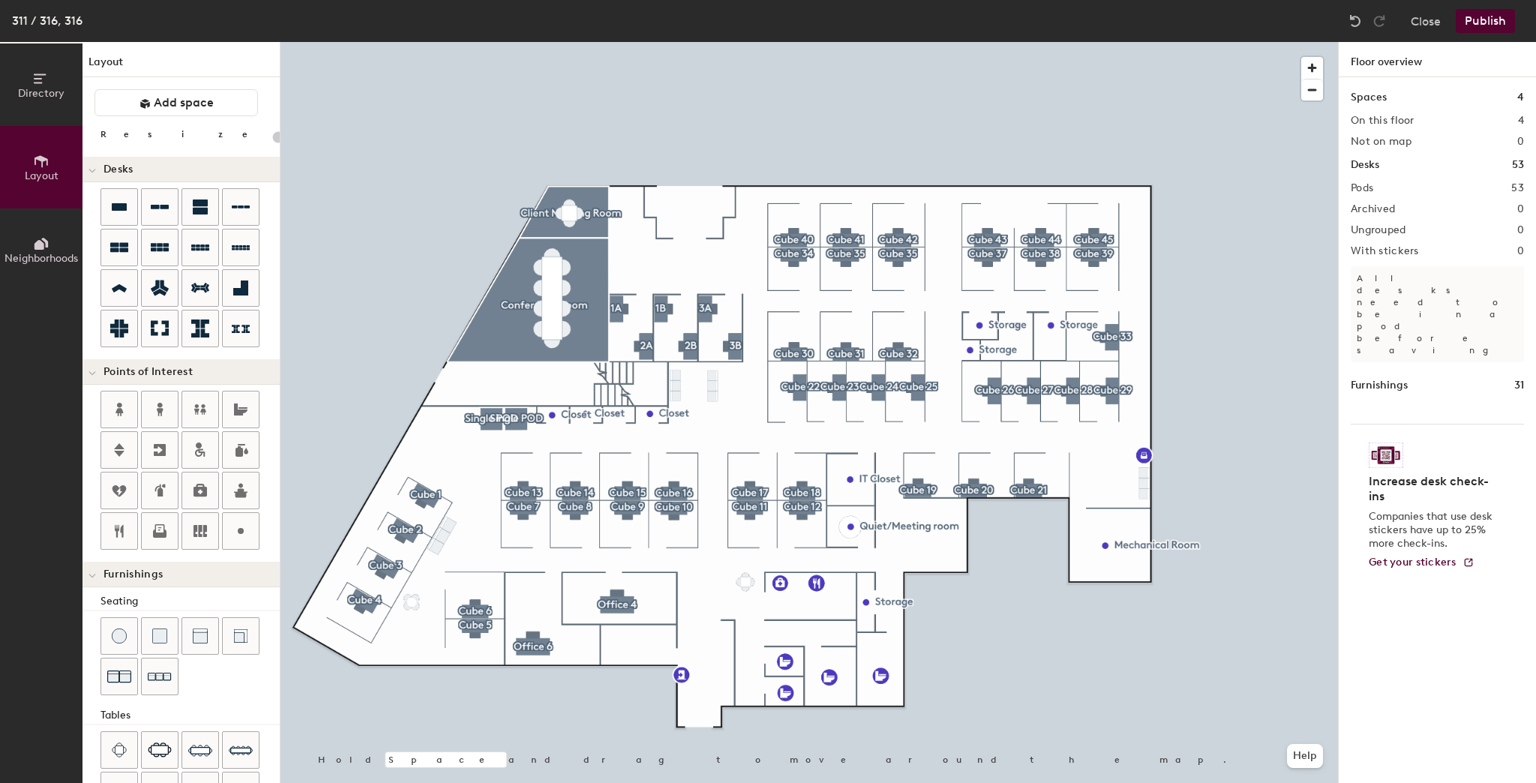
click at [1484, 19] on button "Publish" at bounding box center [1485, 21] width 59 height 24
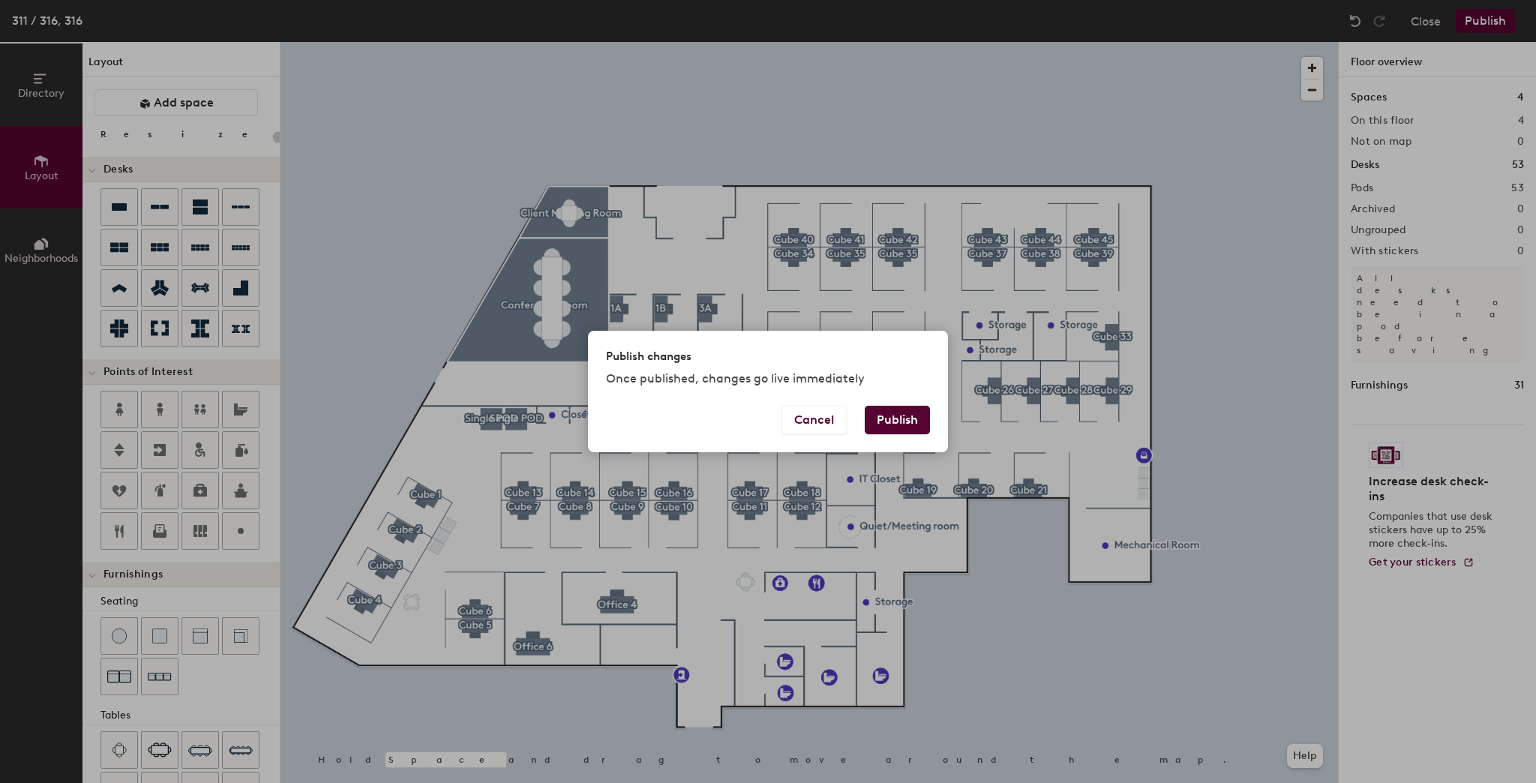
click at [900, 421] on button "Publish" at bounding box center [897, 420] width 65 height 29
type input "20"
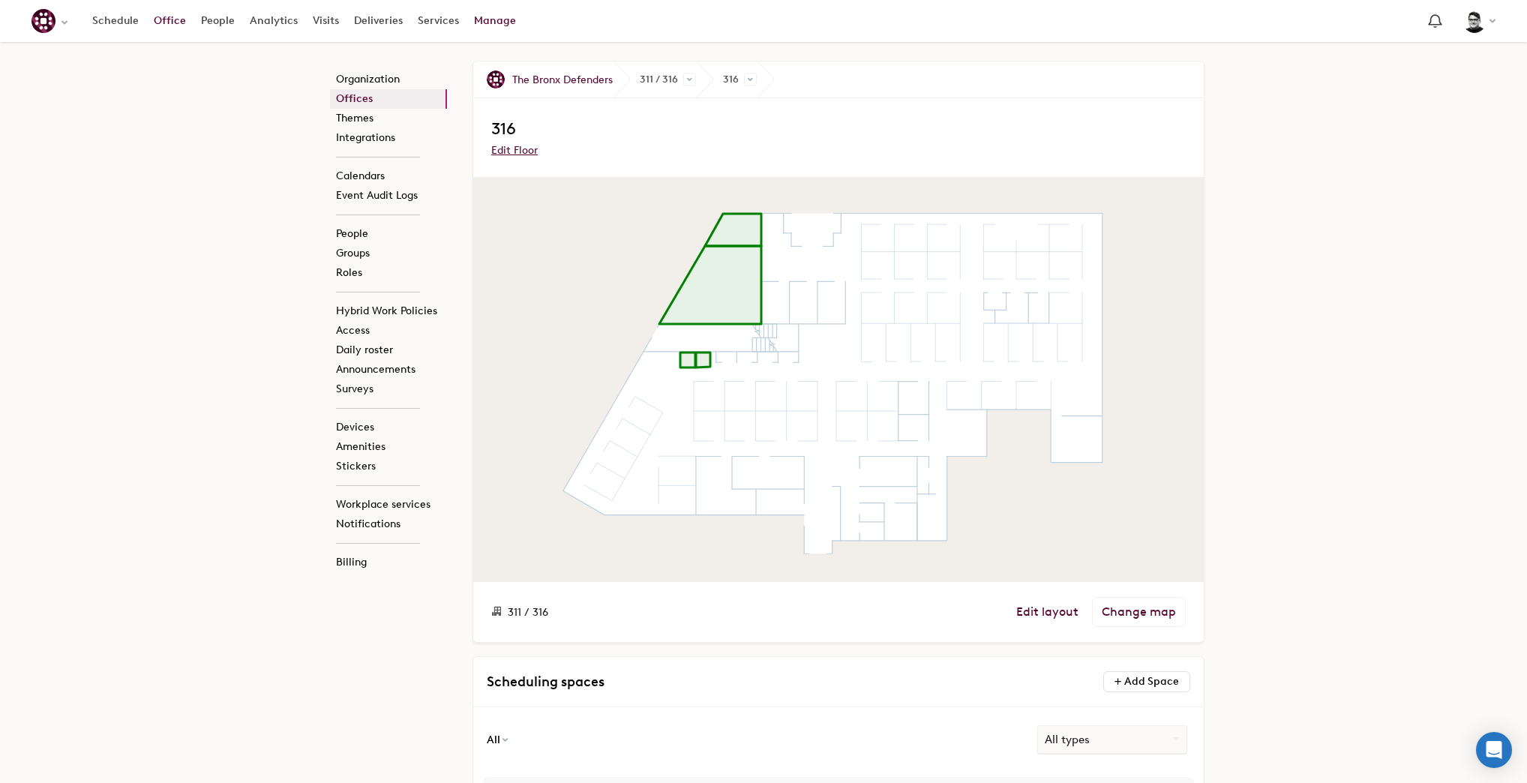
click at [161, 26] on link "Office" at bounding box center [169, 21] width 47 height 27
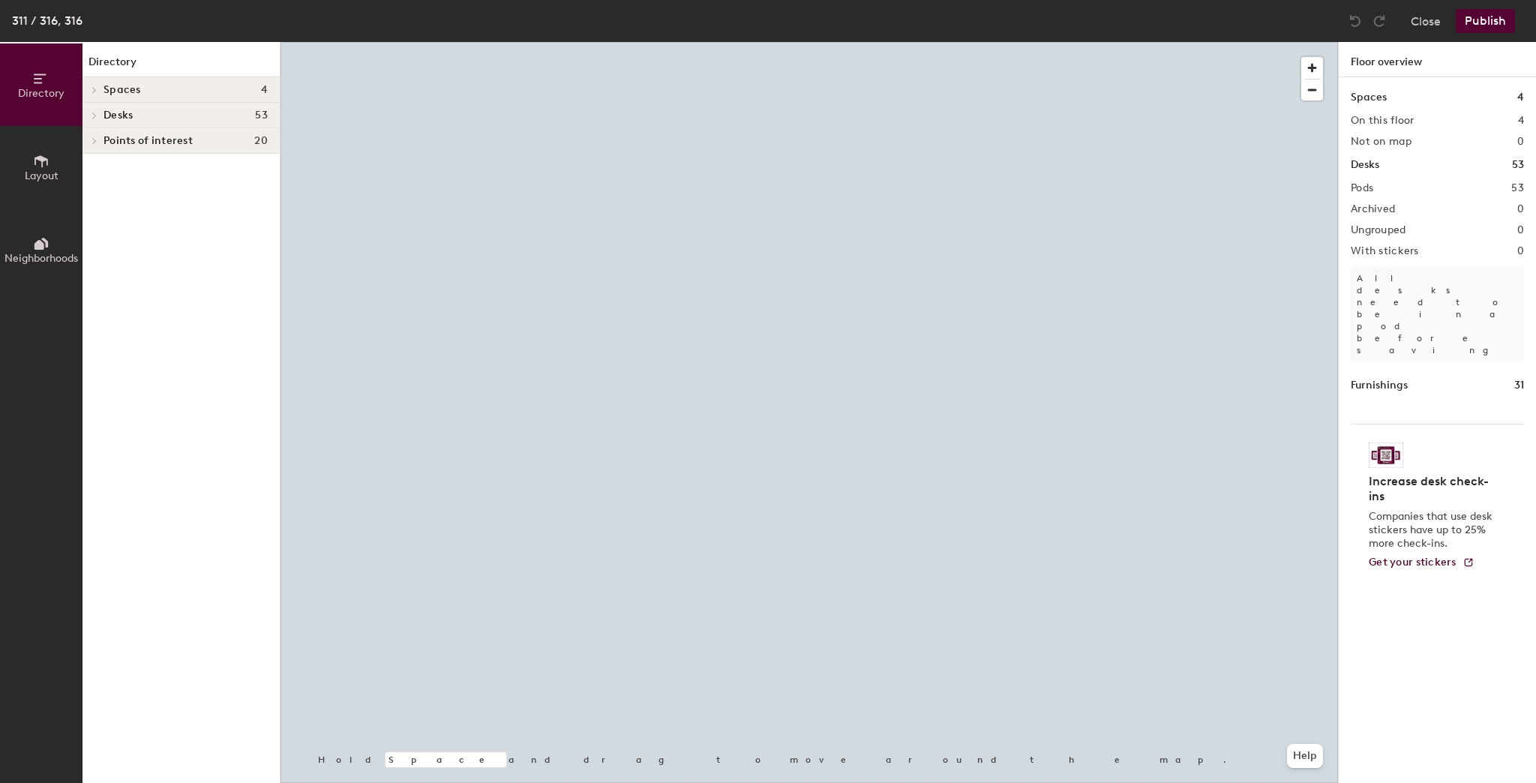
click at [41, 170] on span "Layout" at bounding box center [42, 176] width 34 height 13
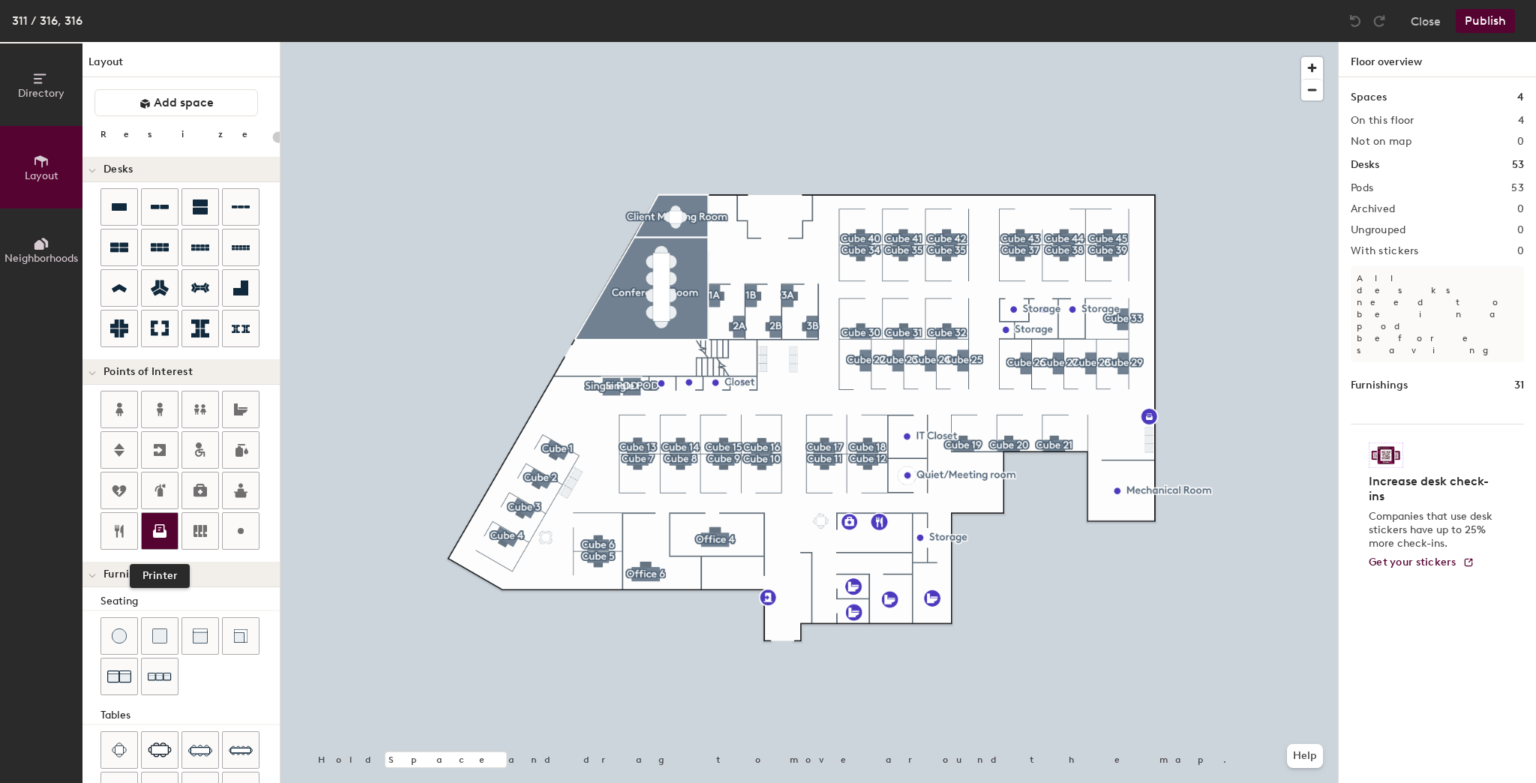
click at [167, 524] on icon at bounding box center [160, 531] width 18 height 18
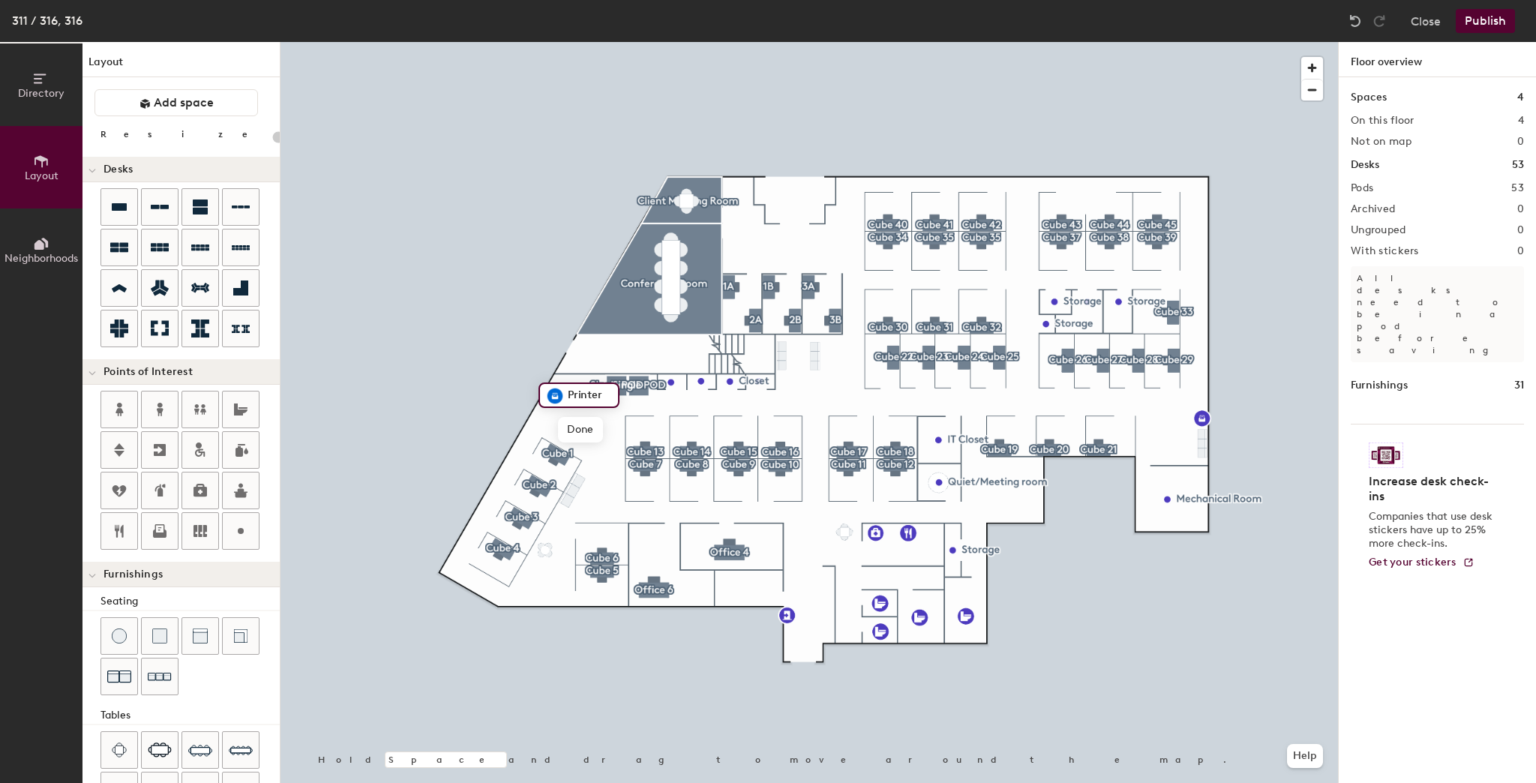
type input "20"
click at [590, 435] on span "Done" at bounding box center [580, 430] width 44 height 26
click at [572, 429] on span "Edit" at bounding box center [561, 430] width 39 height 26
type input "20"
click at [888, 627] on span "Edit" at bounding box center [885, 638] width 39 height 26
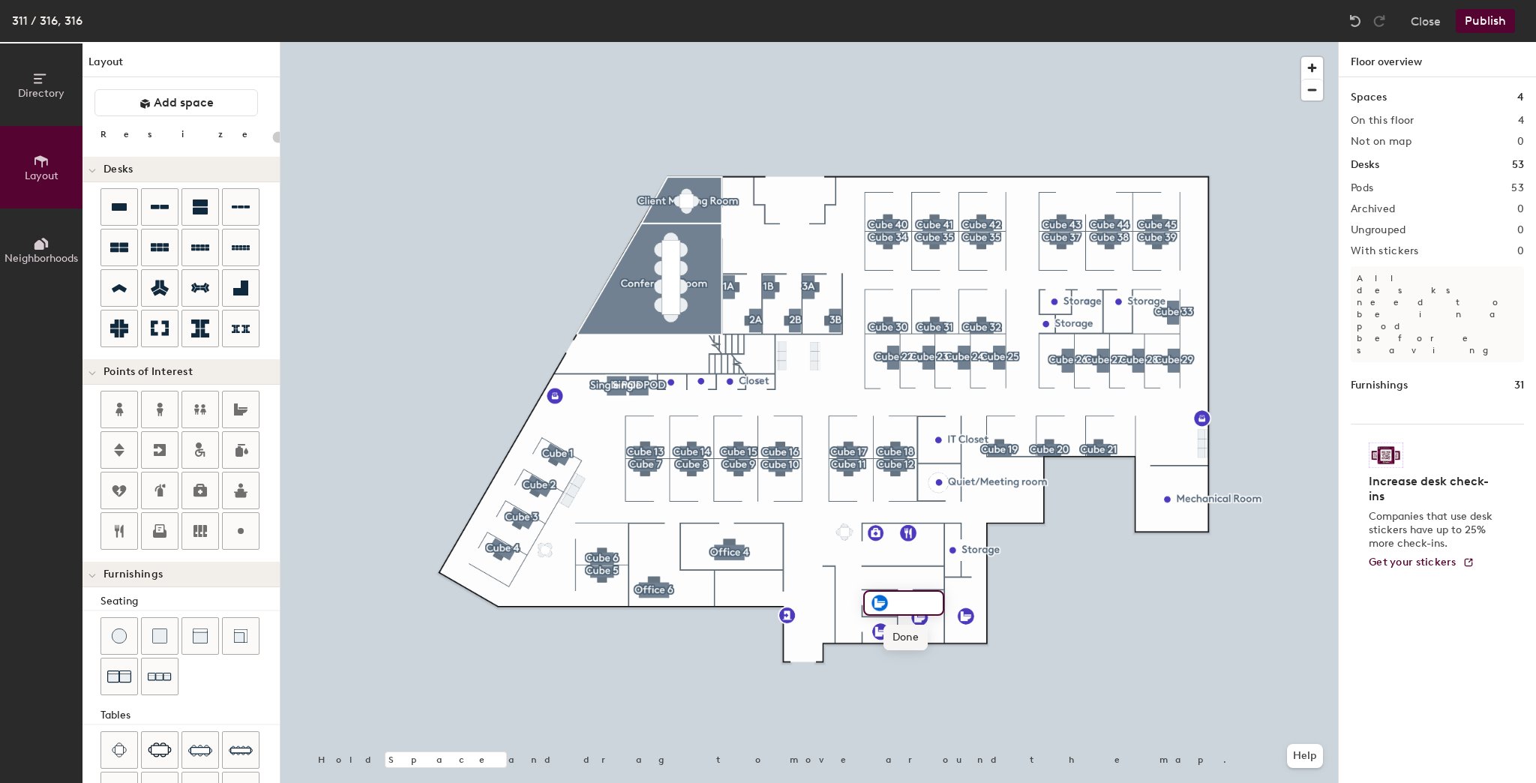
click at [895, 638] on span "Done" at bounding box center [906, 638] width 44 height 26
click at [880, 42] on div at bounding box center [810, 42] width 1058 height 0
click at [894, 659] on span "Edit" at bounding box center [886, 666] width 39 height 26
type input "20"
click at [917, 663] on span "Done" at bounding box center [906, 666] width 44 height 26
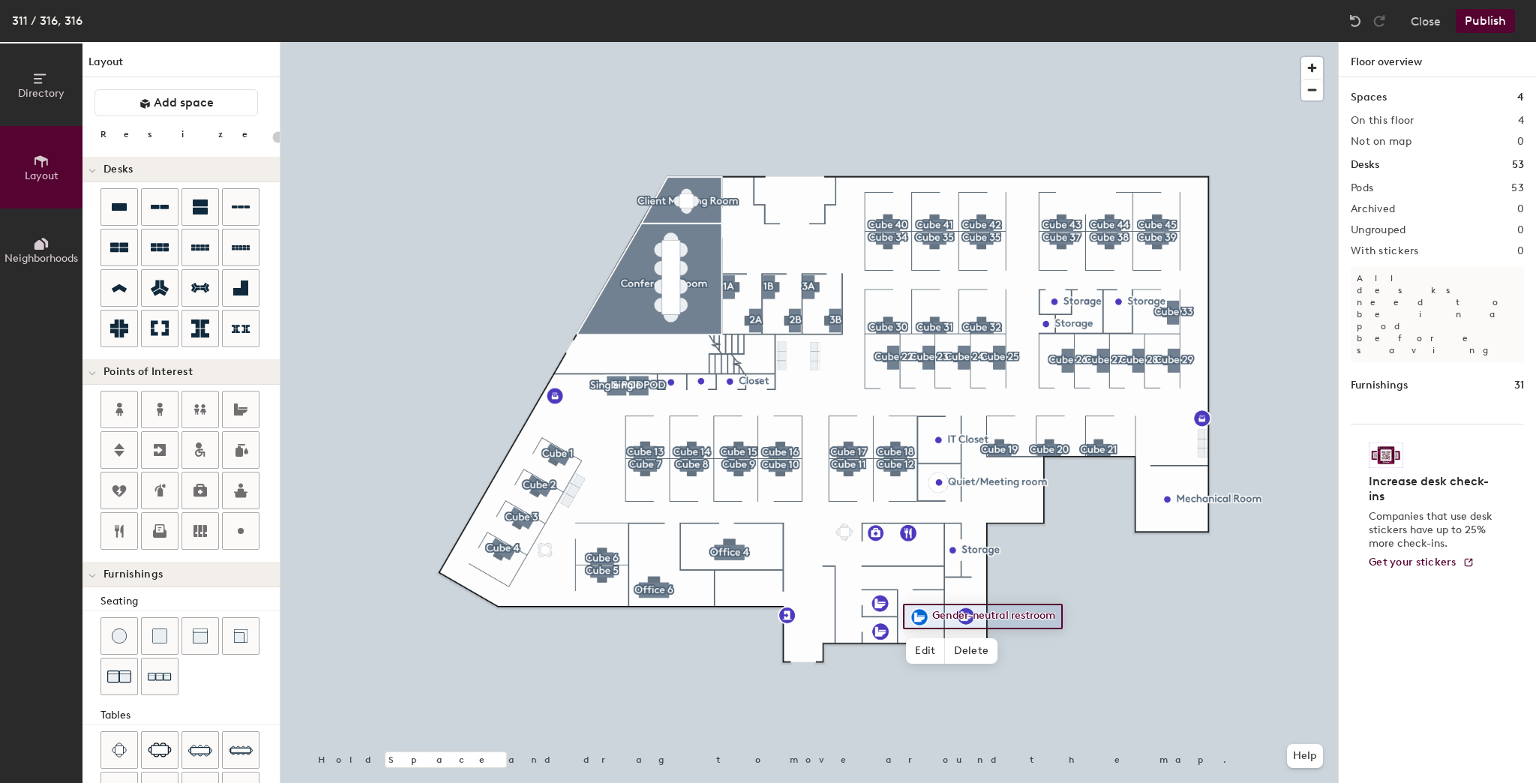
type input "20"
click at [930, 647] on span "Edit" at bounding box center [925, 651] width 39 height 26
click at [955, 648] on span "Done" at bounding box center [945, 651] width 44 height 26
click at [1038, 42] on div at bounding box center [810, 42] width 1058 height 0
click at [980, 645] on span "Edit" at bounding box center [972, 651] width 39 height 26
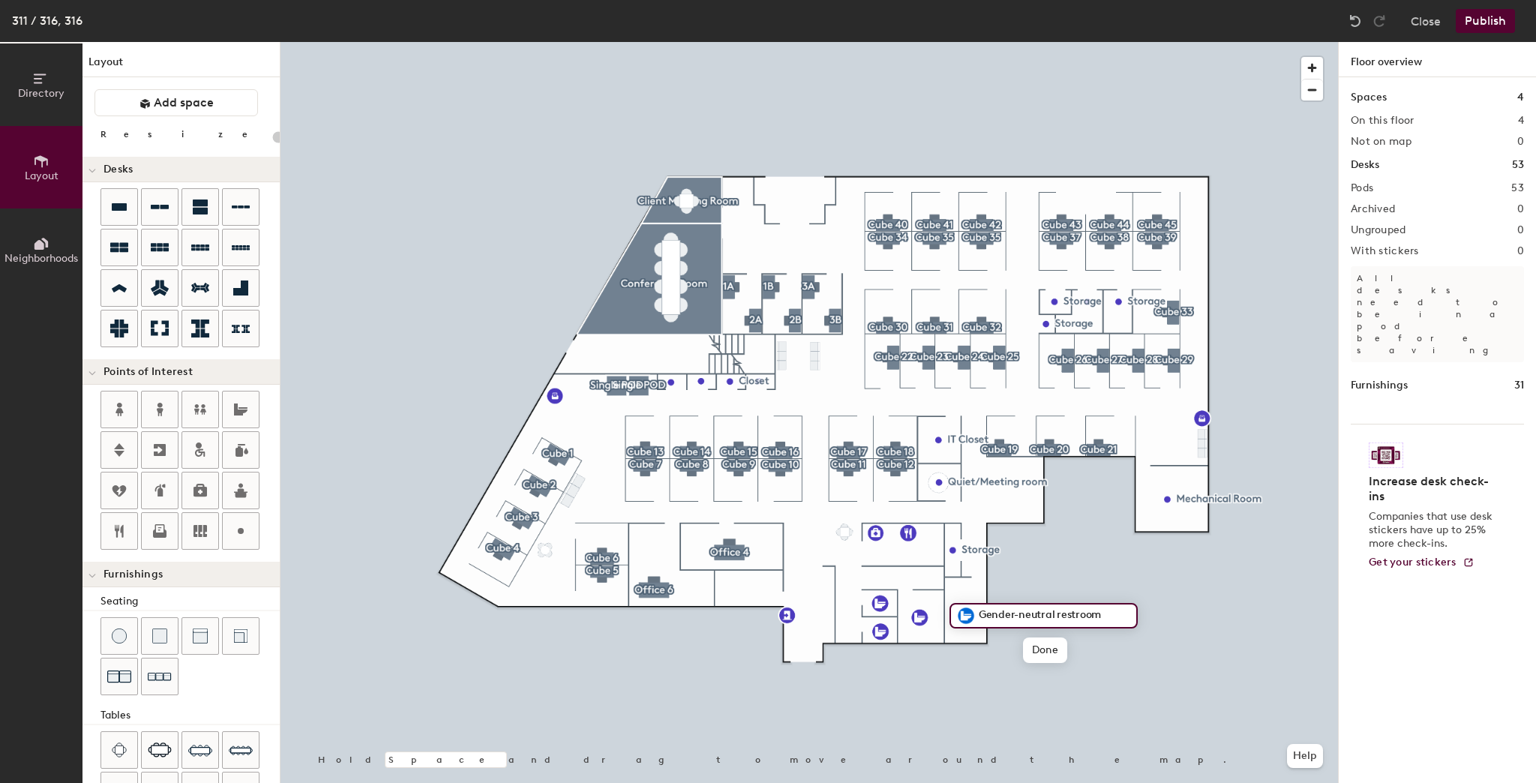
type input "20"
click at [999, 644] on span "Done" at bounding box center [991, 651] width 44 height 26
type input "20"
click at [891, 565] on span "Edit" at bounding box center [882, 567] width 39 height 26
click at [905, 570] on span "Done" at bounding box center [901, 567] width 44 height 26
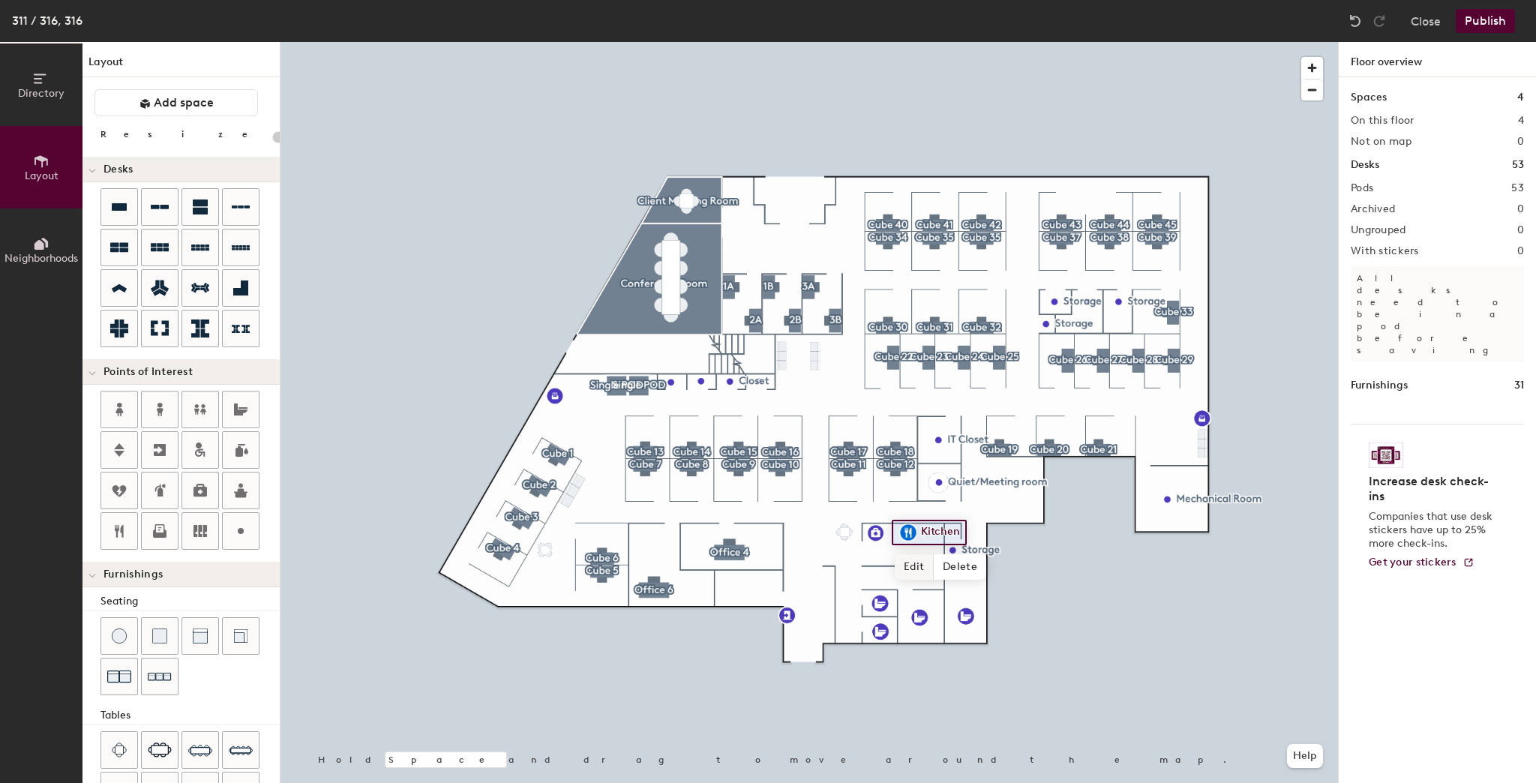
click at [921, 561] on span "Edit" at bounding box center [914, 567] width 39 height 26
type input "20"
click at [801, 648] on span "Edit" at bounding box center [793, 650] width 39 height 26
click at [1222, 450] on span "Edit" at bounding box center [1208, 453] width 39 height 26
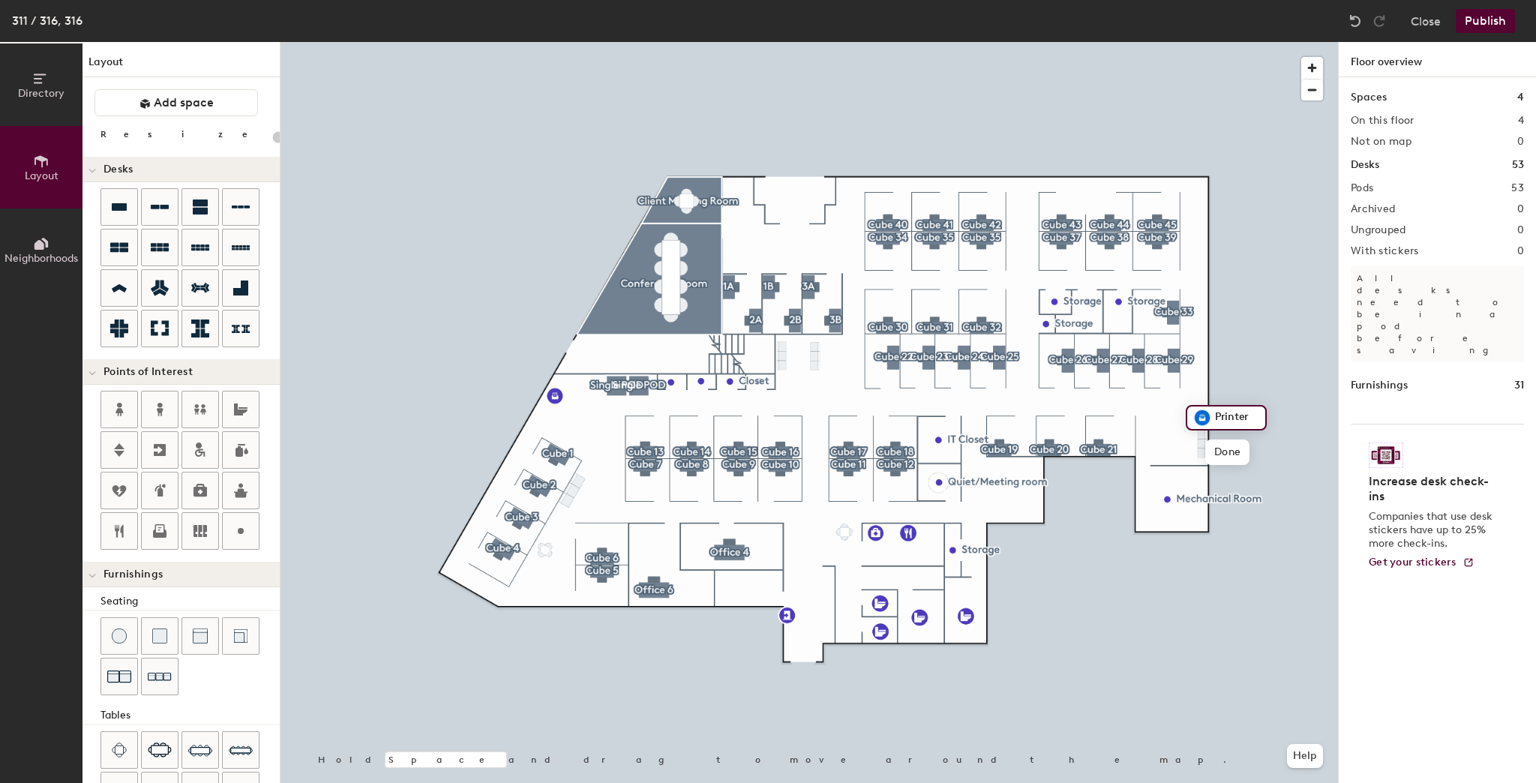
type input "20"
click at [1229, 457] on span "Done" at bounding box center [1227, 453] width 44 height 26
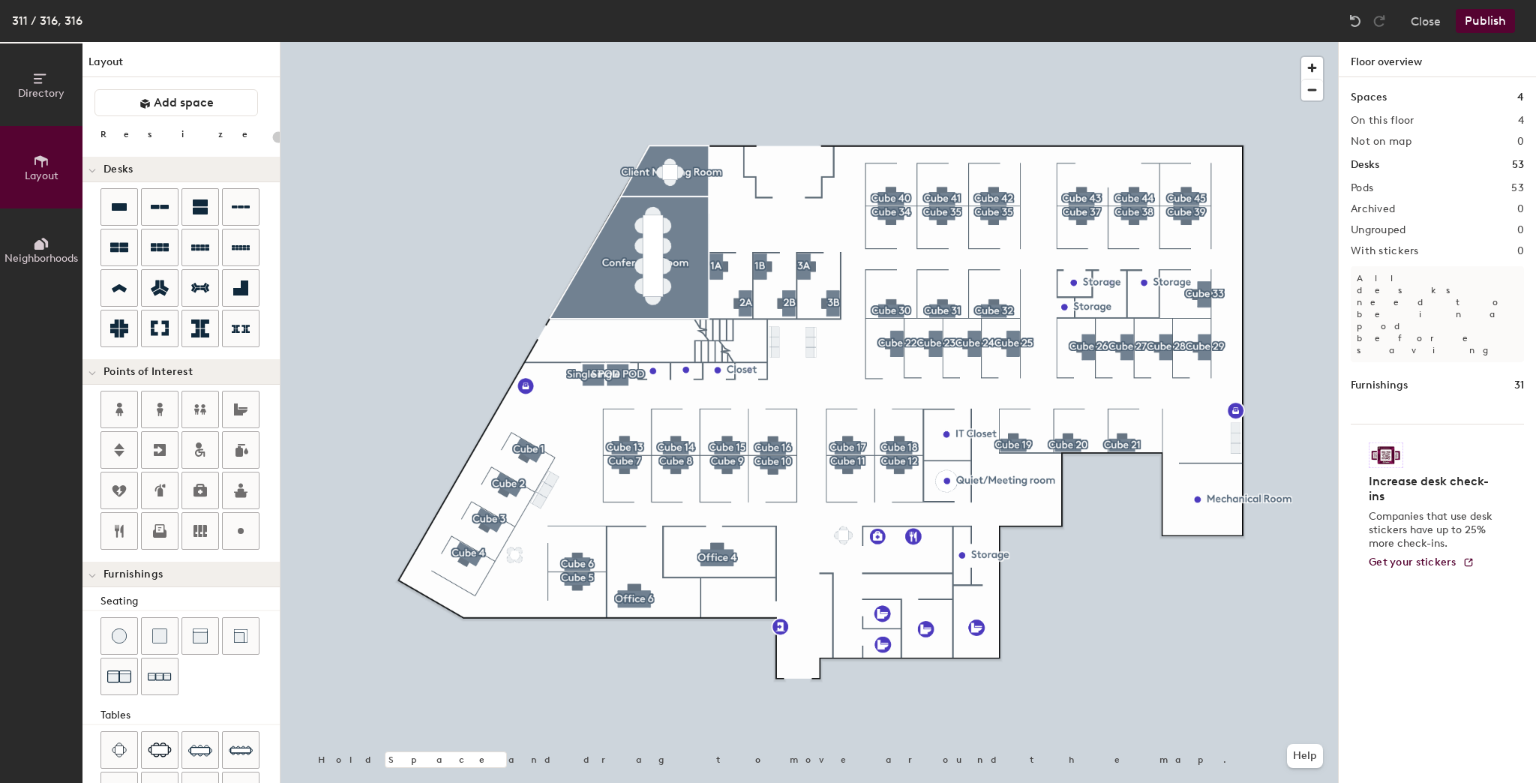
click at [1494, 18] on button "Publish" at bounding box center [1485, 21] width 59 height 24
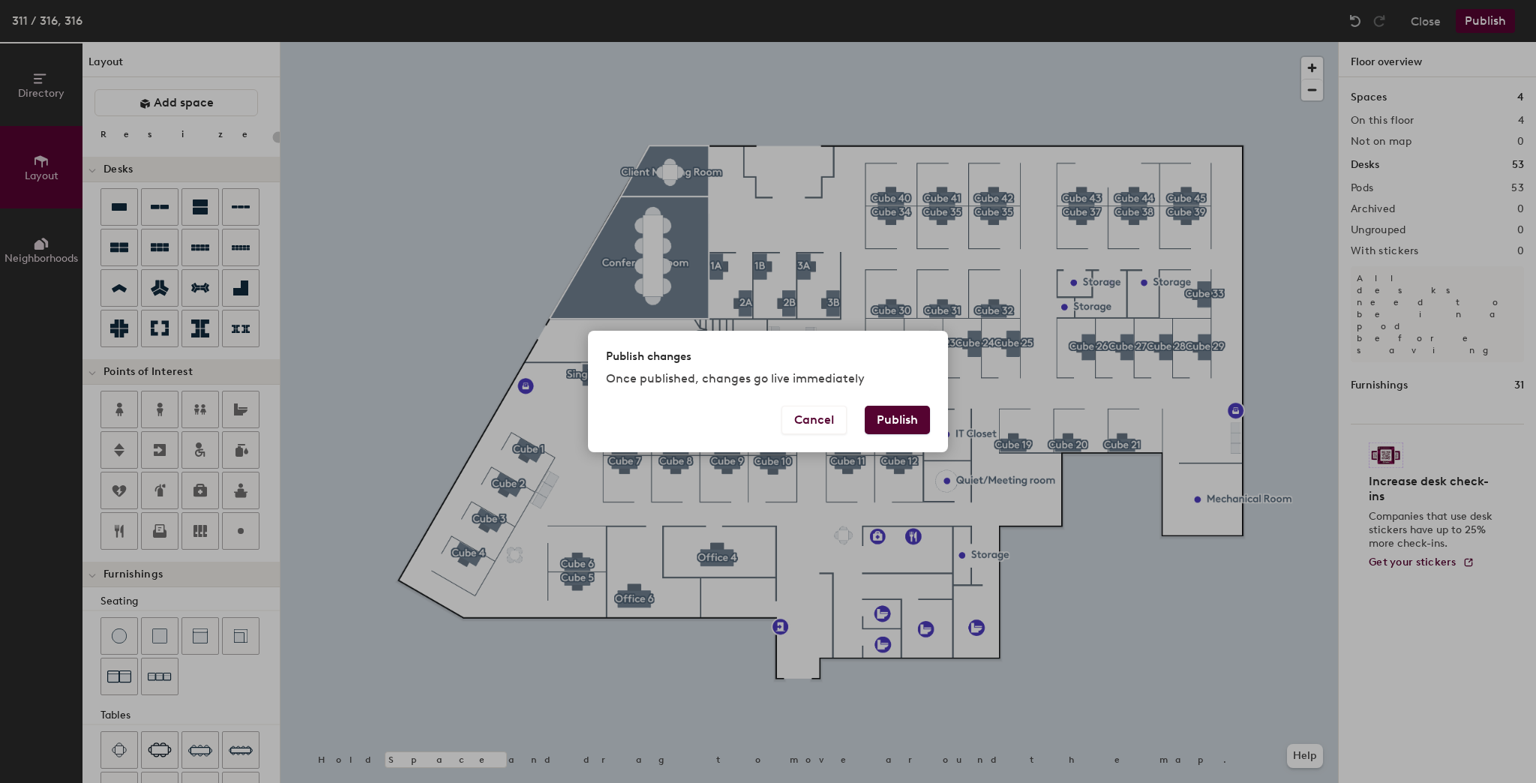
click at [903, 414] on button "Publish" at bounding box center [897, 420] width 65 height 29
type input "20"
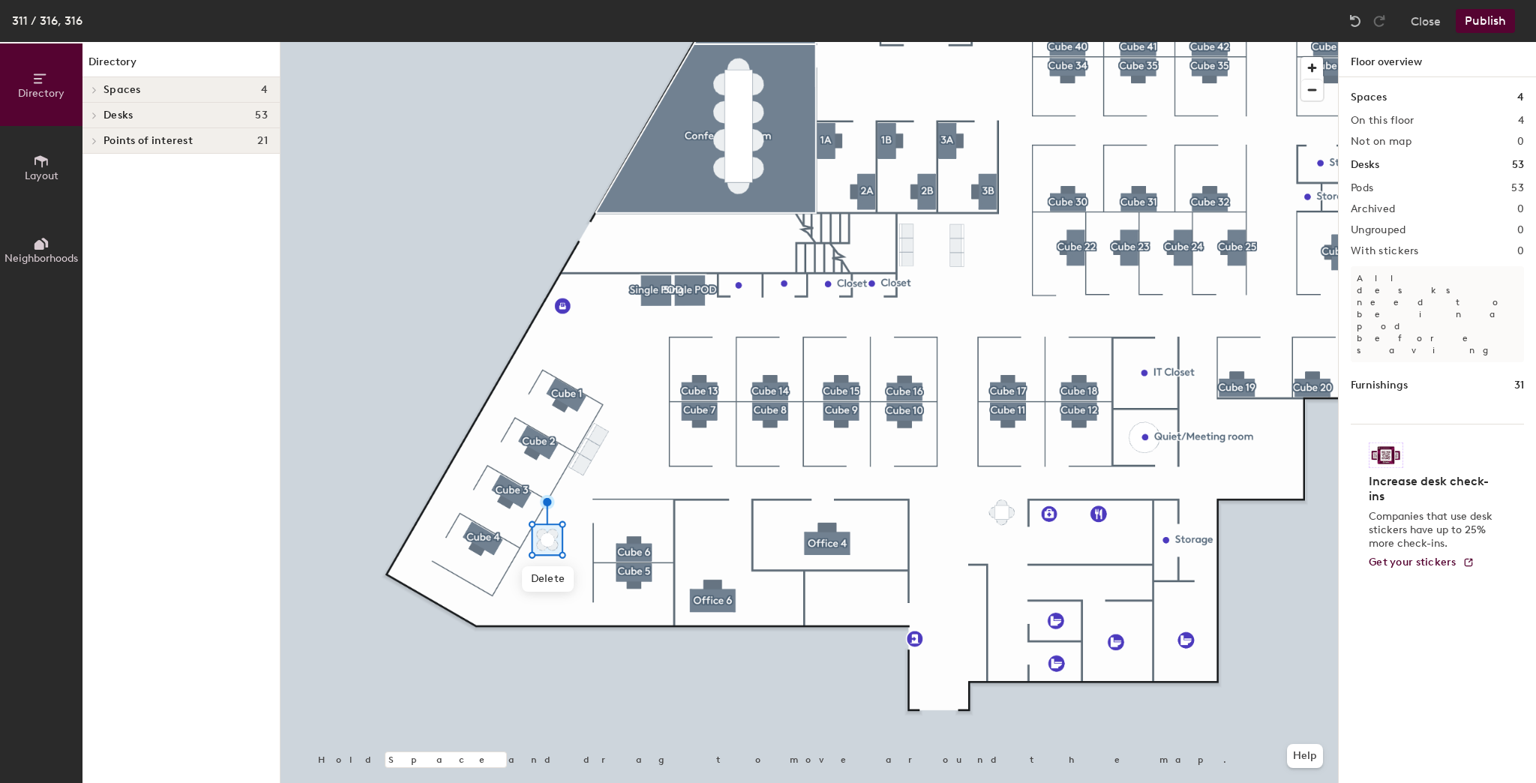
drag, startPoint x: 48, startPoint y: 172, endPoint x: 62, endPoint y: 159, distance: 18.6
click at [48, 171] on span "Layout" at bounding box center [42, 176] width 34 height 13
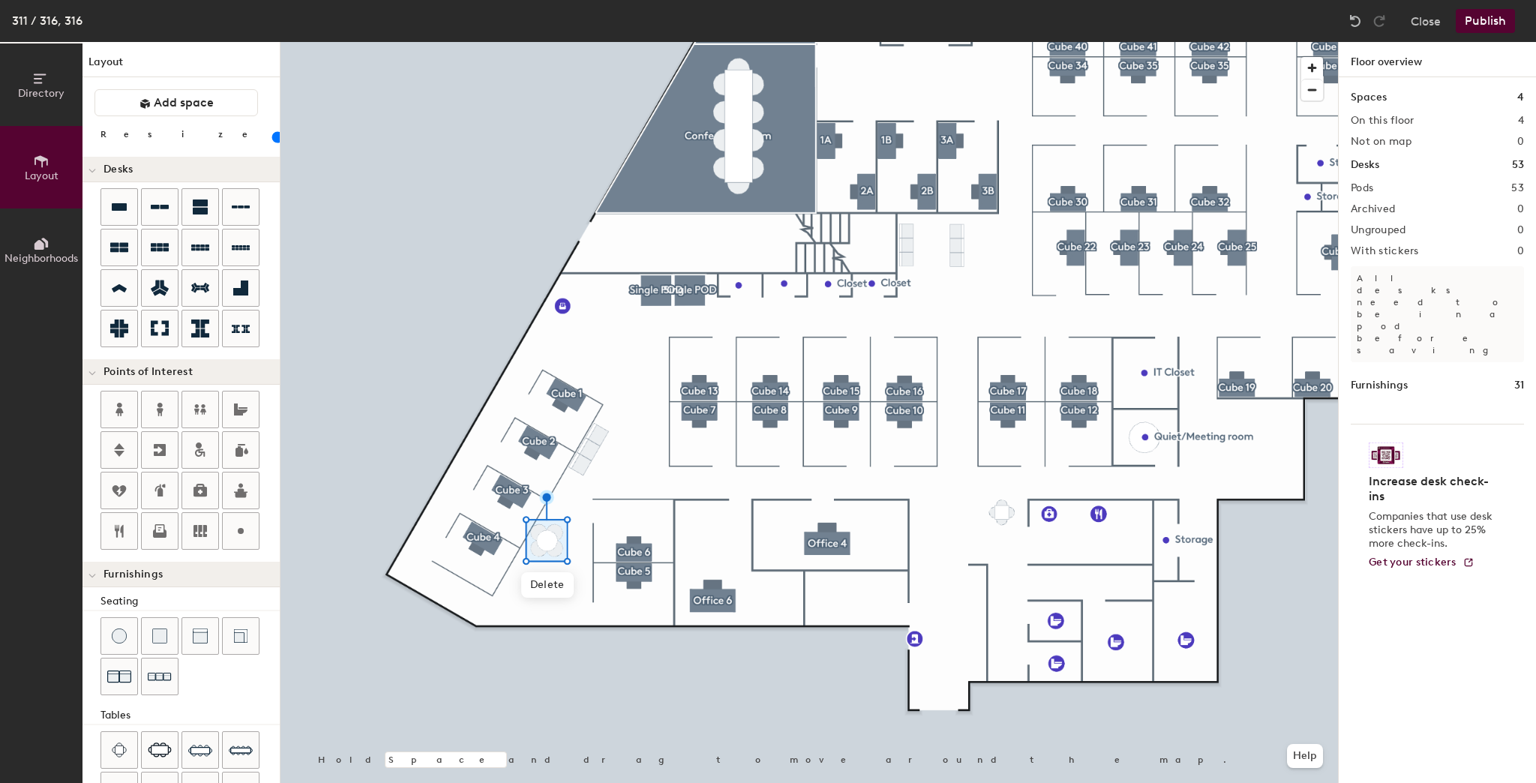
drag, startPoint x: 140, startPoint y: 135, endPoint x: 147, endPoint y: 137, distance: 7.6
click at [272, 137] on input "range" at bounding box center [272, 137] width 0 height 12
click at [272, 138] on input "range" at bounding box center [272, 137] width 0 height 12
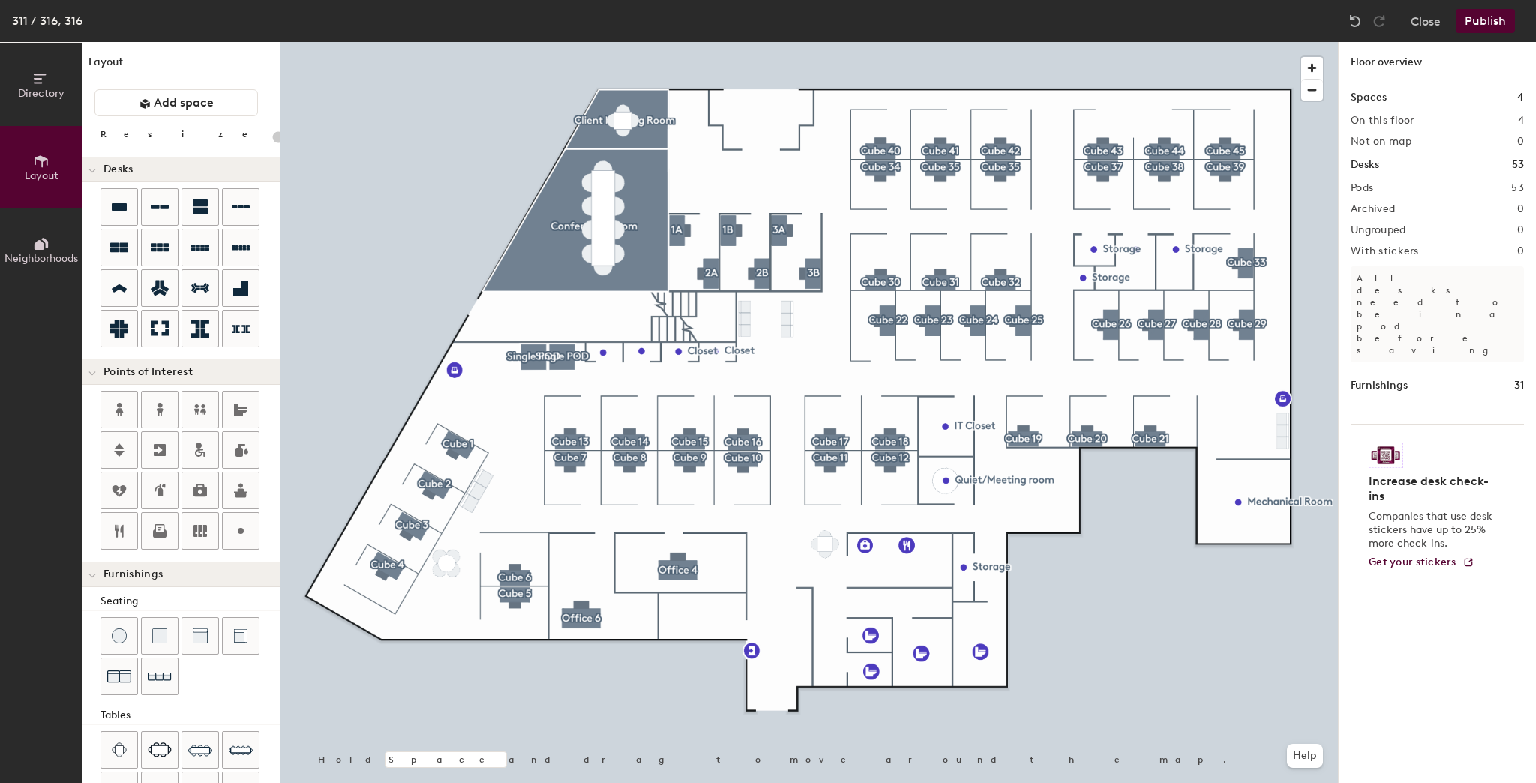
click at [1471, 19] on button "Publish" at bounding box center [1485, 21] width 59 height 24
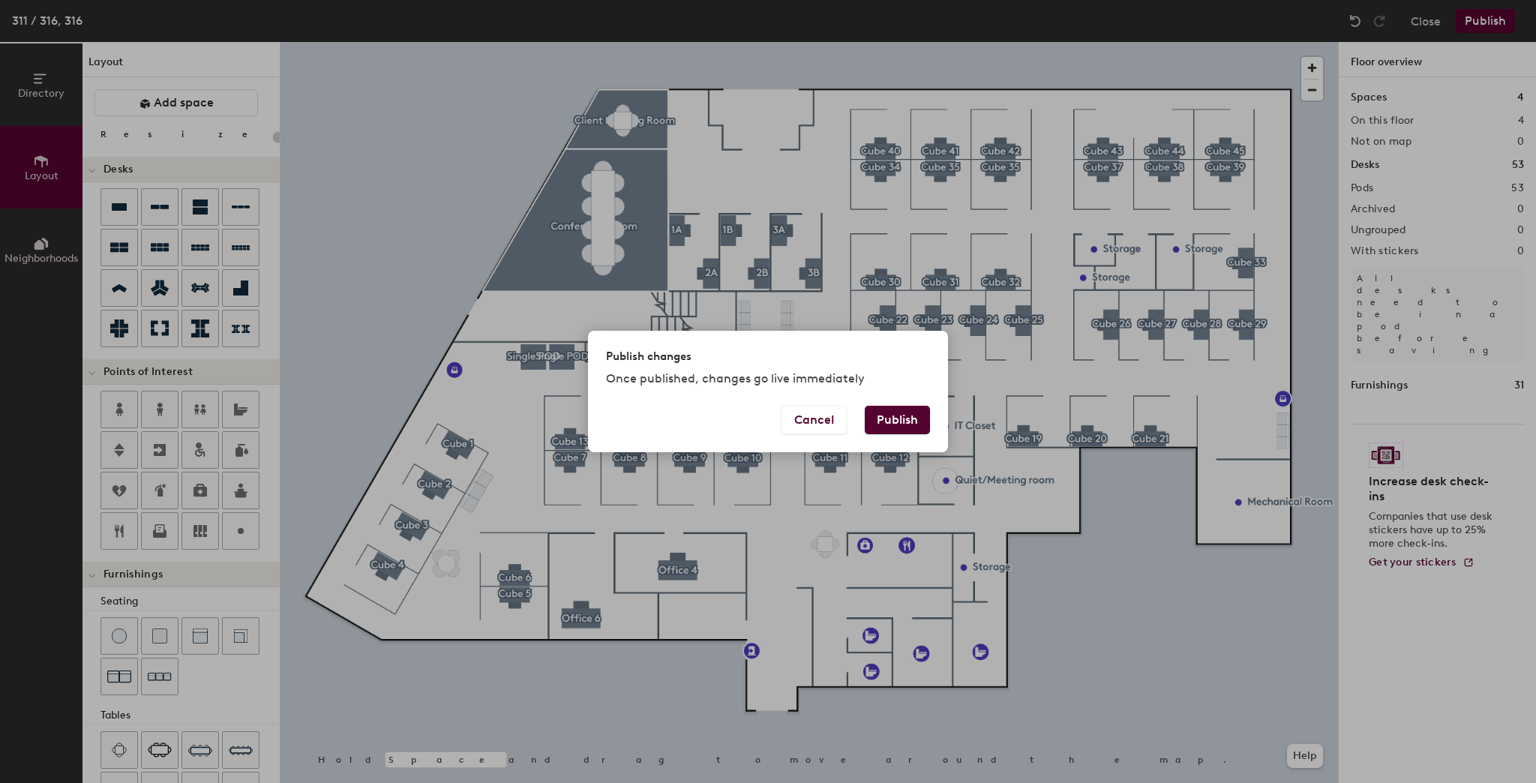
click at [903, 410] on button "Publish" at bounding box center [897, 420] width 65 height 29
type input "20"
